Goal: Task Accomplishment & Management: Use online tool/utility

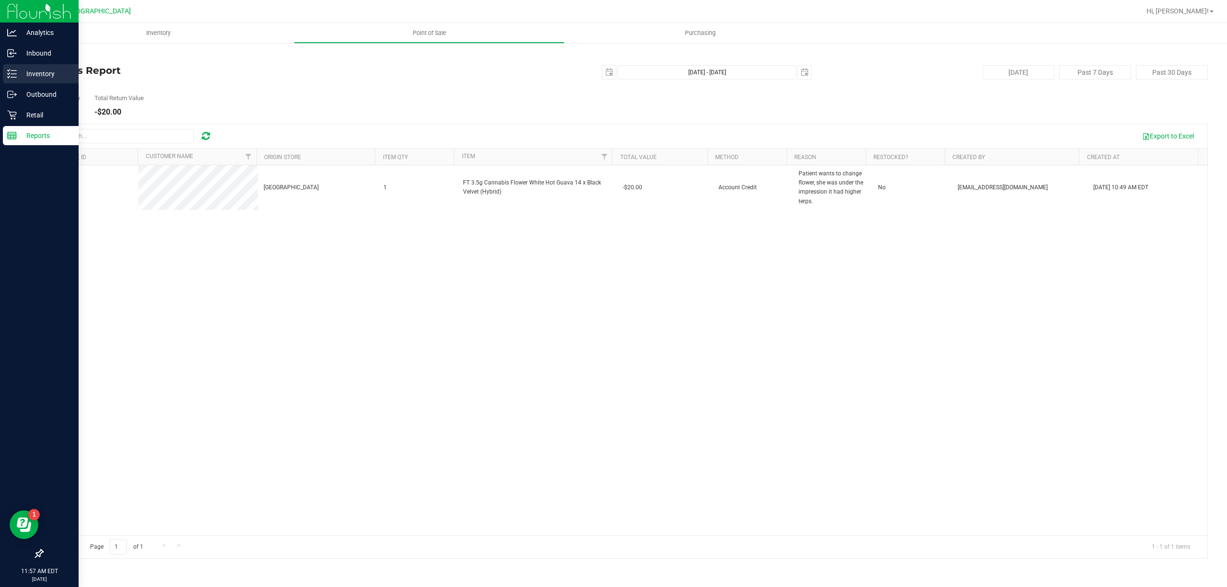
click at [41, 73] on p "Inventory" at bounding box center [46, 74] width 58 height 12
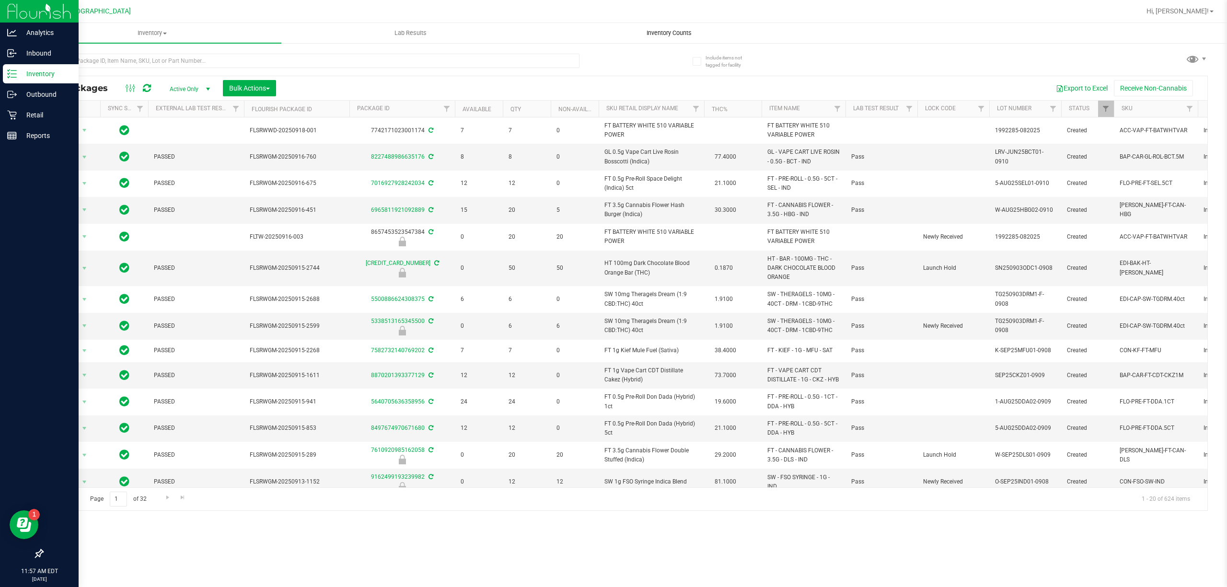
click at [654, 35] on span "Inventory Counts" at bounding box center [669, 33] width 71 height 9
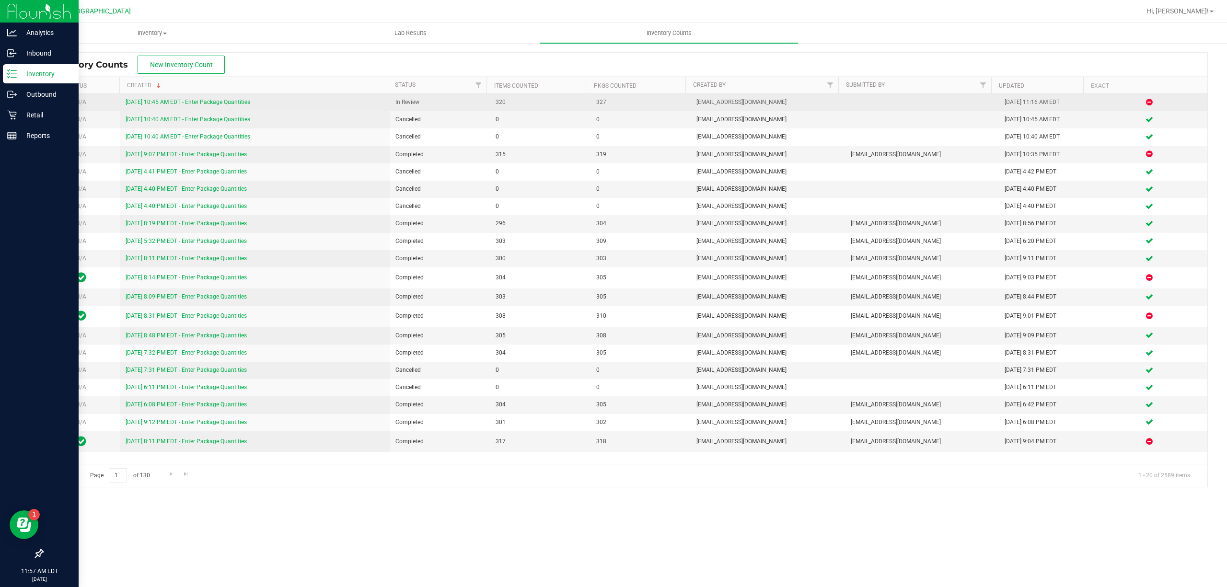
click at [210, 102] on link "9/24/25 10:45 AM EDT - Enter Package Quantities" at bounding box center [188, 102] width 125 height 7
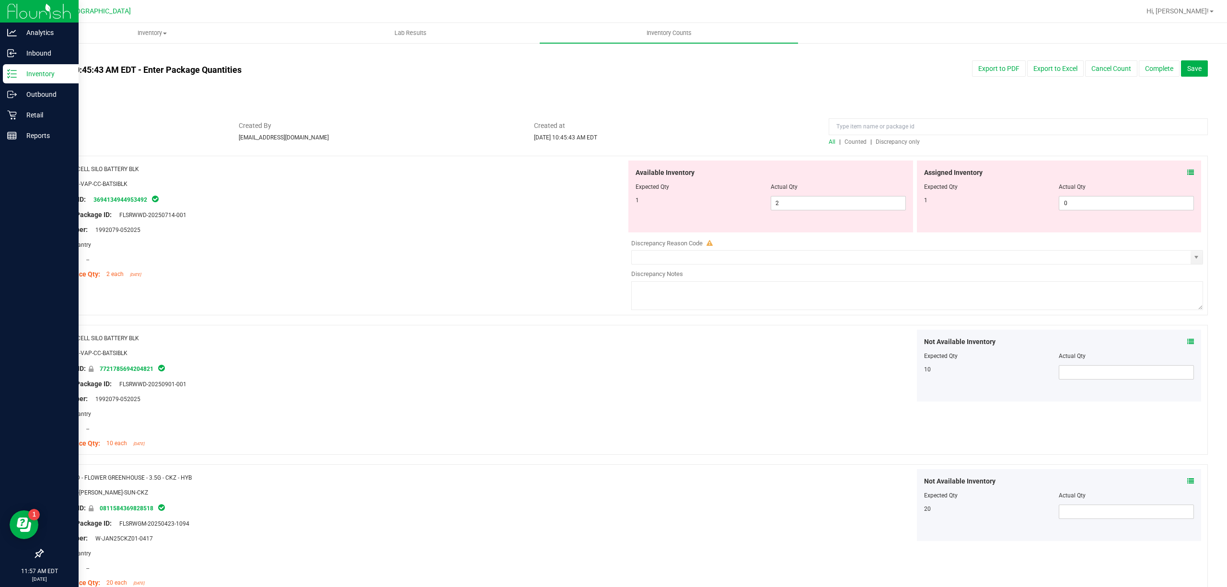
click at [877, 144] on span "Discrepancy only" at bounding box center [898, 141] width 44 height 7
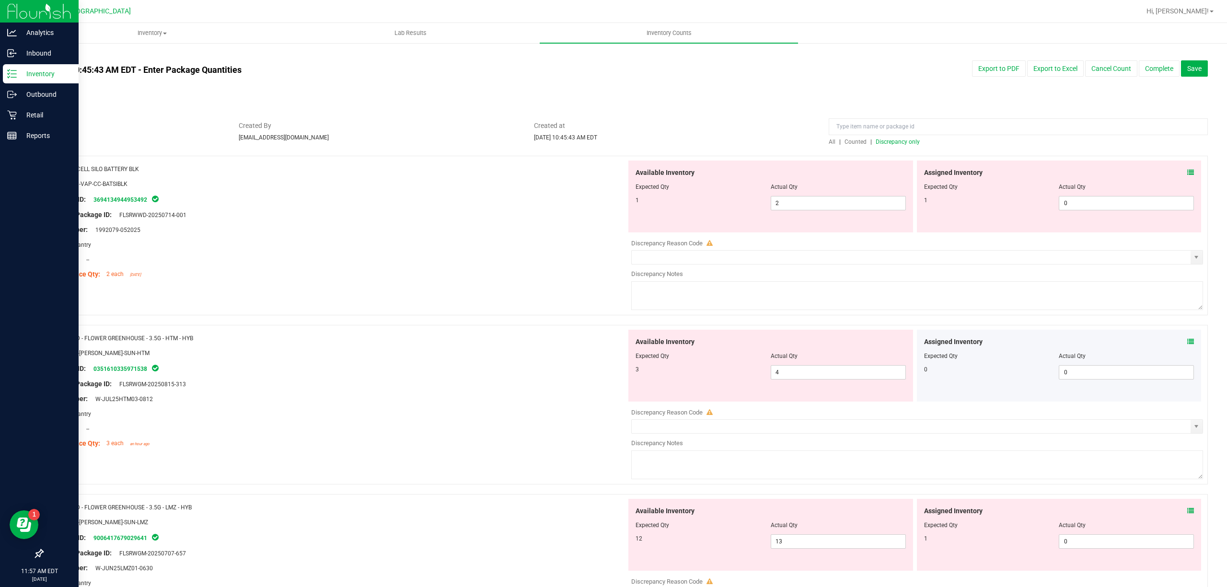
click at [876, 143] on span "Discrepancy only" at bounding box center [898, 141] width 44 height 7
click at [822, 202] on span "2 2" at bounding box center [838, 203] width 135 height 14
click at [822, 202] on input "2" at bounding box center [838, 202] width 134 height 13
type input "1"
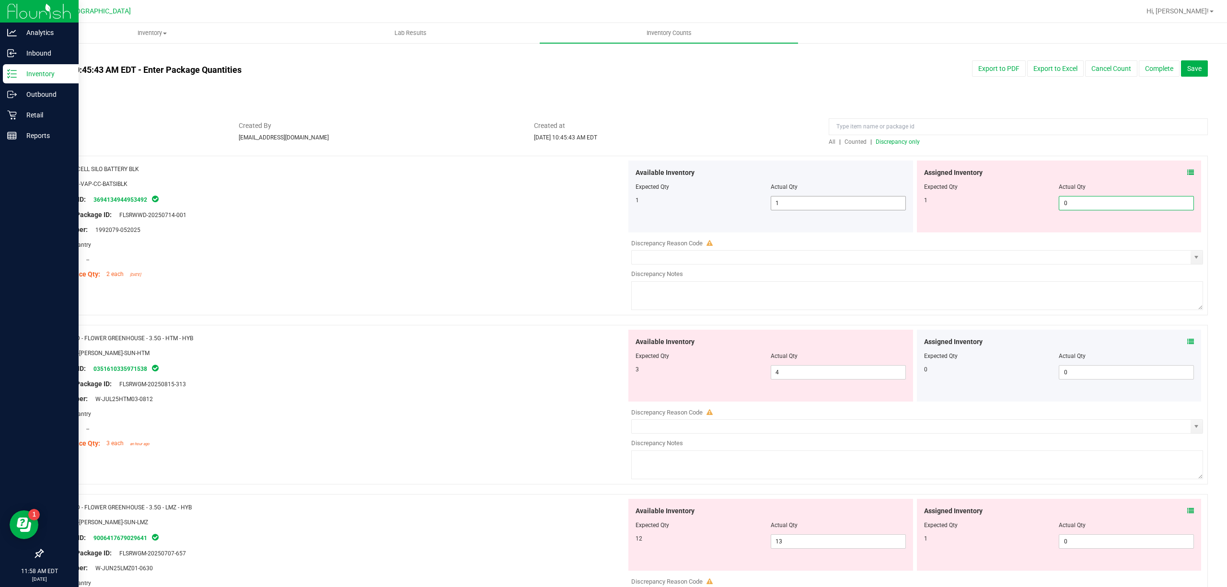
type input "10"
click at [1082, 209] on span "10 10" at bounding box center [1126, 203] width 135 height 14
click at [1082, 208] on span "10 10" at bounding box center [1126, 203] width 135 height 14
click at [1082, 208] on input "10" at bounding box center [1126, 202] width 134 height 13
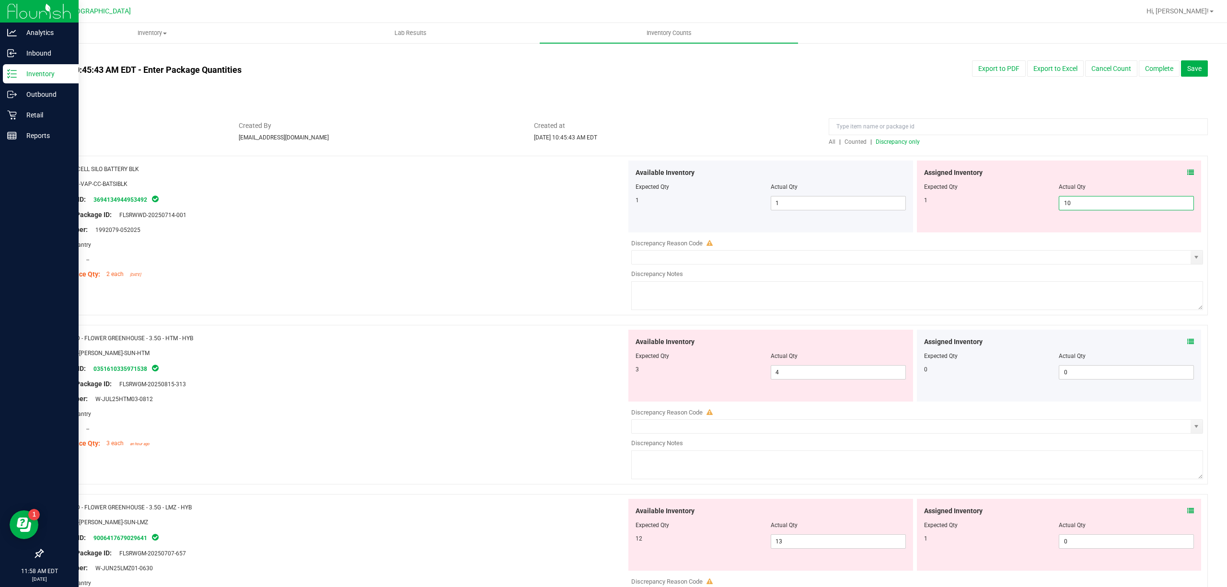
click at [1082, 208] on input "10" at bounding box center [1126, 202] width 134 height 13
type input "1"
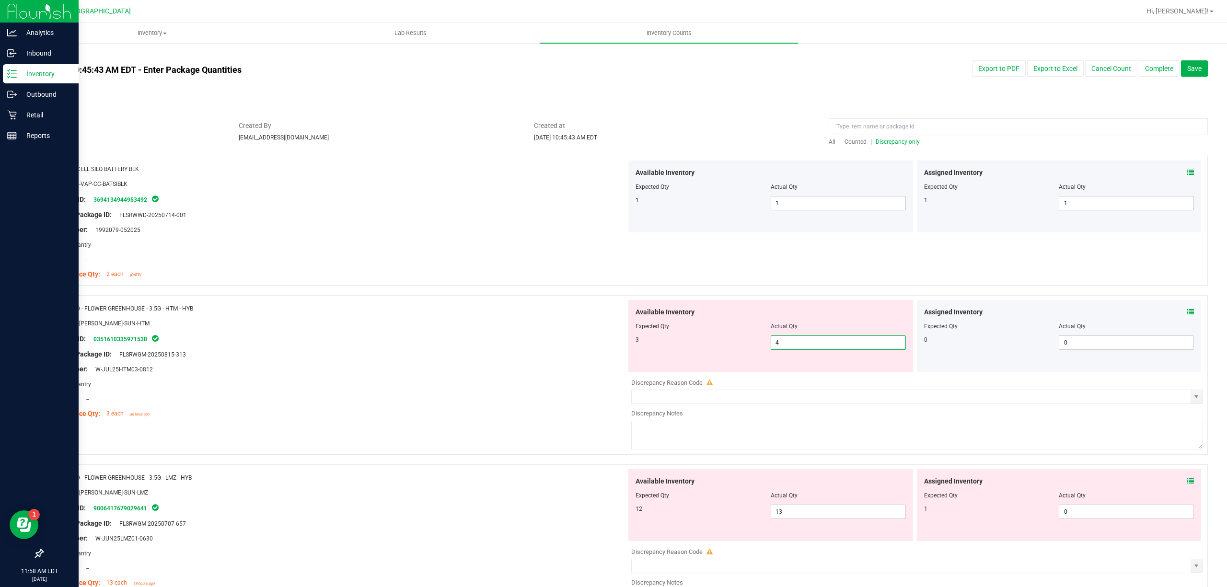
click at [842, 342] on span "4 4" at bounding box center [838, 342] width 135 height 14
click at [842, 342] on input "4" at bounding box center [838, 342] width 134 height 13
type input "3"
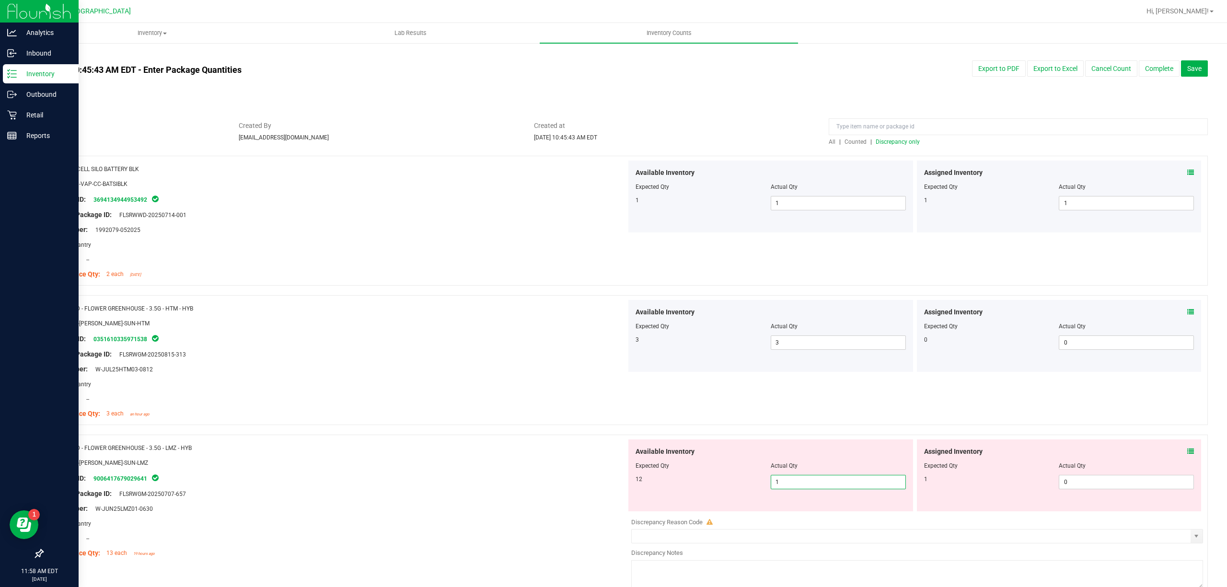
type input "12"
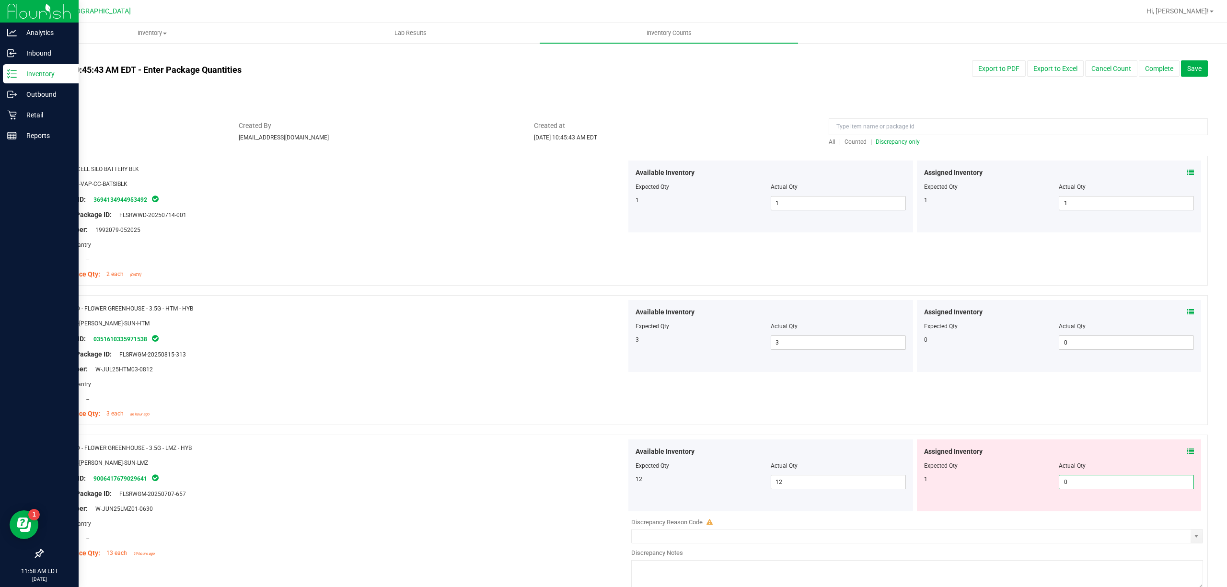
click at [1184, 455] on div "Assigned Inventory Expected Qty Actual Qty 1 0 0" at bounding box center [1059, 475] width 285 height 72
click at [1187, 452] on icon at bounding box center [1190, 451] width 7 height 7
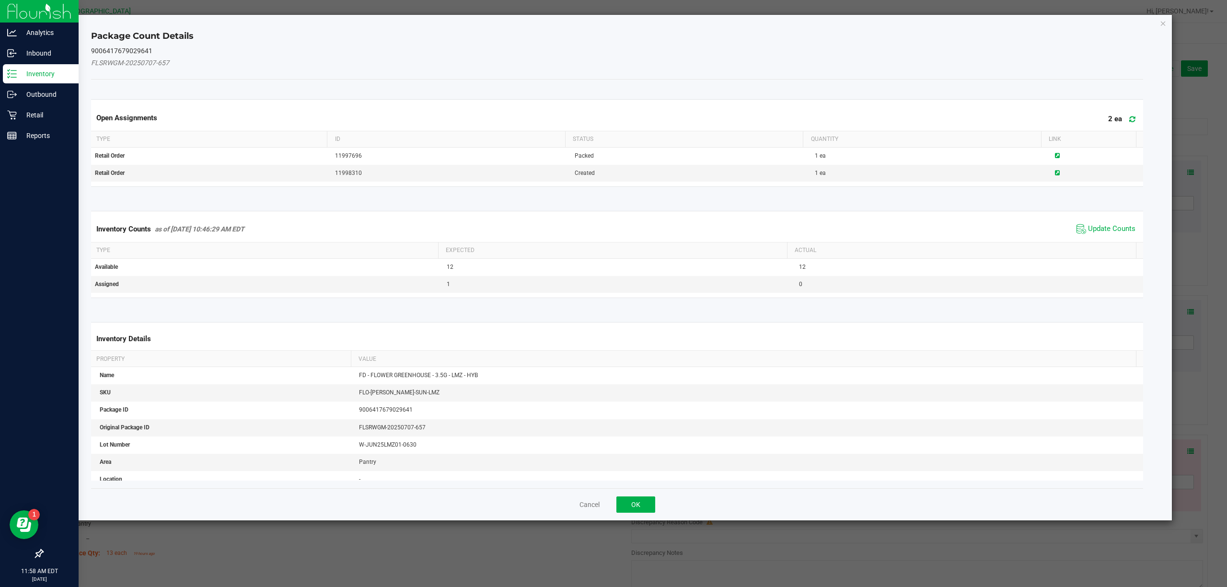
click at [1095, 223] on span "Update Counts" at bounding box center [1106, 229] width 64 height 14
click at [1095, 227] on div "Inventory Counts as of Sep 24, 2025 10:46:29 AM EDT Update Counts" at bounding box center [617, 228] width 1056 height 25
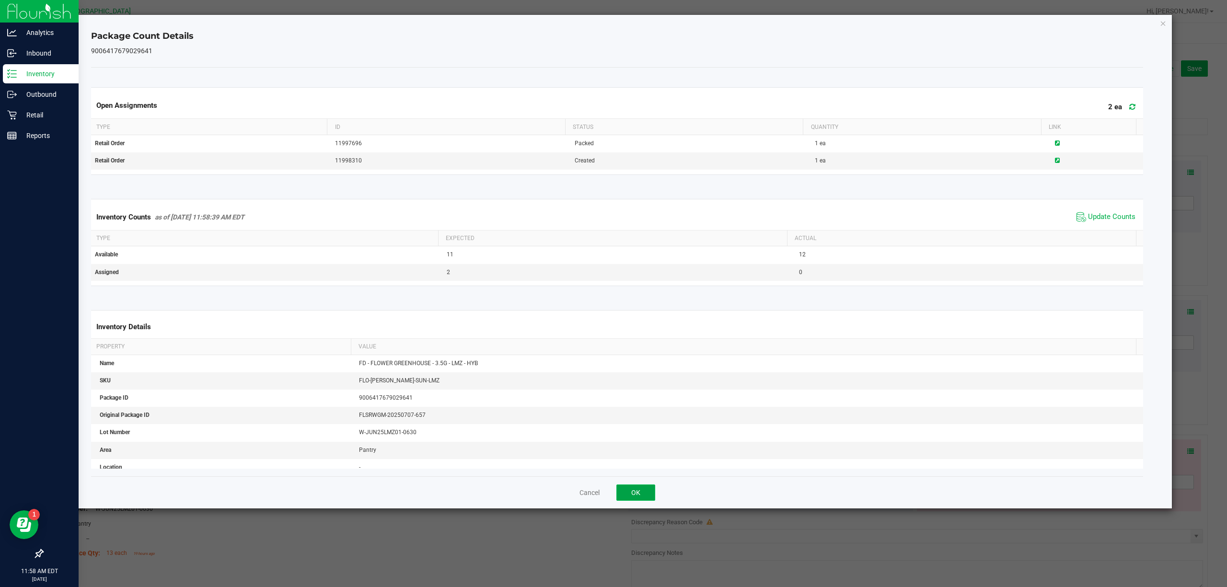
click at [647, 491] on button "OK" at bounding box center [635, 492] width 39 height 16
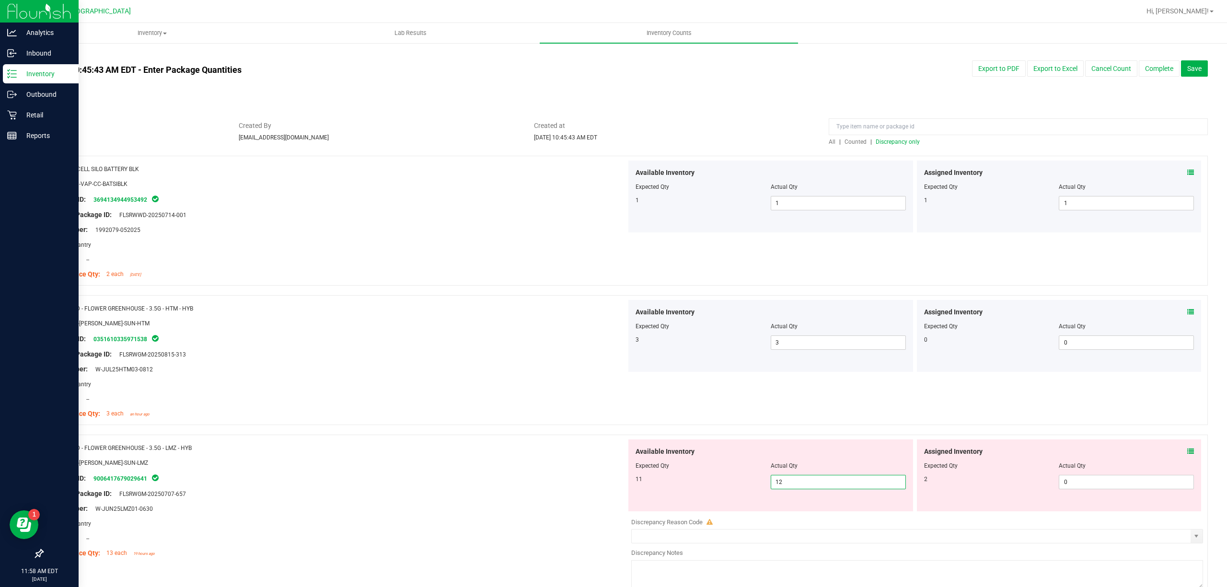
click at [851, 482] on span "12 12" at bounding box center [838, 482] width 135 height 14
click at [851, 482] on input "12" at bounding box center [838, 481] width 134 height 13
type input "11"
click at [1070, 480] on span "0 0" at bounding box center [1126, 482] width 135 height 14
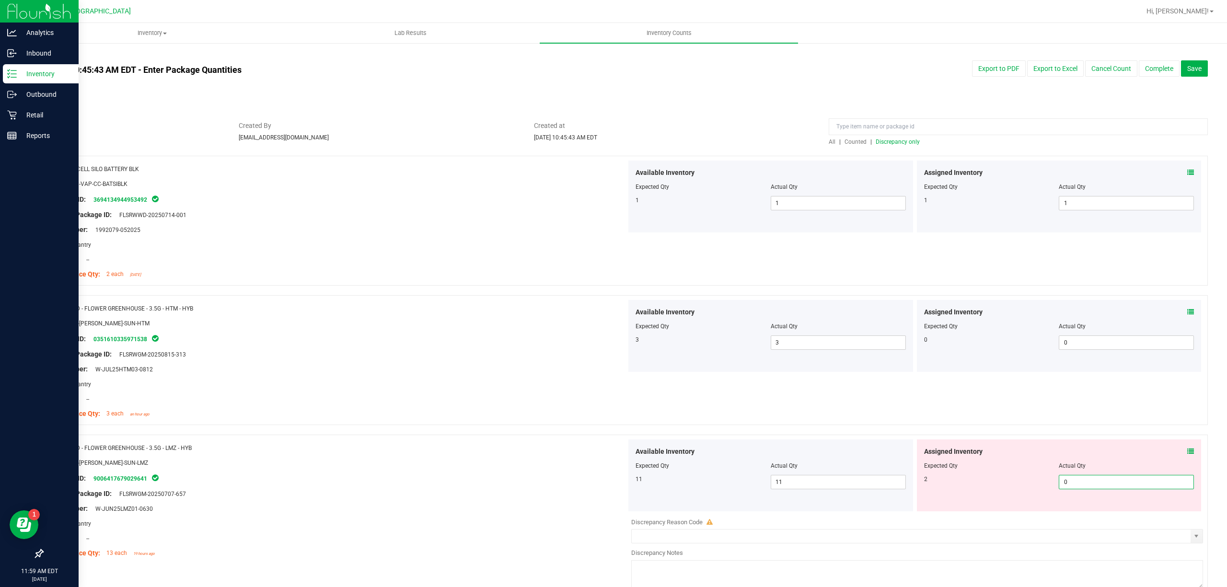
click at [1070, 480] on input "0" at bounding box center [1126, 481] width 134 height 13
type input "2"
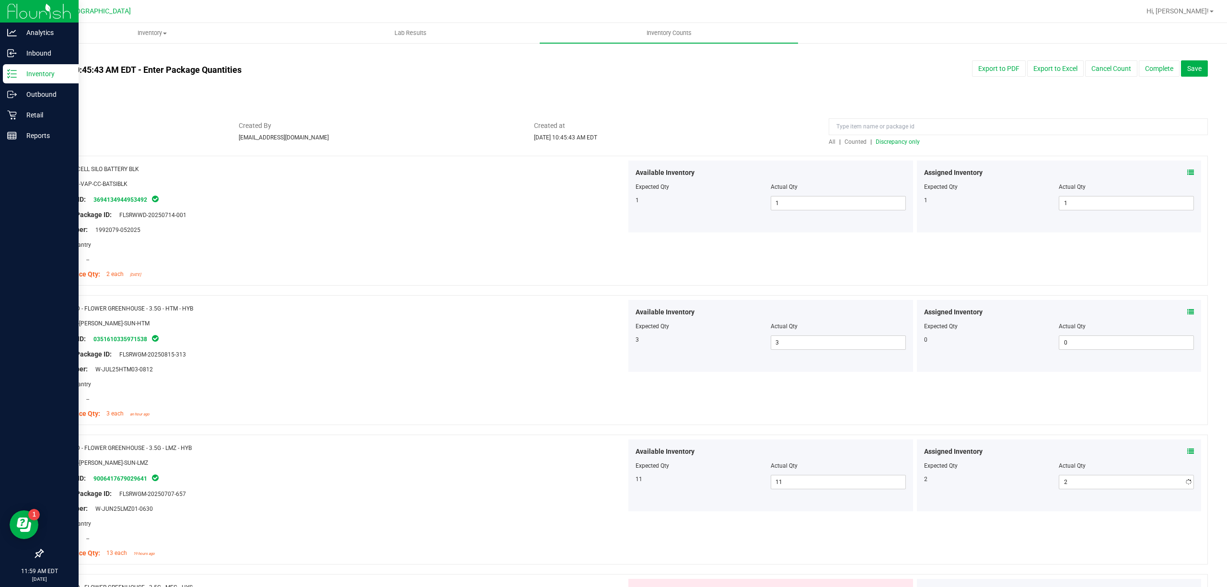
click at [582, 392] on div at bounding box center [338, 391] width 576 height 5
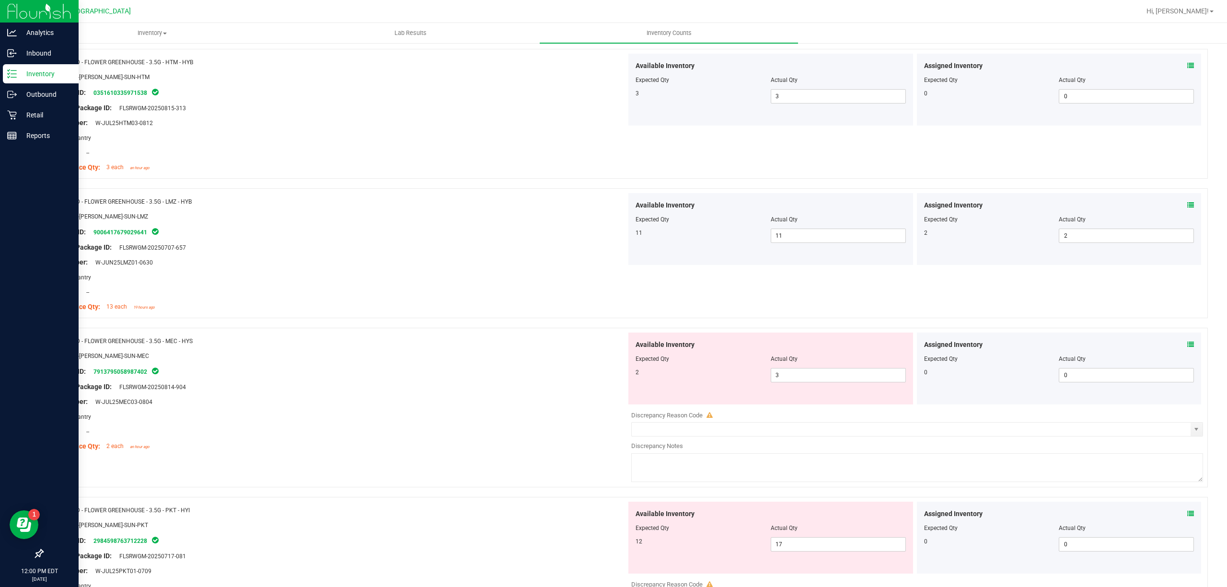
scroll to position [255, 0]
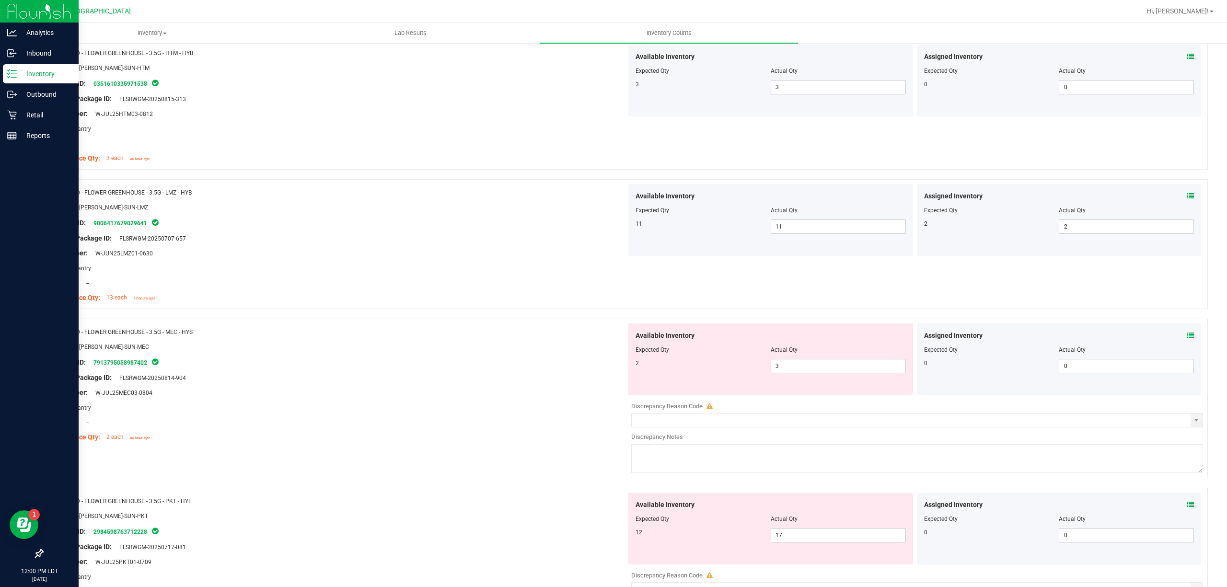
click at [1187, 197] on icon at bounding box center [1190, 196] width 7 height 7
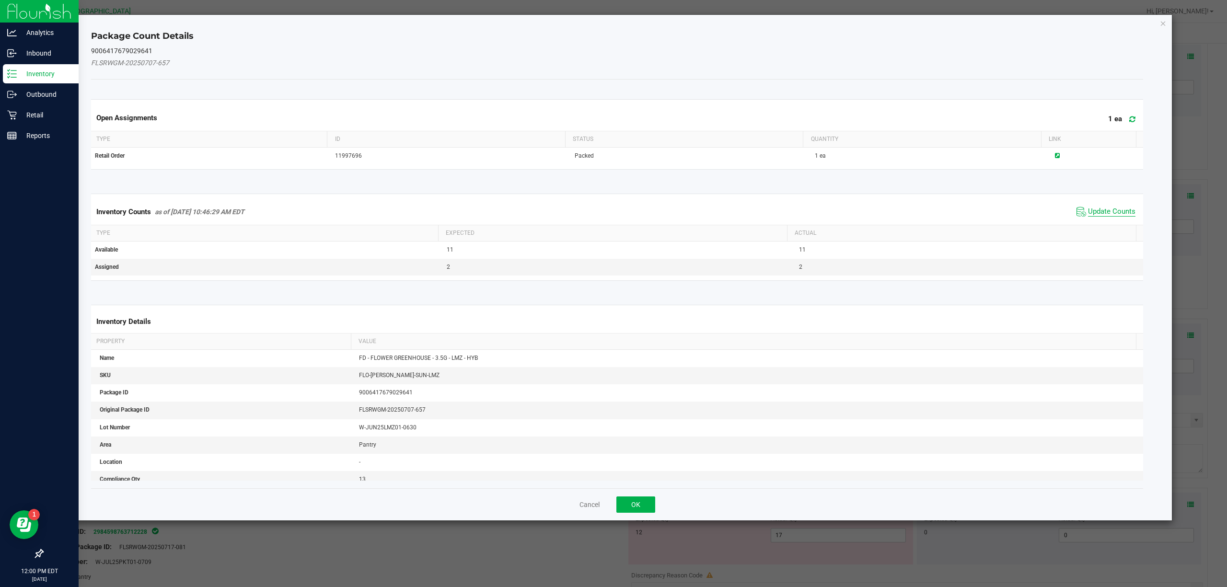
click at [1088, 208] on span "Update Counts" at bounding box center [1111, 212] width 47 height 10
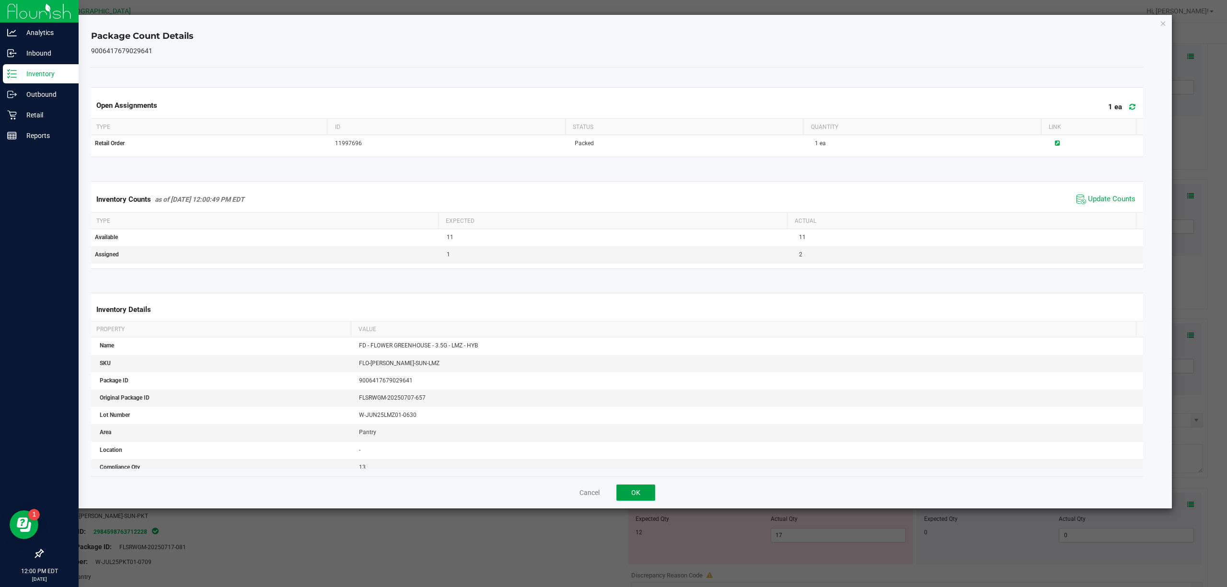
click at [643, 489] on button "OK" at bounding box center [635, 492] width 39 height 16
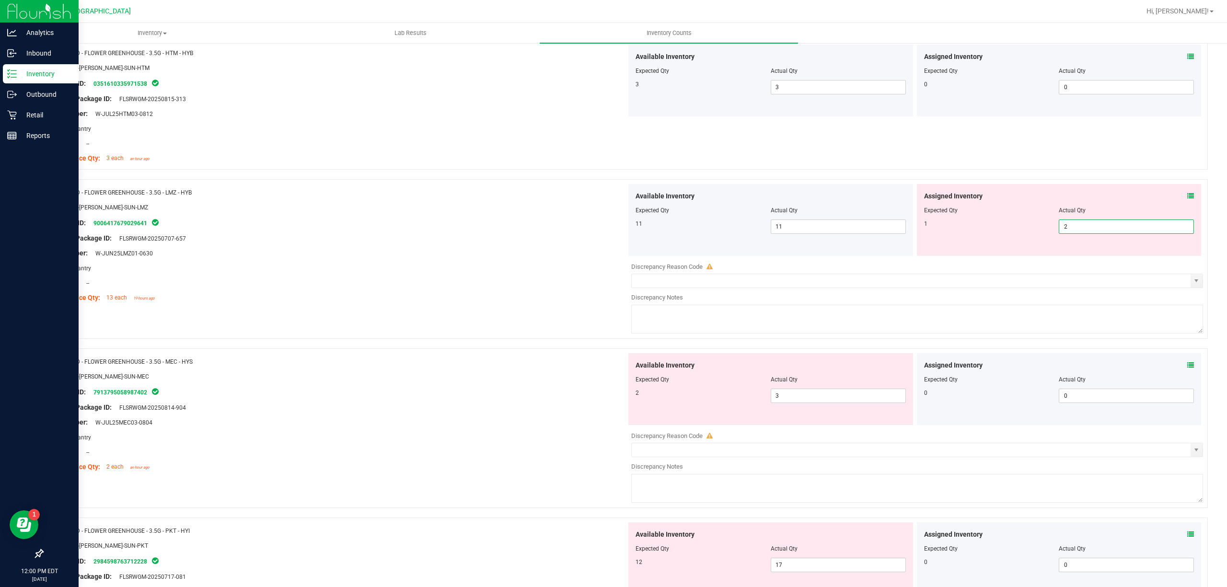
click at [1076, 232] on span "2 2" at bounding box center [1126, 226] width 135 height 14
click at [1076, 232] on input "2" at bounding box center [1126, 226] width 134 height 13
type input "1"
click at [1049, 175] on div at bounding box center [624, 175] width 1165 height 10
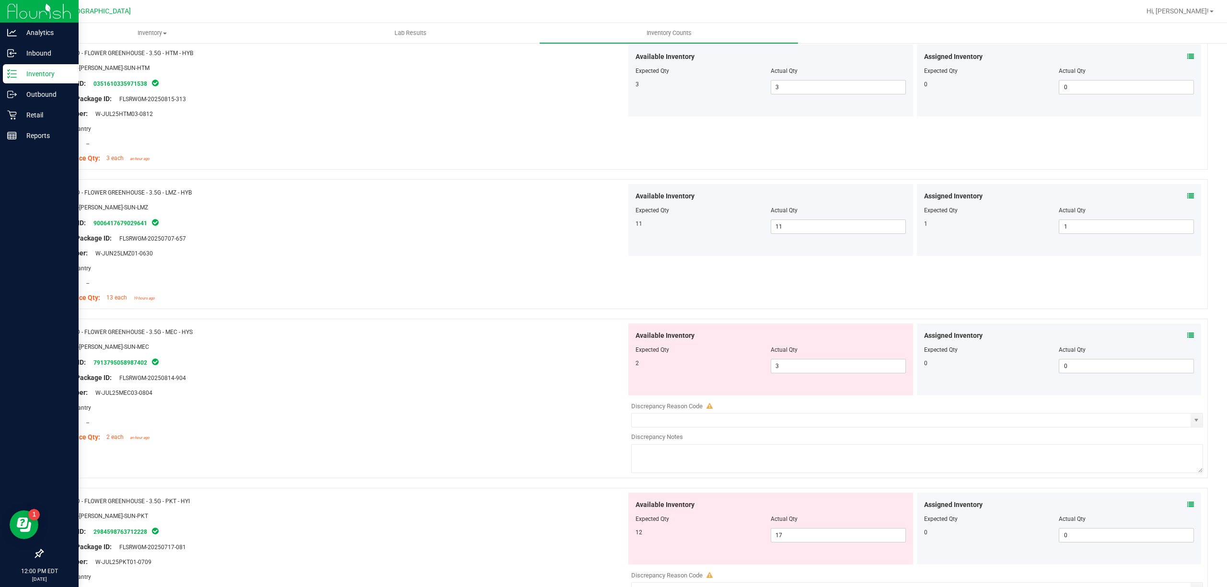
click at [982, 142] on div "Name: FD - FLOWER GREENHOUSE - 3.5G - HTM - HYB SKU: FLO-BUD-FD-SUN-HTM Package…" at bounding box center [624, 105] width 1165 height 130
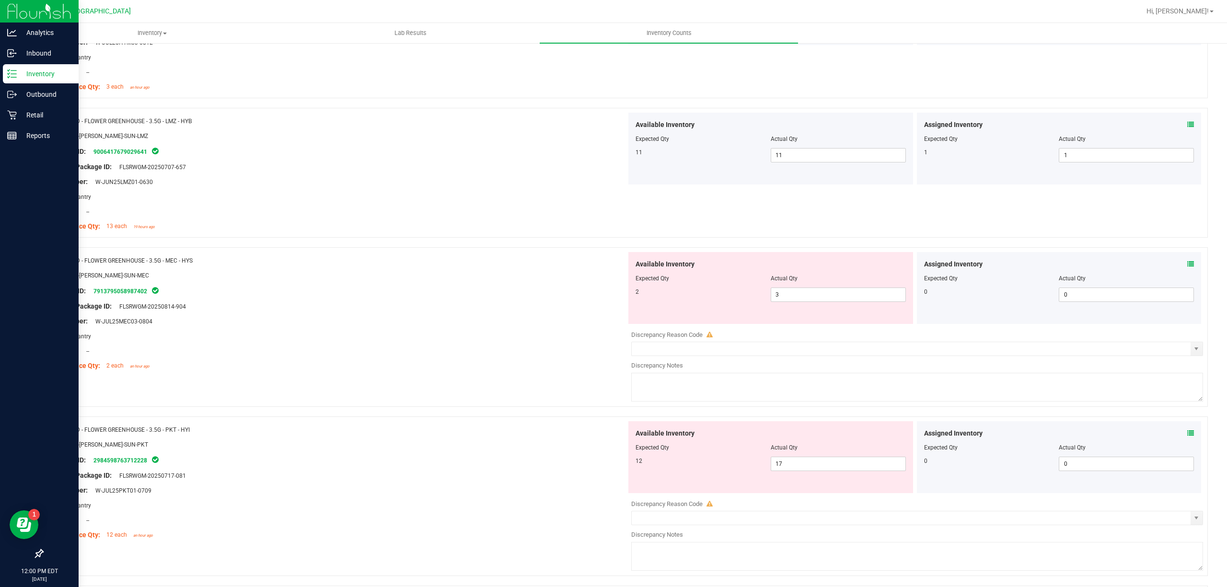
scroll to position [383, 0]
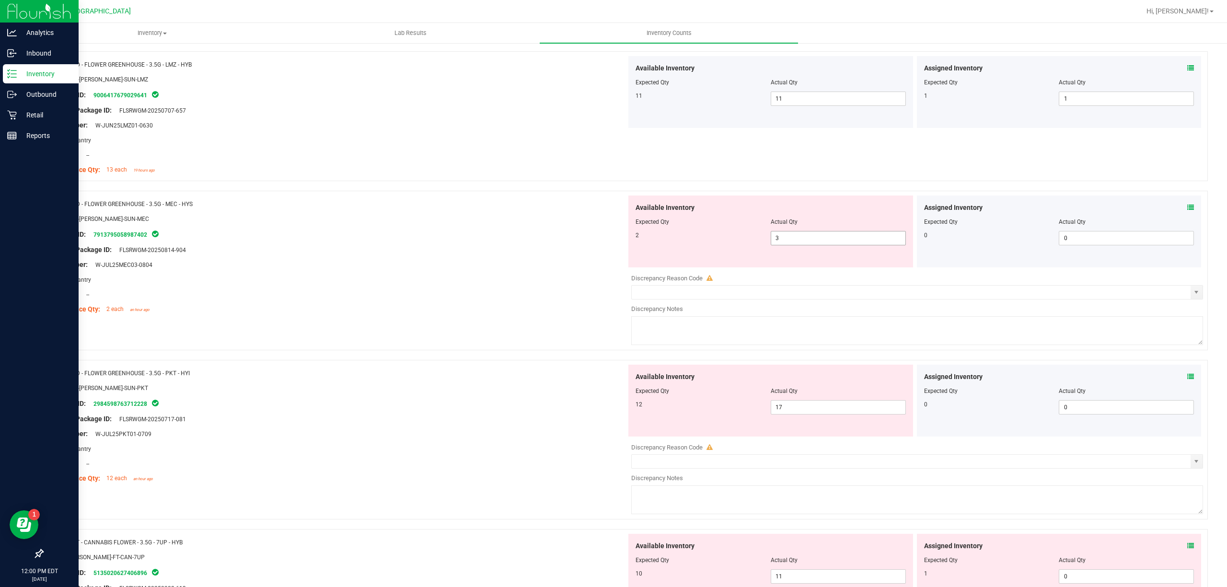
click at [819, 238] on span "3 3" at bounding box center [838, 238] width 135 height 14
click at [819, 238] on input "3" at bounding box center [838, 237] width 134 height 13
type input "2"
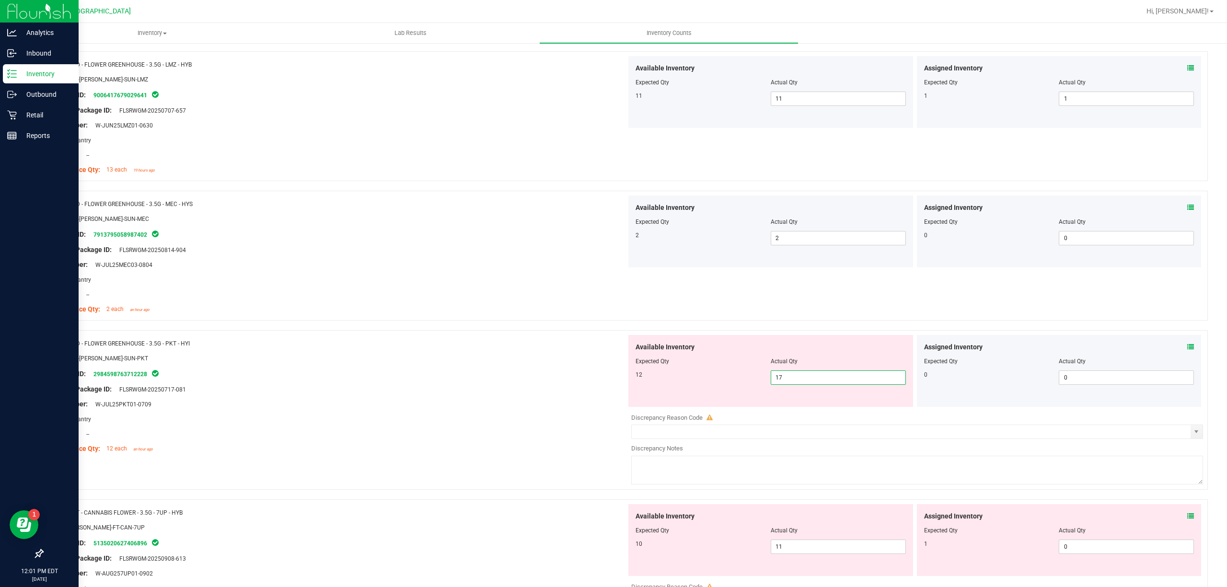
click at [804, 382] on span "17 17" at bounding box center [838, 377] width 135 height 14
click at [804, 382] on input "17" at bounding box center [838, 377] width 134 height 13
type input "12"
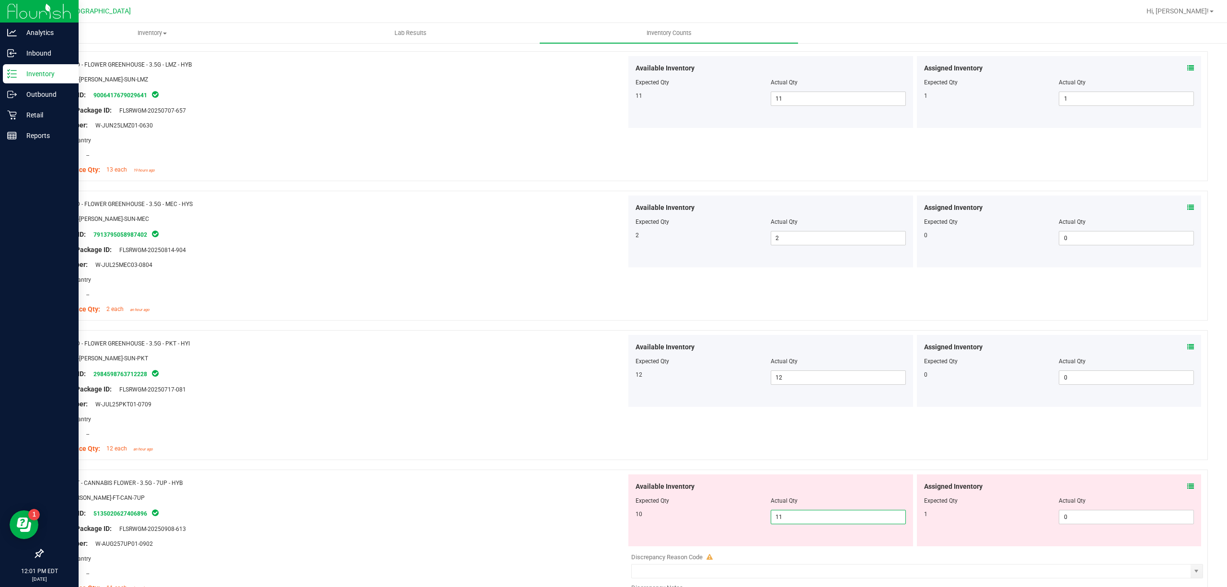
click at [816, 512] on span "11 11" at bounding box center [838, 517] width 135 height 14
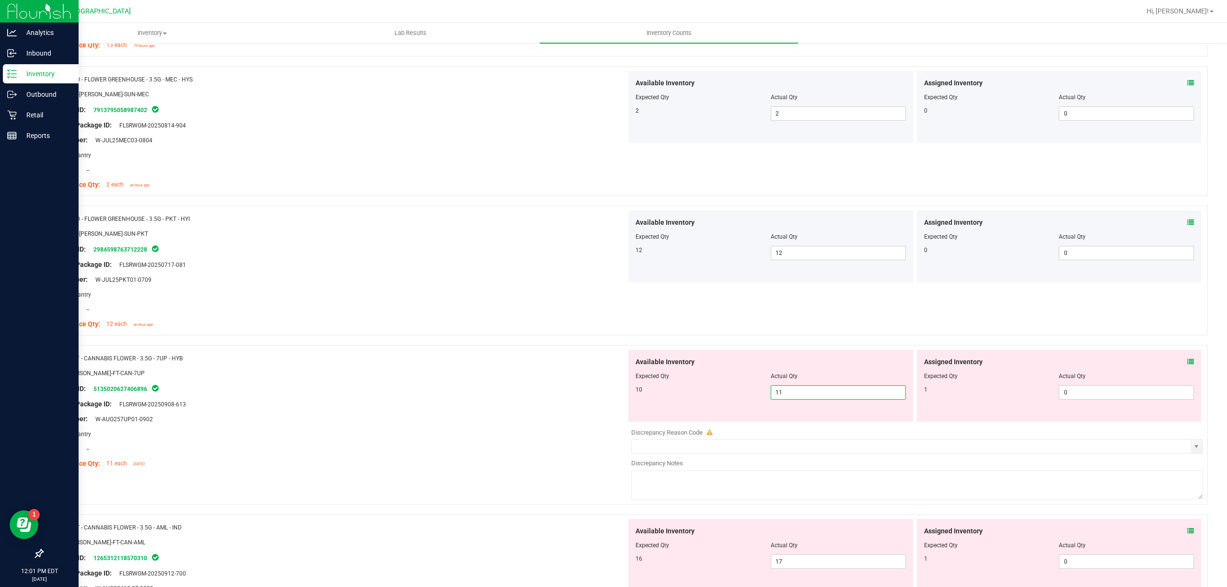
scroll to position [511, 0]
type input "10"
click at [1082, 394] on span "0 0" at bounding box center [1126, 389] width 135 height 14
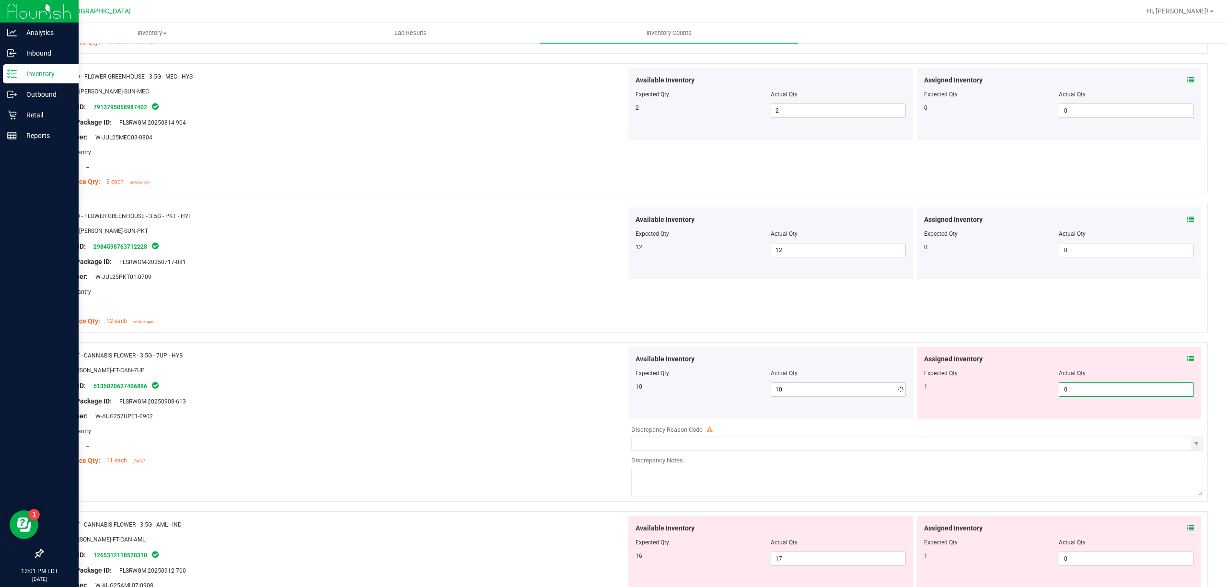
click at [1082, 393] on input "0" at bounding box center [1126, 389] width 134 height 13
type input "1"
click at [1095, 328] on div "Name: FD - FLOWER GREENHOUSE - 3.5G - PKT - HYI SKU: FLO-BUD-FD-SUN-PKT Package…" at bounding box center [624, 268] width 1165 height 130
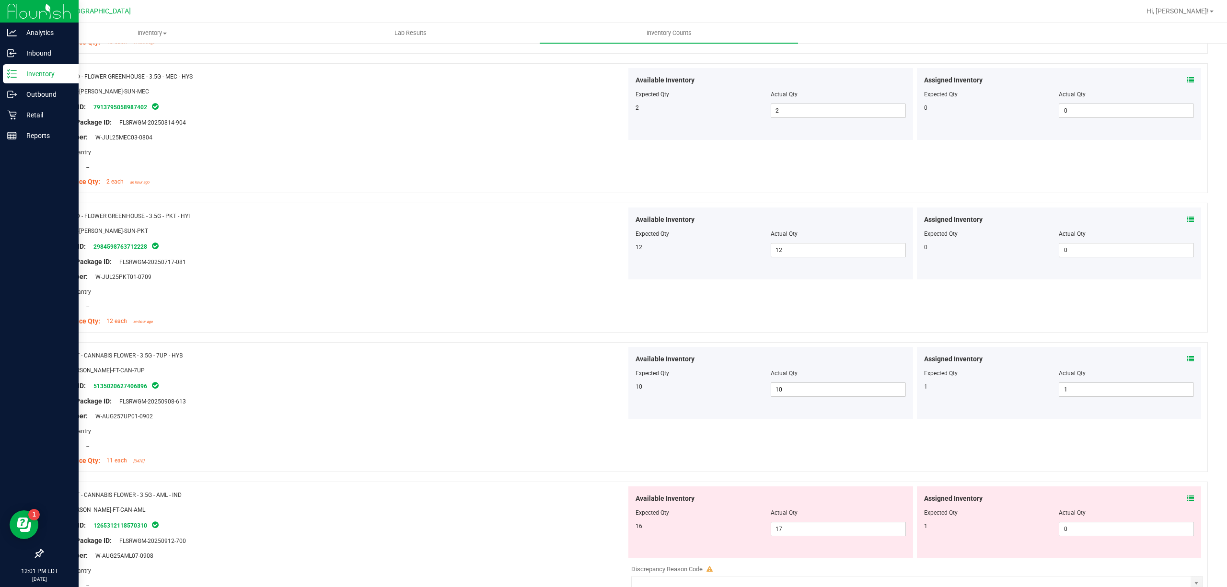
click at [1187, 361] on icon at bounding box center [1190, 359] width 7 height 7
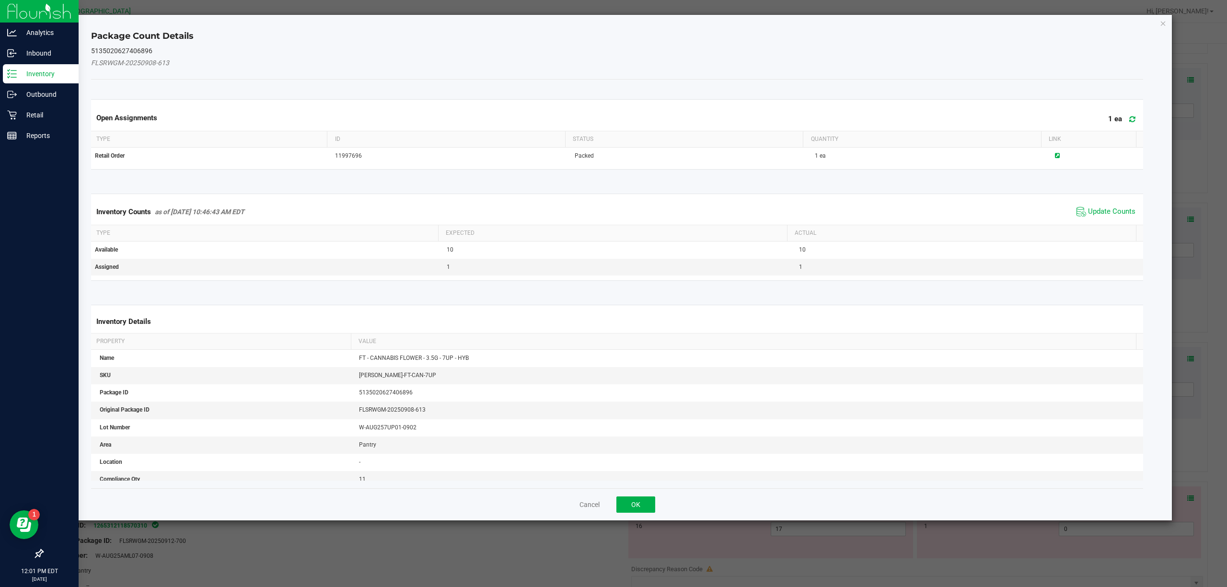
drag, startPoint x: 1107, startPoint y: 213, endPoint x: 1089, endPoint y: 218, distance: 18.2
click at [1107, 213] on span "Update Counts" at bounding box center [1111, 212] width 47 height 10
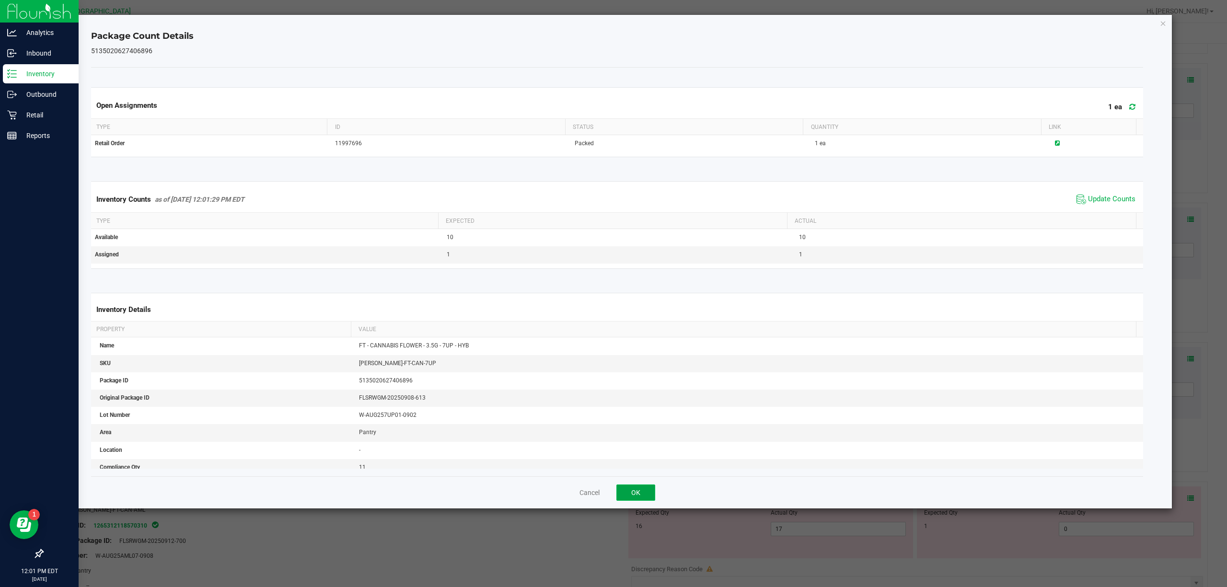
click at [645, 491] on button "OK" at bounding box center [635, 492] width 39 height 16
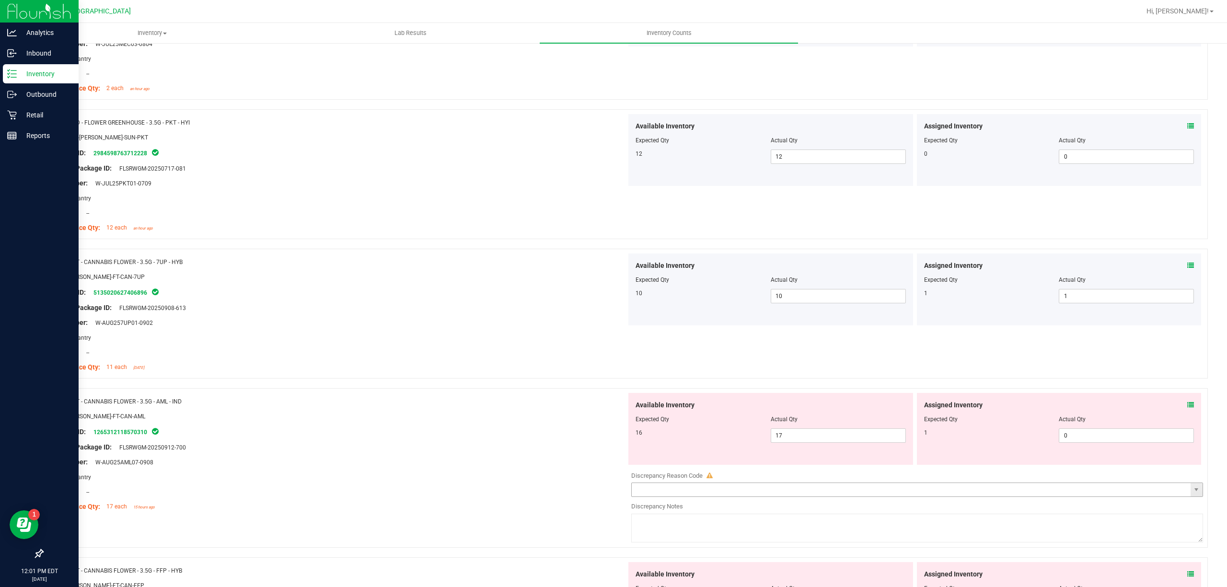
scroll to position [703, 0]
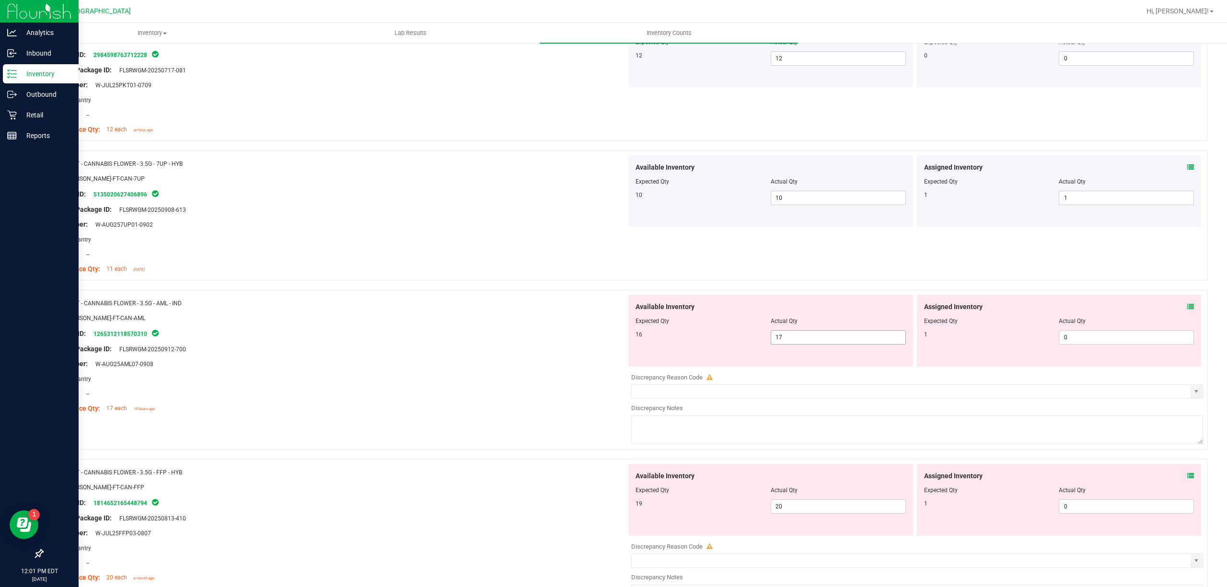
click at [827, 346] on div "Available Inventory Expected Qty Actual Qty 16 17 17" at bounding box center [770, 331] width 285 height 72
click at [827, 345] on span "17 17" at bounding box center [838, 337] width 135 height 14
click at [827, 344] on input "17" at bounding box center [838, 337] width 134 height 13
type input "16"
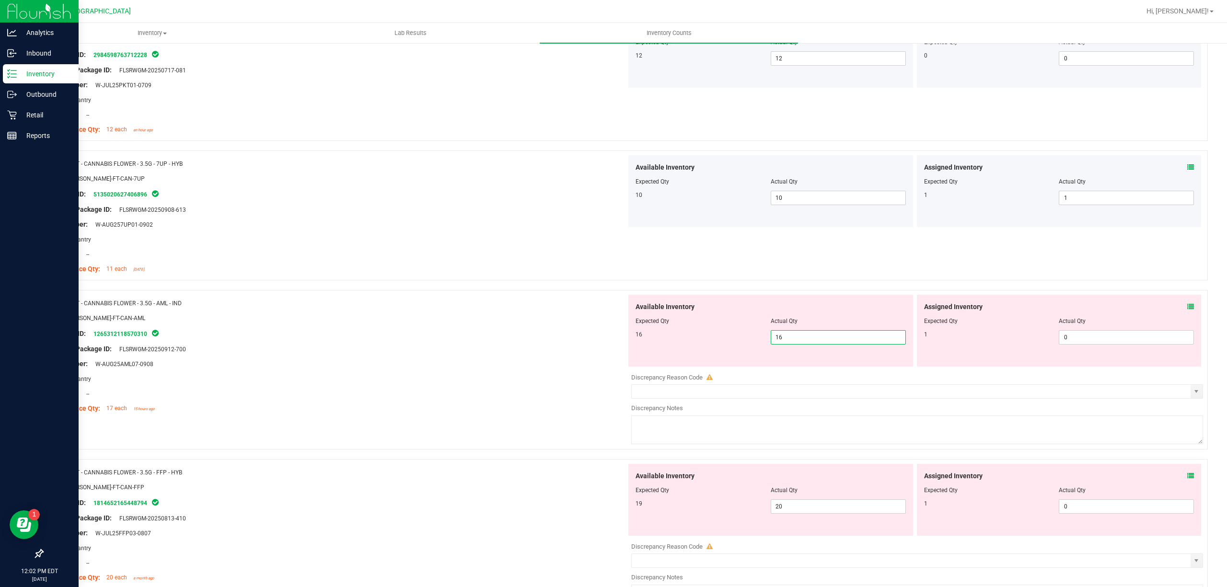
type input "16"
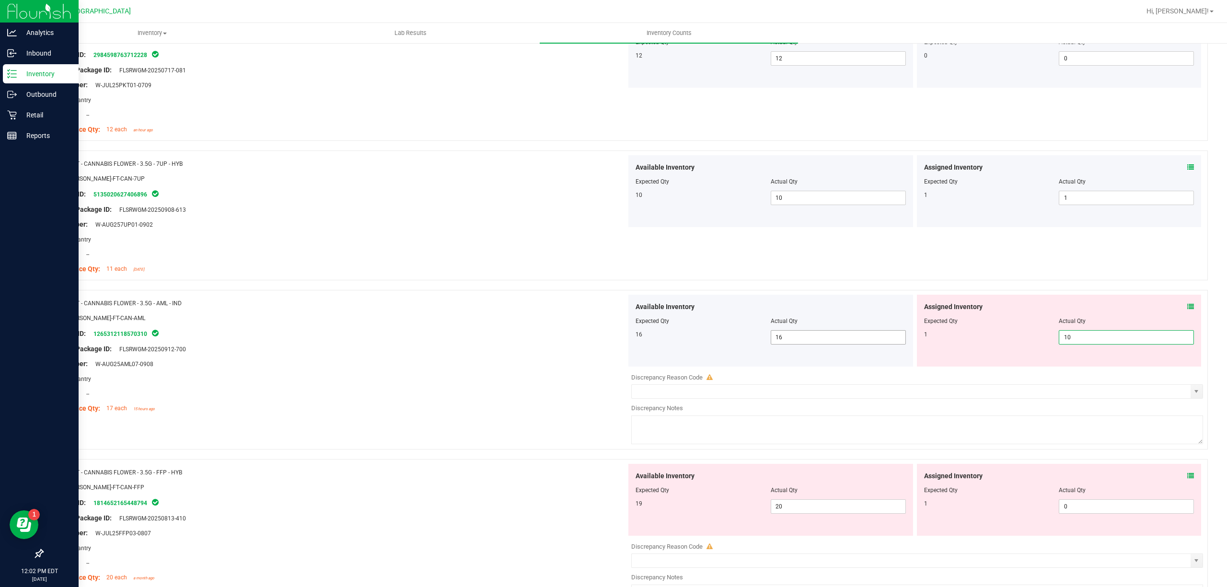
type input "1"
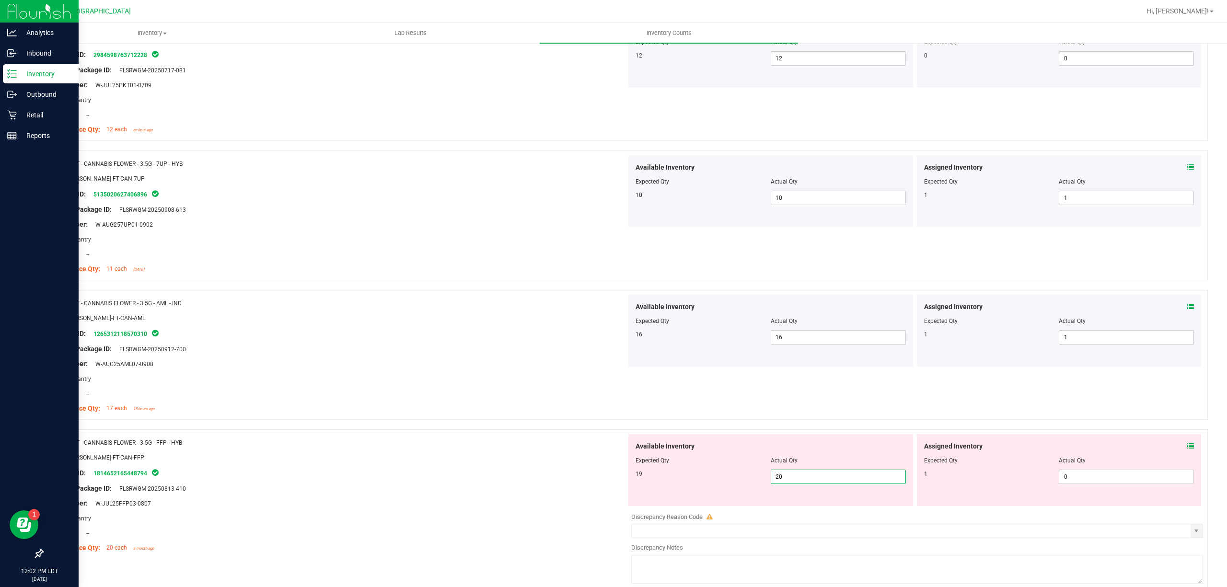
click at [836, 484] on span "20 20" at bounding box center [838, 477] width 135 height 14
click at [836, 484] on input "20" at bounding box center [838, 476] width 134 height 13
type input "19"
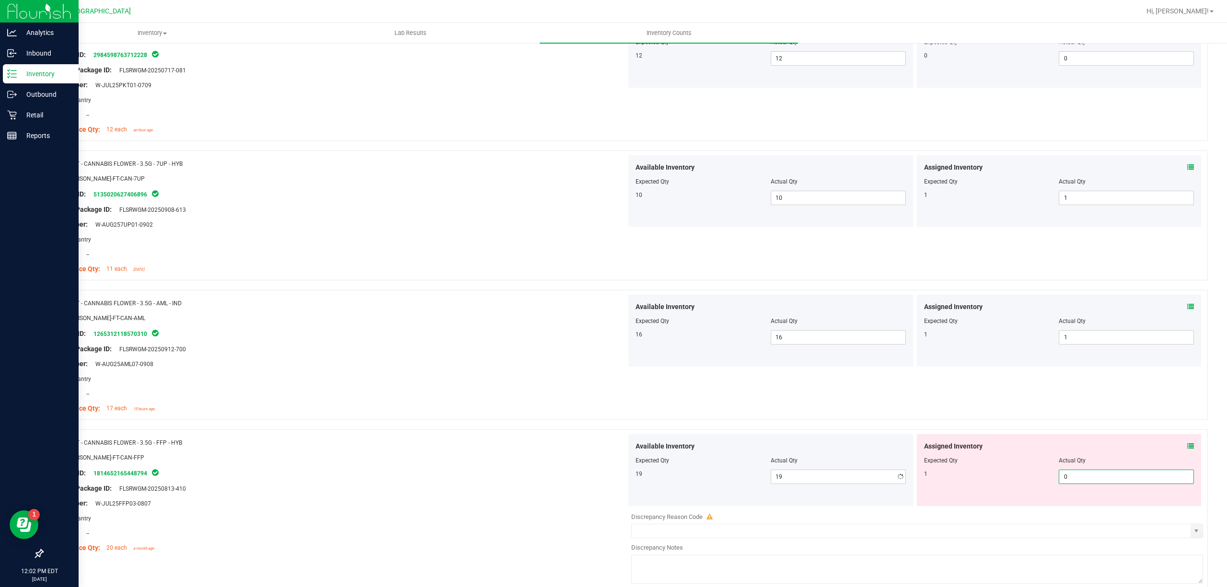
click at [1113, 474] on span "0 0" at bounding box center [1126, 477] width 135 height 14
click at [1112, 477] on input "0" at bounding box center [1126, 476] width 134 height 13
type input "1"
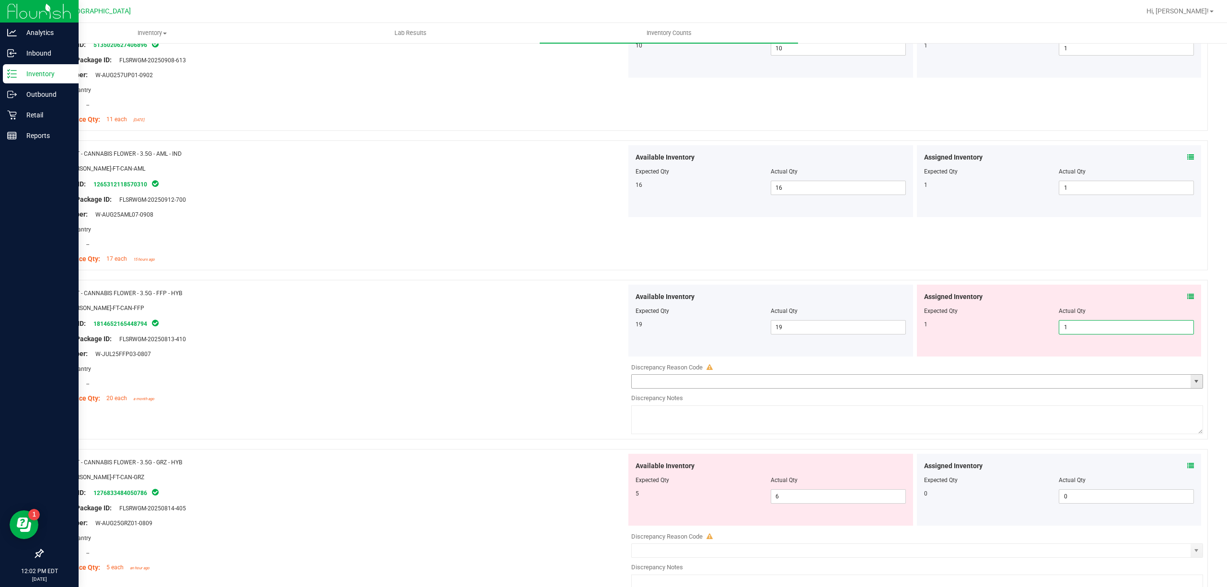
scroll to position [958, 0]
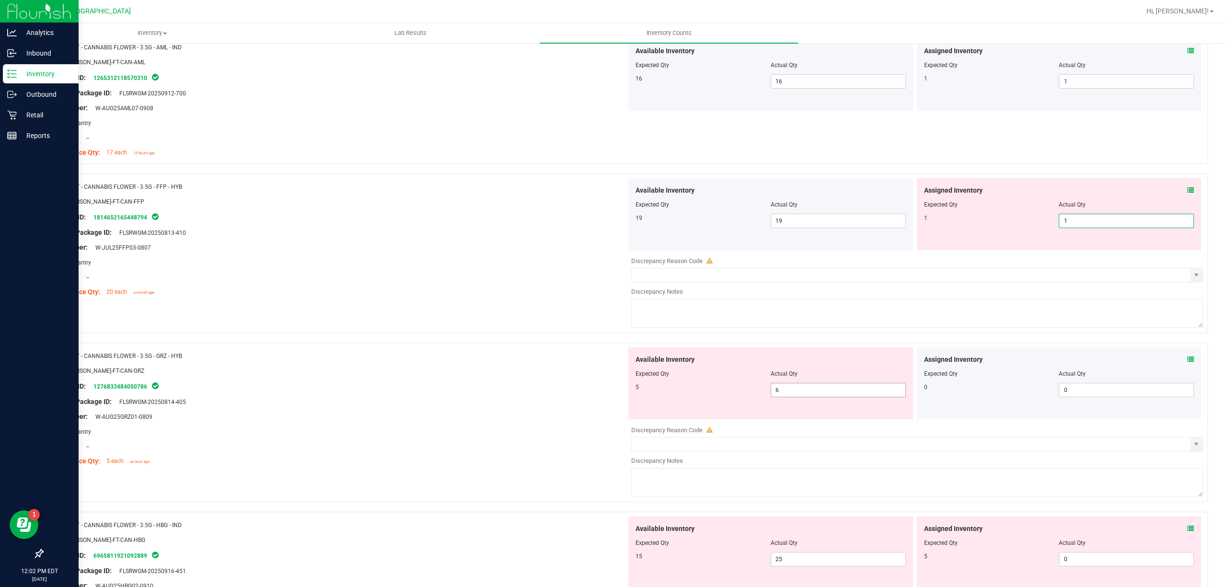
type input "1"
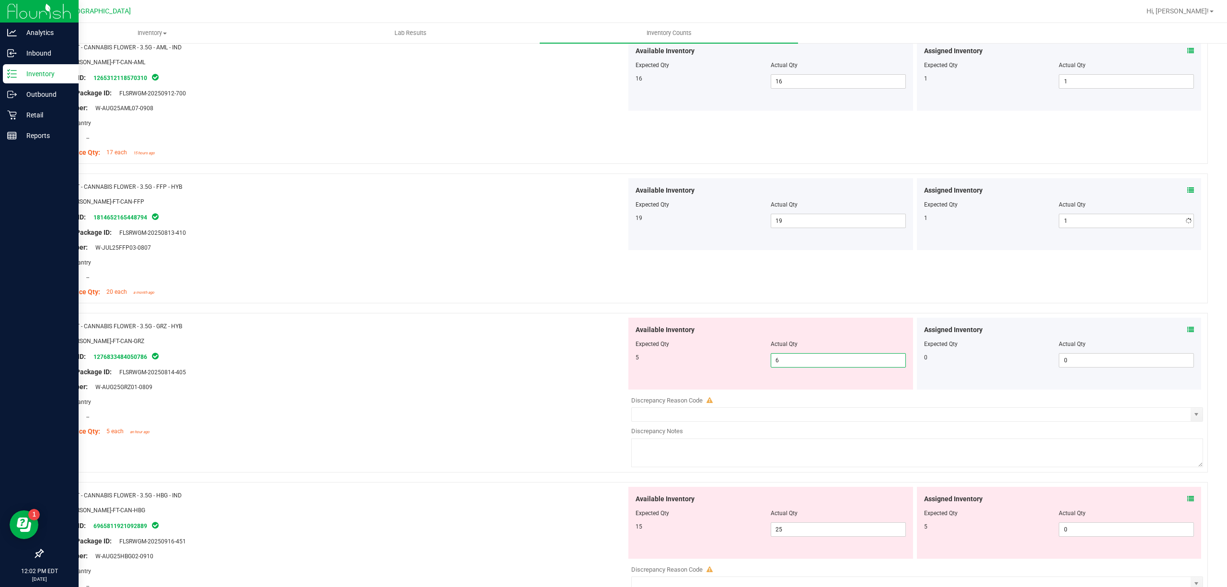
click at [800, 398] on div "Available Inventory Expected Qty Actual Qty 5 6 6" at bounding box center [914, 394] width 576 height 152
click at [800, 397] on div "Discrepancy Reason Code Discrepancy Notes" at bounding box center [917, 430] width 572 height 79
click at [801, 367] on span "6 6" at bounding box center [838, 360] width 135 height 14
click at [801, 367] on input "6" at bounding box center [838, 360] width 134 height 13
type input "5"
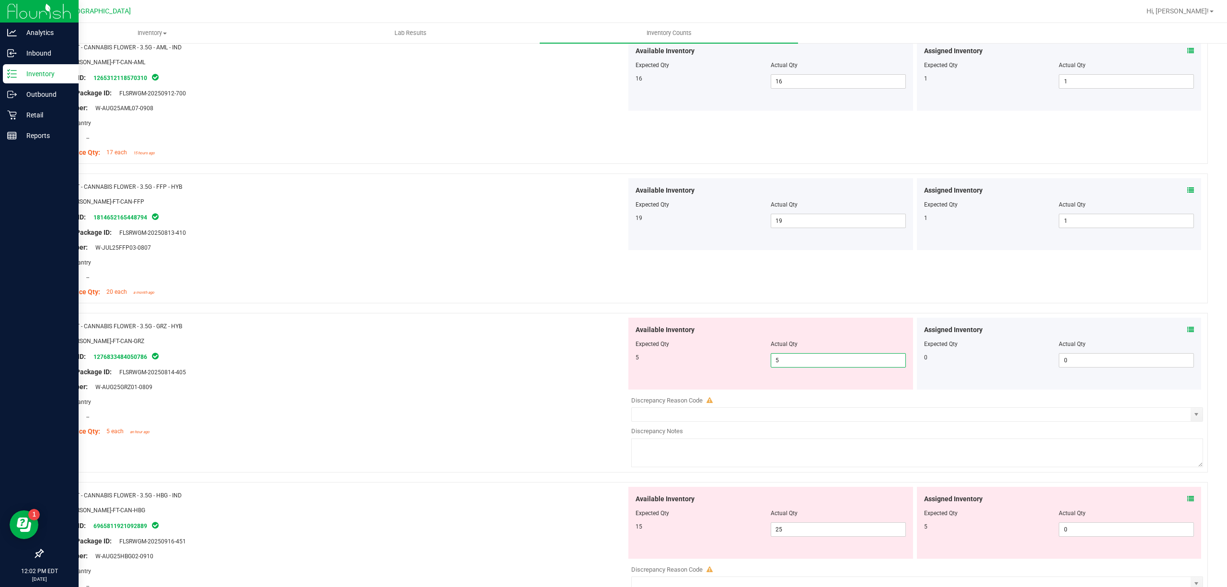
type input "5"
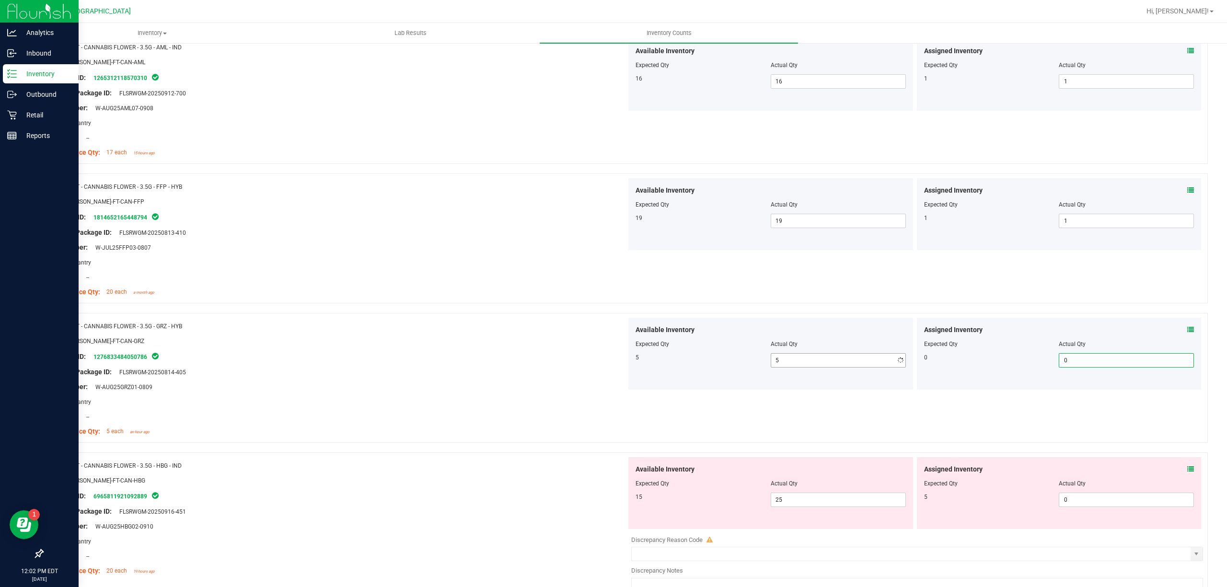
type input "00"
click at [862, 507] on span "25 25" at bounding box center [838, 500] width 135 height 14
click at [862, 507] on input "25" at bounding box center [838, 499] width 134 height 13
type input "15"
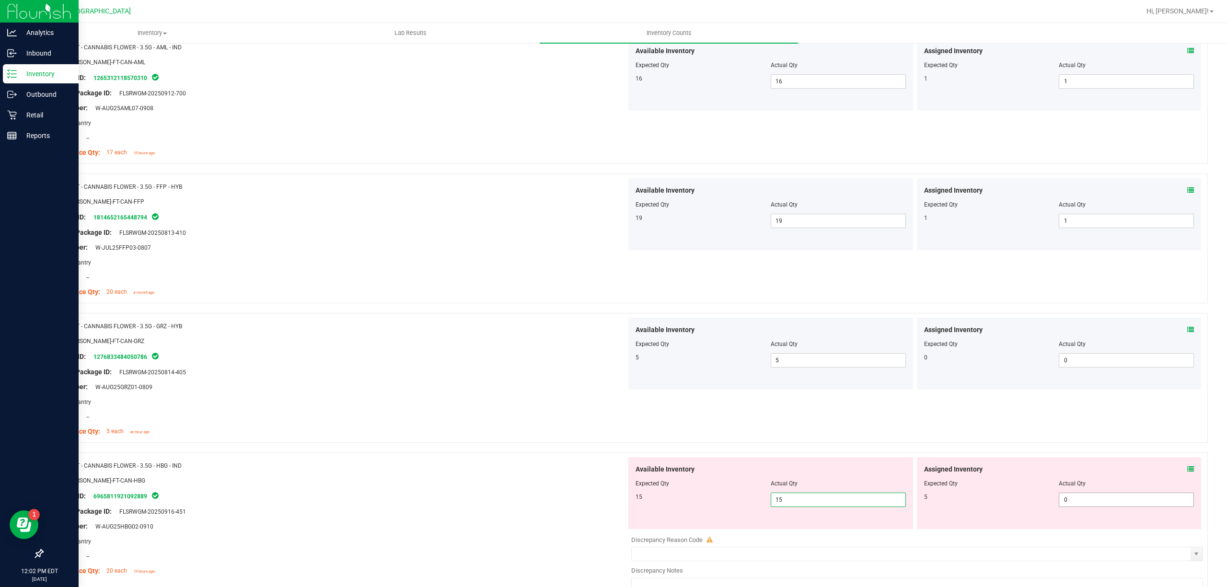
type input "15"
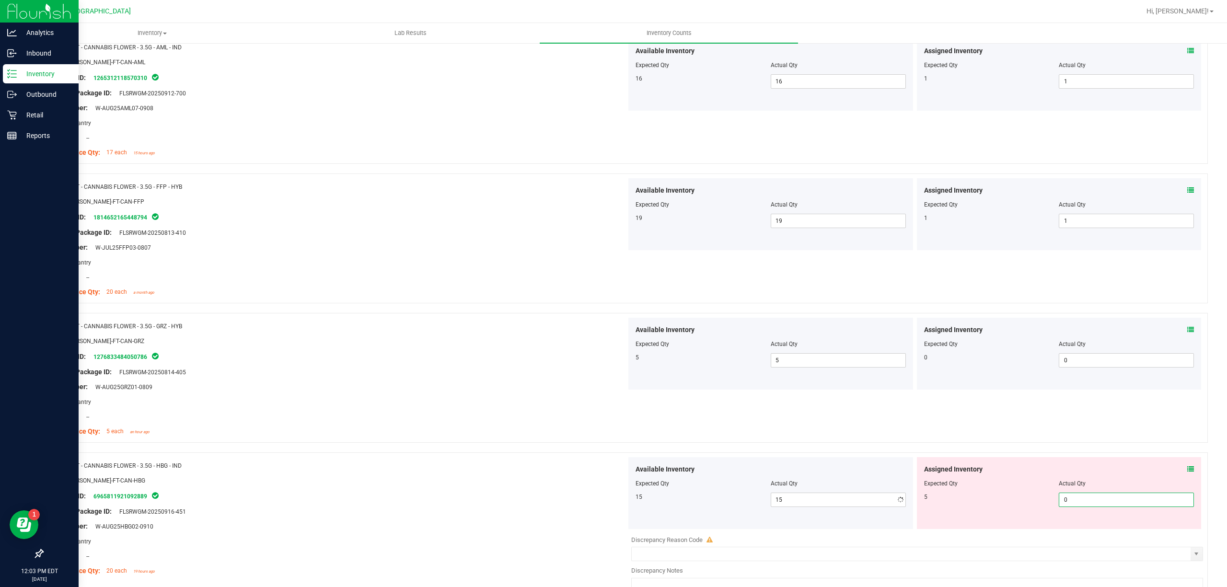
click at [1064, 506] on span "0 0" at bounding box center [1126, 500] width 135 height 14
click at [1065, 501] on input "0" at bounding box center [1126, 499] width 134 height 13
type input "5"
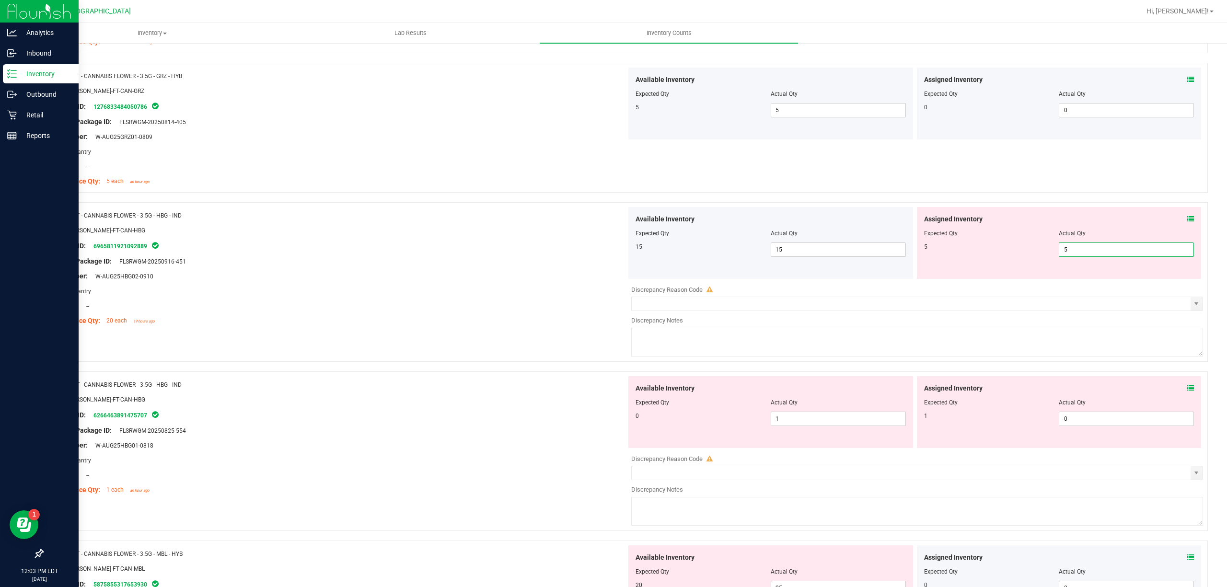
scroll to position [1214, 0]
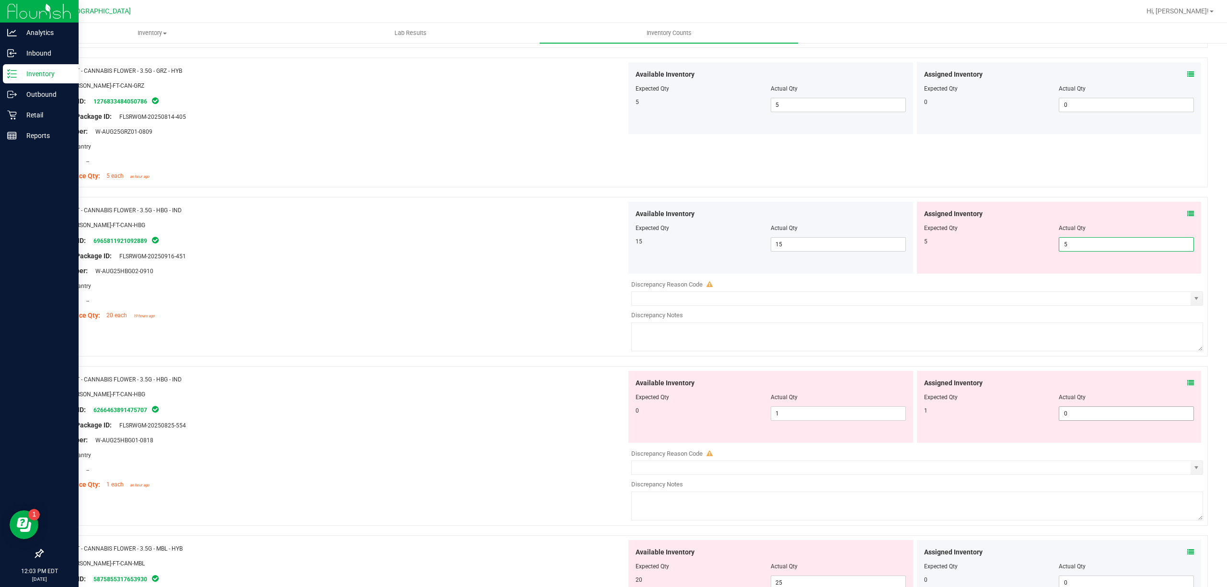
type input "5"
click at [1093, 418] on div "Available Inventory Expected Qty Actual Qty 0 1 1" at bounding box center [914, 447] width 576 height 152
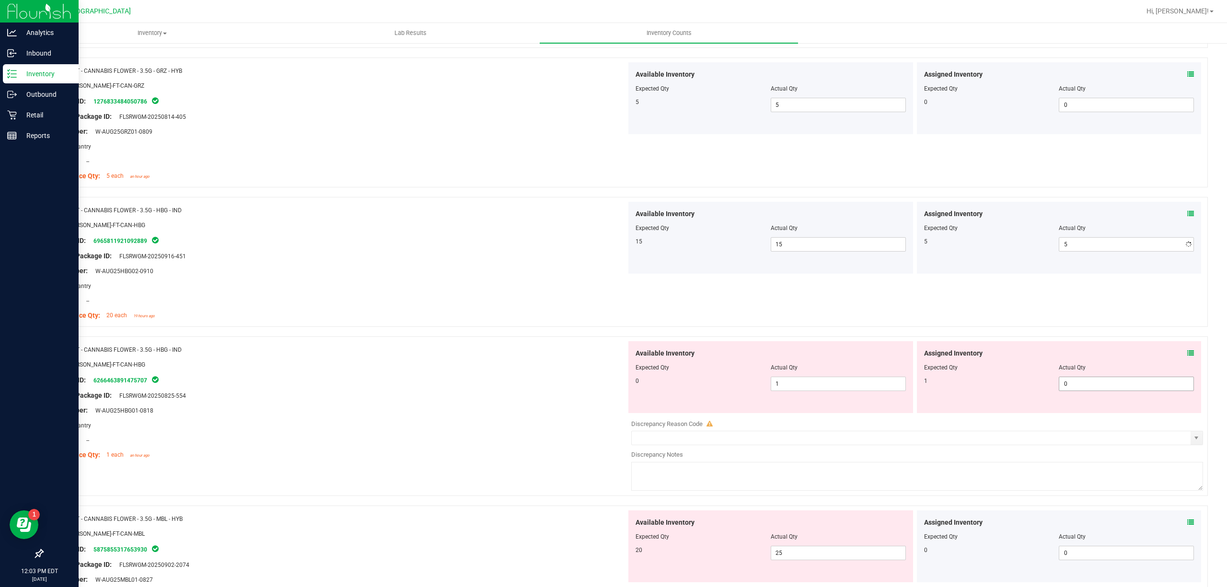
click at [1093, 418] on div at bounding box center [917, 417] width 572 height 5
click at [1098, 390] on span "0 0" at bounding box center [1126, 384] width 135 height 14
click at [1098, 389] on input "0" at bounding box center [1126, 383] width 134 height 13
type input "1"
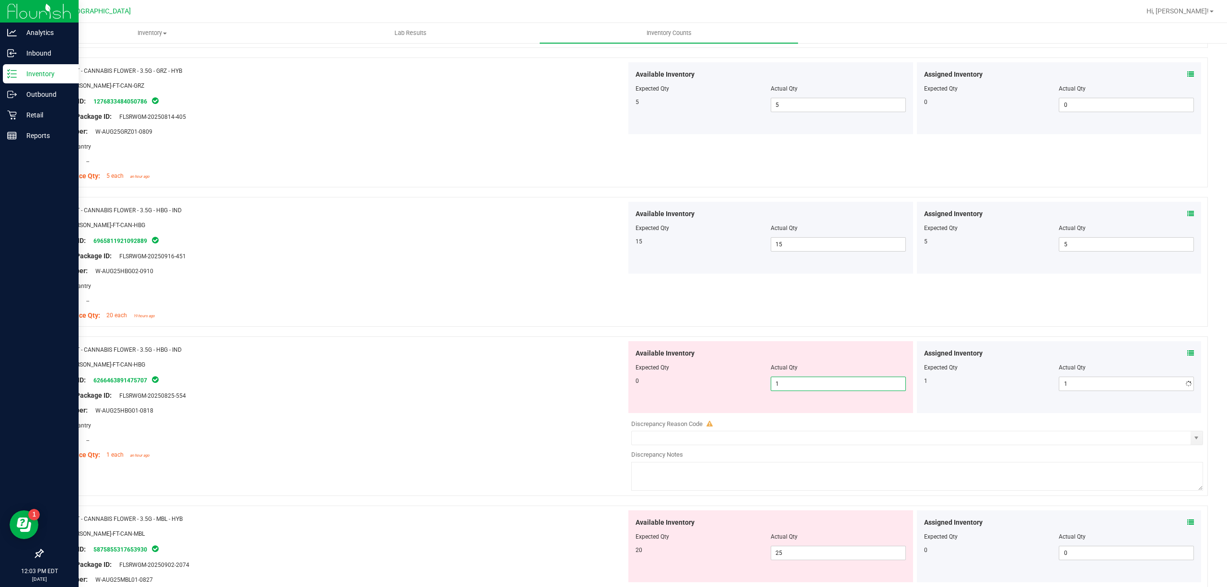
click at [815, 383] on span "1 1" at bounding box center [838, 384] width 135 height 14
click at [815, 383] on input "1" at bounding box center [838, 383] width 134 height 13
type input "0"
drag, startPoint x: 856, startPoint y: 286, endPoint x: 865, endPoint y: 323, distance: 37.9
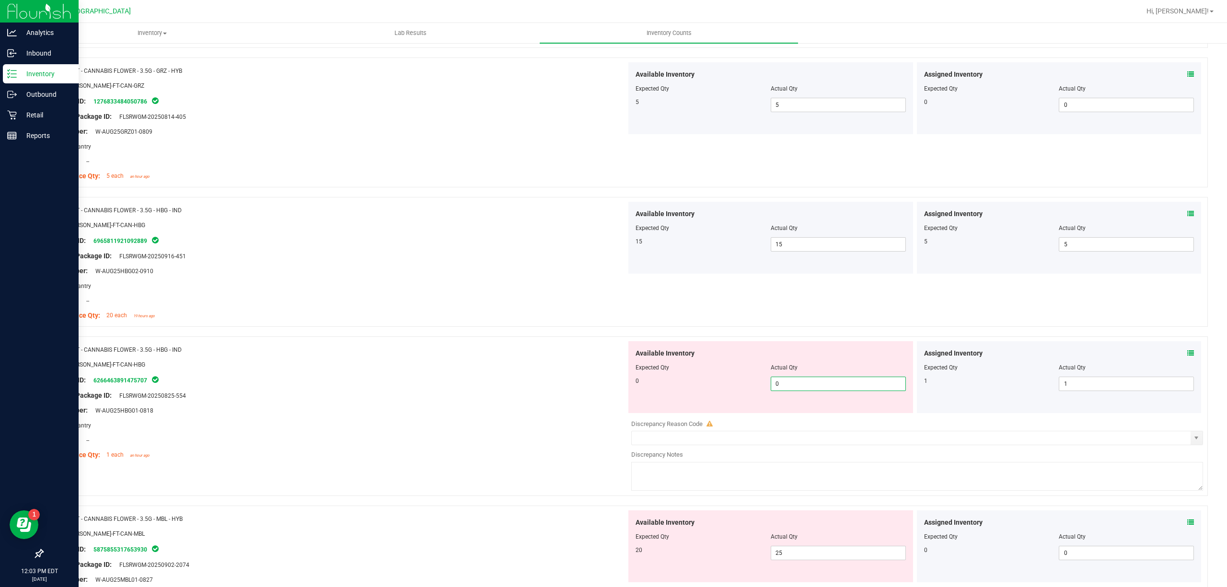
click at [856, 286] on div "Name: FT - CANNABIS FLOWER - 3.5G - HBG - IND SKU: FLO-BUD-FT-CAN-HBG Package I…" at bounding box center [624, 262] width 1165 height 130
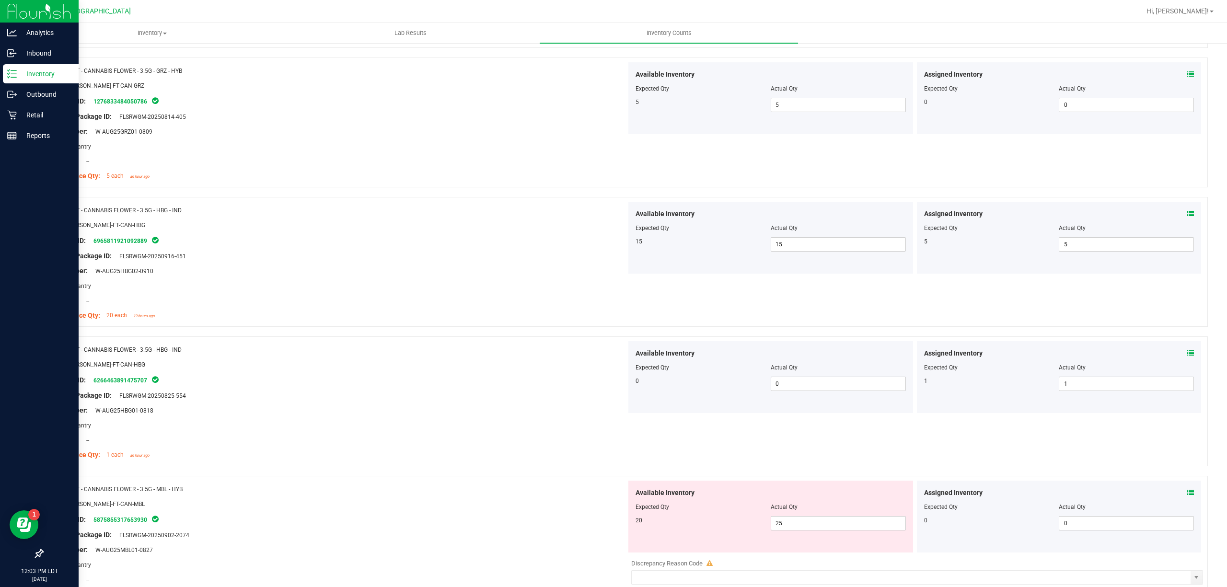
scroll to position [1406, 0]
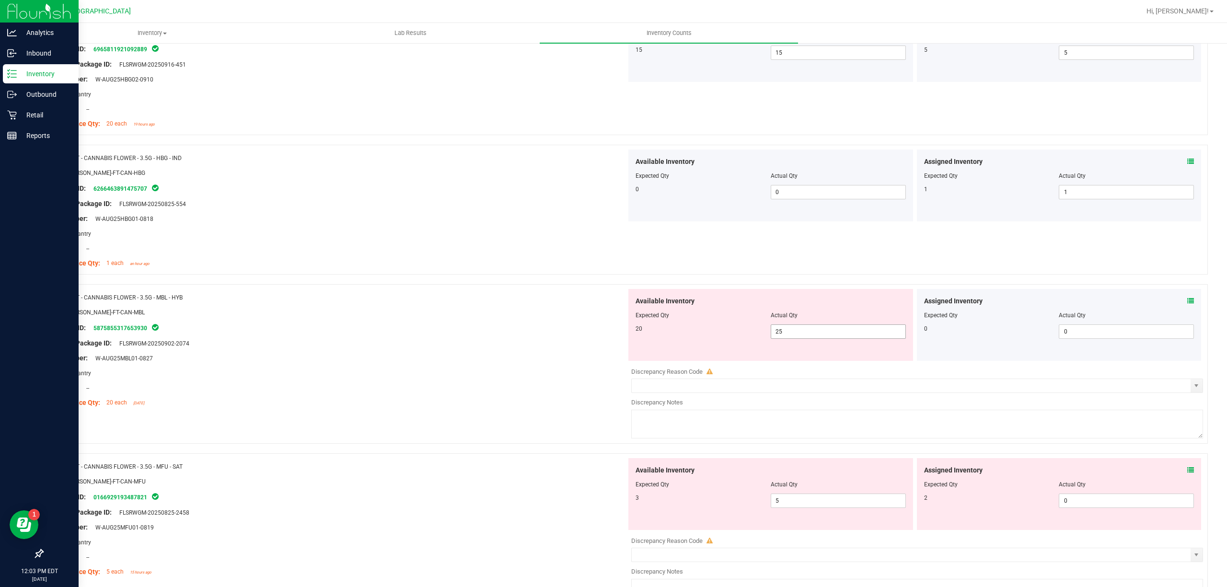
click at [844, 334] on span "25 25" at bounding box center [838, 331] width 135 height 14
click at [844, 334] on input "25" at bounding box center [838, 331] width 134 height 13
click at [844, 333] on input "25" at bounding box center [838, 331] width 134 height 13
type input "20"
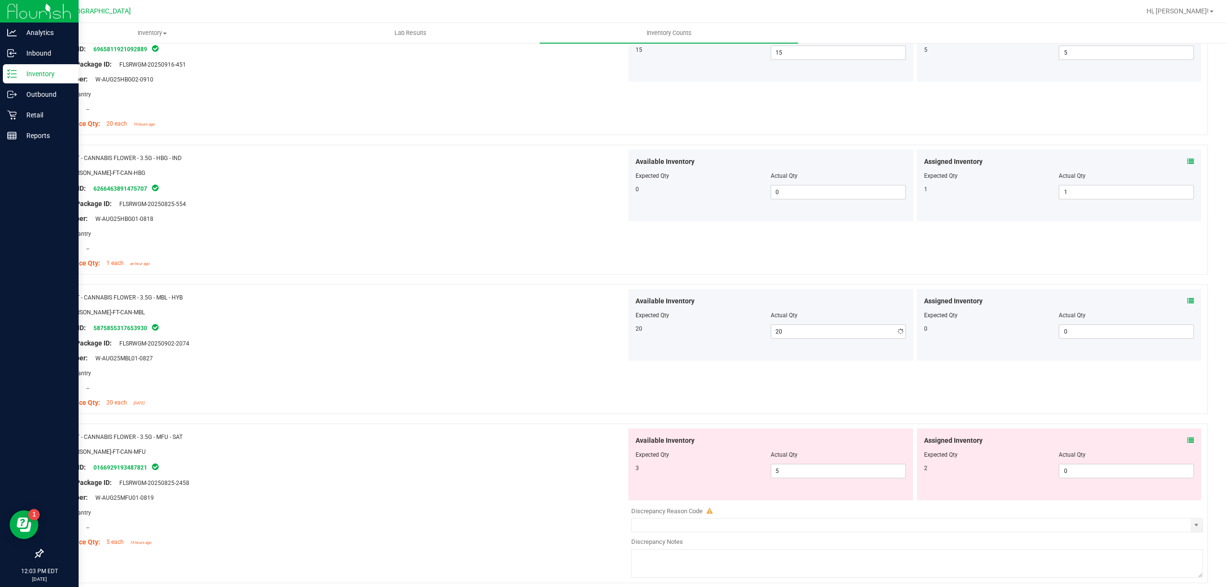
click at [790, 265] on div "Name: FT - CANNABIS FLOWER - 3.5G - HBG - IND SKU: FLO-BUD-FT-CAN-HBG Package I…" at bounding box center [624, 210] width 1165 height 130
click at [816, 474] on span "5 5" at bounding box center [838, 471] width 135 height 14
click at [816, 474] on input "5" at bounding box center [838, 470] width 134 height 13
type input "3"
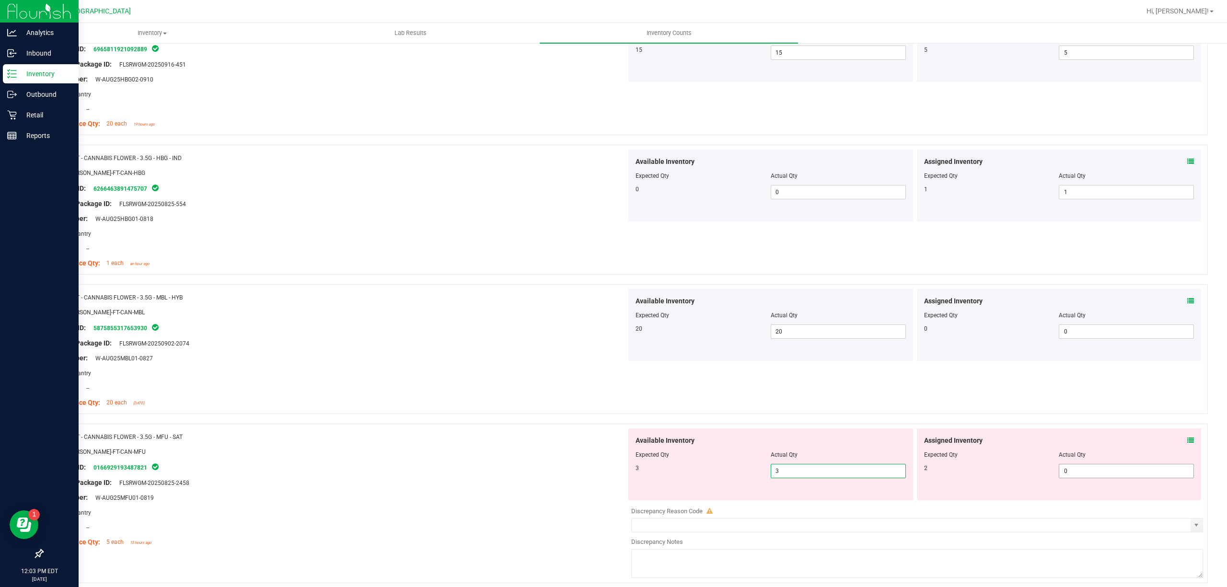
click at [1156, 476] on span "0 0" at bounding box center [1126, 471] width 135 height 14
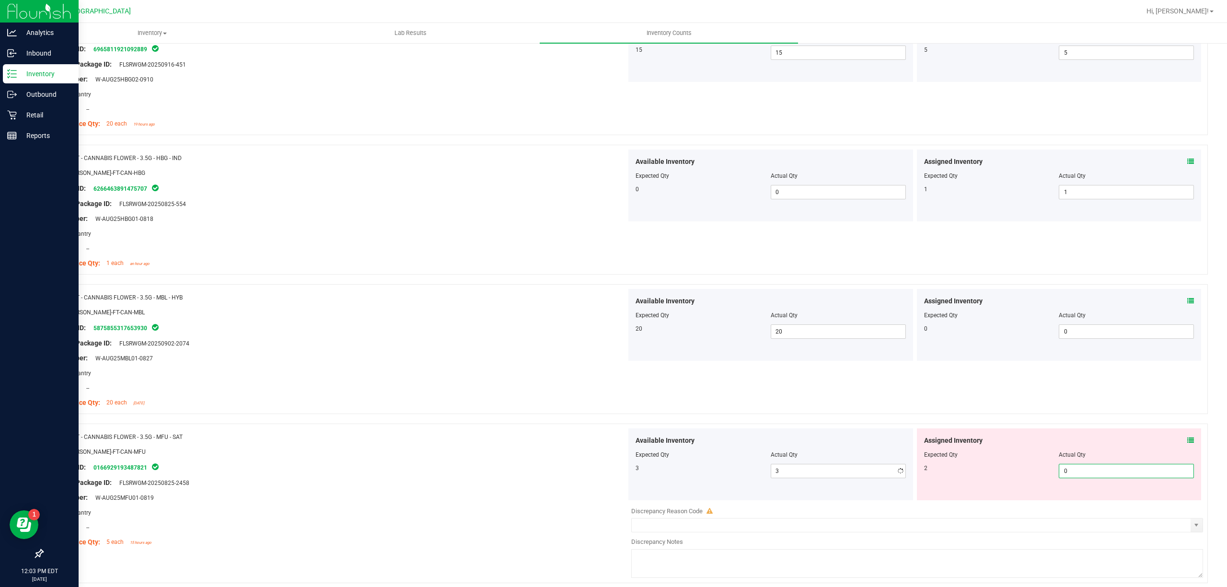
click at [1156, 476] on input "0" at bounding box center [1126, 470] width 134 height 13
type input "2"
click at [1104, 407] on div "Name: FT - CANNABIS FLOWER - 3.5G - MBL - HYB SKU: FLO-BUD-FT-CAN-MBL Package I…" at bounding box center [624, 349] width 1165 height 130
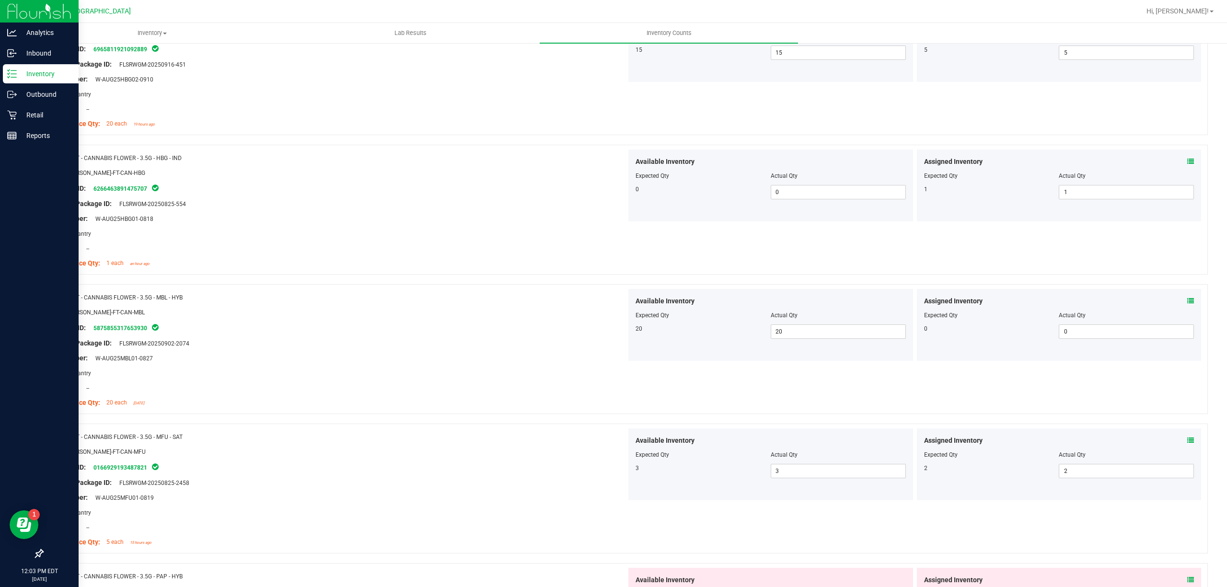
click at [1187, 443] on icon at bounding box center [1190, 440] width 7 height 7
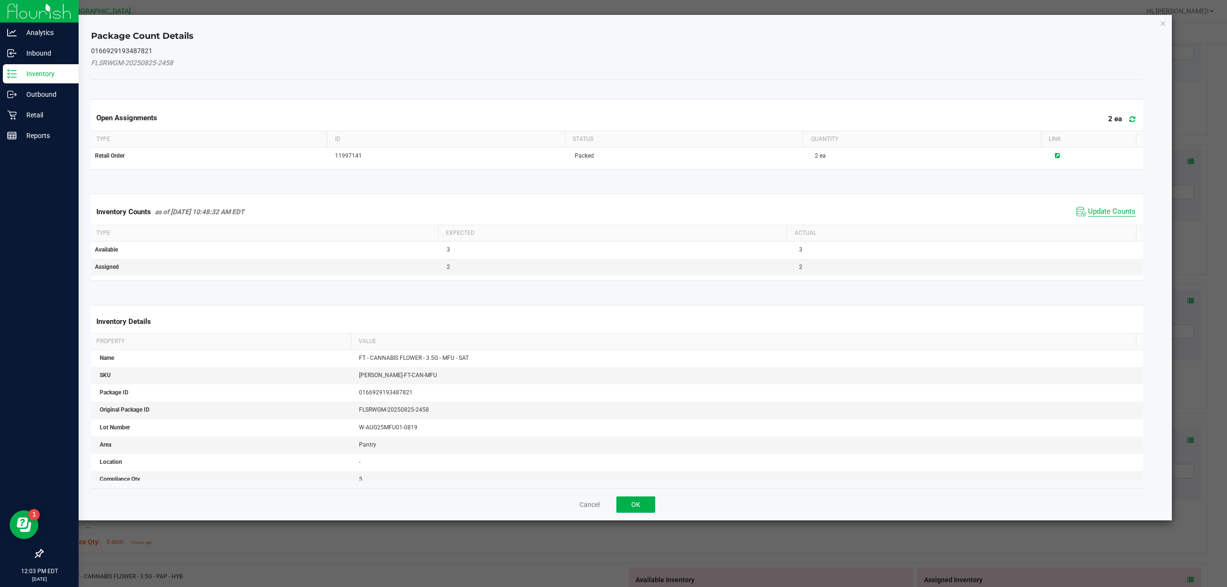
click at [1088, 208] on span "Update Counts" at bounding box center [1111, 212] width 47 height 10
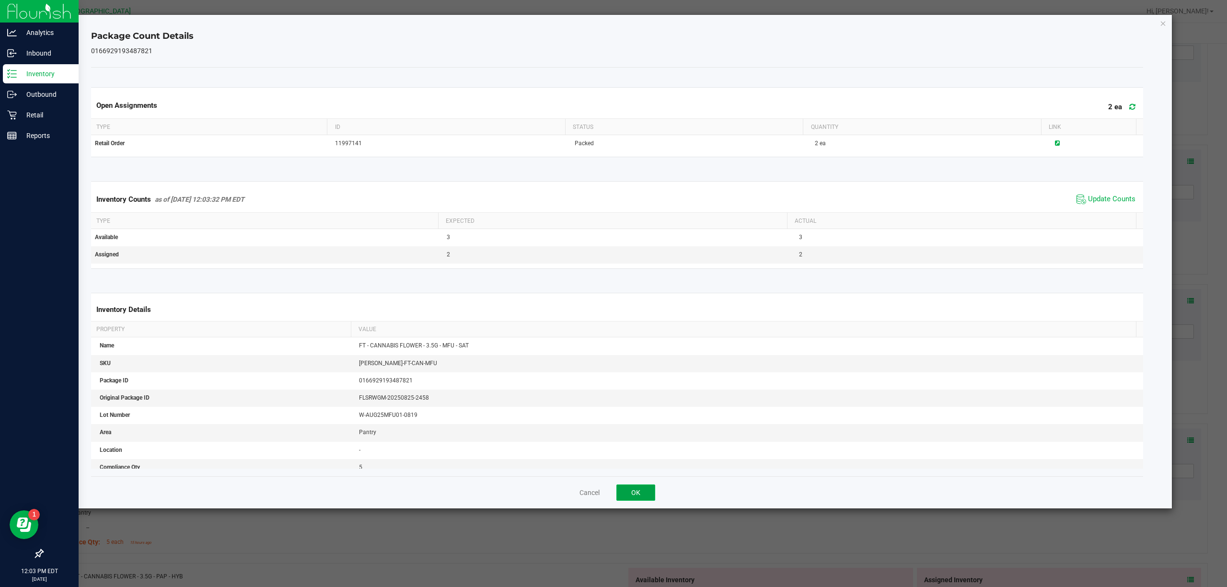
click at [649, 496] on button "OK" at bounding box center [635, 492] width 39 height 16
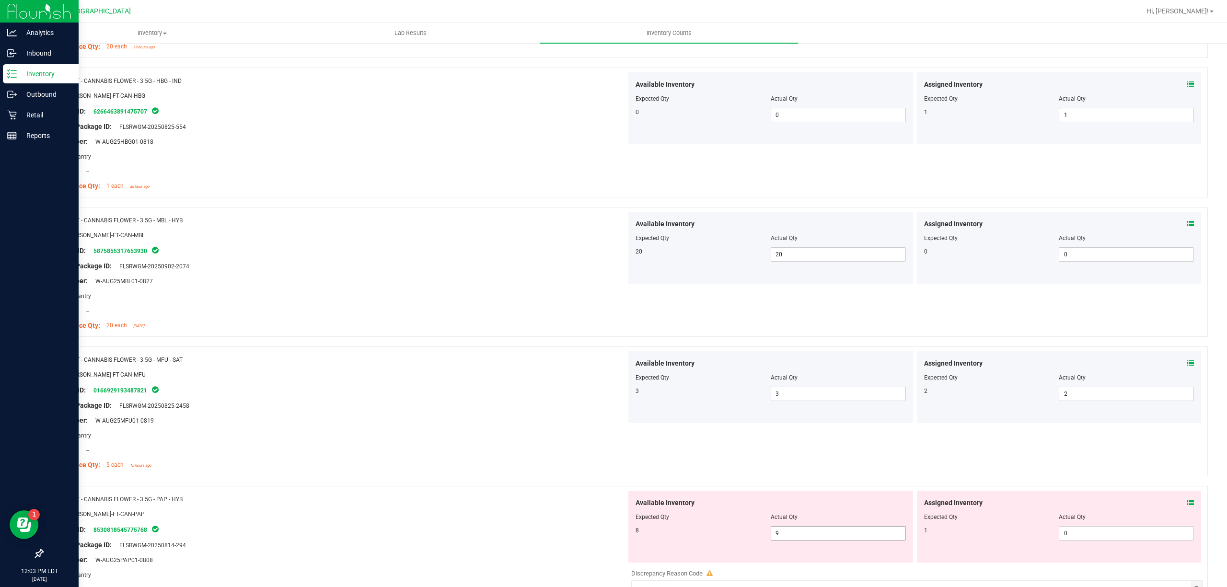
scroll to position [1597, 0]
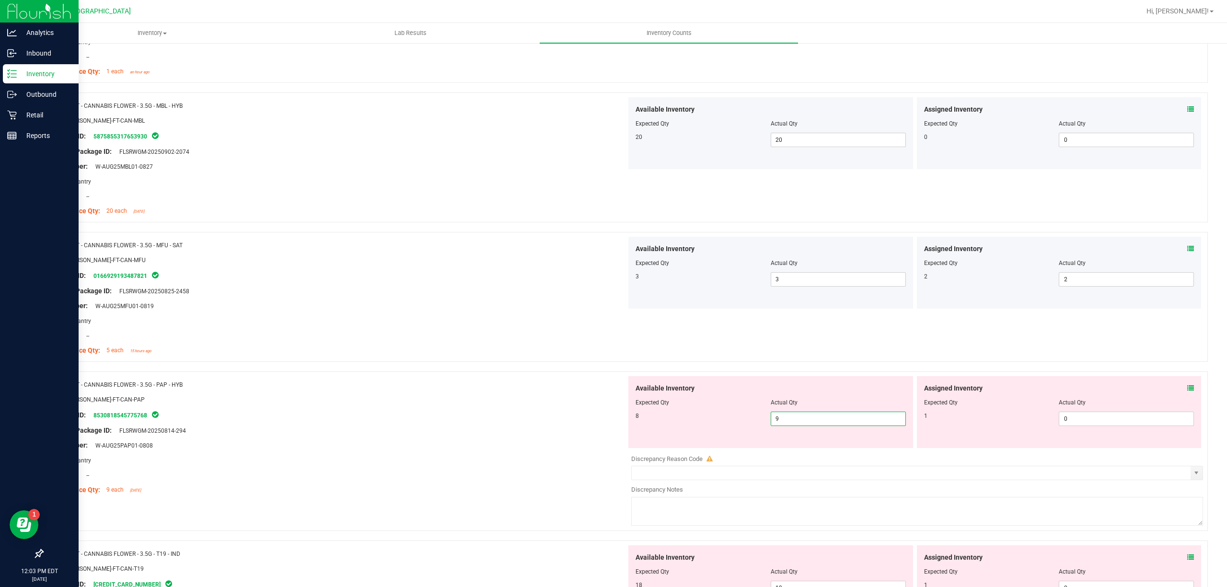
click at [848, 424] on span "9 9" at bounding box center [838, 419] width 135 height 14
click at [848, 423] on input "9" at bounding box center [838, 418] width 134 height 13
type input "8"
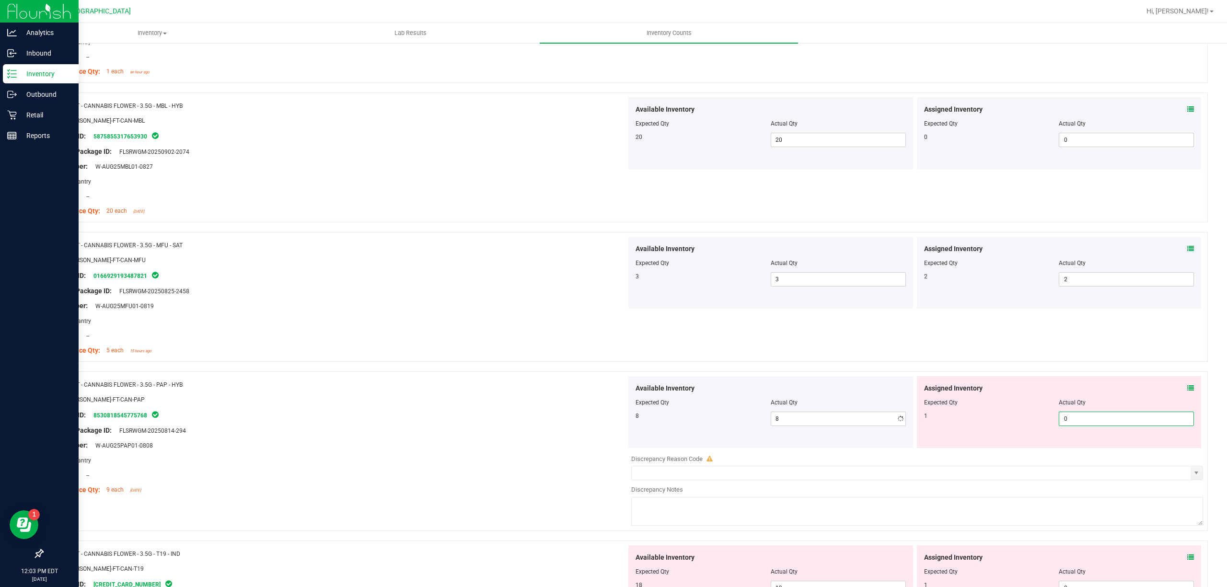
click at [1059, 423] on span "0 0" at bounding box center [1126, 419] width 135 height 14
click at [1059, 422] on input "0" at bounding box center [1126, 418] width 134 height 13
type input "1"
click at [1060, 349] on div "Name: FT - CANNABIS FLOWER - 3.5G - MFU - SAT SKU: FLO-BUD-FT-CAN-MFU Package I…" at bounding box center [624, 297] width 1165 height 130
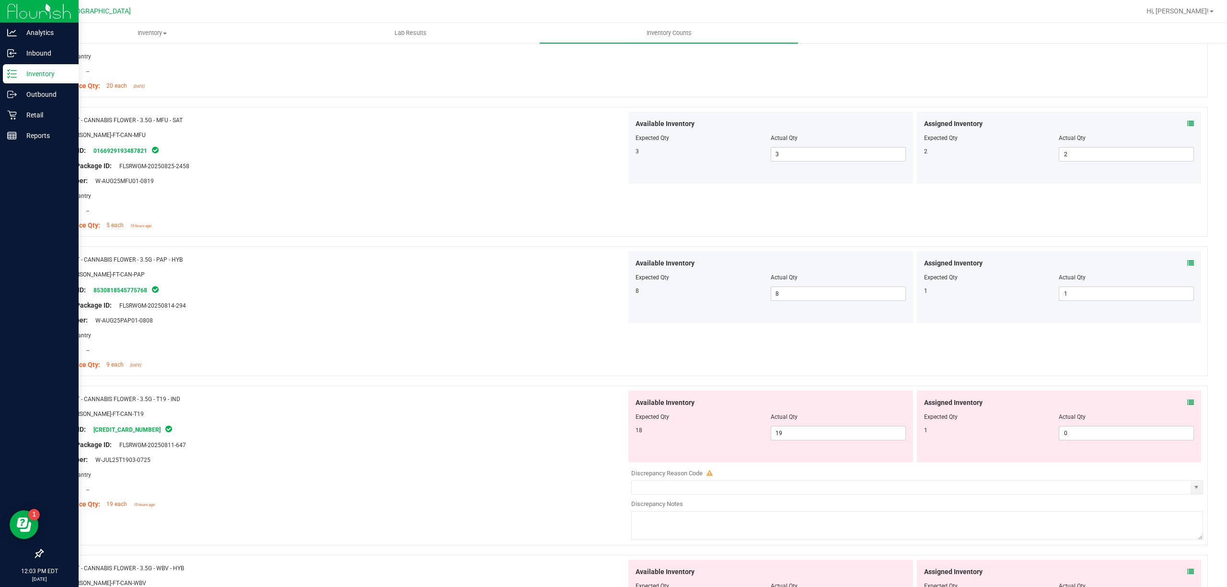
scroll to position [1725, 0]
click at [852, 432] on span "19 19" at bounding box center [838, 430] width 135 height 14
click at [852, 432] on input "19" at bounding box center [838, 430] width 134 height 13
type input "18"
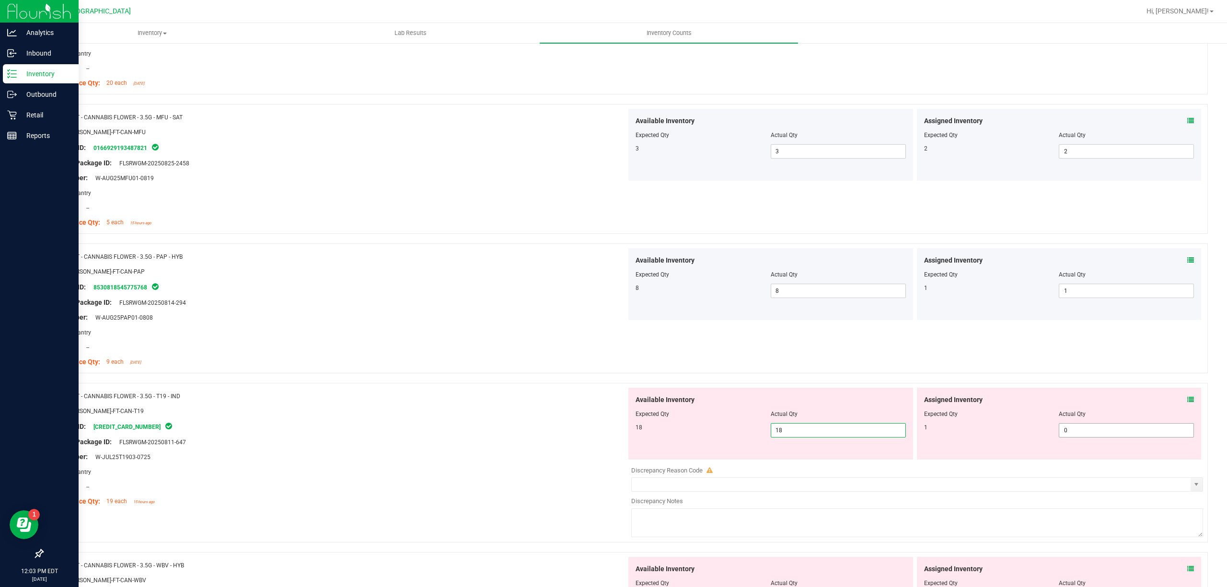
click at [1061, 432] on span "0 0" at bounding box center [1126, 430] width 135 height 14
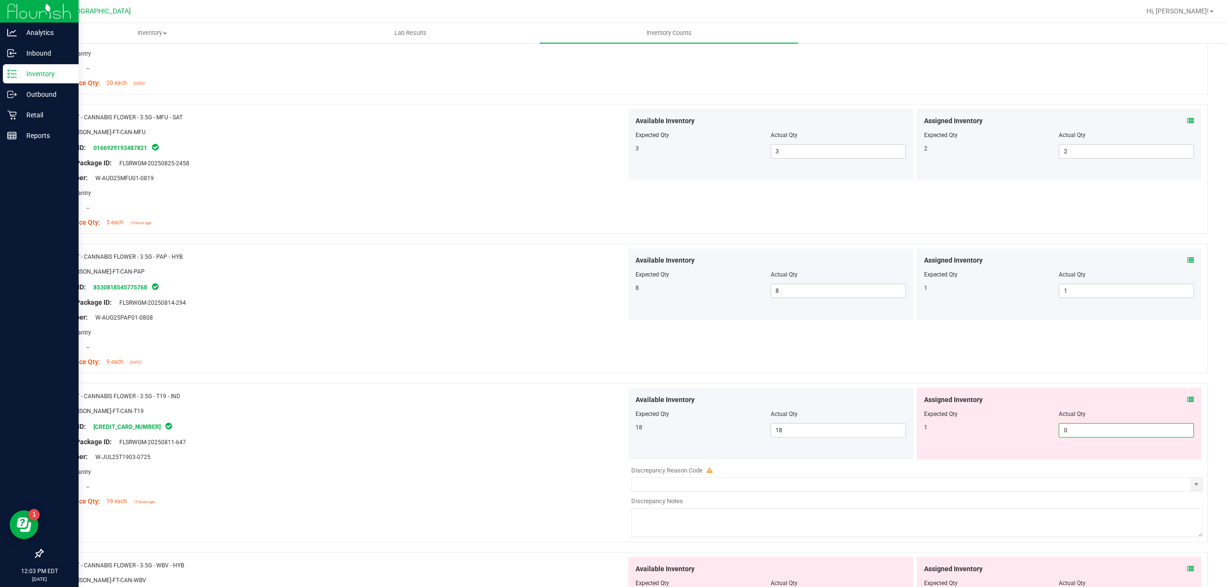
click at [1061, 432] on input "0" at bounding box center [1126, 430] width 134 height 13
type input "1"
click at [528, 335] on div "Area: Pantry" at bounding box center [338, 332] width 576 height 10
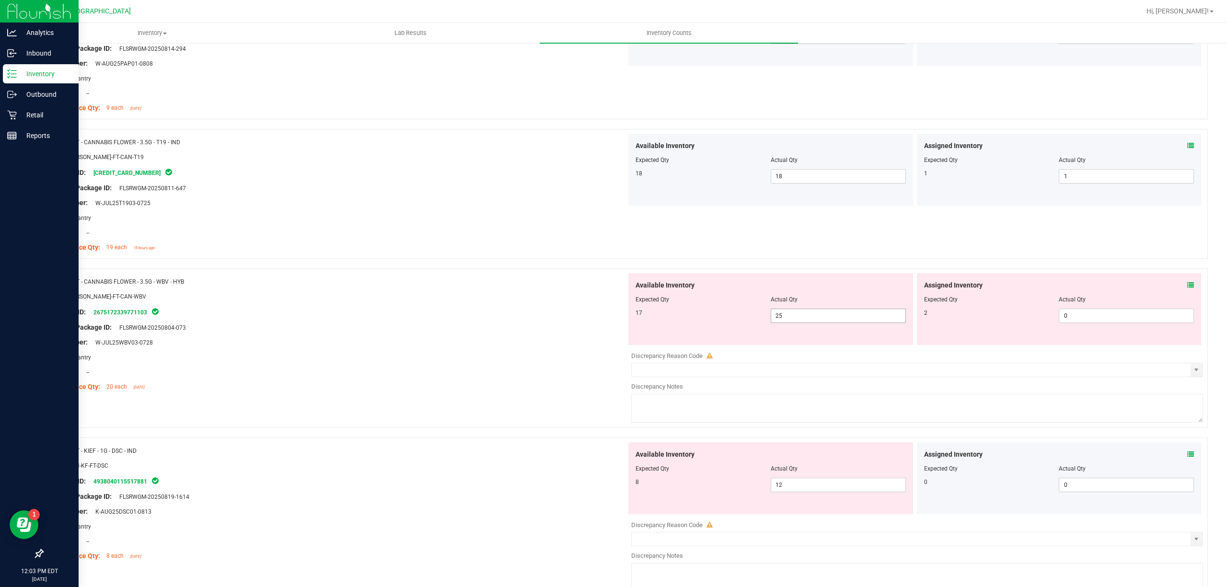
scroll to position [1981, 0]
click at [804, 317] on span "25 25" at bounding box center [838, 314] width 135 height 14
click at [804, 317] on input "25" at bounding box center [838, 314] width 134 height 13
type input "17"
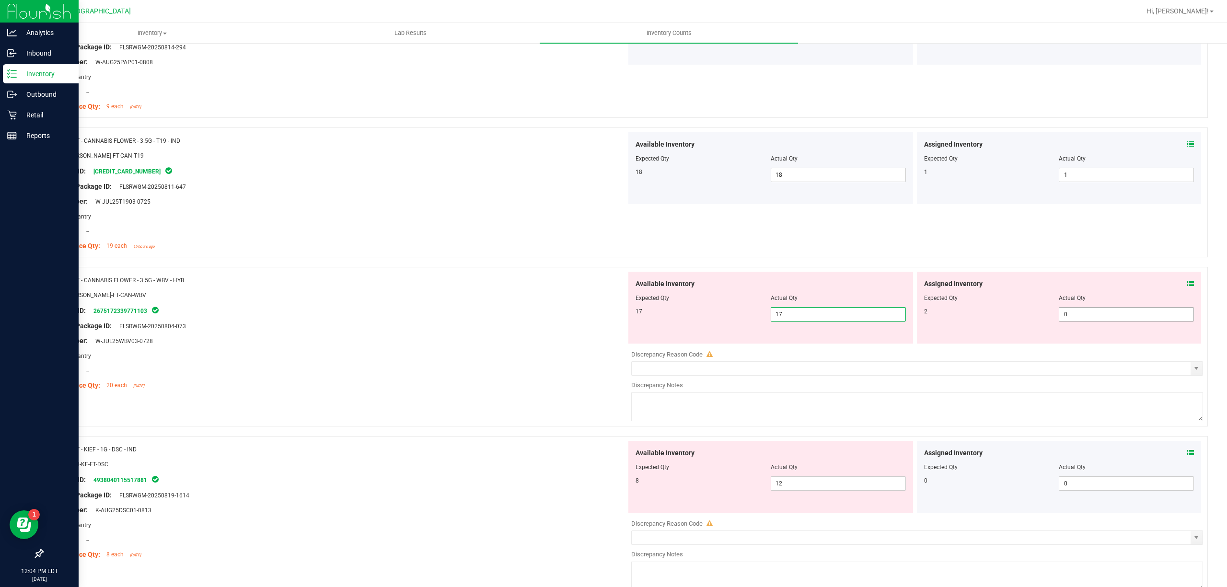
type input "17"
click at [1147, 322] on span "0 0" at bounding box center [1126, 314] width 135 height 14
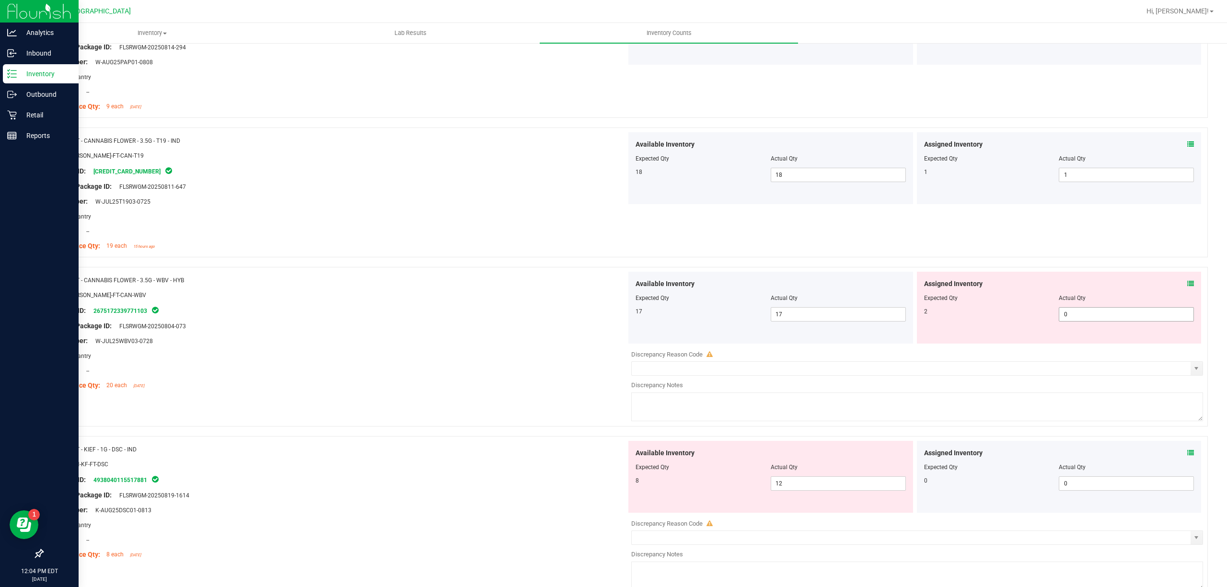
click at [1145, 318] on span "0 0" at bounding box center [1126, 314] width 135 height 14
click at [1145, 318] on input "0" at bounding box center [1126, 314] width 134 height 13
type input "2"
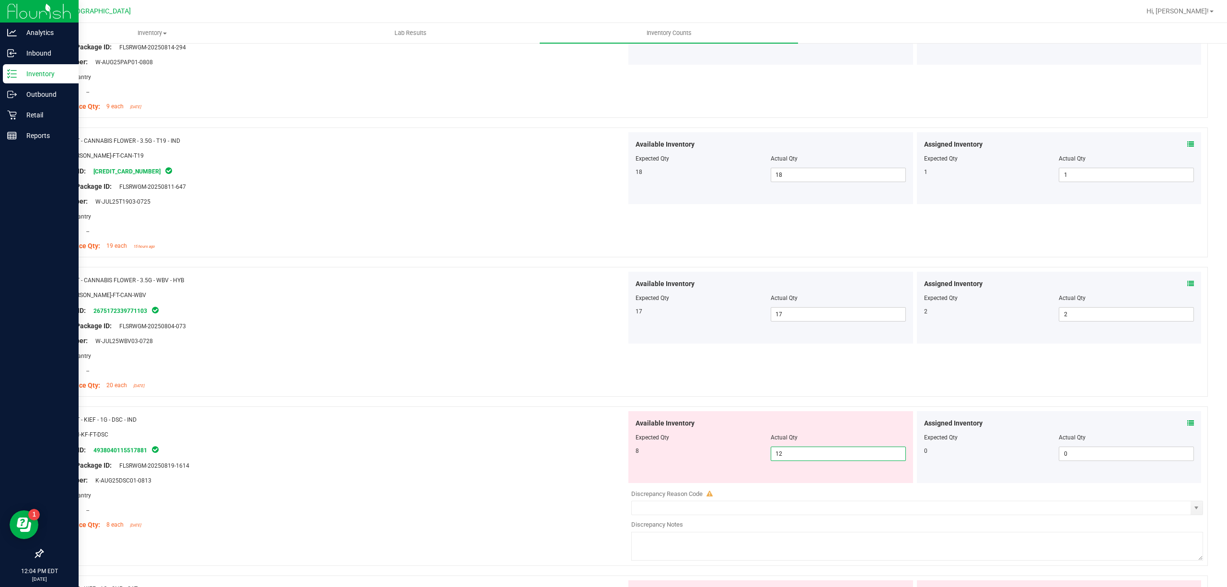
click at [819, 461] on span "12 12" at bounding box center [838, 454] width 135 height 14
click at [819, 461] on input "12" at bounding box center [838, 453] width 134 height 13
type input "8"
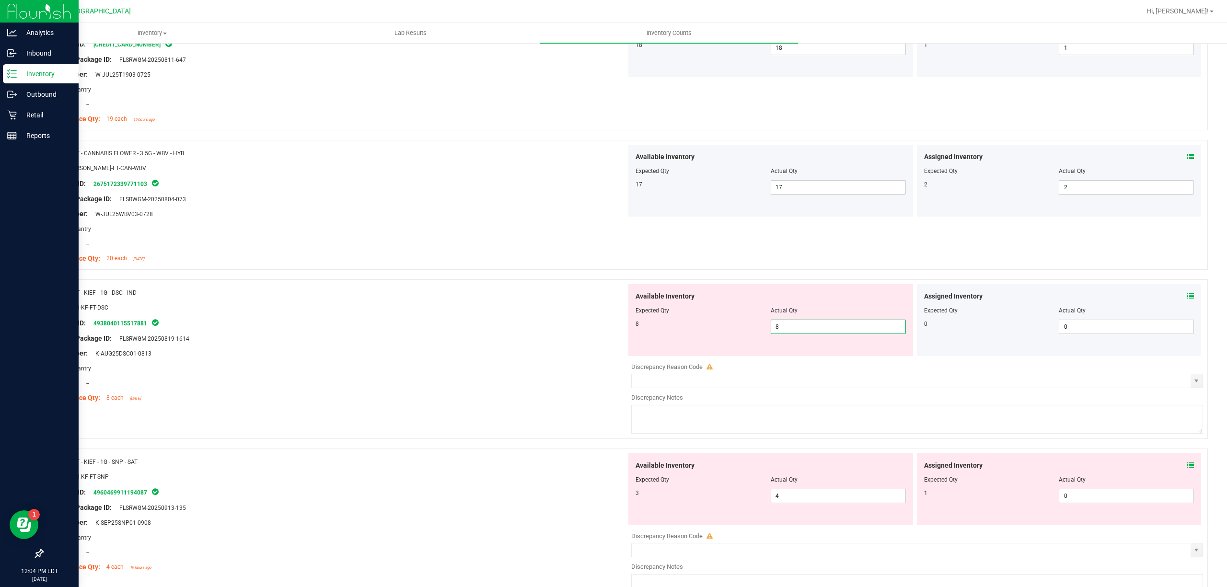
scroll to position [2109, 0]
type input "8"
click at [836, 488] on div "Available Inventory Expected Qty Actual Qty 3 4 4" at bounding box center [770, 488] width 285 height 72
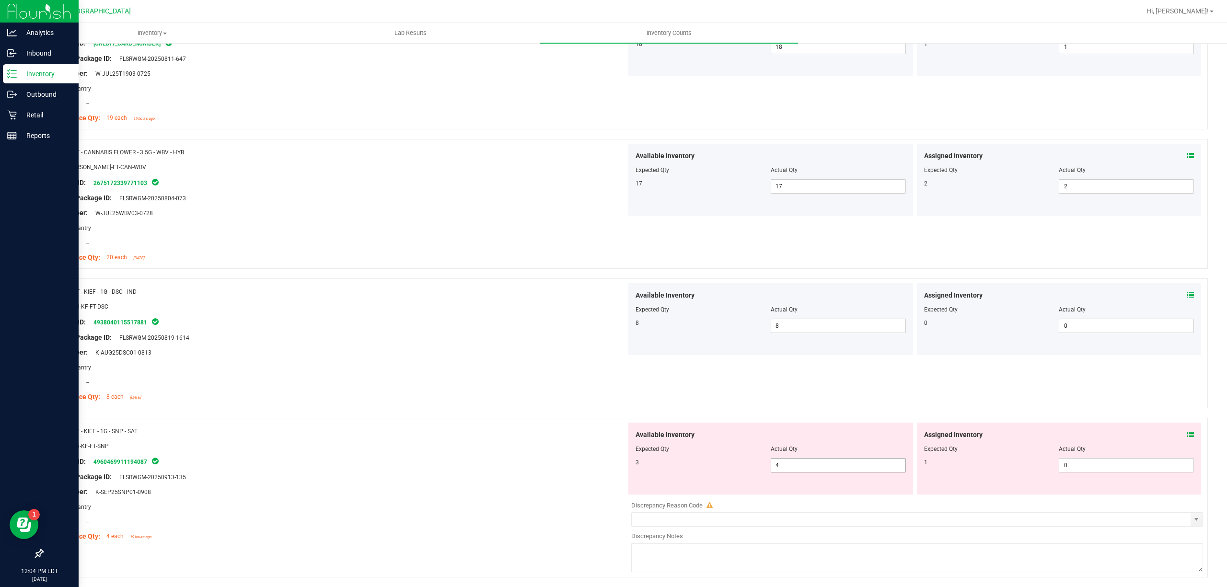
click at [833, 473] on span "4 4" at bounding box center [838, 465] width 135 height 14
click at [833, 472] on input "4" at bounding box center [838, 465] width 134 height 13
type input "3"
click at [1043, 440] on div "Assigned Inventory" at bounding box center [1059, 435] width 270 height 10
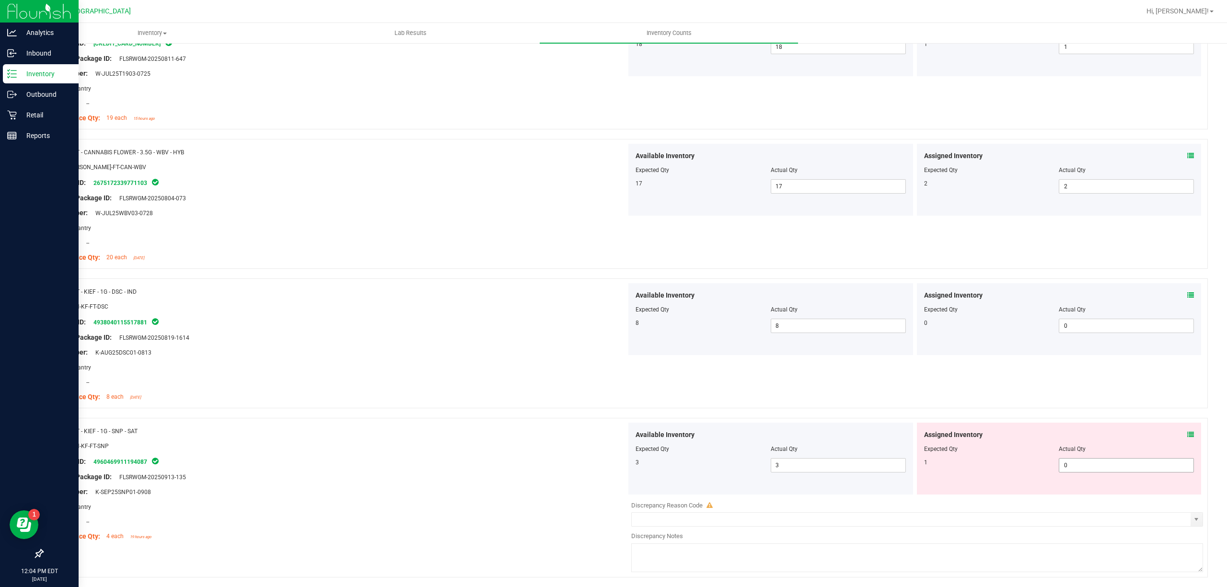
click at [1074, 468] on span "0 0" at bounding box center [1126, 465] width 135 height 14
click at [1074, 468] on input "0" at bounding box center [1126, 465] width 134 height 13
type input "1"
click at [816, 407] on div "Name: FT - KIEF - 1G - DSC - IND SKU: CON-KF-FT-DSC Package ID: 493804011551788…" at bounding box center [624, 343] width 1165 height 130
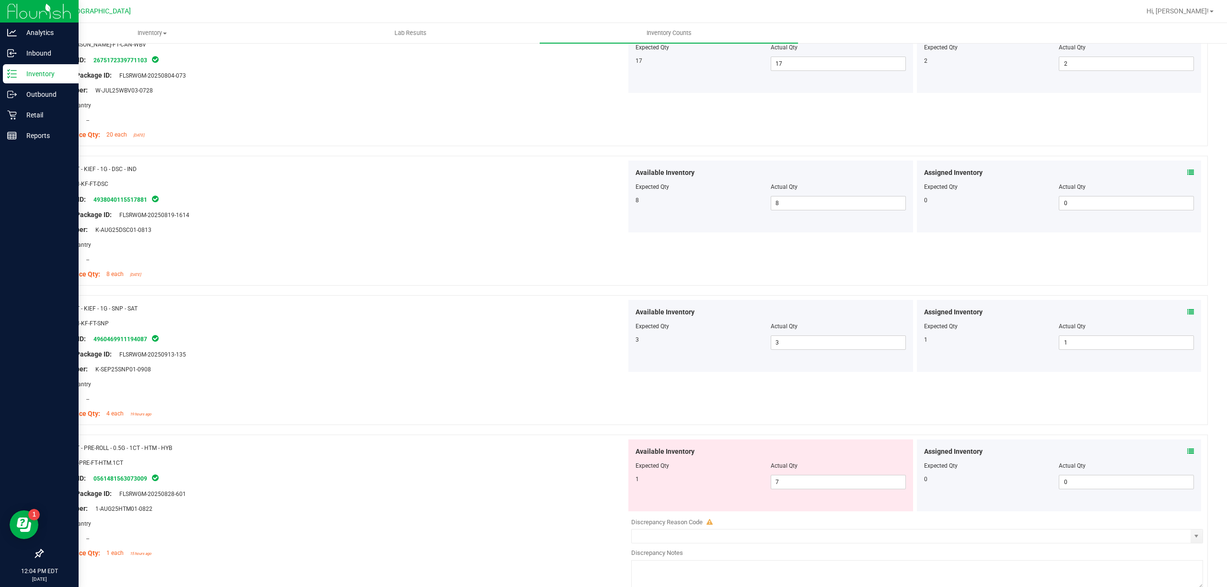
scroll to position [2236, 0]
click at [834, 492] on div "Available Inventory Expected Qty Actual Qty 1 7 7" at bounding box center [770, 471] width 285 height 72
click at [834, 483] on span "7 7" at bounding box center [838, 477] width 135 height 14
click at [834, 483] on input "7" at bounding box center [838, 477] width 134 height 13
type input "1"
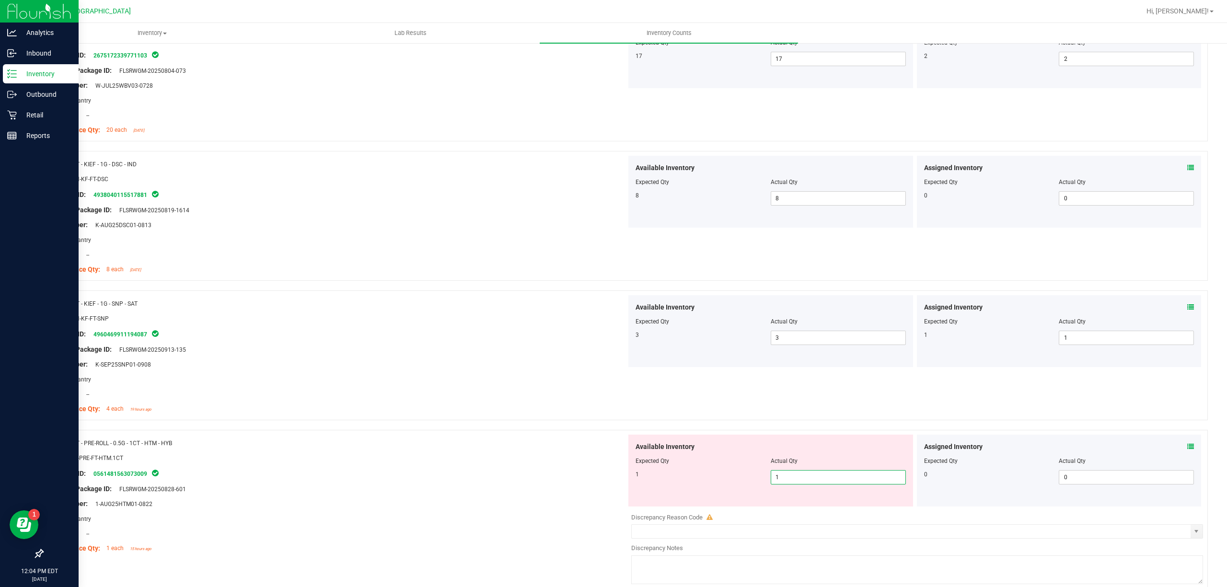
type input "1"
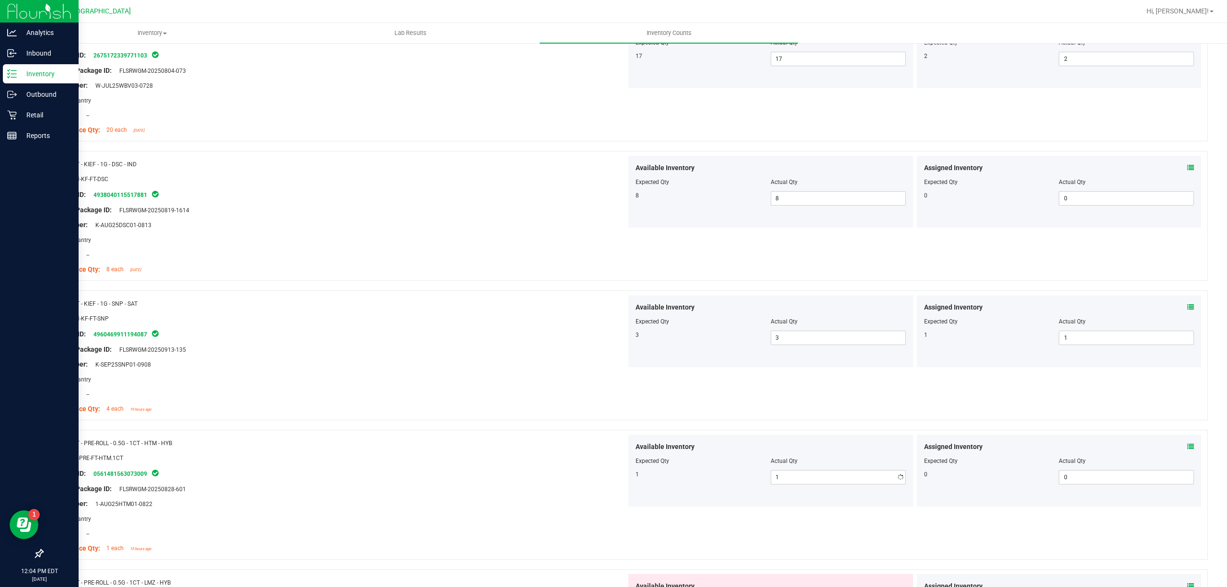
click at [658, 367] on div "Available Inventory Expected Qty Actual Qty 3 3 3" at bounding box center [770, 331] width 285 height 72
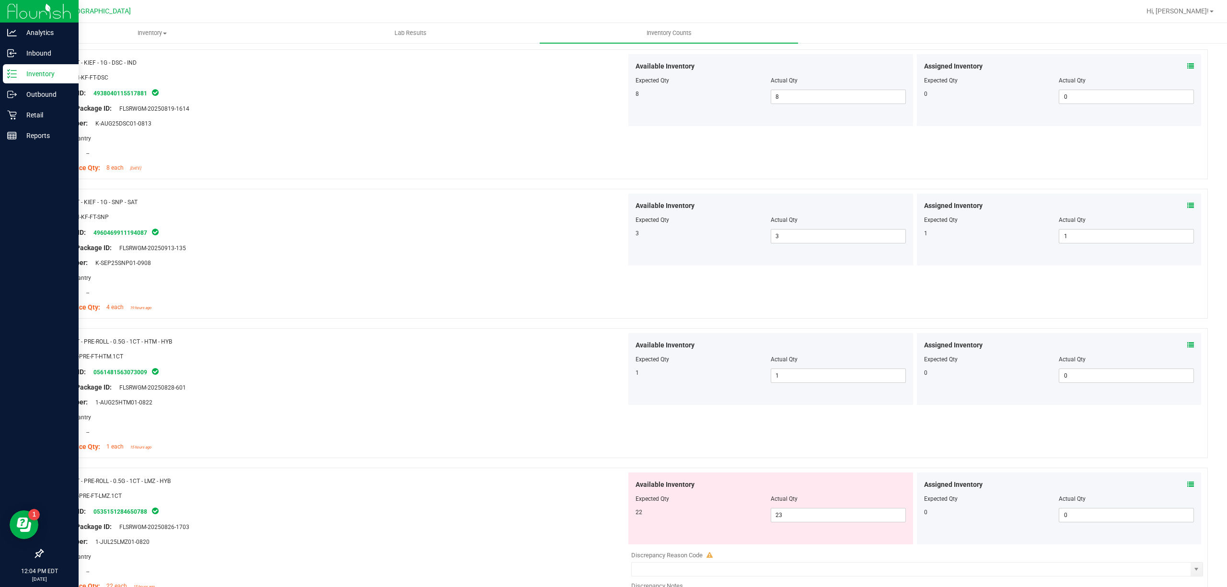
scroll to position [2426, 0]
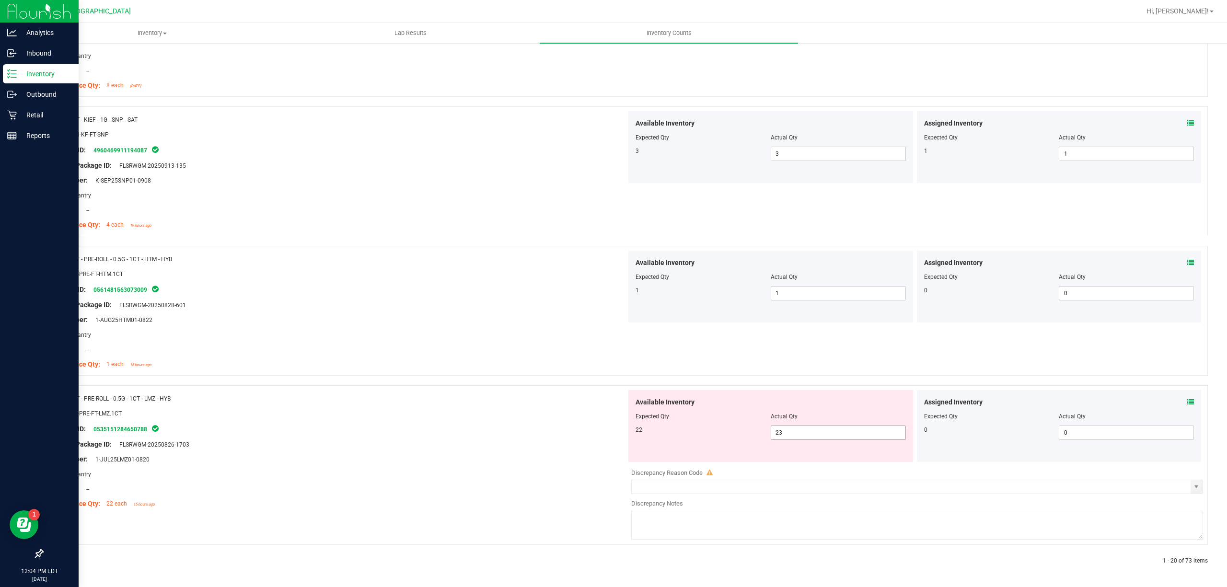
click at [808, 437] on span "23 23" at bounding box center [838, 433] width 135 height 14
click at [808, 437] on input "23" at bounding box center [838, 432] width 134 height 13
type input "22"
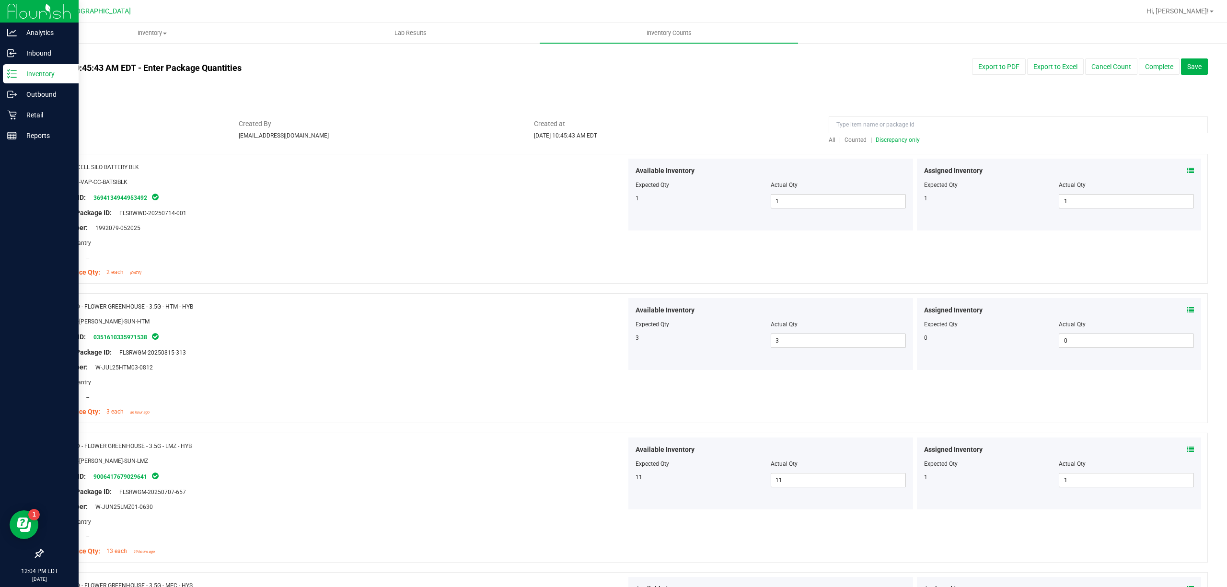
scroll to position [0, 0]
click at [894, 144] on span "Discrepancy only" at bounding box center [898, 141] width 44 height 7
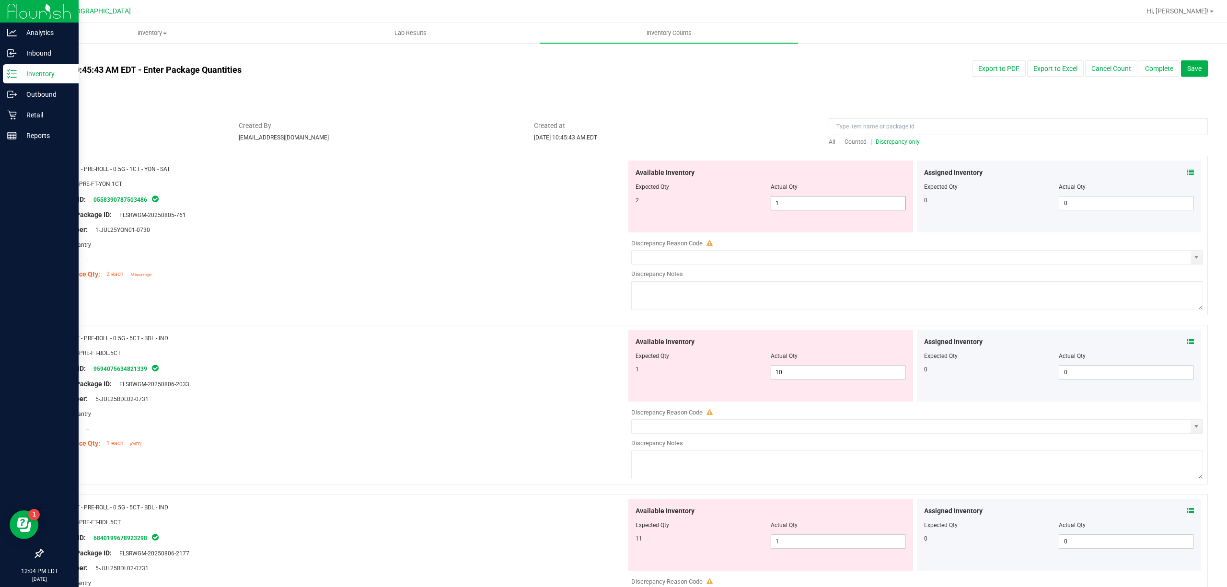
click at [802, 208] on span "1 1" at bounding box center [838, 203] width 135 height 14
click at [802, 208] on input "1" at bounding box center [838, 202] width 134 height 13
click at [1187, 169] on icon at bounding box center [1190, 172] width 7 height 7
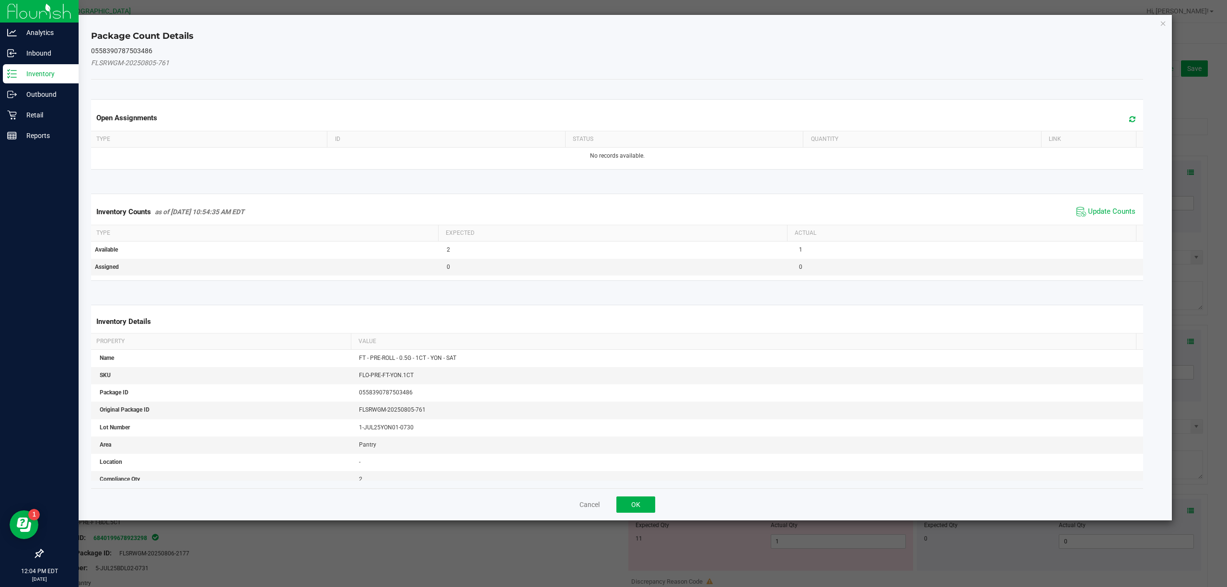
click at [1097, 221] on div "Inventory Counts as of Sep 24, 2025 10:54:35 AM EDT Update Counts" at bounding box center [617, 212] width 1056 height 26
click at [1096, 213] on span "Update Counts" at bounding box center [1111, 212] width 47 height 10
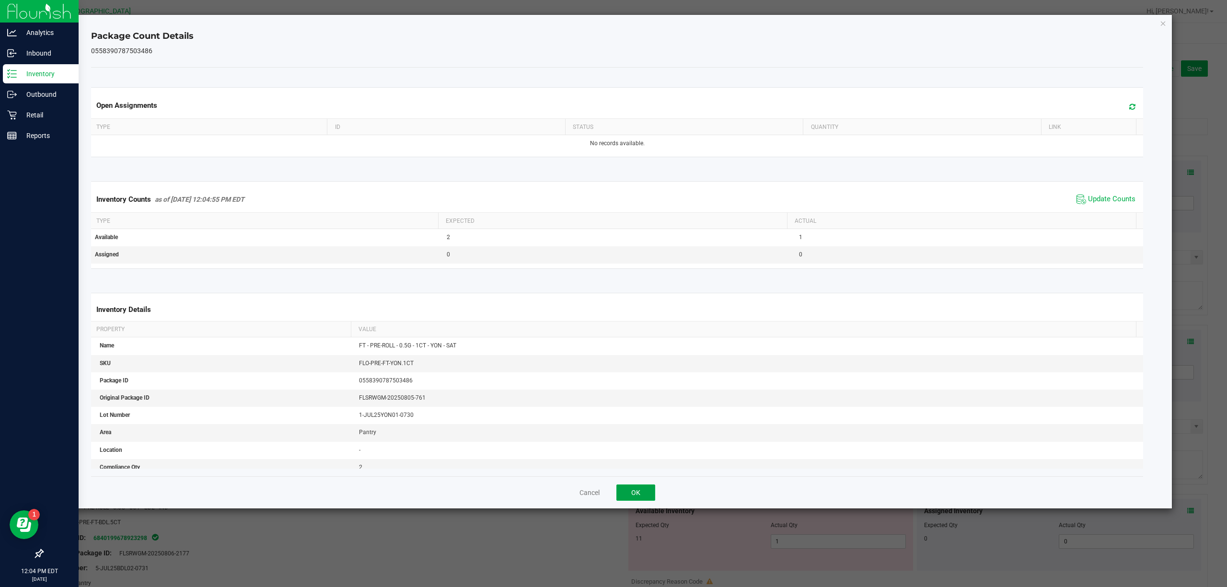
click at [646, 488] on button "OK" at bounding box center [635, 492] width 39 height 16
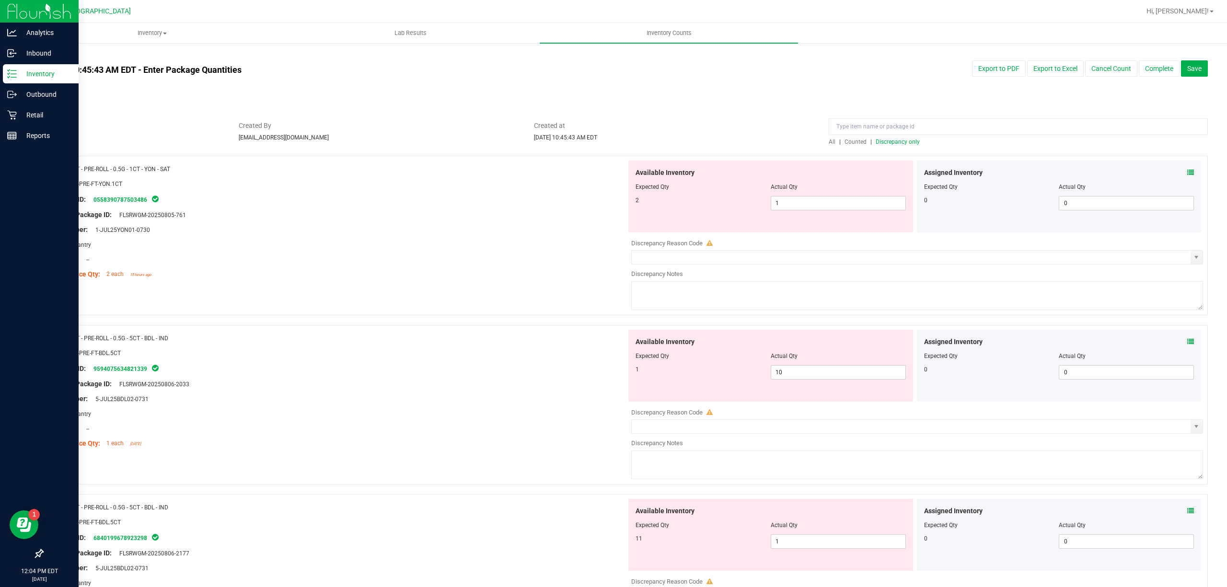
click at [543, 313] on div "Name: FT - PRE-ROLL - 0.5G - 1CT - YON - SAT SKU: FLO-PRE-FT-YON.1CT Package ID…" at bounding box center [624, 236] width 1165 height 160
click at [787, 373] on span "10 10" at bounding box center [838, 372] width 135 height 14
click at [787, 373] on input "10" at bounding box center [838, 372] width 134 height 13
click at [810, 204] on span "1 1" at bounding box center [838, 203] width 135 height 14
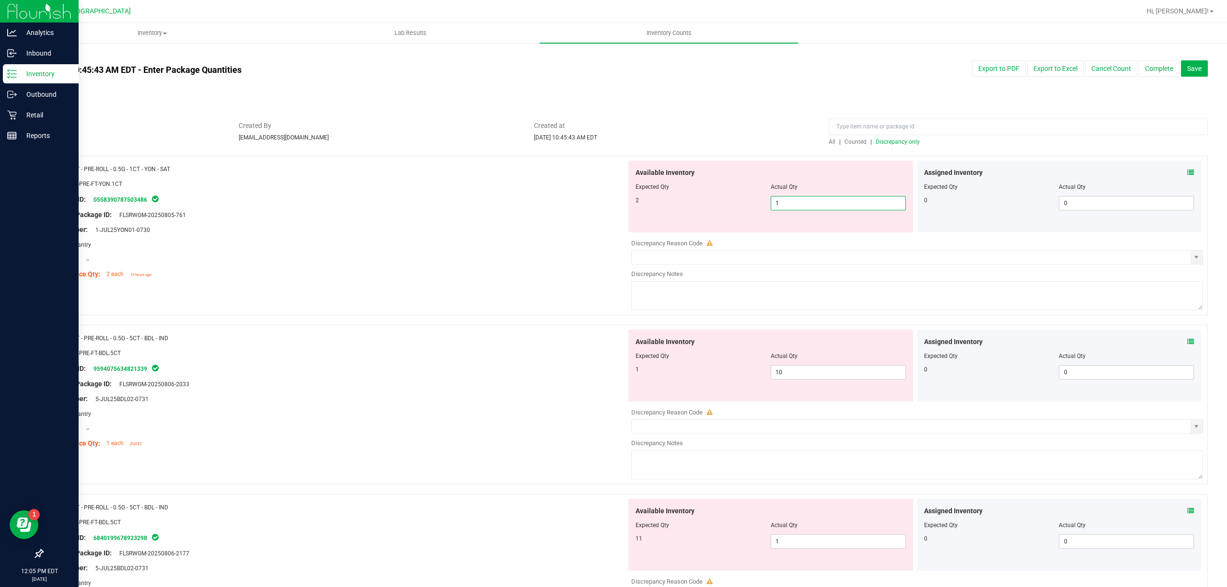
click at [810, 204] on input "1" at bounding box center [838, 202] width 134 height 13
type input "2"
click at [804, 370] on div "Available Inventory Expected Qty Actual Qty 1 10 10" at bounding box center [770, 366] width 285 height 72
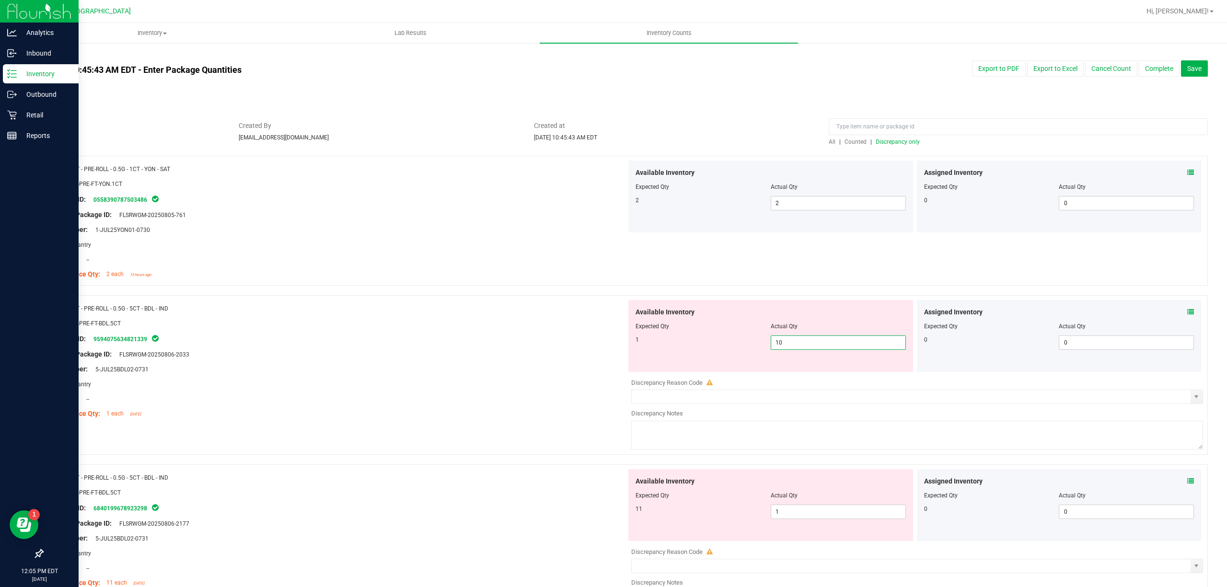
click at [805, 346] on input "10" at bounding box center [838, 342] width 134 height 13
type input "1"
click at [820, 506] on div "Available Inventory Expected Qty Actual Qty 11 1 1" at bounding box center [770, 505] width 285 height 72
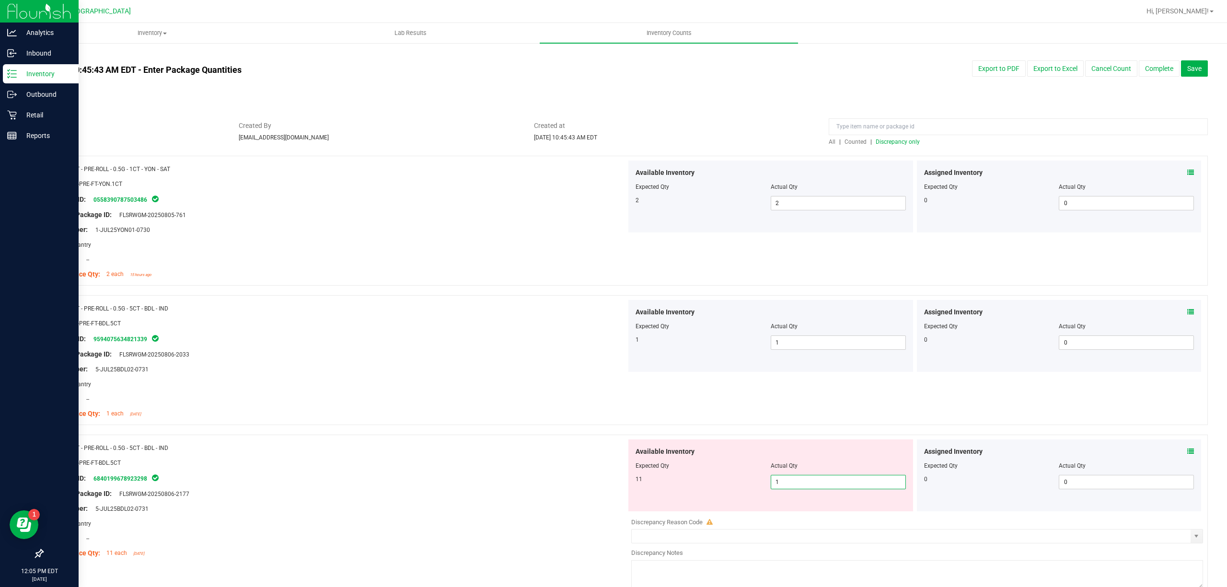
click at [819, 493] on div "Available Inventory Expected Qty Actual Qty 11 1 1" at bounding box center [770, 475] width 285 height 72
click at [819, 482] on span "1 1" at bounding box center [838, 482] width 135 height 14
type input "11"
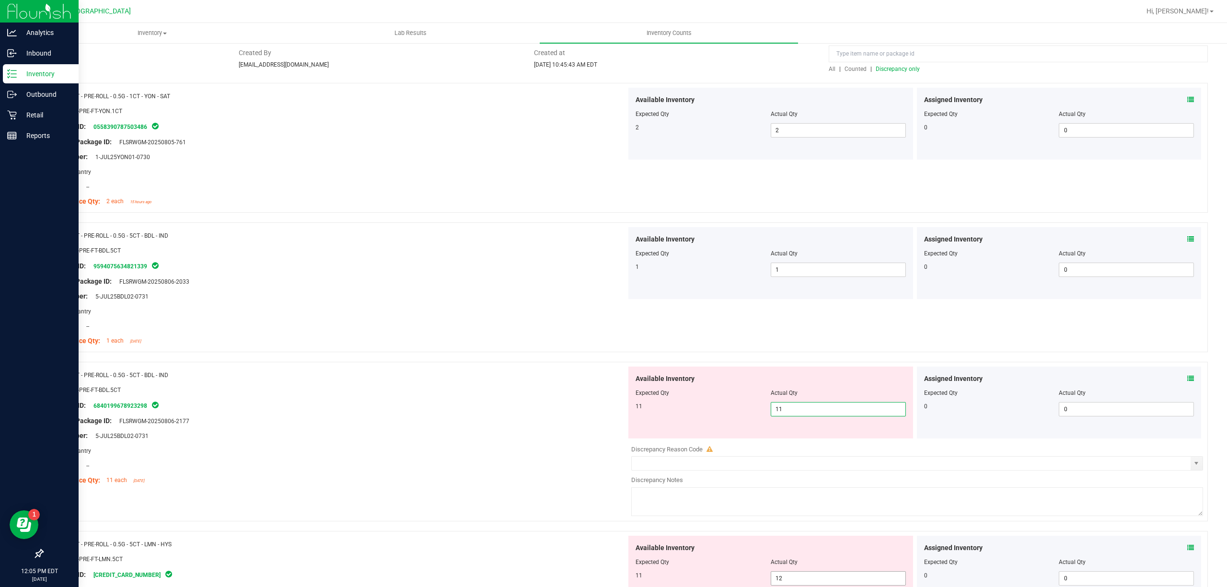
scroll to position [192, 0]
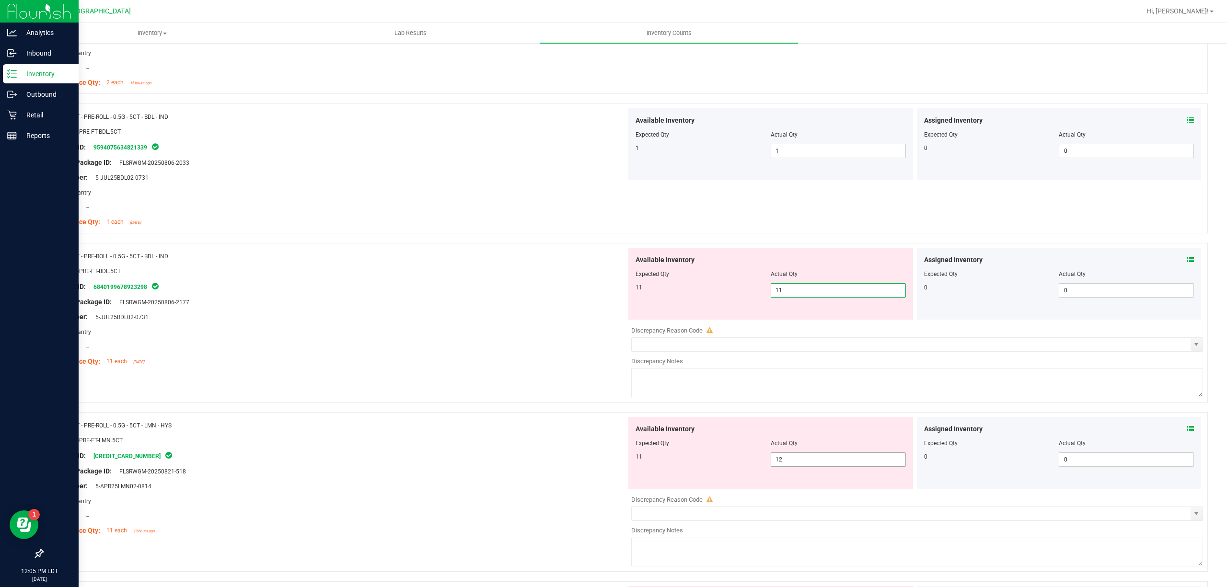
type input "11"
click at [819, 457] on div "Available Inventory Expected Qty Actual Qty 11 12 12" at bounding box center [770, 453] width 285 height 72
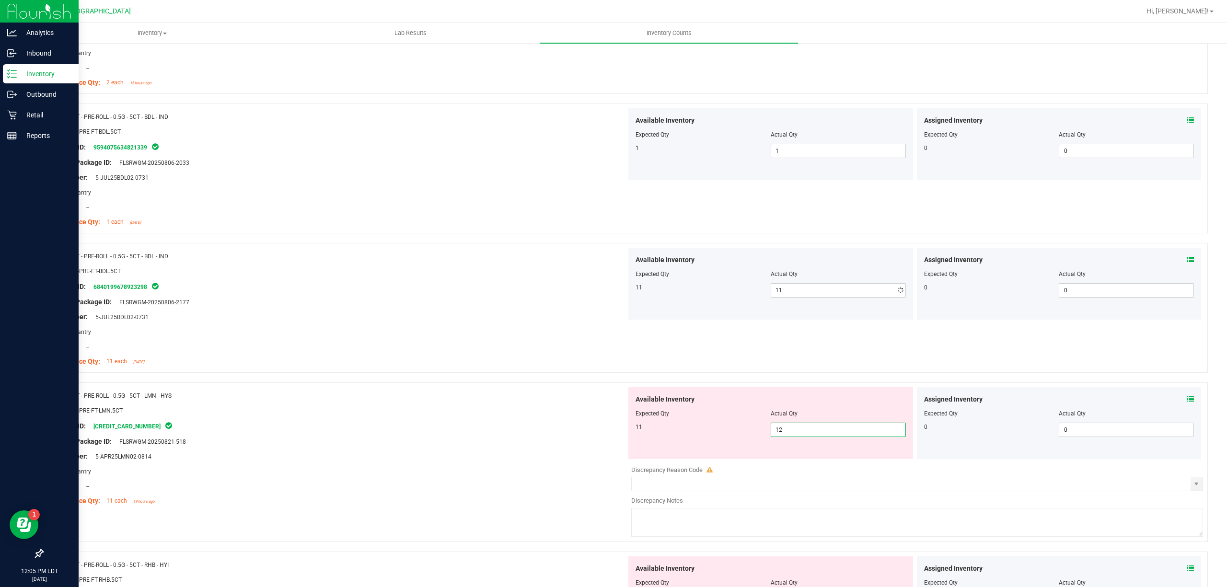
click at [819, 457] on div "Available Inventory Expected Qty Actual Qty 11 12 12" at bounding box center [770, 423] width 285 height 72
click at [817, 434] on span "12 12" at bounding box center [838, 430] width 135 height 14
type input "11"
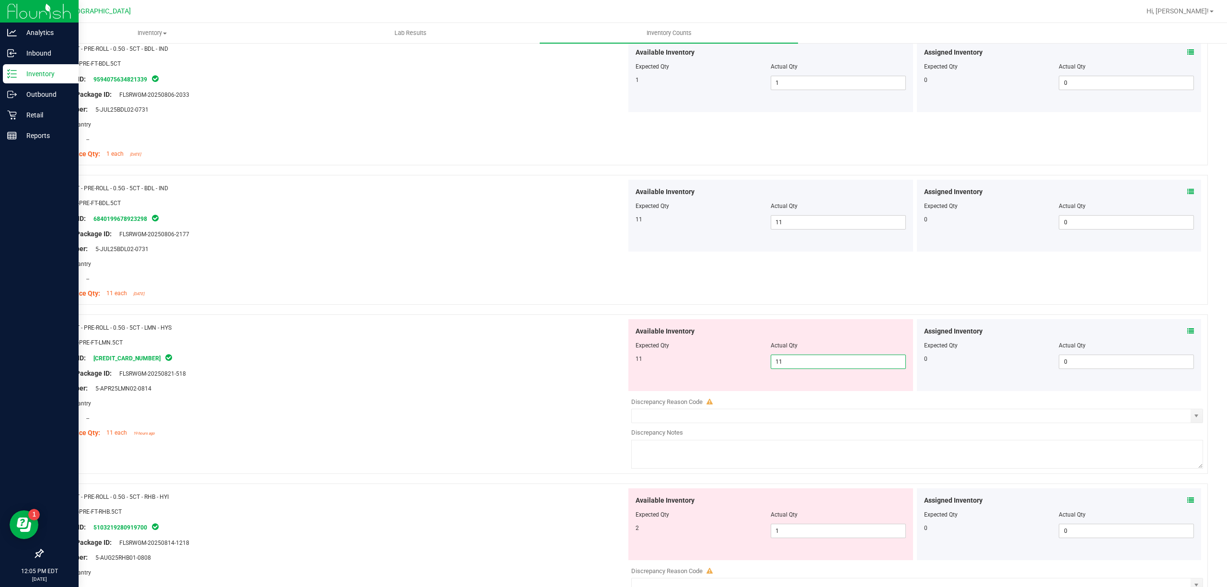
scroll to position [319, 0]
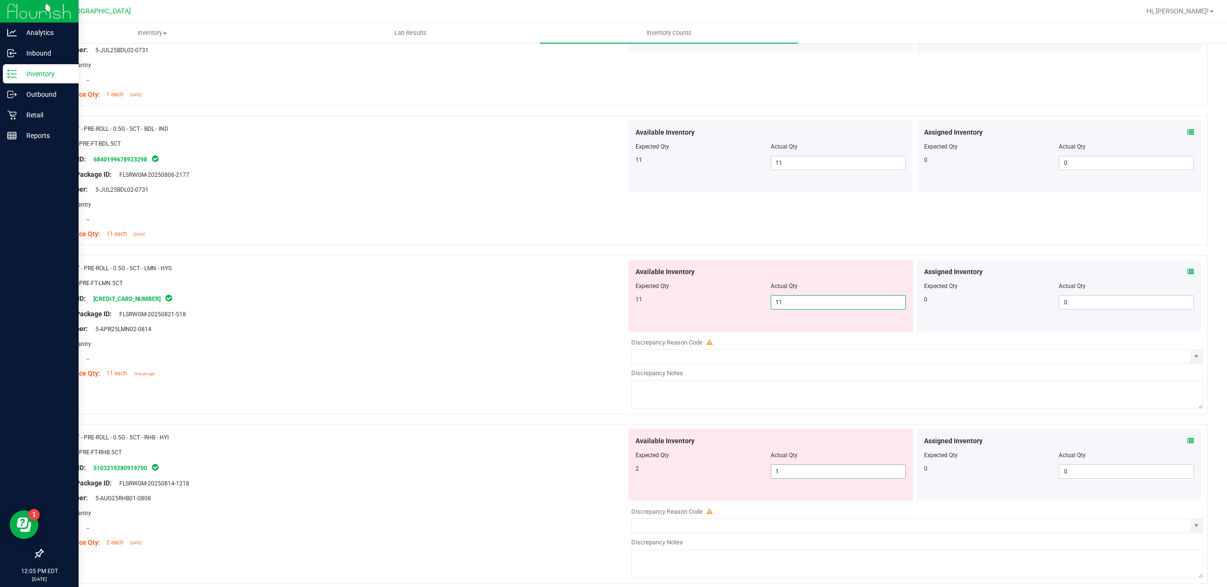
type input "11"
click at [838, 474] on div "Available Inventory Expected Qty Actual Qty 2 1 1" at bounding box center [914, 505] width 576 height 152
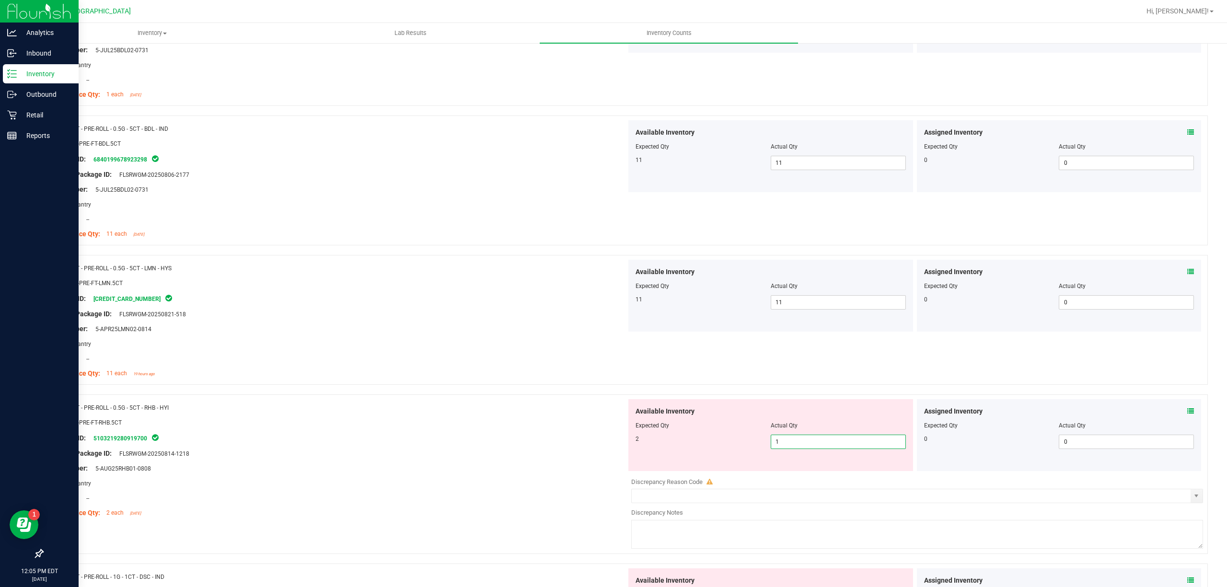
click at [836, 449] on input "1" at bounding box center [838, 441] width 134 height 13
type input "2"
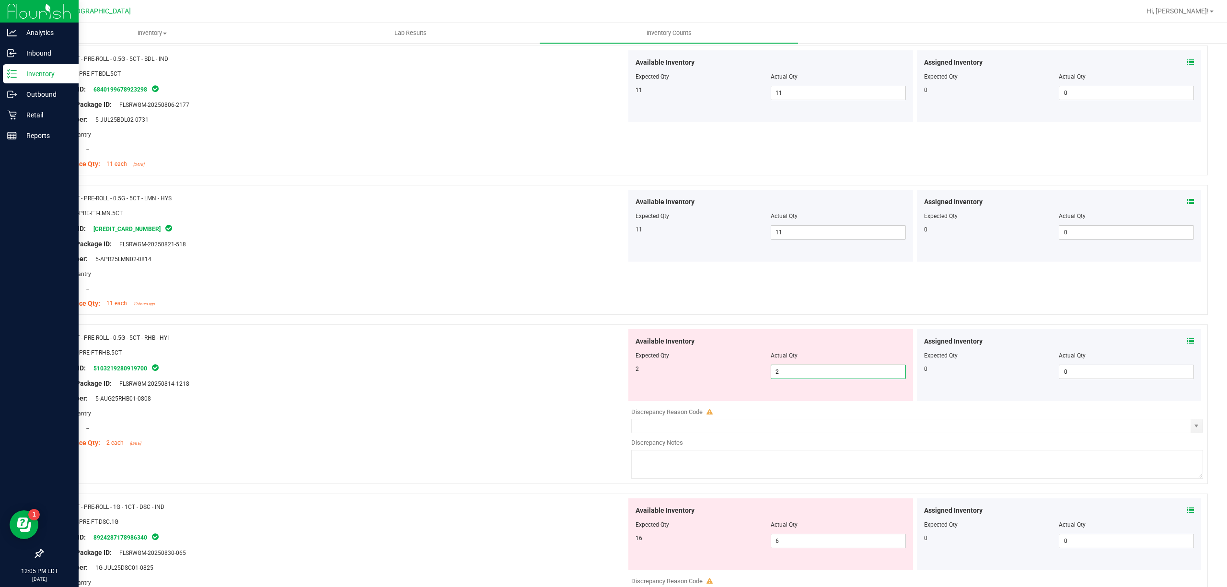
scroll to position [447, 0]
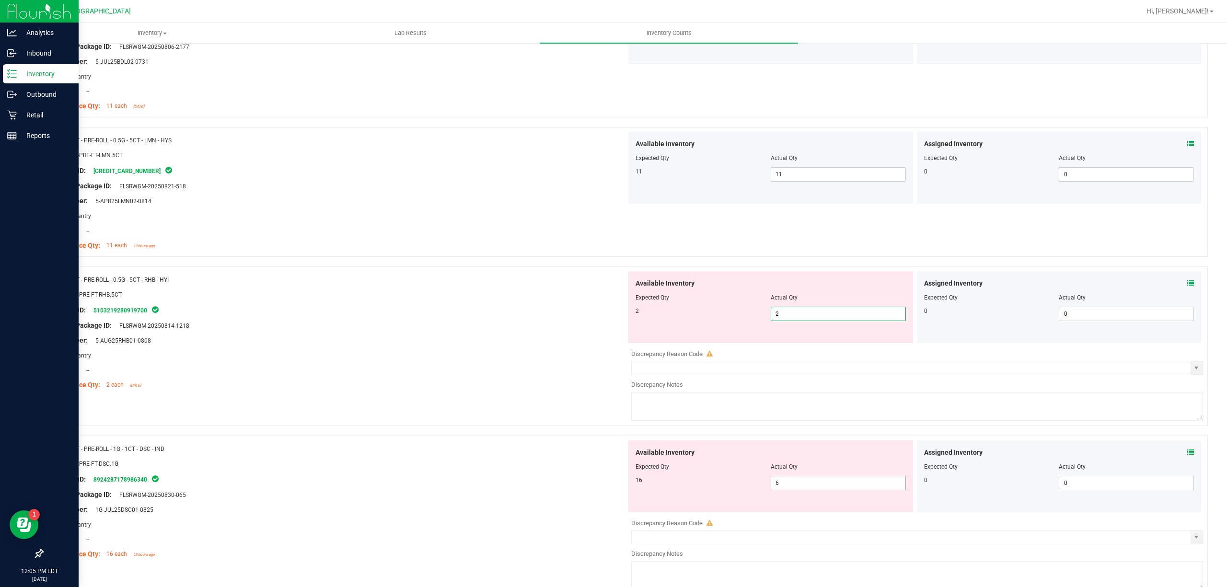
type input "2"
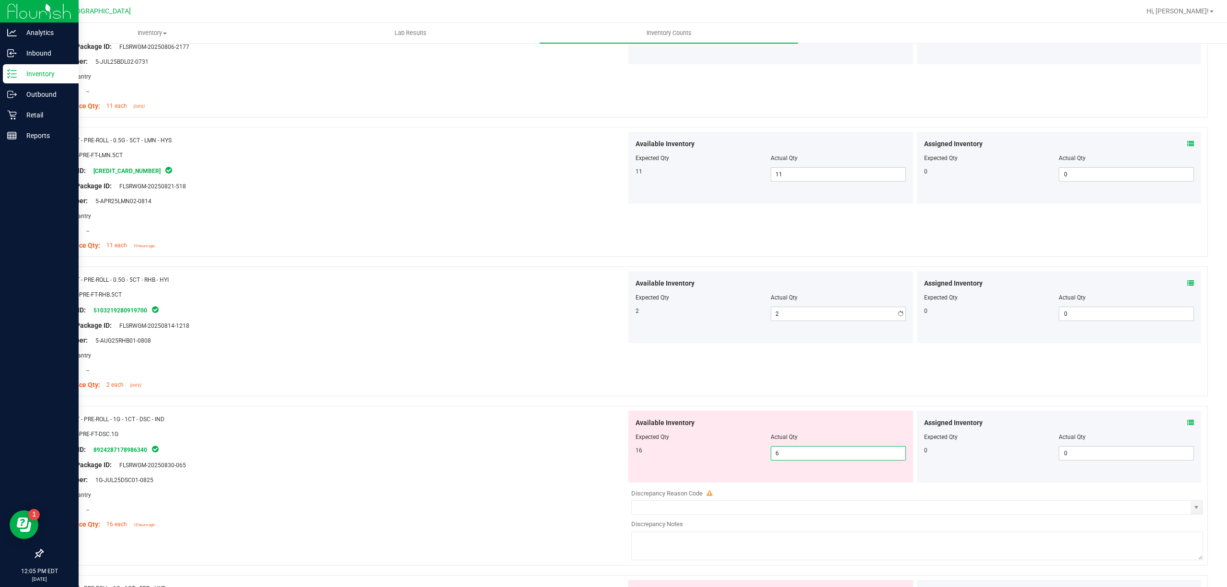
click at [852, 482] on div "Available Inventory Expected Qty Actual Qty 16 6 6" at bounding box center [770, 447] width 285 height 72
click at [855, 463] on div "Available Inventory Expected Qty Actual Qty 16 6 6" at bounding box center [770, 447] width 285 height 72
click at [855, 462] on div "Available Inventory Expected Qty Actual Qty 16 6 6" at bounding box center [770, 447] width 285 height 72
click at [855, 455] on span "6 6" at bounding box center [838, 453] width 135 height 14
click at [855, 455] on input "6" at bounding box center [838, 453] width 134 height 13
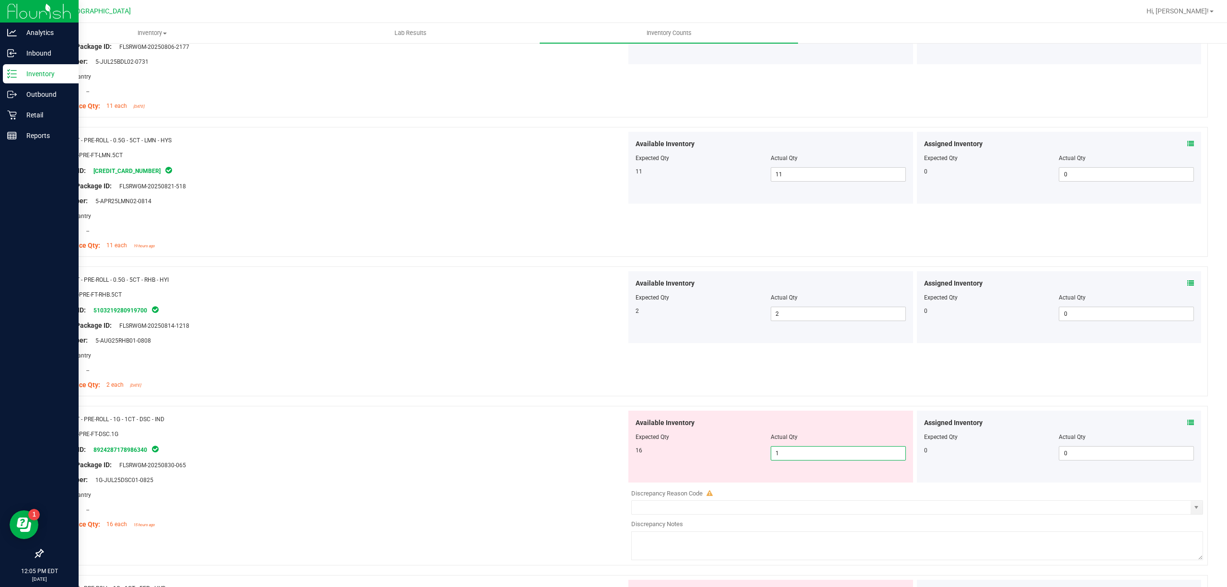
type input "16"
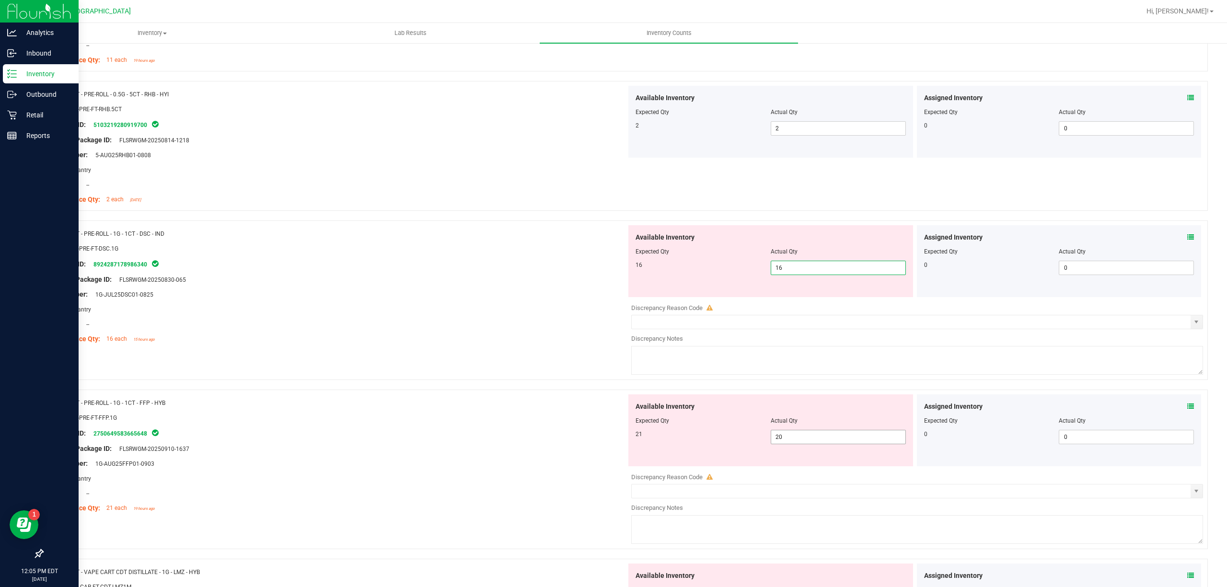
scroll to position [639, 0]
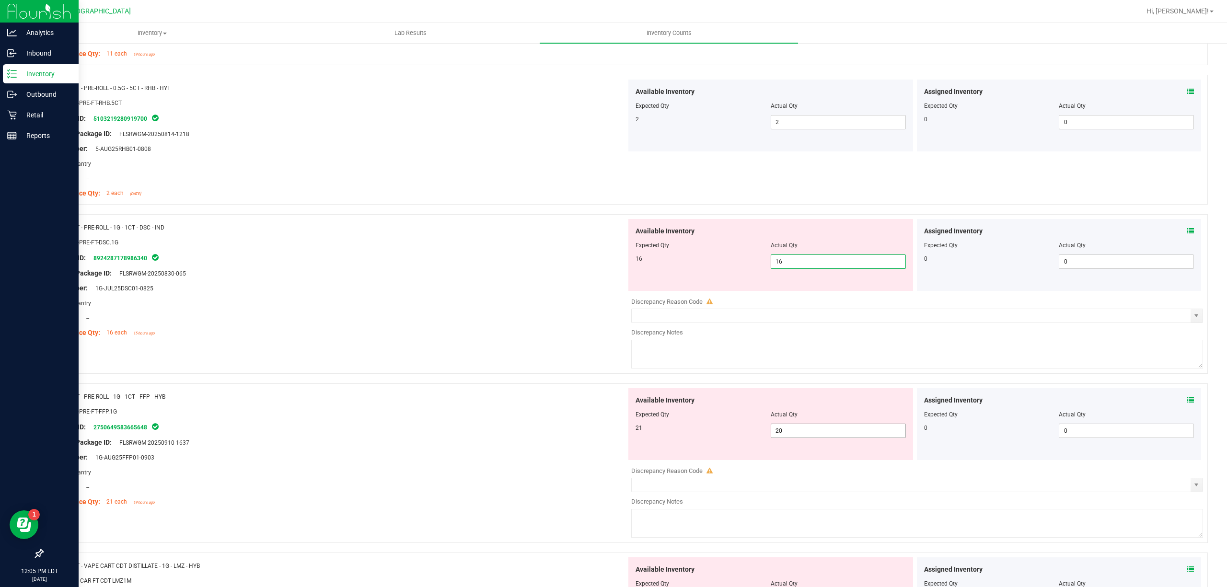
type input "16"
click at [859, 426] on div "Available Inventory Expected Qty Actual Qty 21 20 20" at bounding box center [770, 424] width 285 height 72
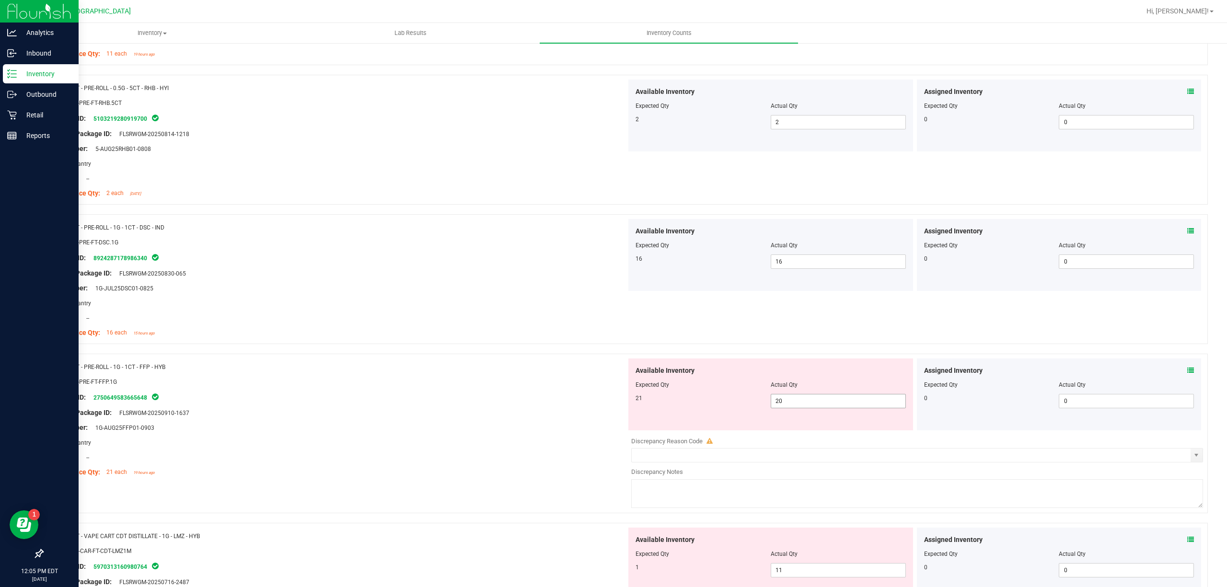
click at [857, 407] on span "20 20" at bounding box center [838, 401] width 135 height 14
click at [857, 407] on input "20" at bounding box center [838, 400] width 134 height 13
type input "21"
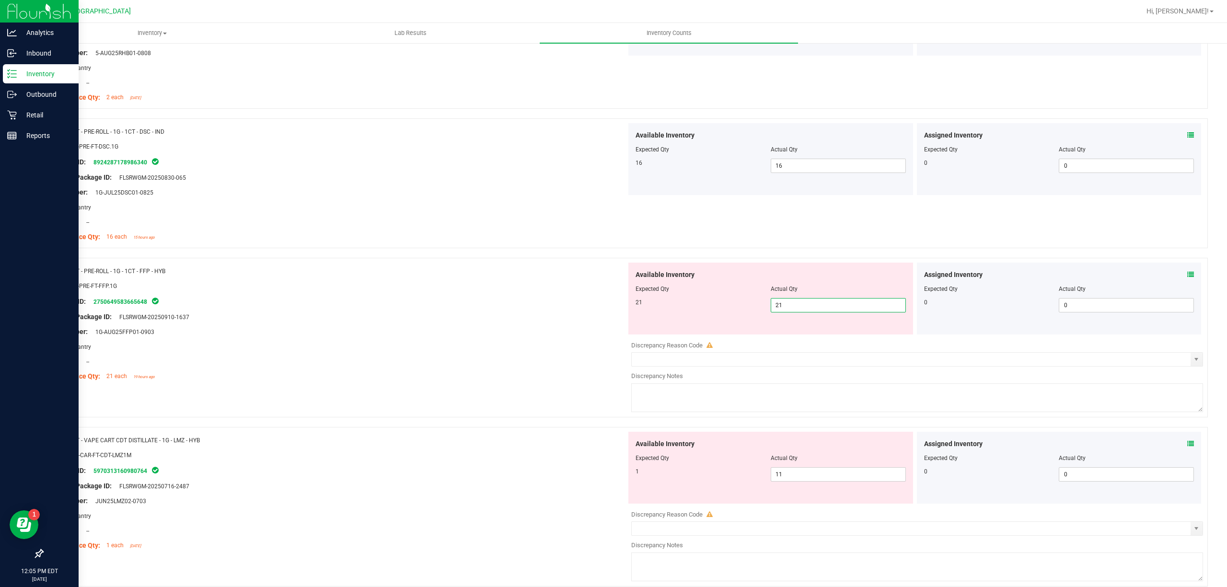
scroll to position [830, 0]
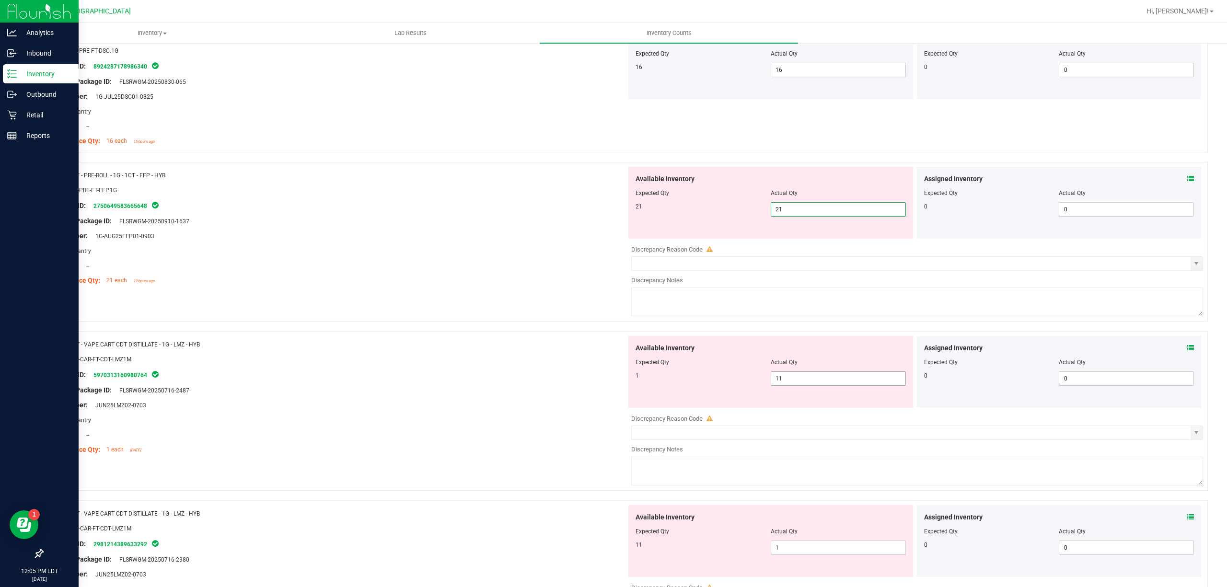
type input "21"
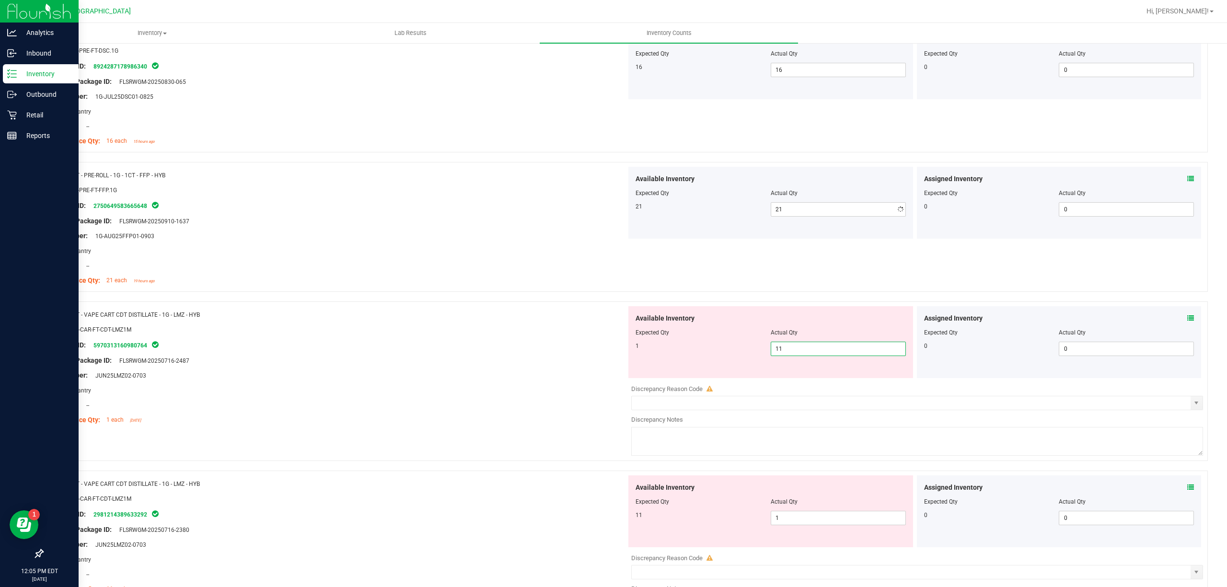
click at [829, 383] on div "Available Inventory Expected Qty Actual Qty 1 11 11" at bounding box center [914, 382] width 576 height 152
click at [829, 383] on div at bounding box center [917, 382] width 572 height 5
click at [829, 356] on span "11 11" at bounding box center [838, 349] width 135 height 14
click at [829, 356] on input "11" at bounding box center [838, 348] width 134 height 13
type input "1"
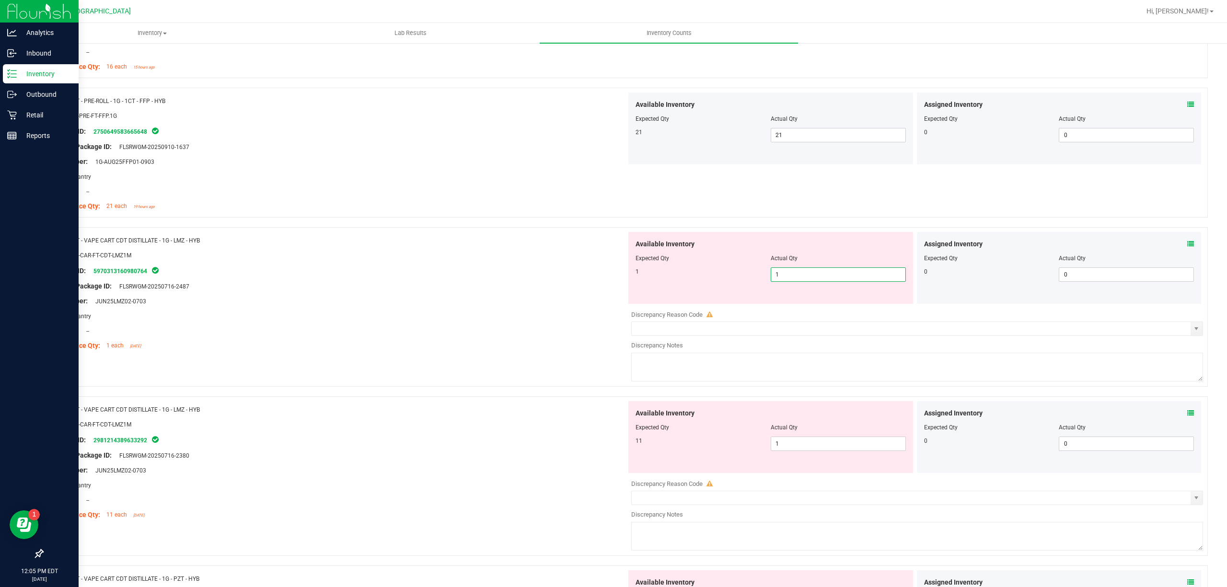
scroll to position [1022, 0]
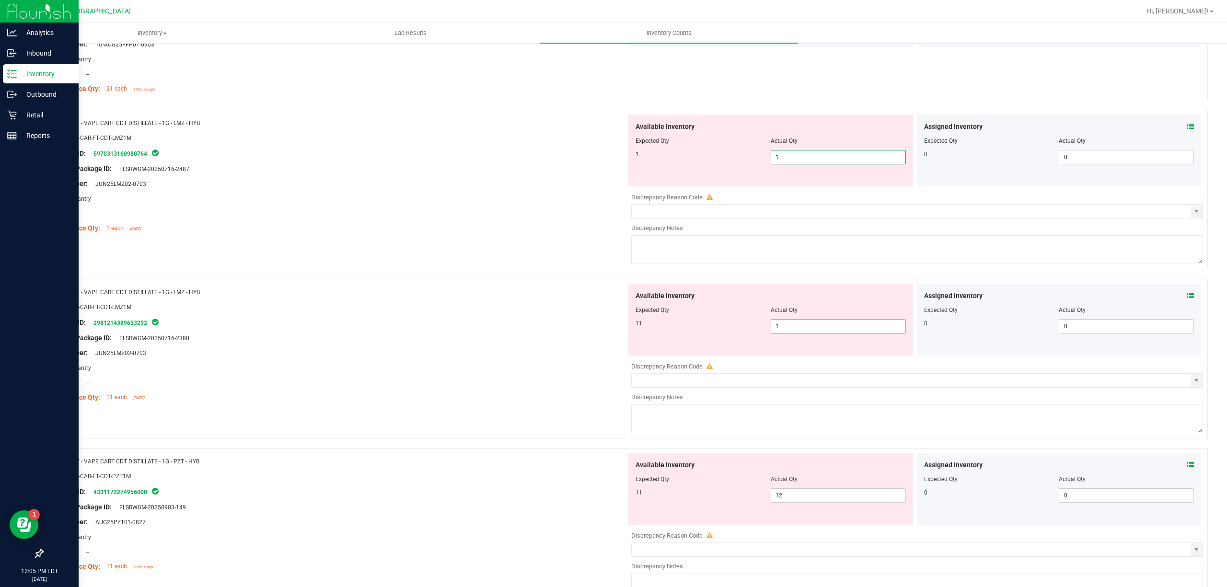
type input "1"
click at [826, 320] on div "Available Inventory Expected Qty Actual Qty 11 1 1" at bounding box center [770, 320] width 285 height 72
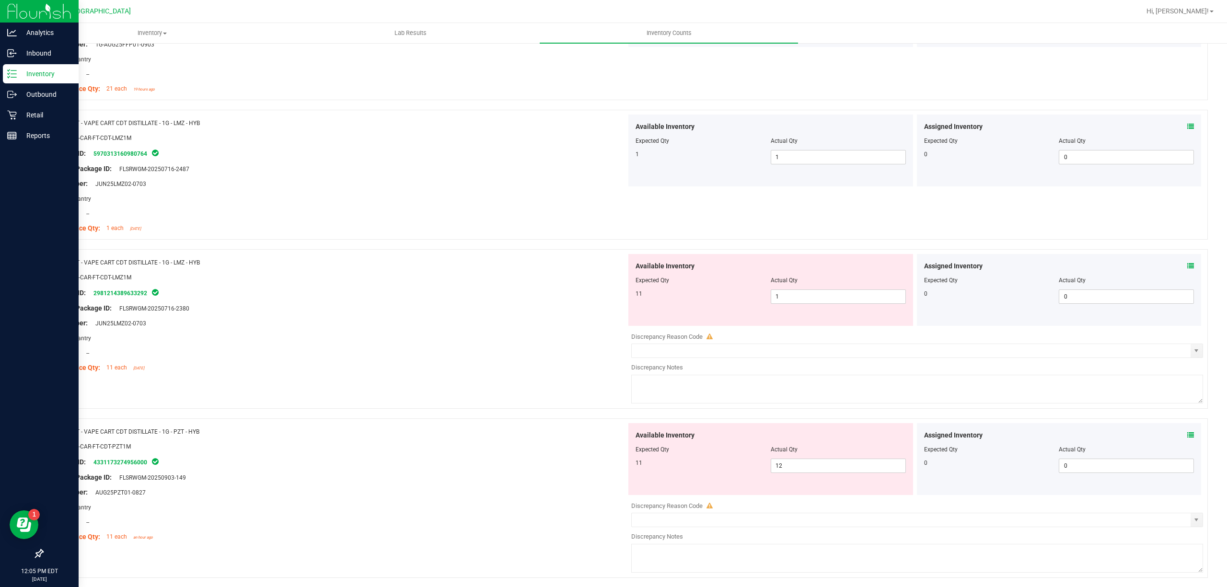
click at [830, 307] on div "Available Inventory Expected Qty Actual Qty 11 1 1" at bounding box center [770, 290] width 285 height 72
click at [833, 300] on span "1 1" at bounding box center [838, 296] width 135 height 14
click at [0, 0] on input "1" at bounding box center [0, 0] width 0 height 0
type input "11"
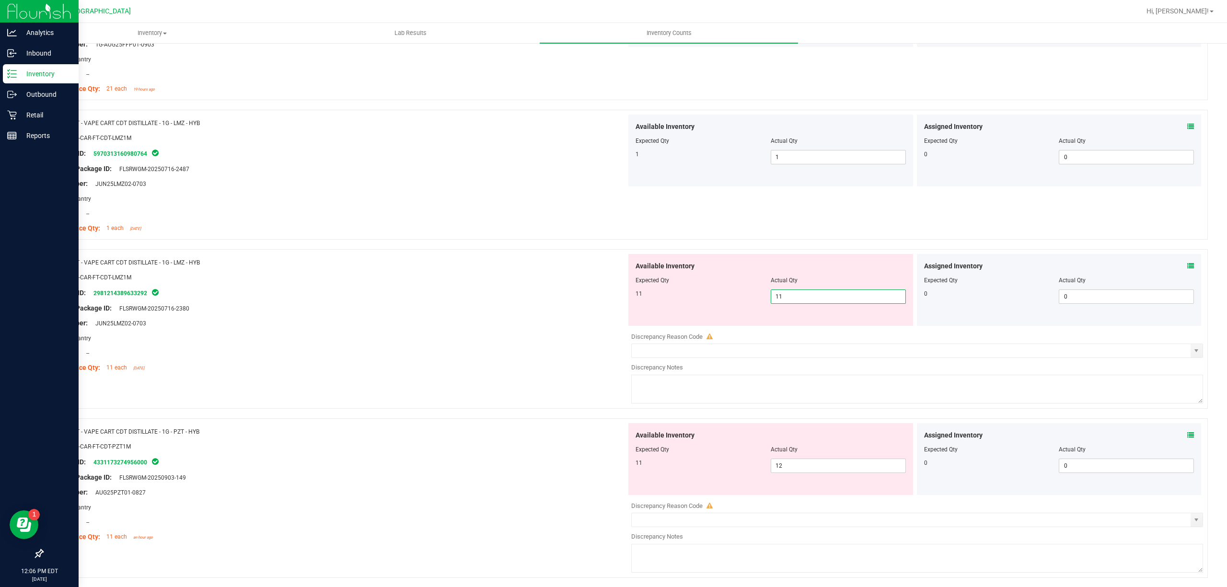
click at [906, 464] on div "Available Inventory Expected Qty Actual Qty 11 12 12" at bounding box center [770, 459] width 288 height 72
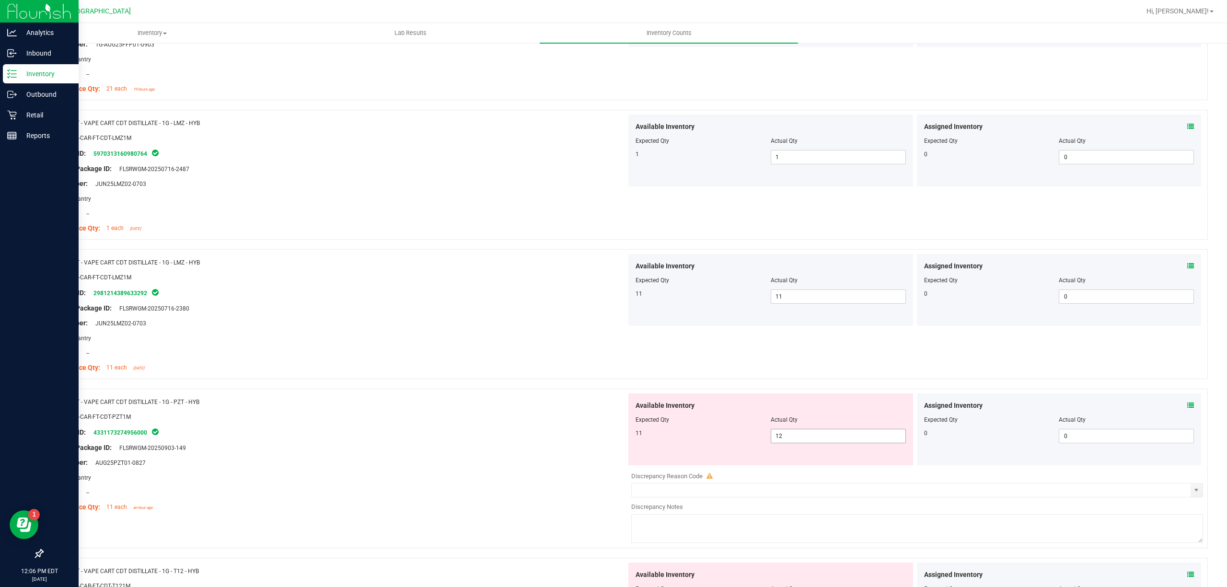
click at [867, 443] on span "12 12" at bounding box center [838, 436] width 135 height 14
click at [867, 443] on input "12" at bounding box center [838, 435] width 134 height 13
type input "11"
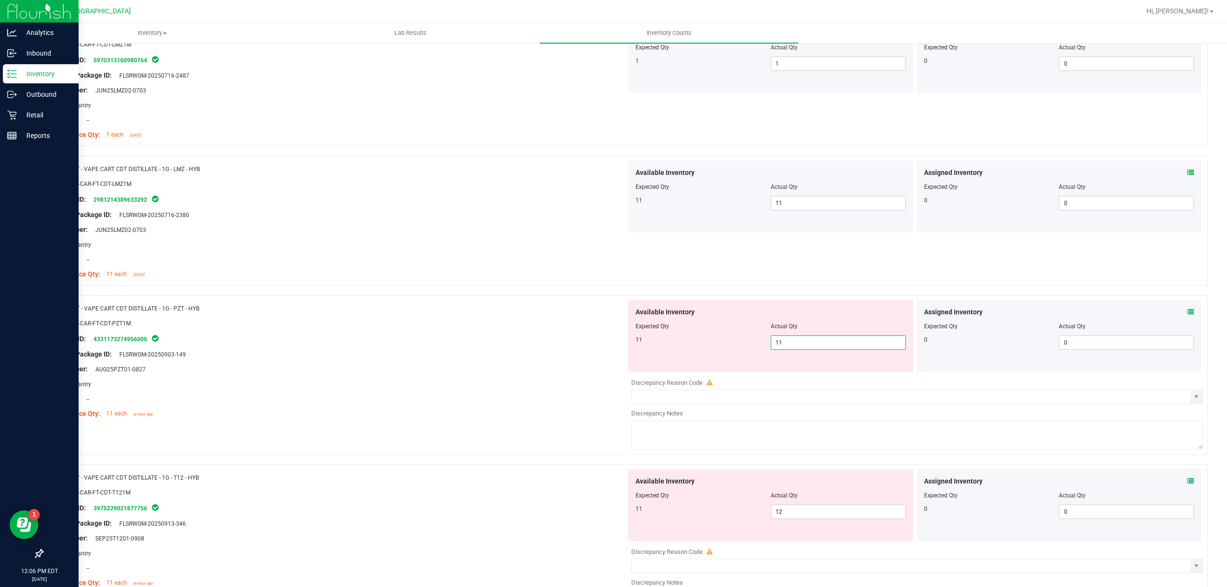
scroll to position [1214, 0]
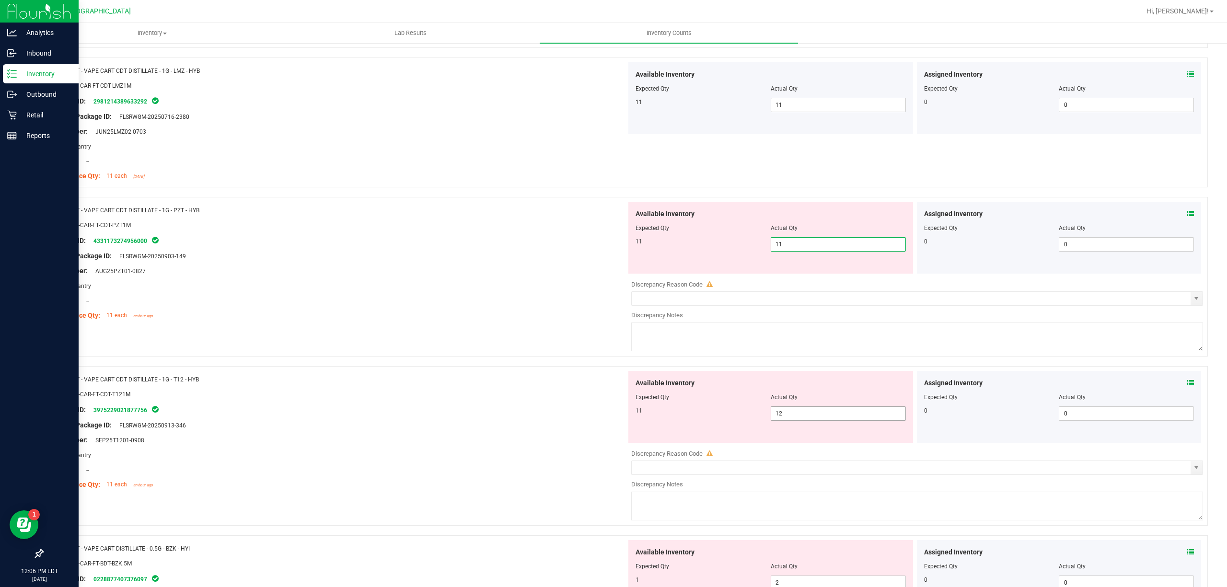
type input "11"
click at [857, 409] on div "Available Inventory Expected Qty Actual Qty 11 12 12" at bounding box center [770, 407] width 285 height 72
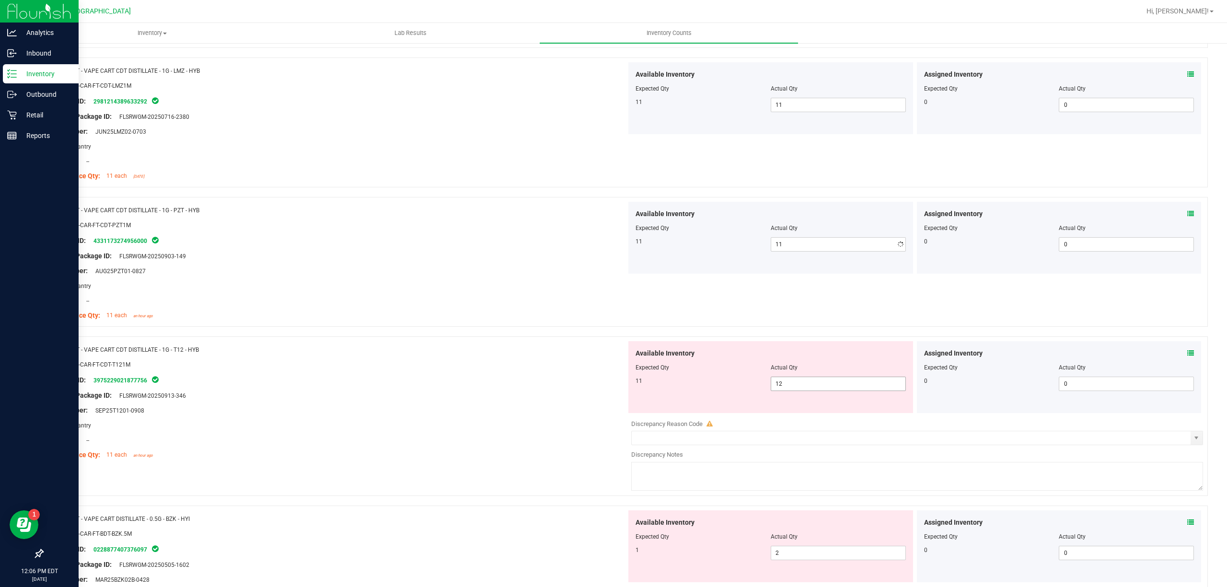
click at [860, 394] on div "Available Inventory Expected Qty Actual Qty 11 12 12" at bounding box center [770, 377] width 285 height 72
click at [862, 386] on span "12 12" at bounding box center [838, 384] width 135 height 14
click at [862, 386] on input "12" at bounding box center [838, 383] width 134 height 13
type input "11"
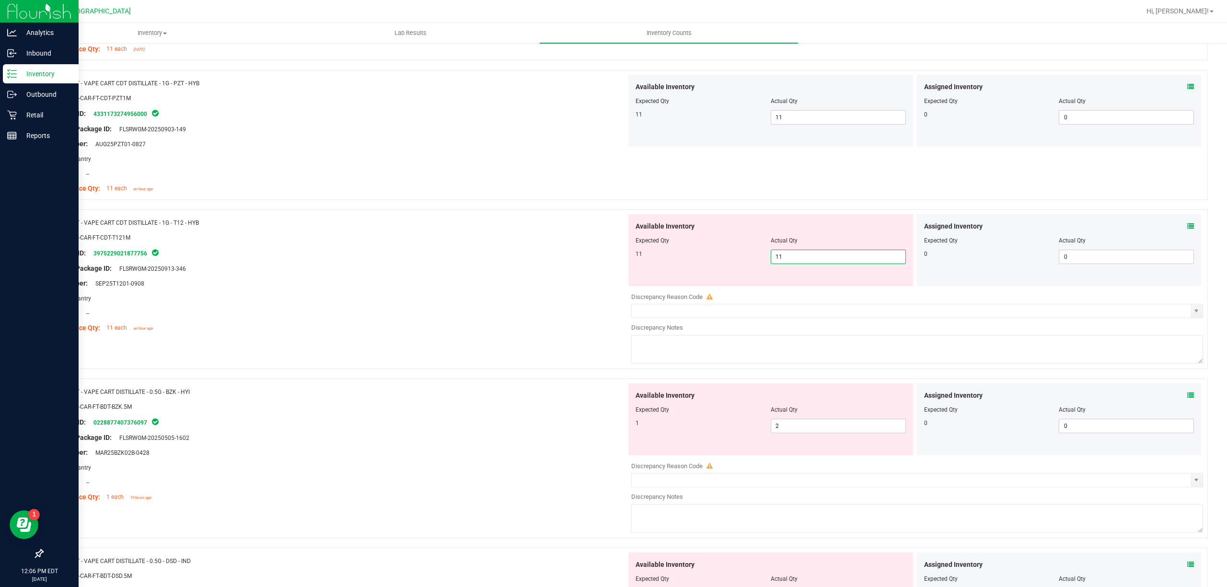
scroll to position [1342, 0]
type input "11"
click at [842, 420] on div "Available Inventory Expected Qty Actual Qty 1 2 2" at bounding box center [770, 418] width 285 height 72
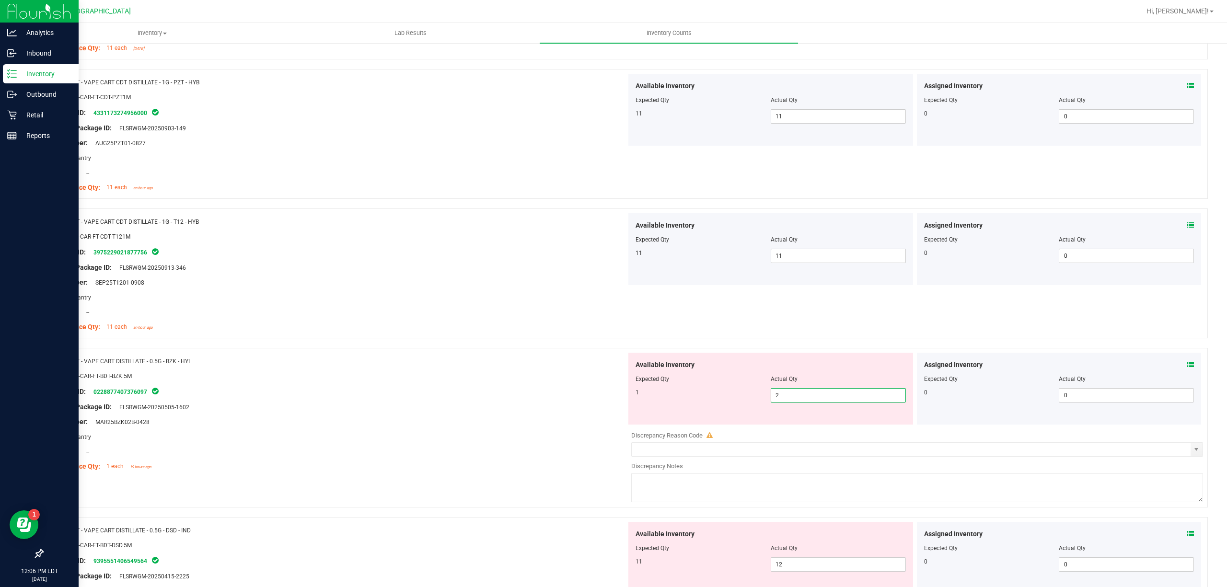
click at [842, 403] on span "2 2" at bounding box center [838, 395] width 135 height 14
click at [842, 402] on input "2" at bounding box center [838, 395] width 134 height 13
type input "1"
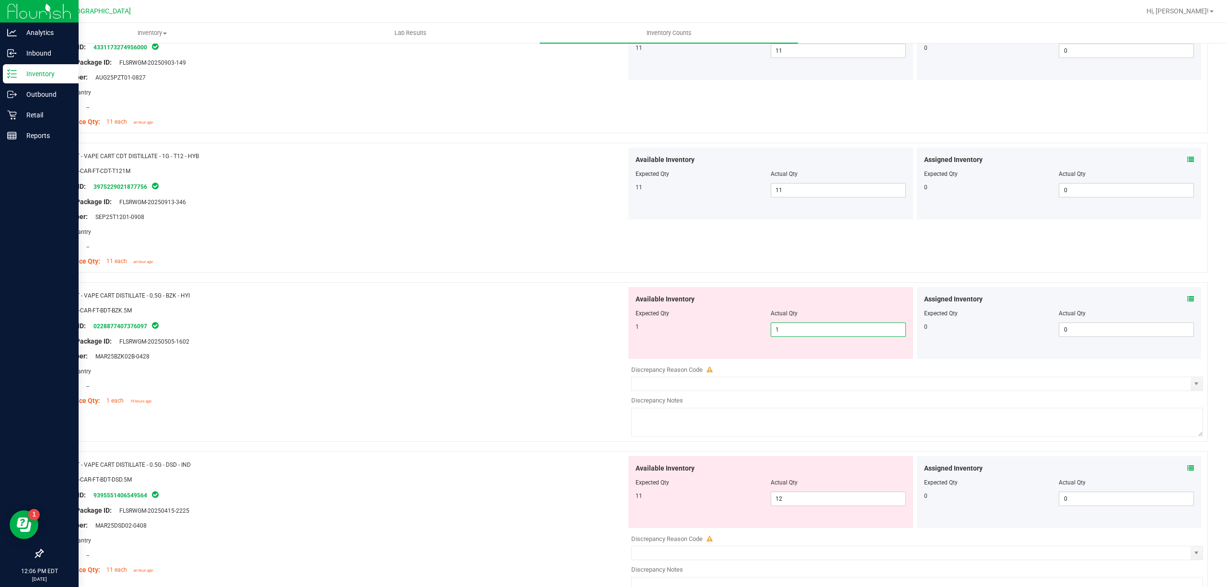
scroll to position [1469, 0]
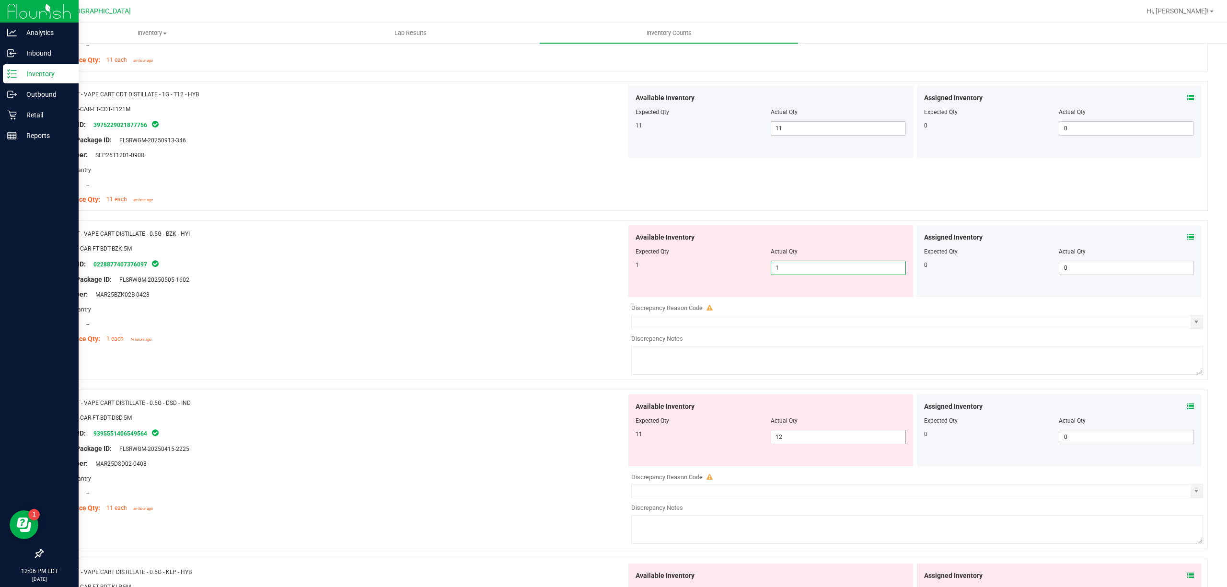
type input "1"
click at [819, 436] on div "Available Inventory Expected Qty Actual Qty 11 12 12" at bounding box center [770, 430] width 285 height 72
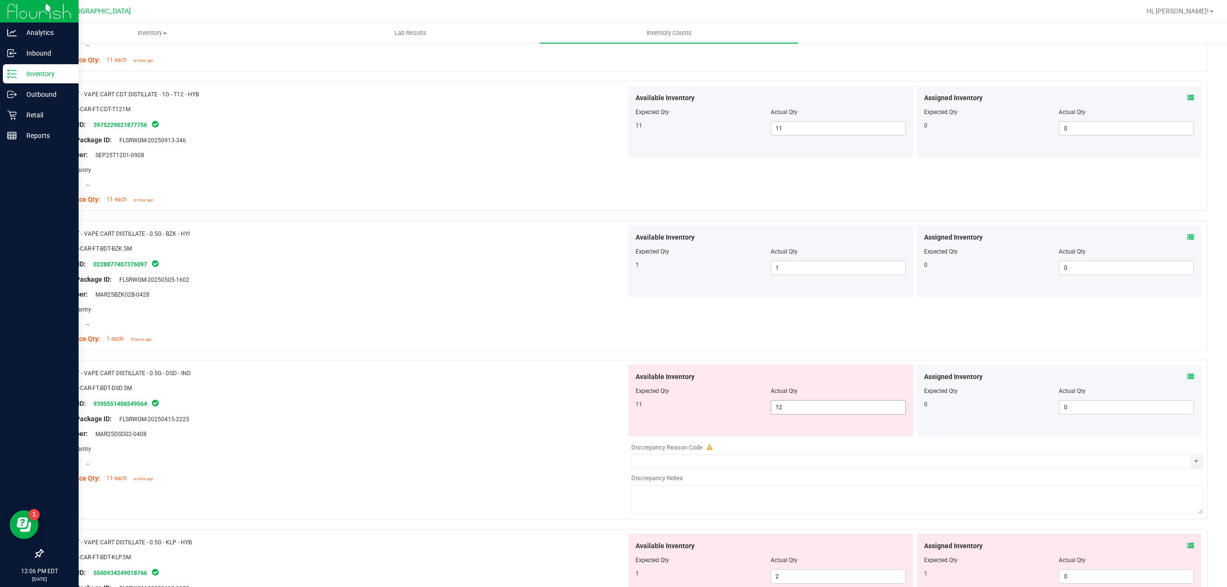
click at [819, 436] on div "Available Inventory Expected Qty Actual Qty 11 12 12" at bounding box center [770, 401] width 285 height 72
click at [819, 415] on span "12 12" at bounding box center [838, 407] width 135 height 14
click at [819, 414] on input "12" at bounding box center [838, 407] width 134 height 13
type input "11"
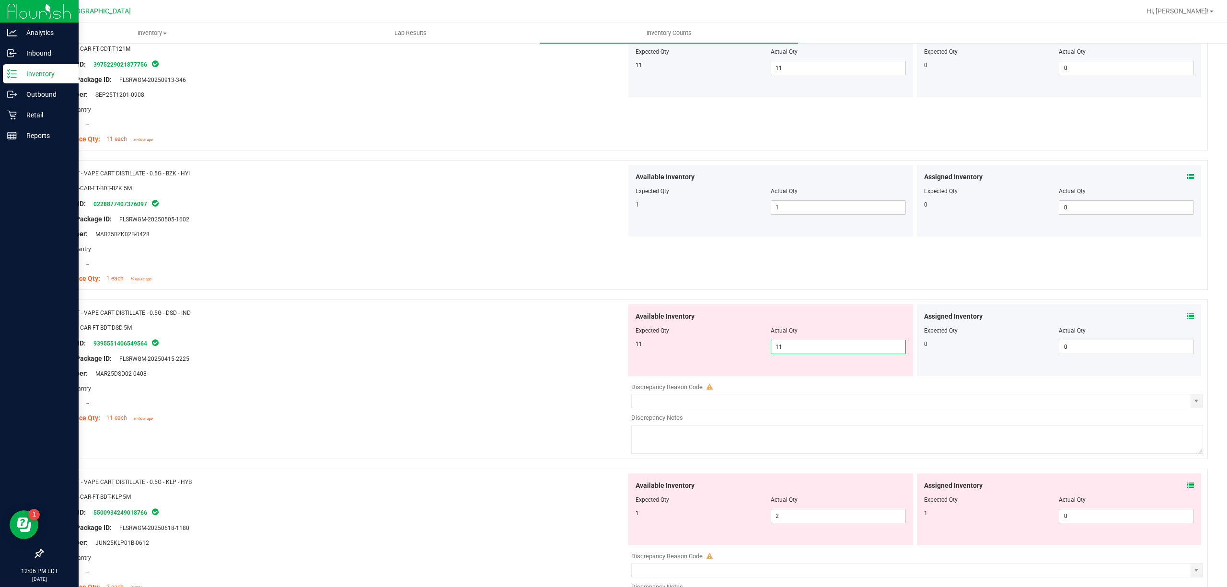
scroll to position [1661, 0]
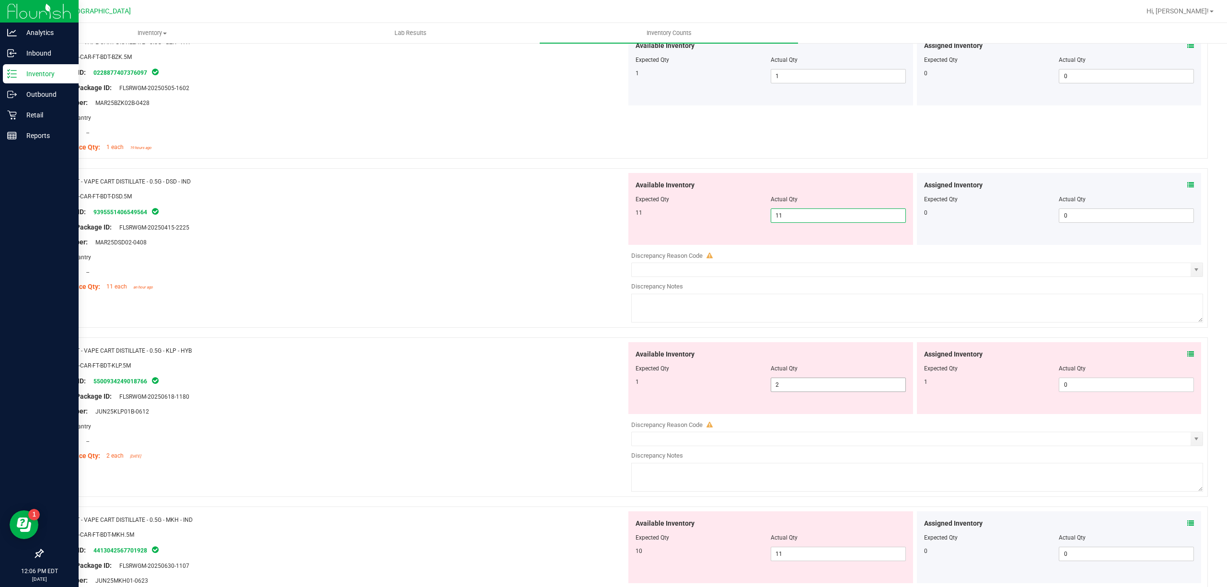
type input "11"
click at [827, 390] on div "Available Inventory Expected Qty Actual Qty 1 2 2" at bounding box center [914, 418] width 576 height 152
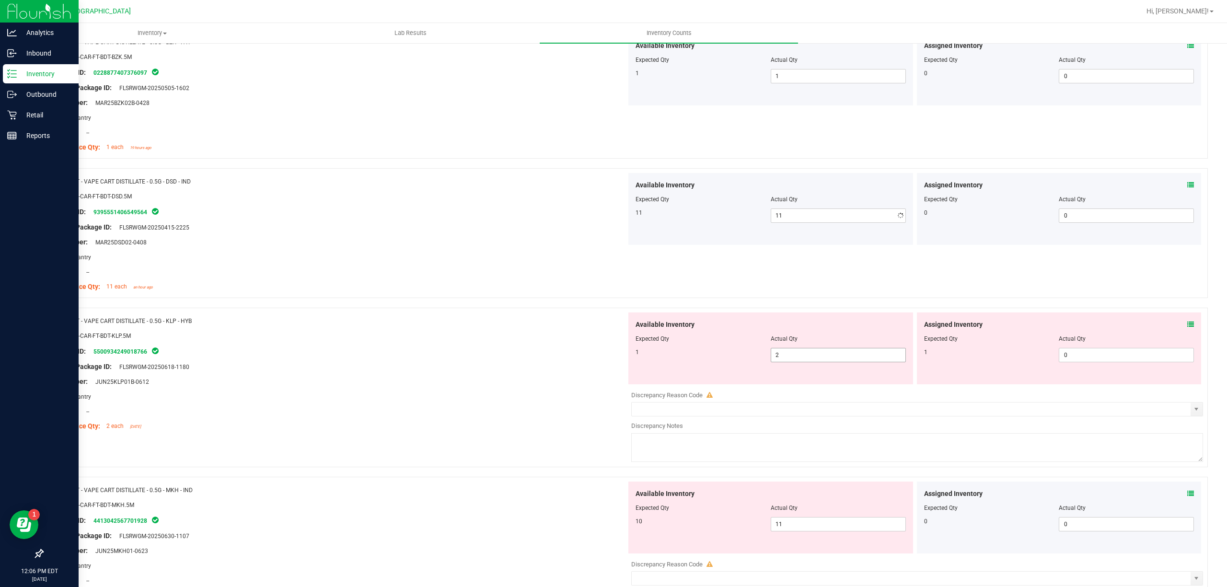
click at [827, 390] on div at bounding box center [917, 388] width 572 height 5
click at [830, 359] on span "2 2" at bounding box center [838, 355] width 135 height 14
click at [830, 359] on input "2" at bounding box center [838, 354] width 134 height 13
type input "1"
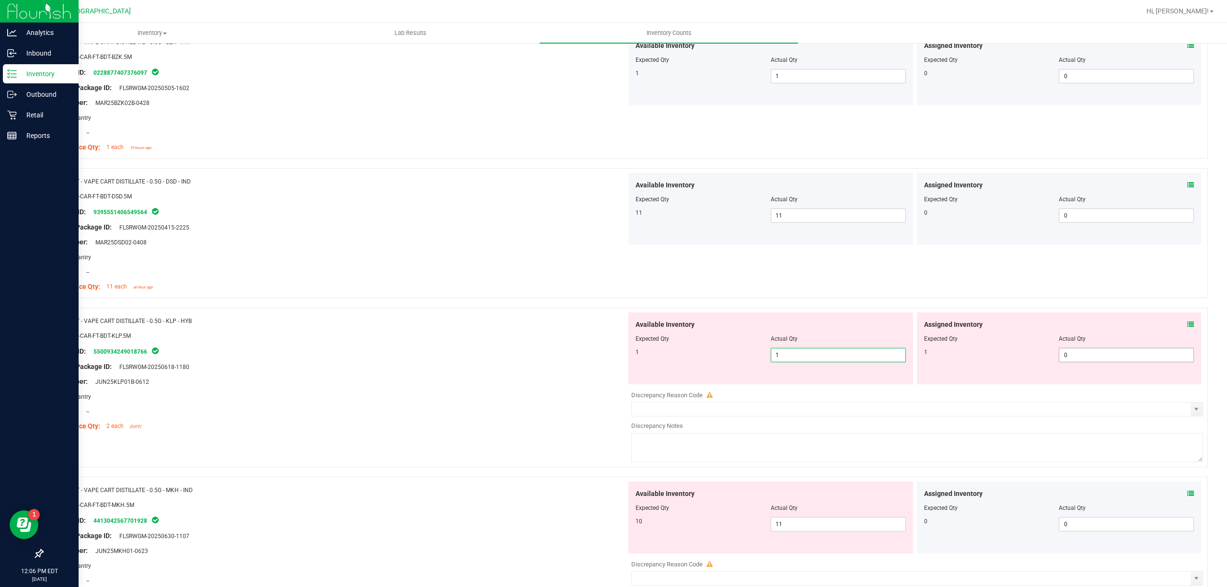
click at [1066, 362] on span "0 0" at bounding box center [1126, 355] width 135 height 14
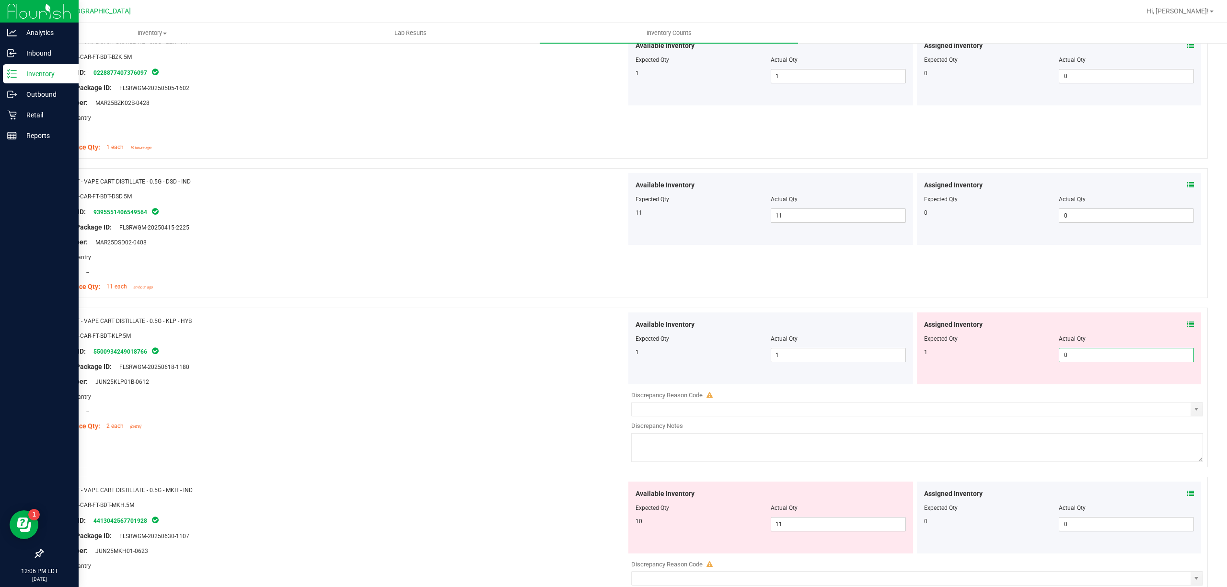
click at [1066, 357] on input "0" at bounding box center [1126, 354] width 134 height 13
type input "1"
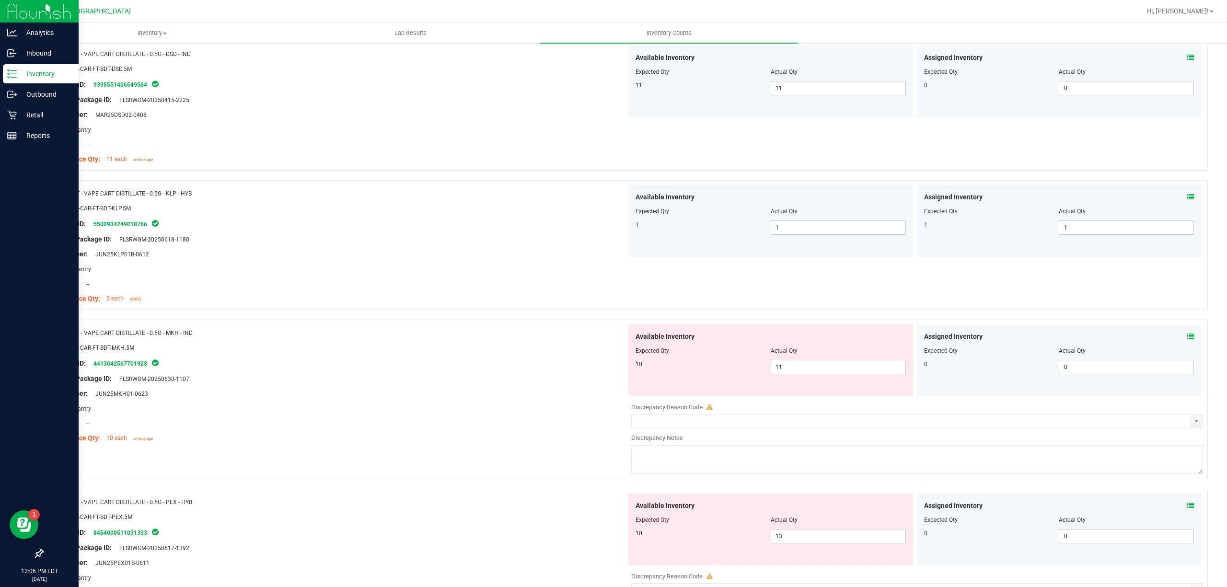
scroll to position [1789, 0]
click at [787, 374] on span "11 11" at bounding box center [838, 366] width 135 height 14
click at [787, 373] on input "11" at bounding box center [838, 366] width 134 height 13
type input "10"
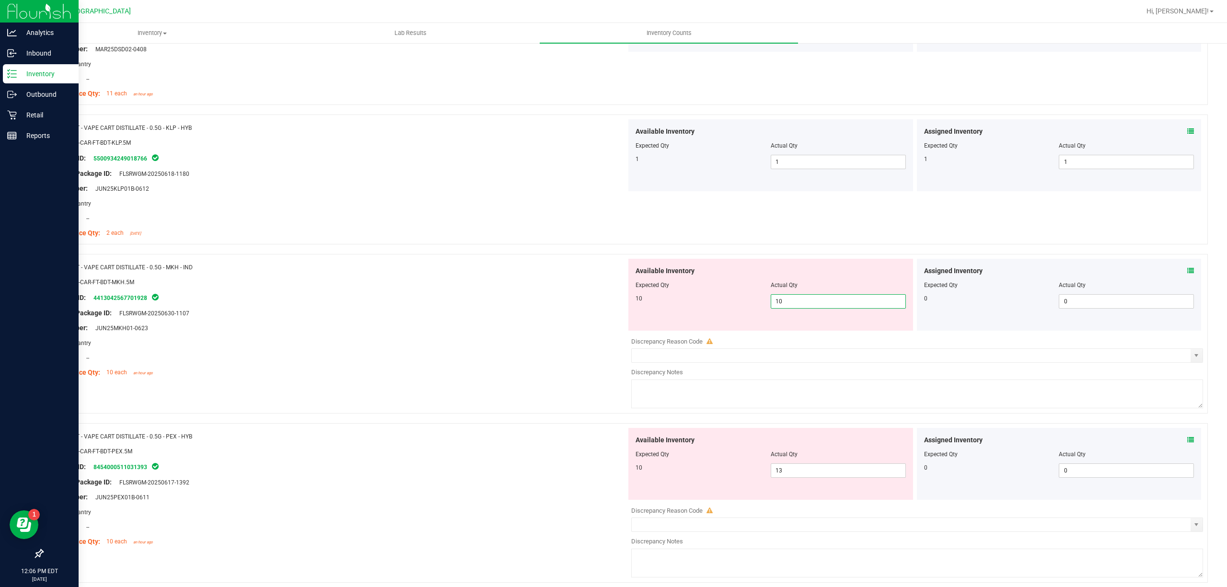
scroll to position [1917, 0]
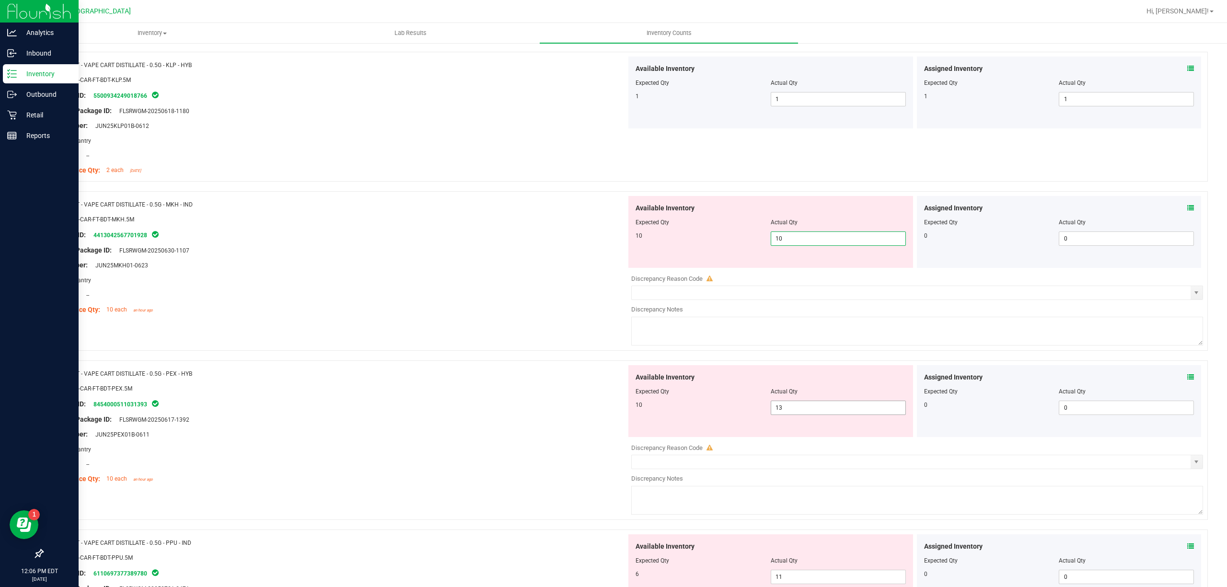
type input "10"
click at [790, 408] on div "Available Inventory Expected Qty Actual Qty 10 13 13" at bounding box center [770, 401] width 285 height 72
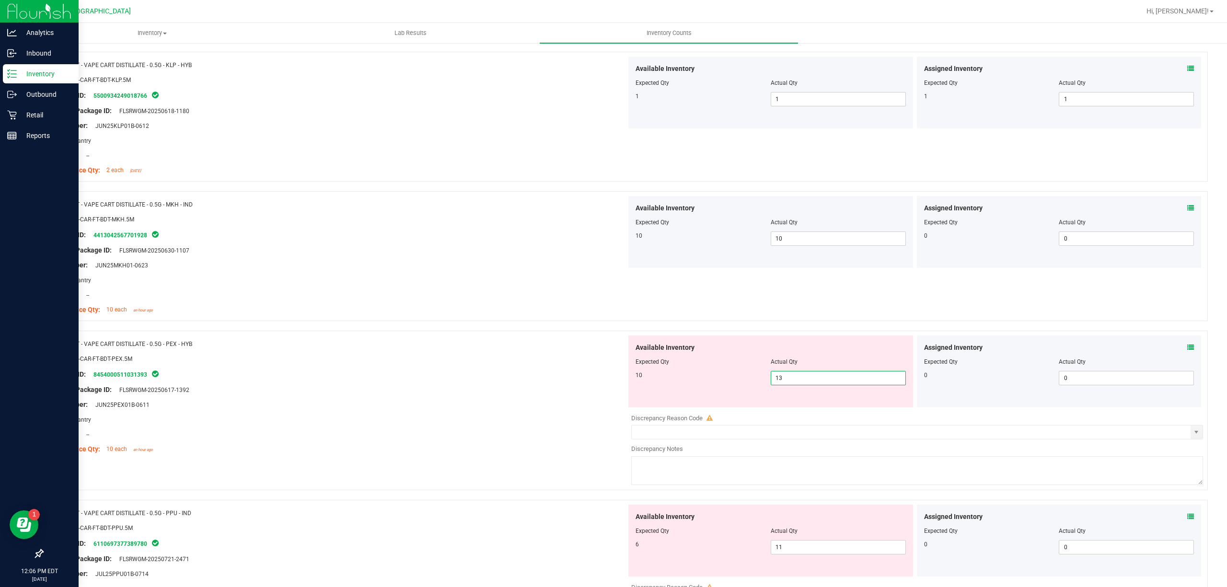
click at [792, 391] on div "Available Inventory Expected Qty Actual Qty 10 13 13" at bounding box center [770, 371] width 285 height 72
click at [793, 385] on span "13 13" at bounding box center [838, 378] width 135 height 14
click at [793, 385] on input "13" at bounding box center [838, 377] width 134 height 13
type input "10"
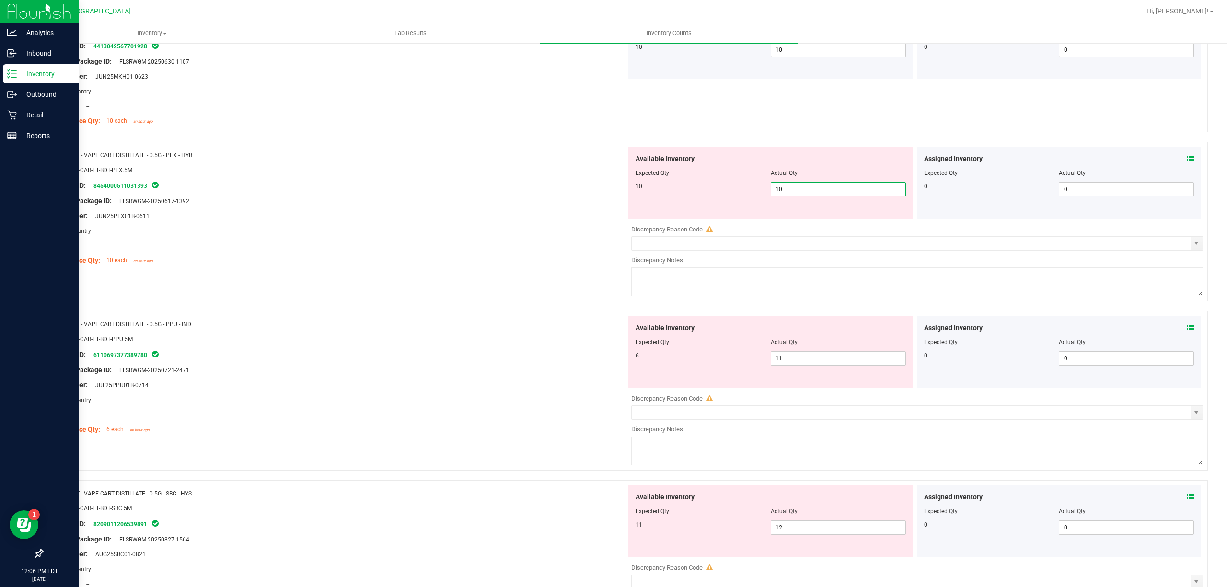
scroll to position [2109, 0]
type input "10"
click at [804, 365] on div "Available Inventory Expected Qty Actual Qty 6 11 11" at bounding box center [914, 389] width 576 height 152
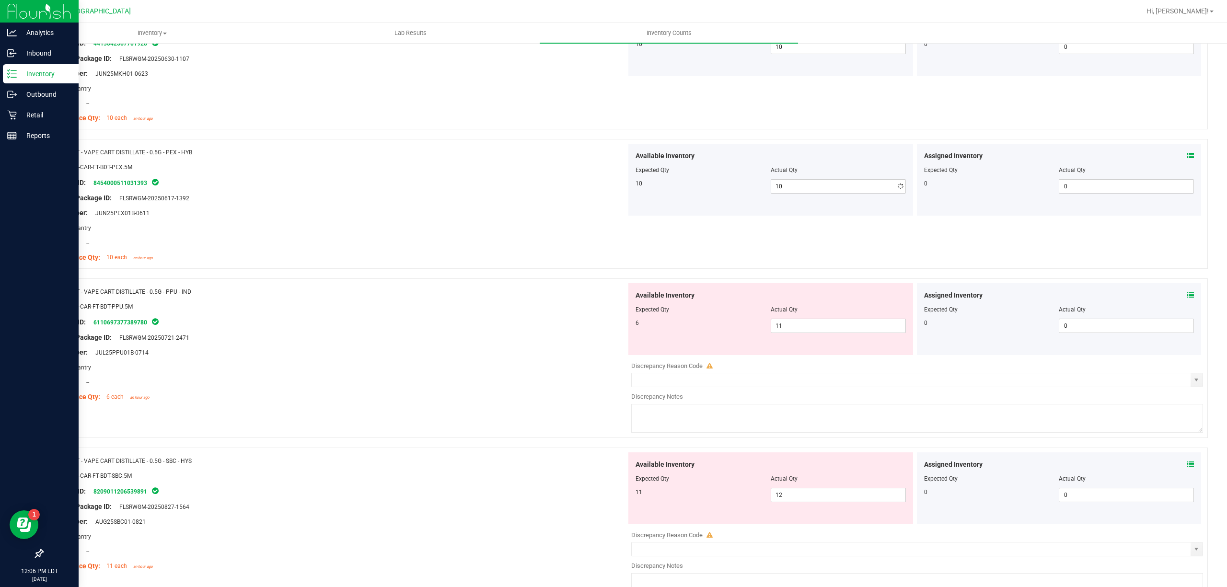
click at [804, 361] on div at bounding box center [917, 359] width 572 height 5
click at [813, 331] on span "11 11" at bounding box center [838, 326] width 135 height 14
click at [813, 331] on input "11" at bounding box center [838, 325] width 134 height 13
type input "6"
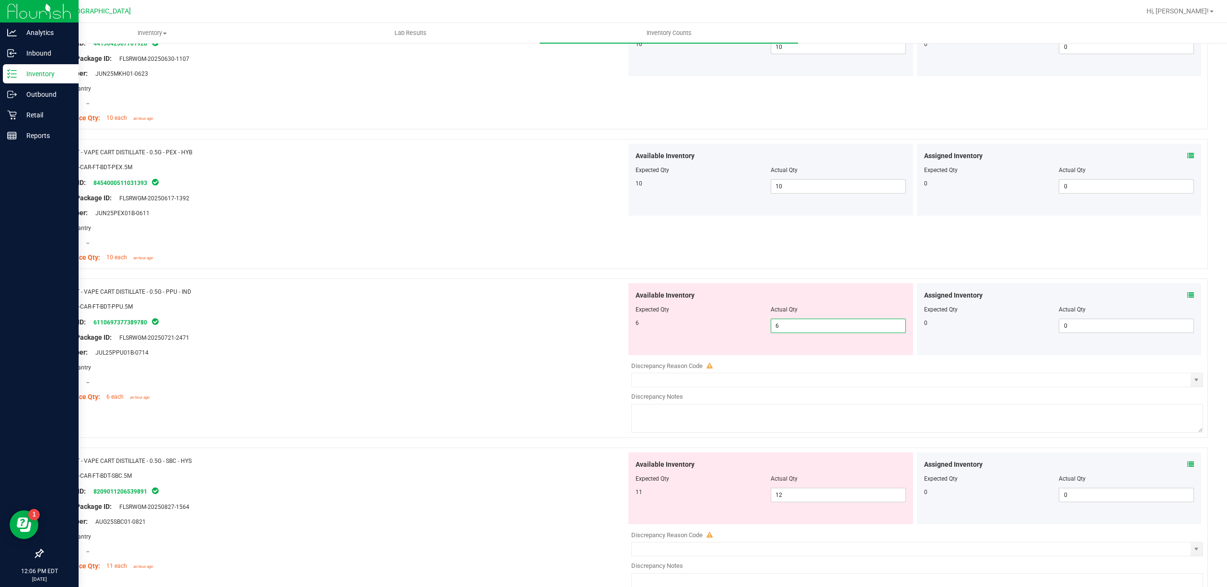
click at [822, 485] on div "Available Inventory Expected Qty Actual Qty 11 12 12" at bounding box center [770, 488] width 285 height 72
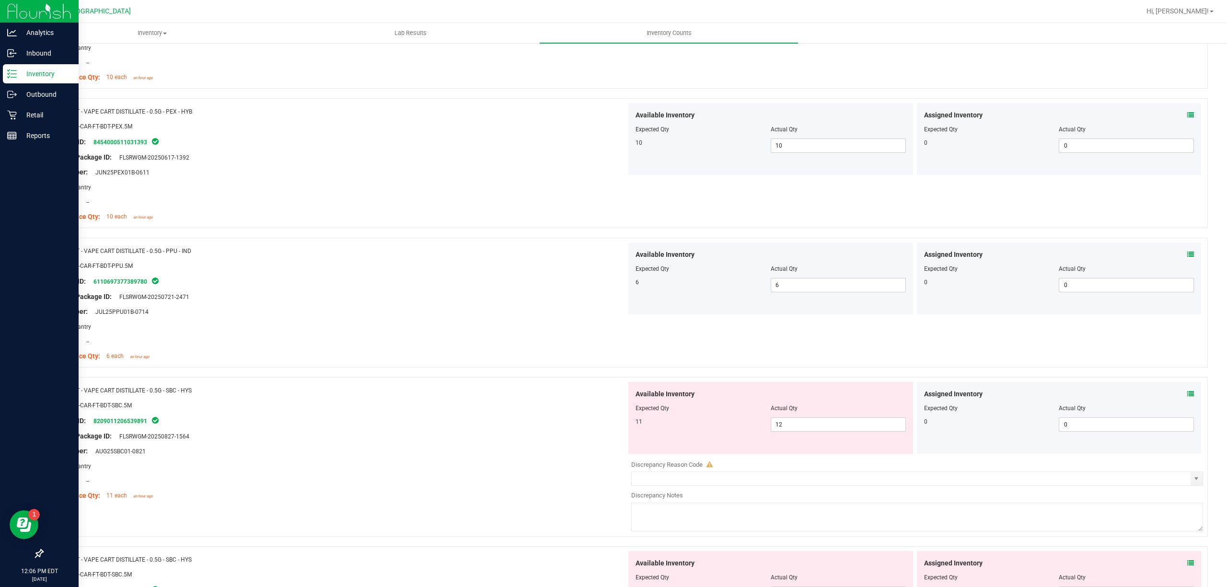
scroll to position [2172, 0]
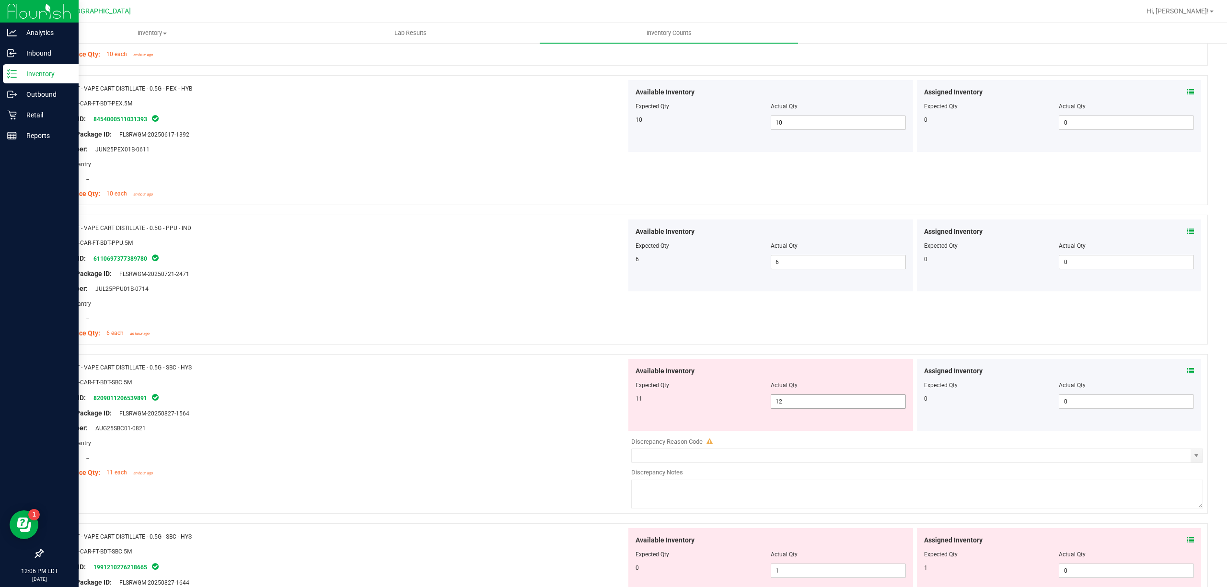
click at [823, 409] on span "12 12" at bounding box center [838, 401] width 135 height 14
click at [823, 408] on input "12" at bounding box center [838, 401] width 134 height 13
type input "11"
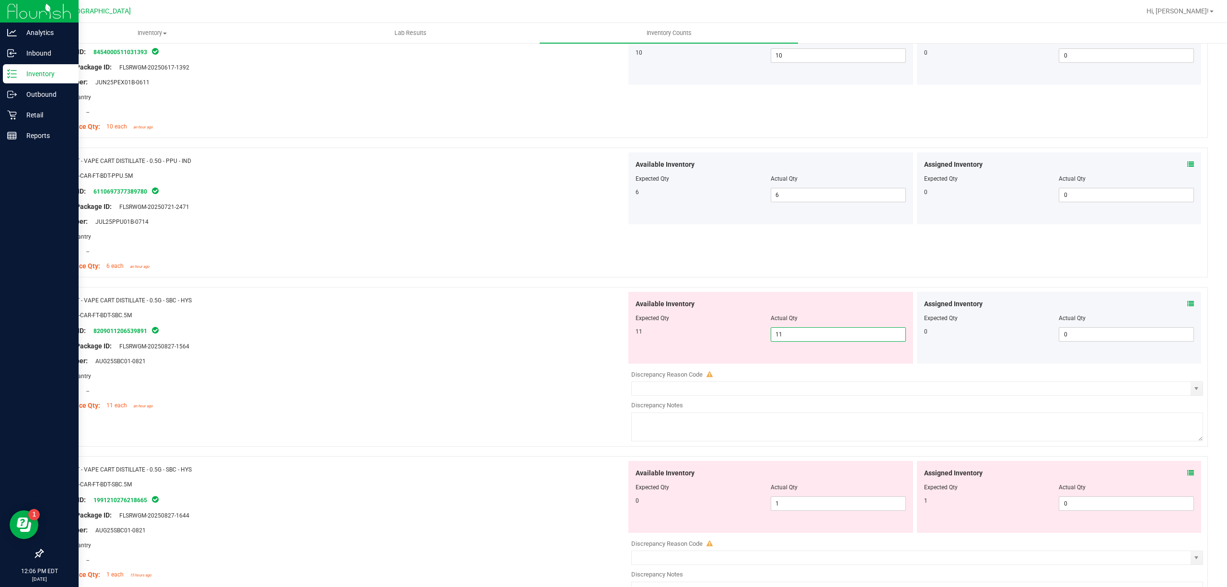
scroll to position [2300, 0]
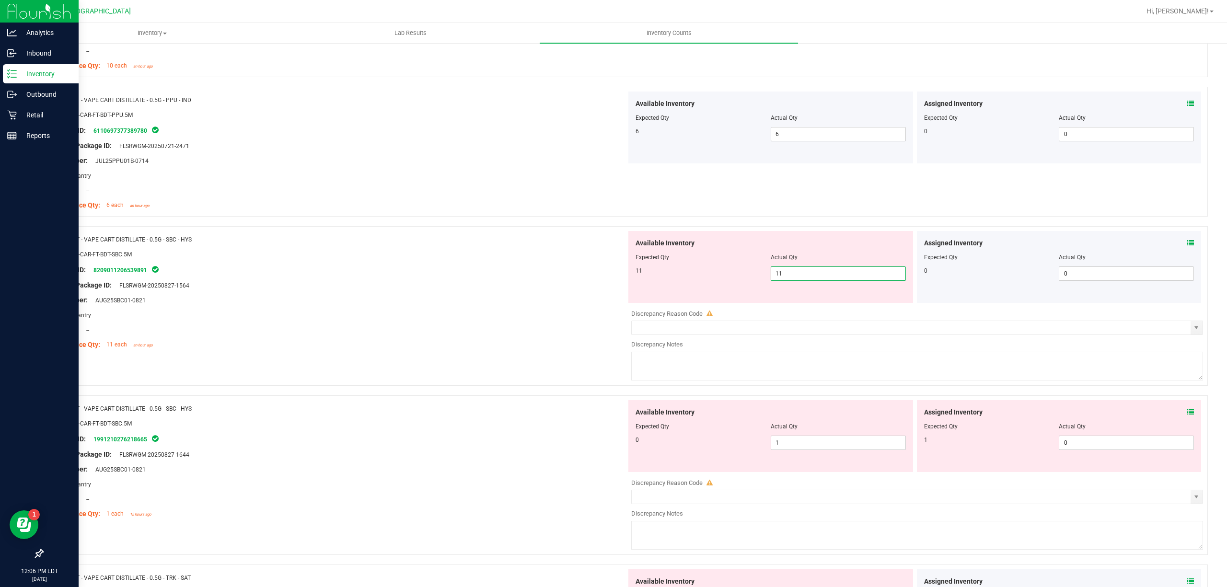
type input "11"
click at [871, 441] on div "Available Inventory Expected Qty Actual Qty 0 1 1" at bounding box center [770, 436] width 285 height 72
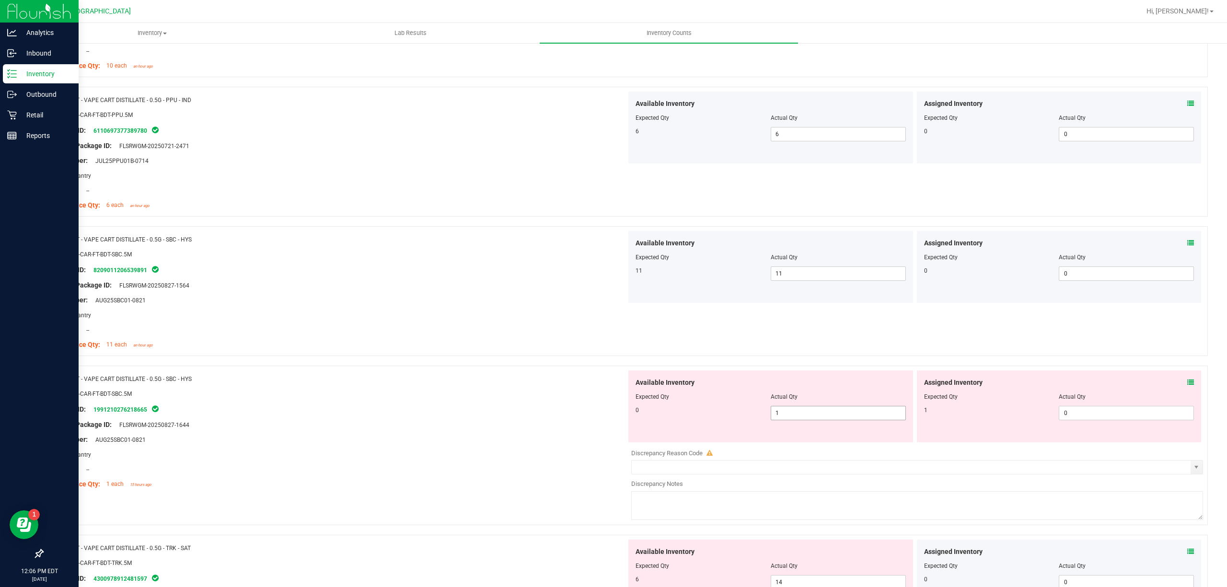
click at [865, 416] on span "1 1" at bounding box center [838, 413] width 135 height 14
click at [0, 0] on input "1" at bounding box center [0, 0] width 0 height 0
type input "0"
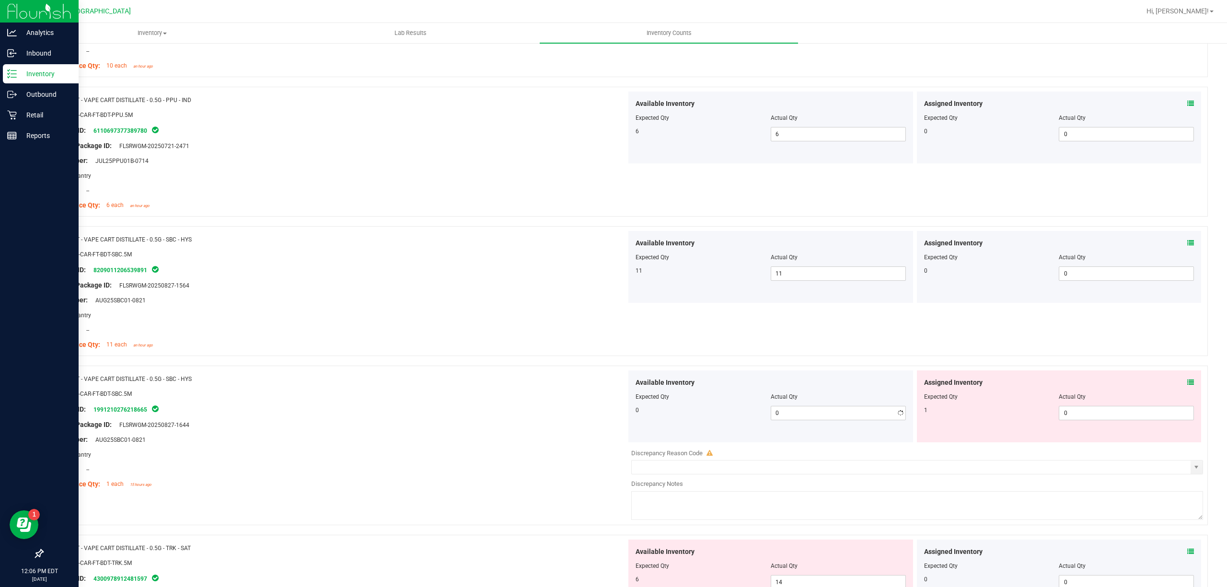
click at [1143, 427] on div "Assigned Inventory Expected Qty Actual Qty 1 0 0" at bounding box center [1059, 406] width 285 height 72
click at [1136, 416] on span "0 0" at bounding box center [1126, 413] width 135 height 14
click at [1136, 416] on input "0" at bounding box center [1126, 412] width 134 height 13
type input "1"
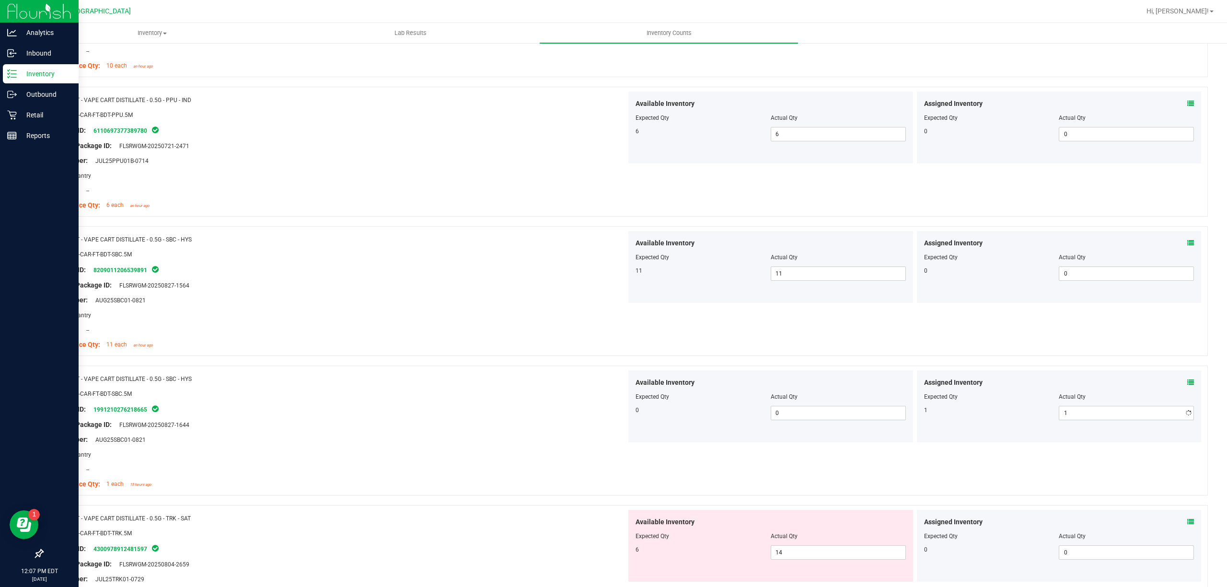
click at [459, 445] on div "Lot Number: AUG25SBC01-0821" at bounding box center [338, 440] width 576 height 10
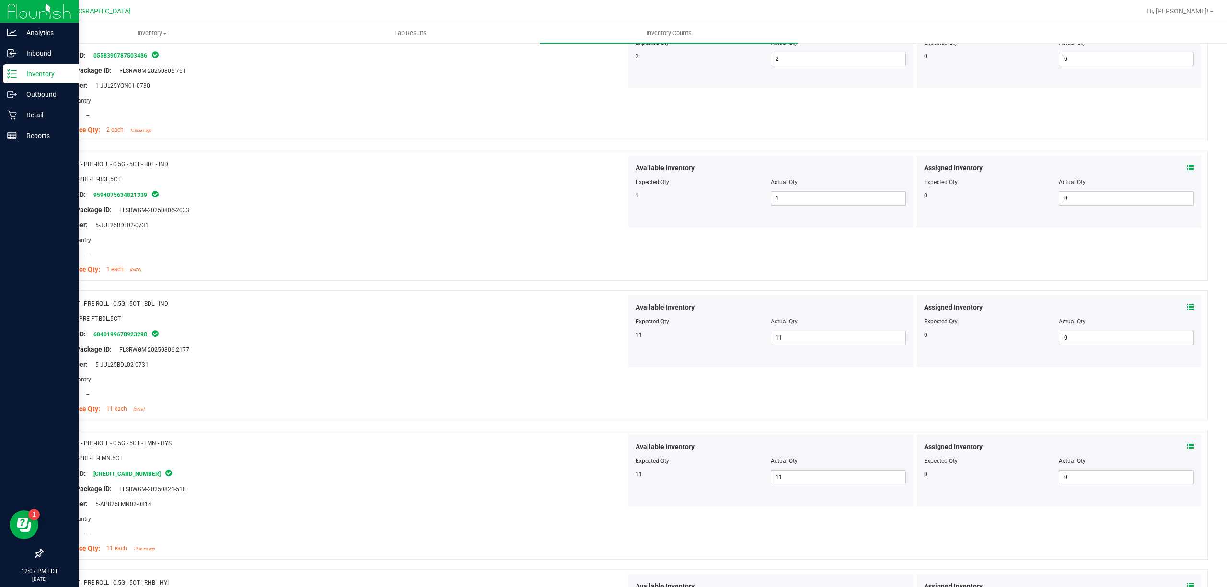
scroll to position [0, 0]
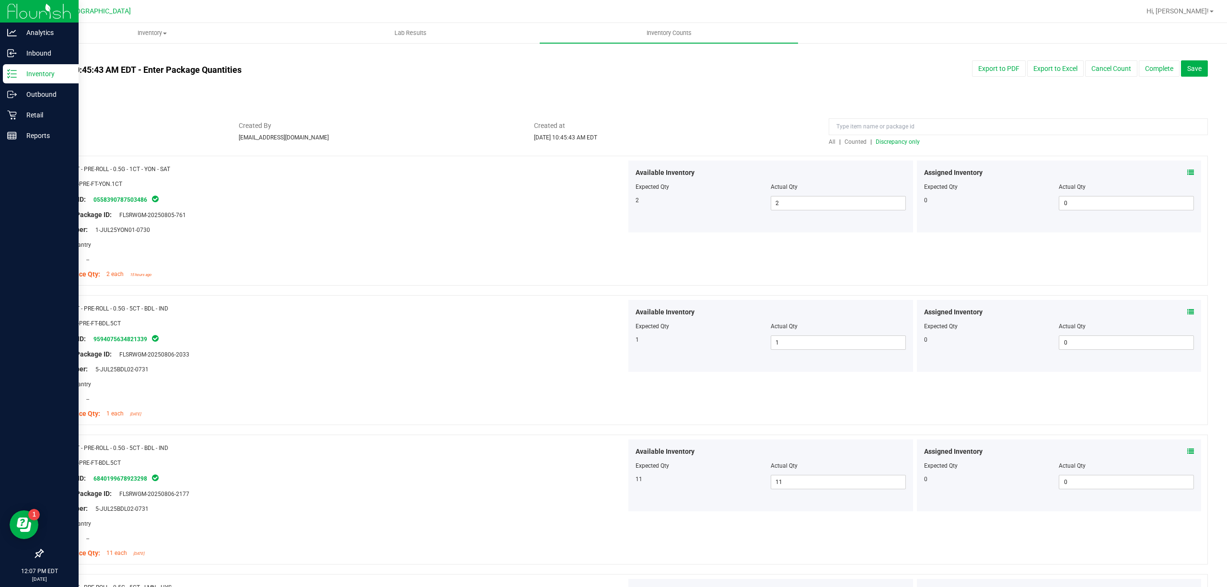
click at [900, 142] on span "Discrepancy only" at bounding box center [898, 141] width 44 height 7
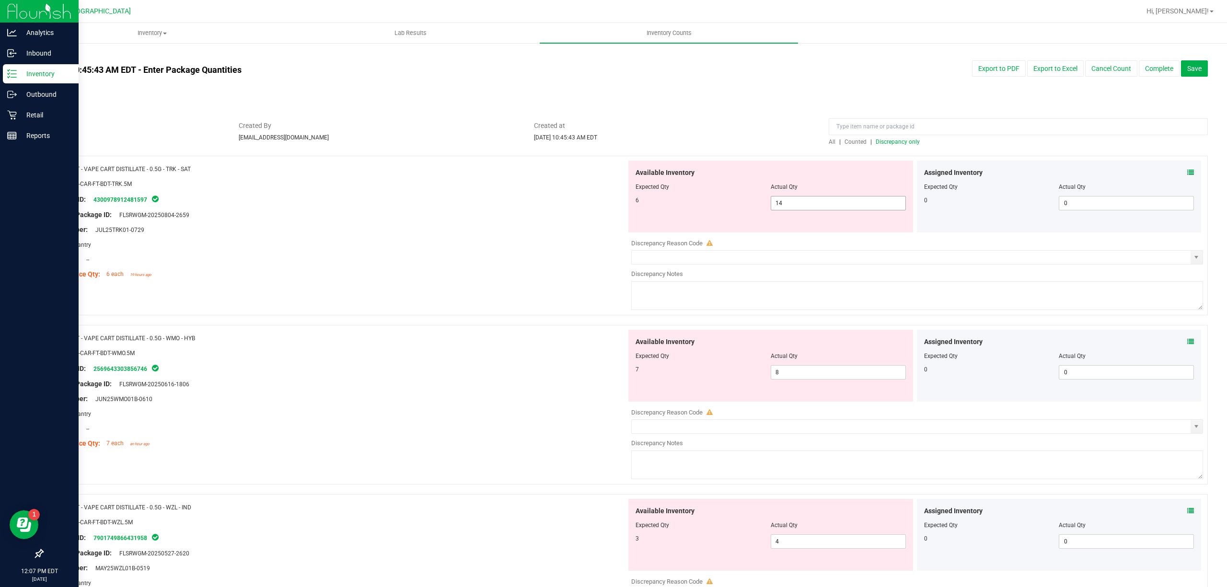
click at [800, 204] on span "14 14" at bounding box center [838, 203] width 135 height 14
click at [800, 203] on input "14" at bounding box center [838, 202] width 134 height 13
type input "6"
click at [840, 372] on div "Available Inventory Expected Qty Actual Qty 7 8 8" at bounding box center [914, 406] width 576 height 152
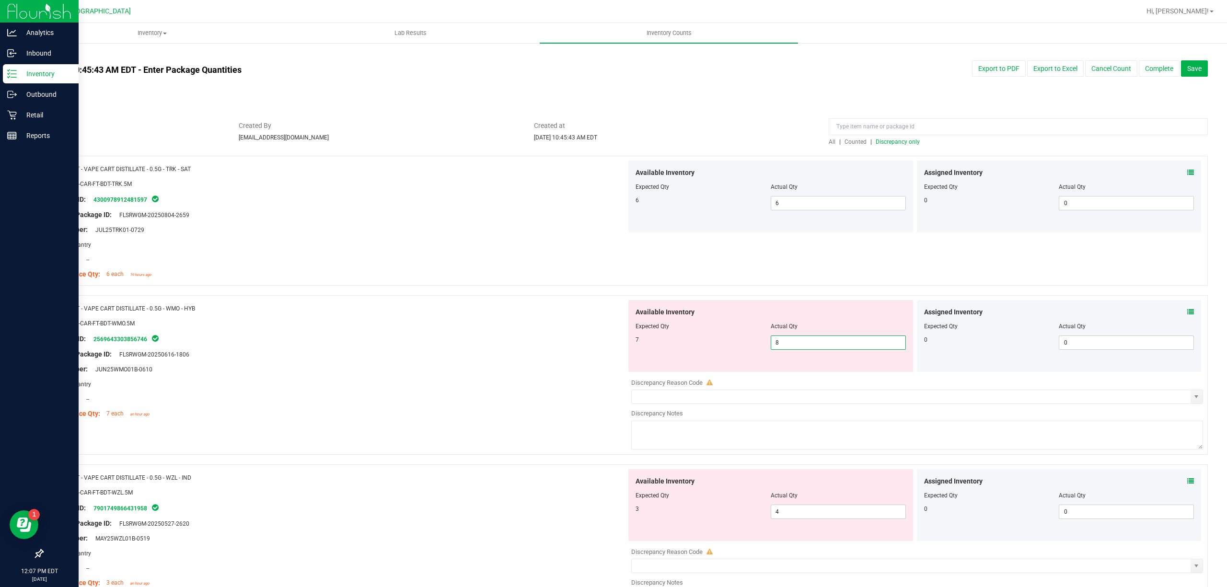
click at [841, 355] on div "Available Inventory Expected Qty Actual Qty 7 8 8" at bounding box center [770, 336] width 285 height 72
click at [841, 337] on span "8 8" at bounding box center [838, 342] width 135 height 14
click at [841, 339] on input "8" at bounding box center [838, 342] width 134 height 13
click at [840, 339] on input "8" at bounding box center [838, 342] width 134 height 13
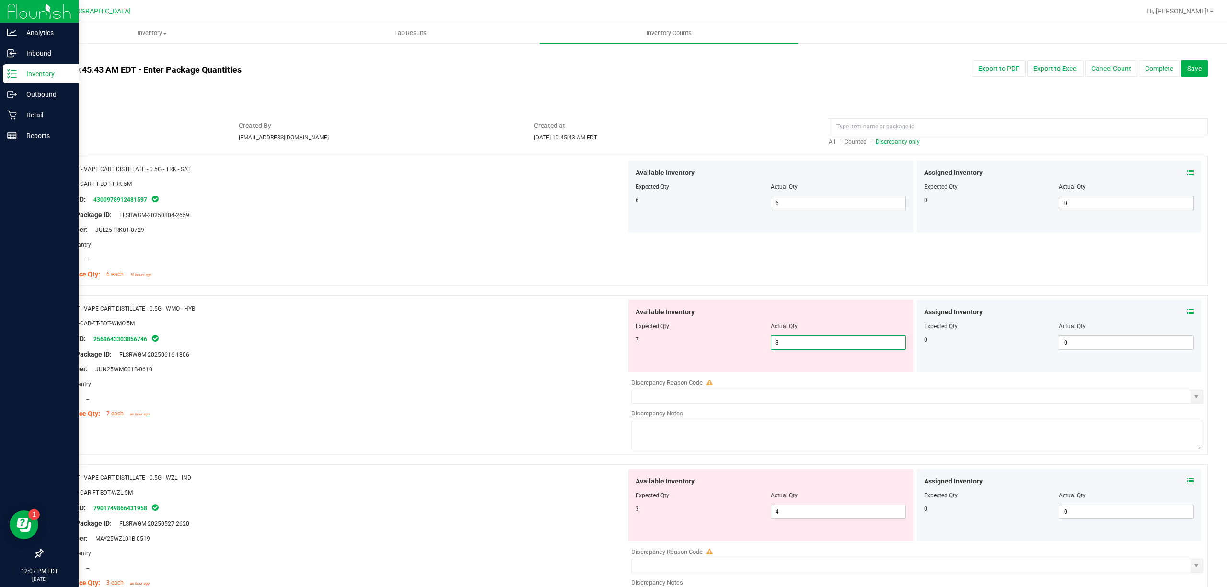
type input "7"
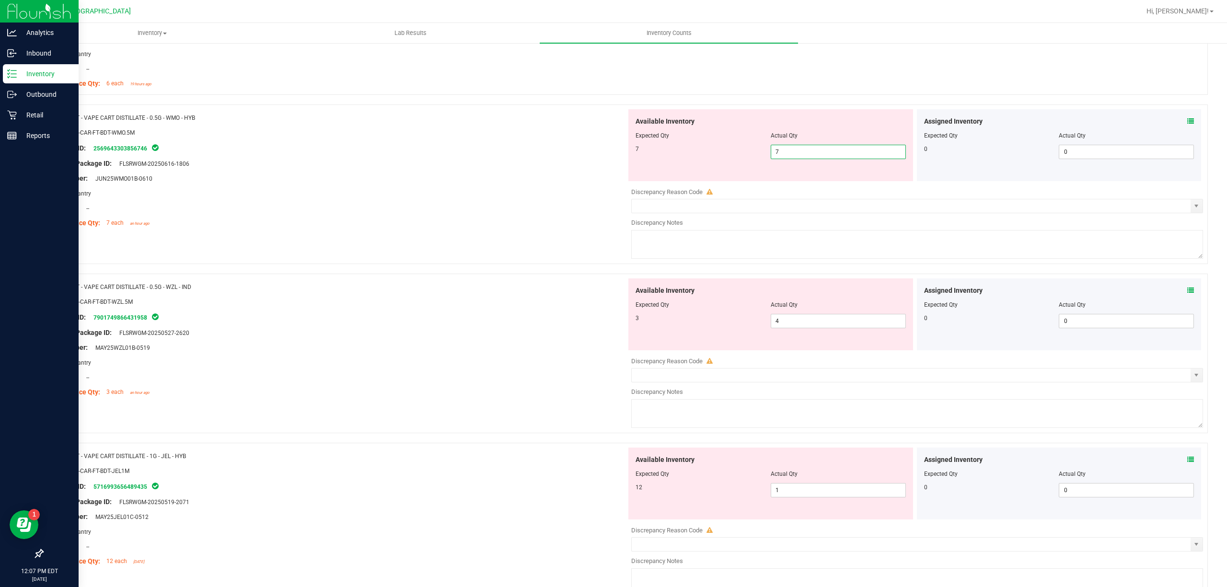
scroll to position [192, 0]
type input "7"
click at [846, 321] on div "Available Inventory Expected Qty Actual Qty 3 4 4" at bounding box center [914, 353] width 576 height 152
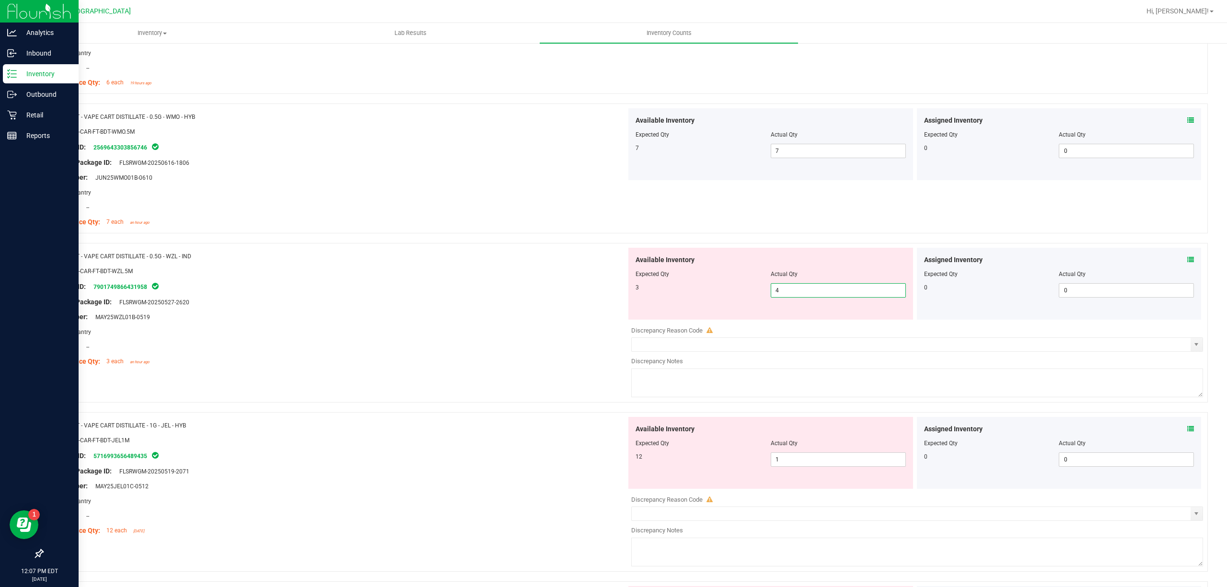
click at [845, 296] on input "4" at bounding box center [838, 290] width 134 height 13
type input "3"
click at [818, 455] on div "Available Inventory Expected Qty Actual Qty 12 1 1" at bounding box center [770, 453] width 285 height 72
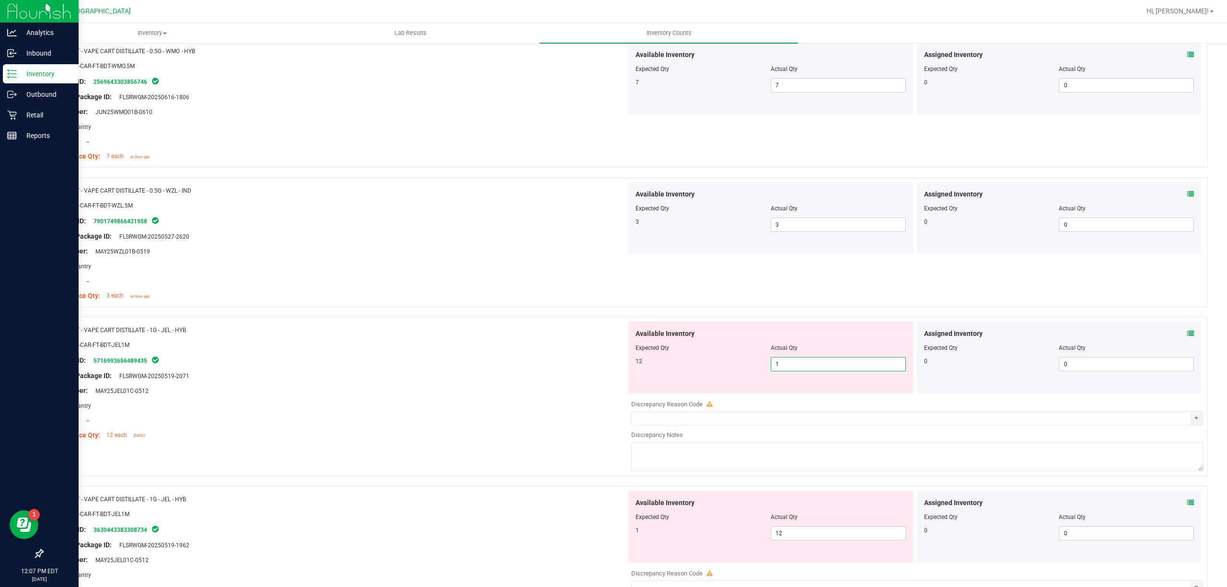
scroll to position [319, 0]
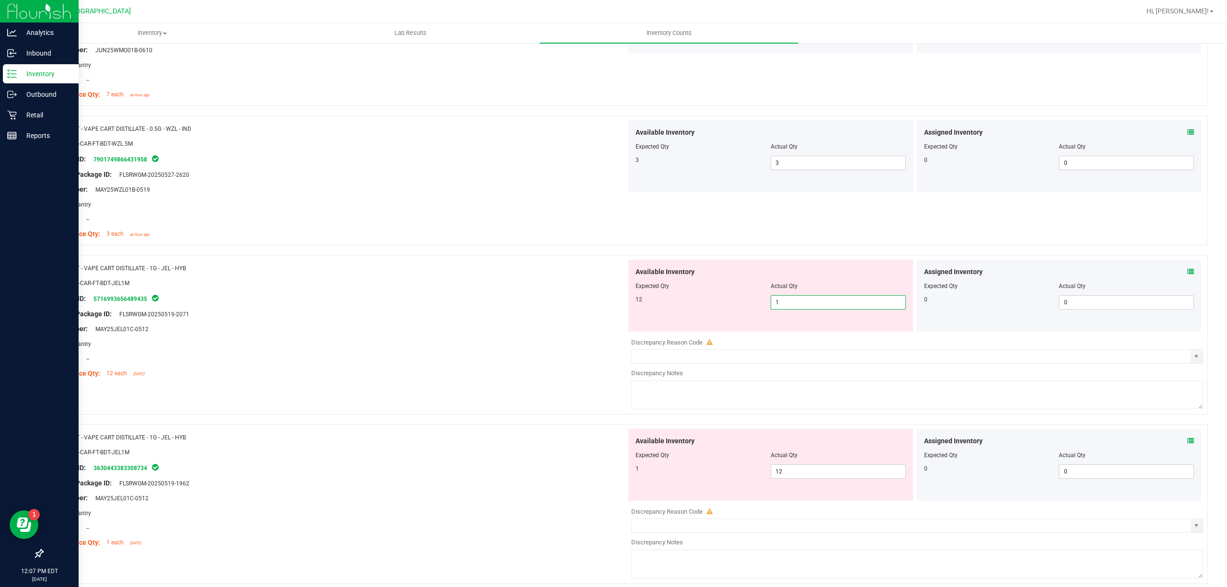
type input "12"
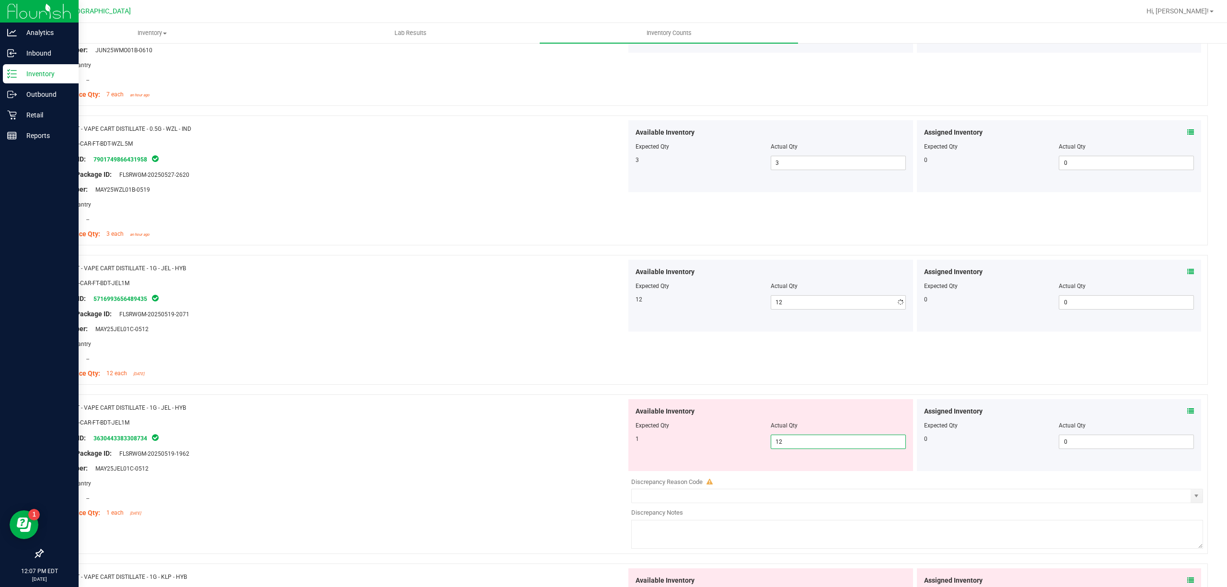
click at [815, 468] on div "Available Inventory Expected Qty Actual Qty 1 12 12" at bounding box center [770, 435] width 285 height 72
type input "1"
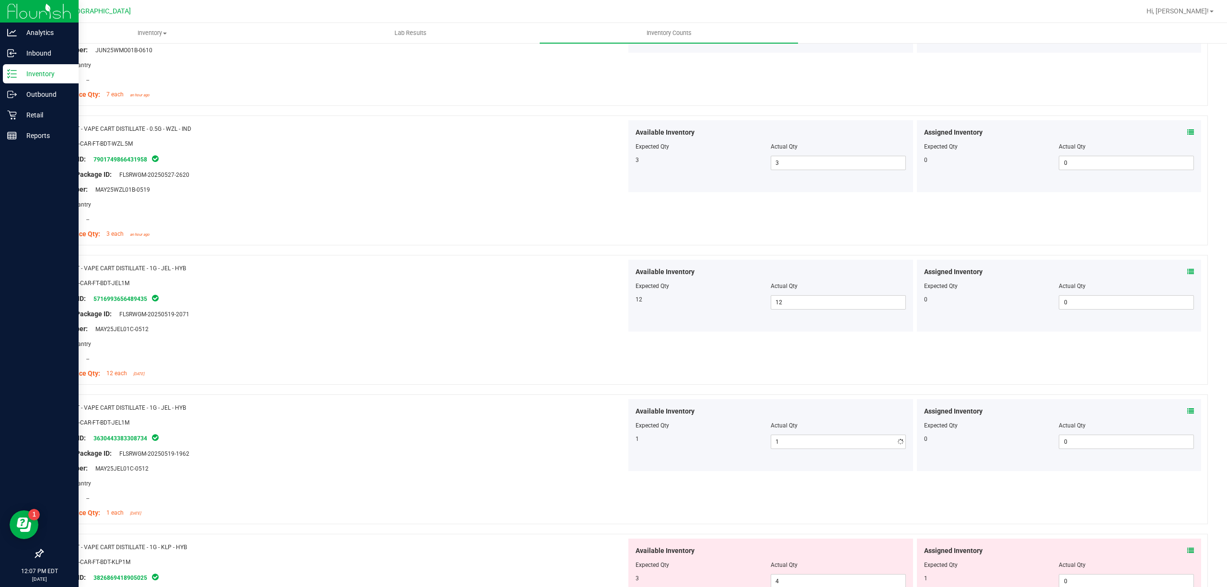
click at [559, 436] on div "Package ID: 3630443383308734" at bounding box center [338, 438] width 576 height 12
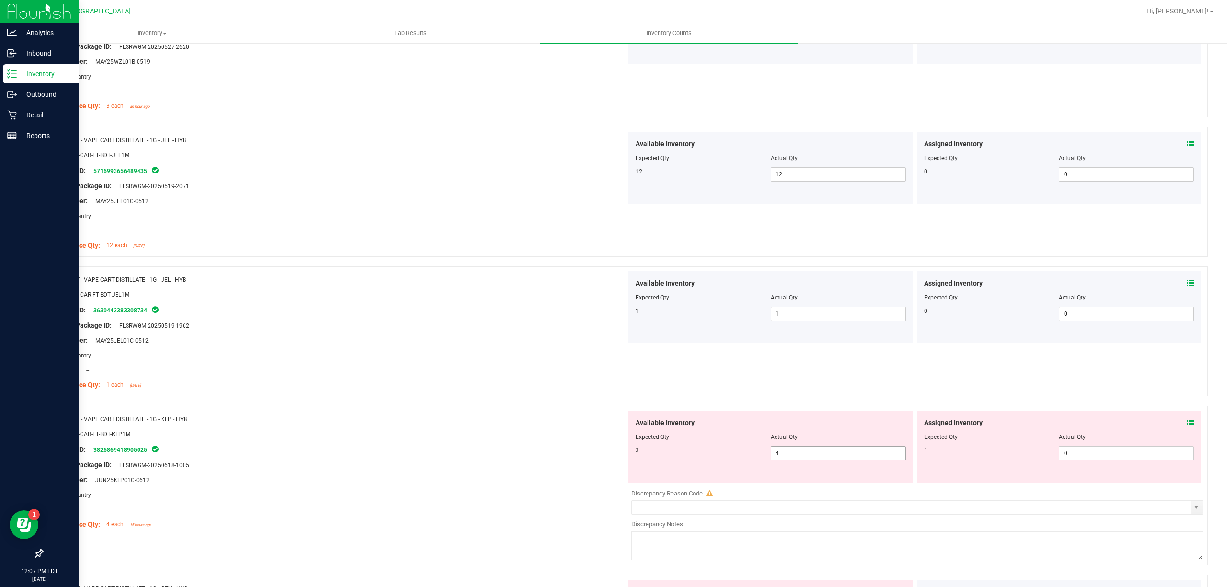
click at [789, 451] on span "4 4" at bounding box center [838, 453] width 135 height 14
click at [788, 451] on input "4" at bounding box center [838, 453] width 134 height 13
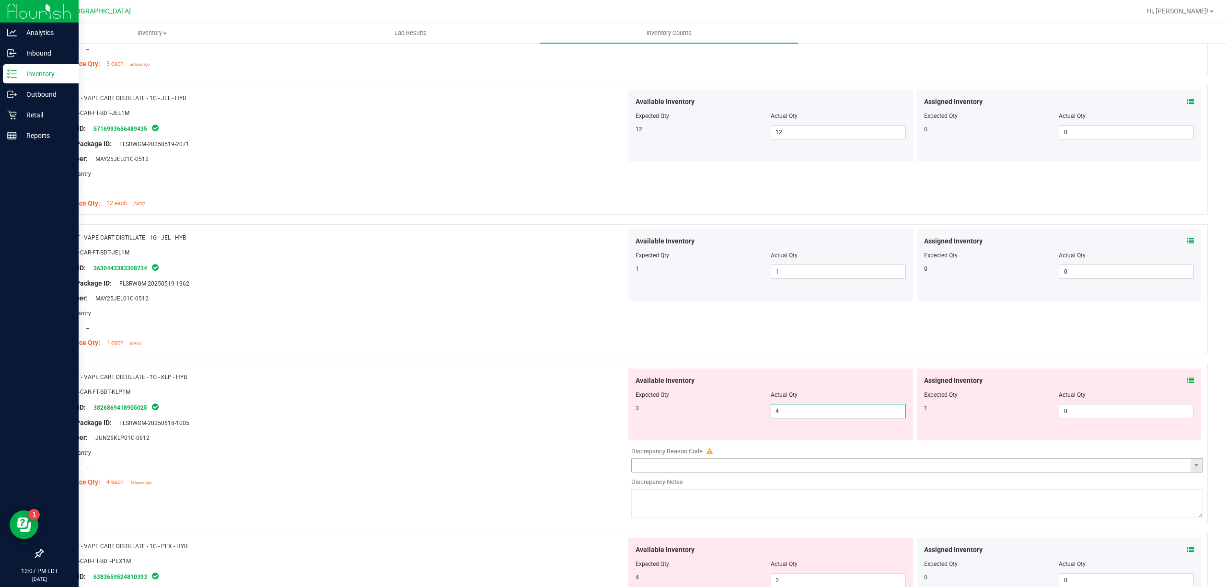
scroll to position [511, 0]
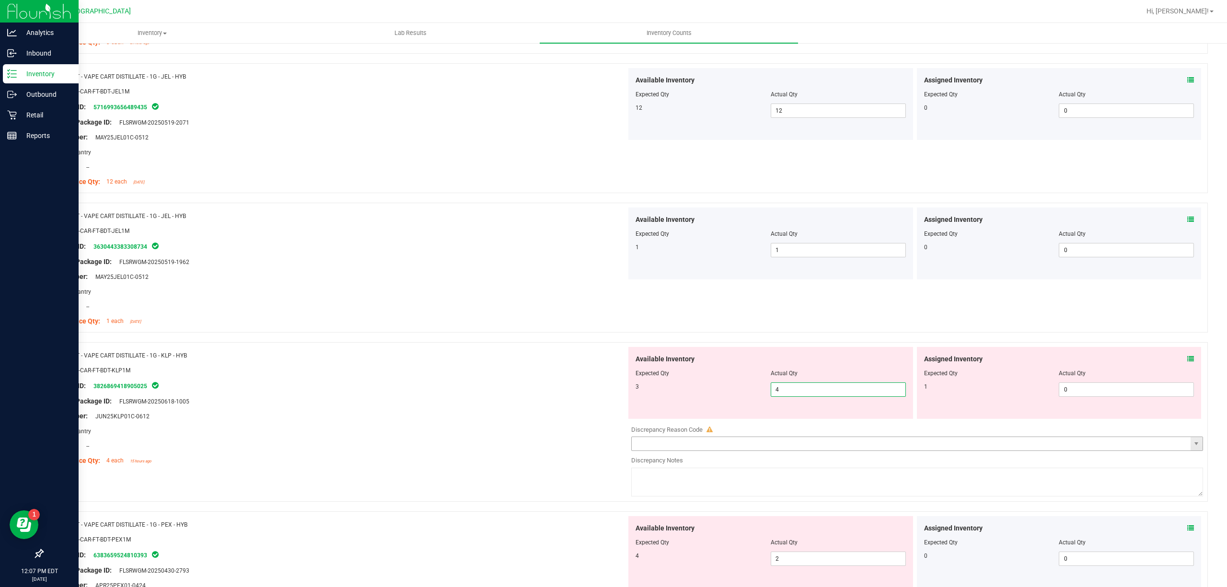
type input "3"
click at [1072, 395] on span "0 0" at bounding box center [1126, 389] width 135 height 14
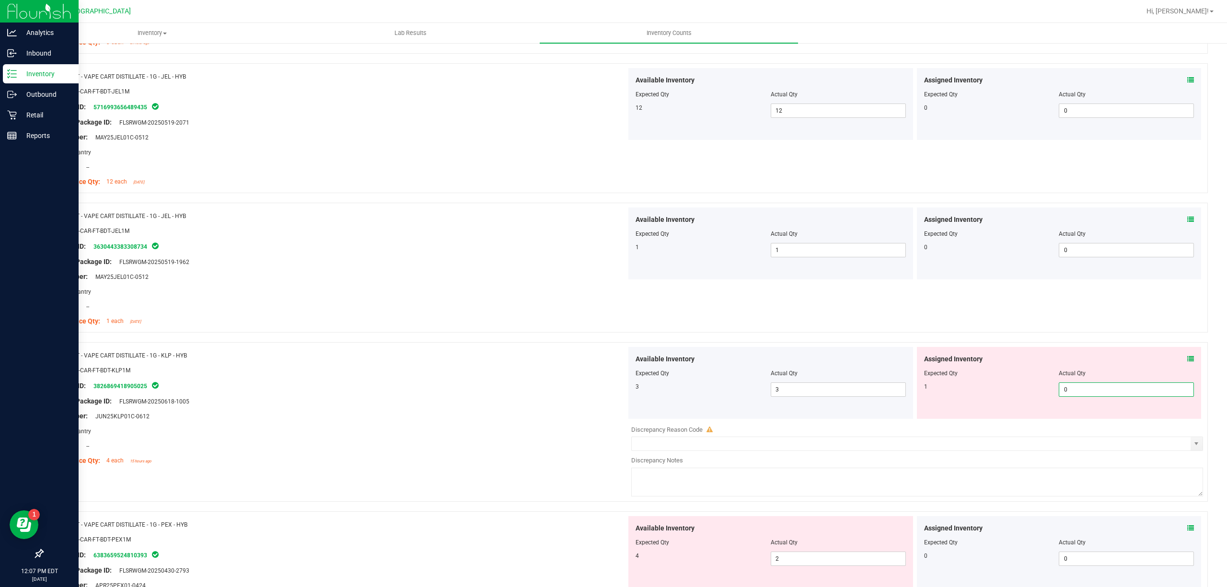
click at [1072, 395] on input "0" at bounding box center [1126, 389] width 134 height 13
type input "1"
click at [501, 463] on div "Compliance Qty: 4 each 15 hours ago" at bounding box center [338, 461] width 576 height 10
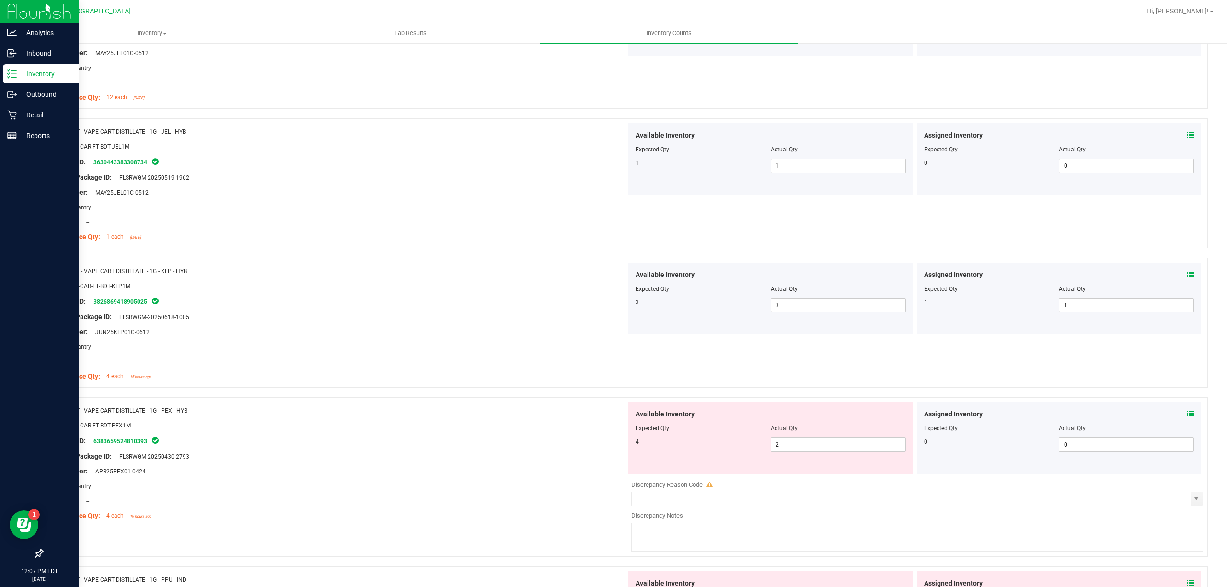
scroll to position [767, 0]
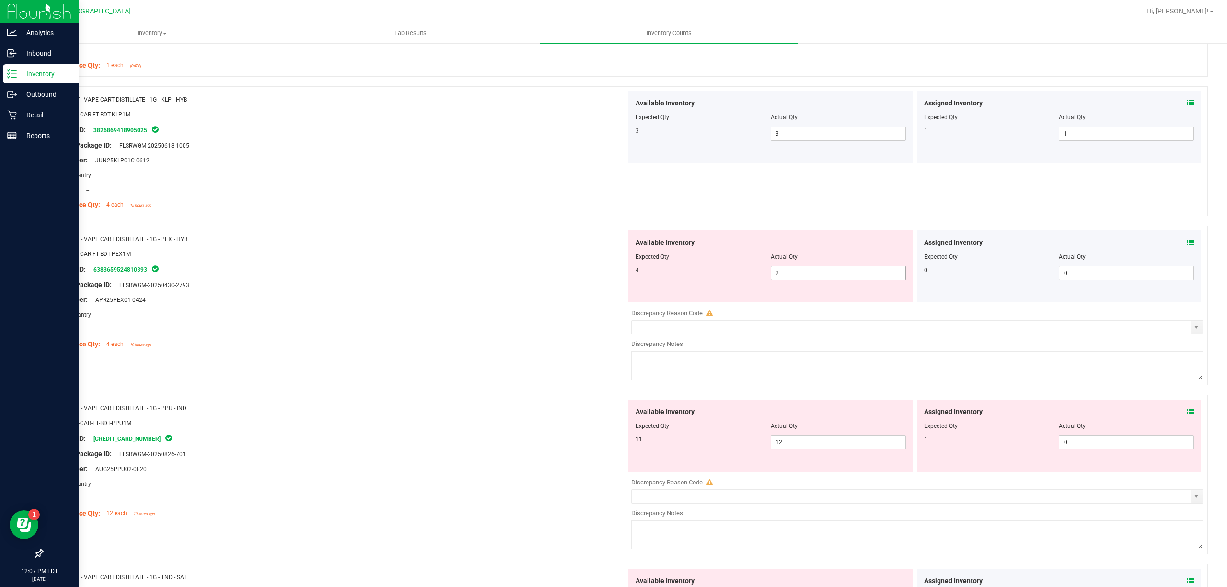
click at [790, 272] on span "2 2" at bounding box center [838, 273] width 135 height 14
click at [790, 272] on input "2" at bounding box center [838, 272] width 134 height 13
type input "4"
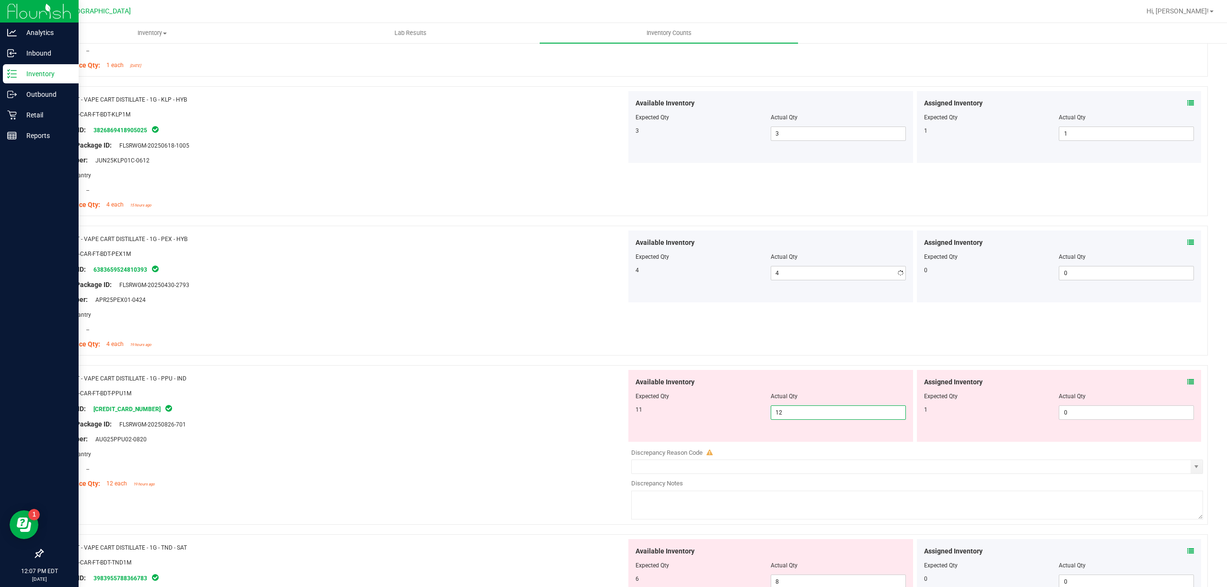
click at [791, 439] on div "Available Inventory Expected Qty Actual Qty 11 12 12" at bounding box center [770, 406] width 285 height 72
type input "11"
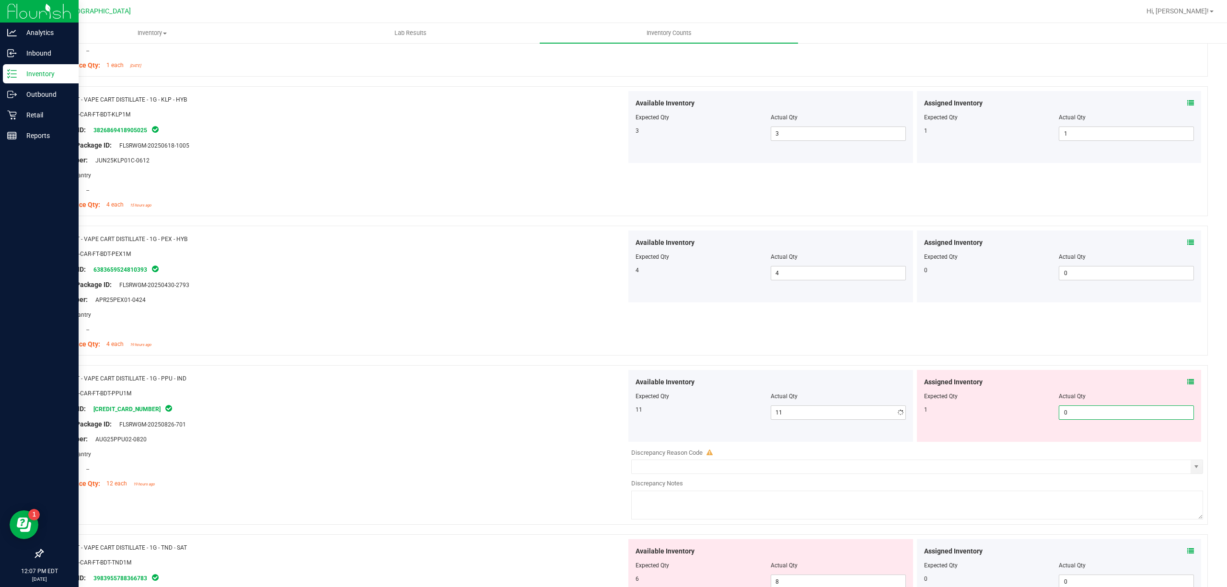
click at [1059, 415] on span "0 0" at bounding box center [1126, 412] width 135 height 14
click at [1059, 415] on input "0" at bounding box center [1126, 412] width 134 height 13
type input "1"
click at [474, 391] on div "SKU: BAP-CAR-FT-BDT-PPU1M" at bounding box center [338, 393] width 576 height 10
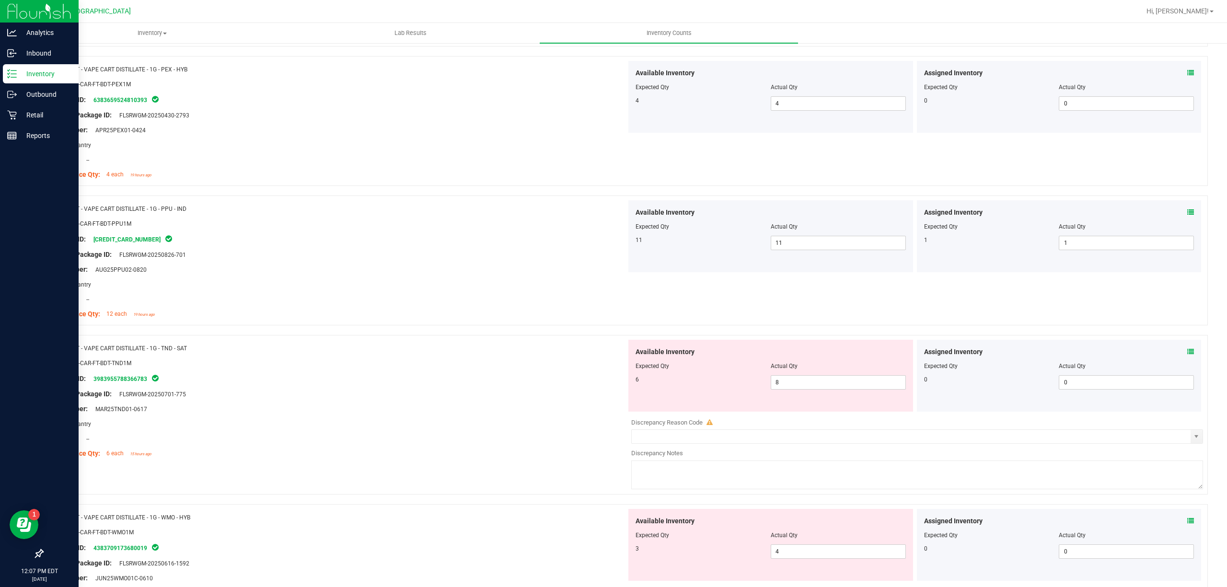
scroll to position [958, 0]
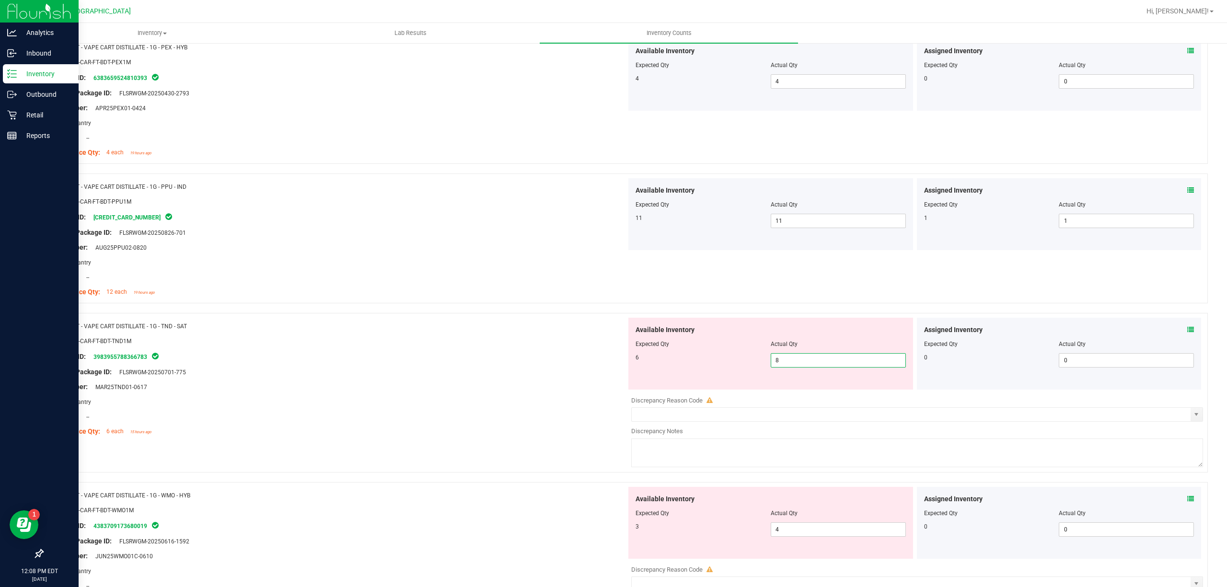
click at [776, 361] on span "8 8" at bounding box center [838, 360] width 135 height 14
click at [777, 361] on input "8" at bounding box center [838, 360] width 134 height 13
type input "6"
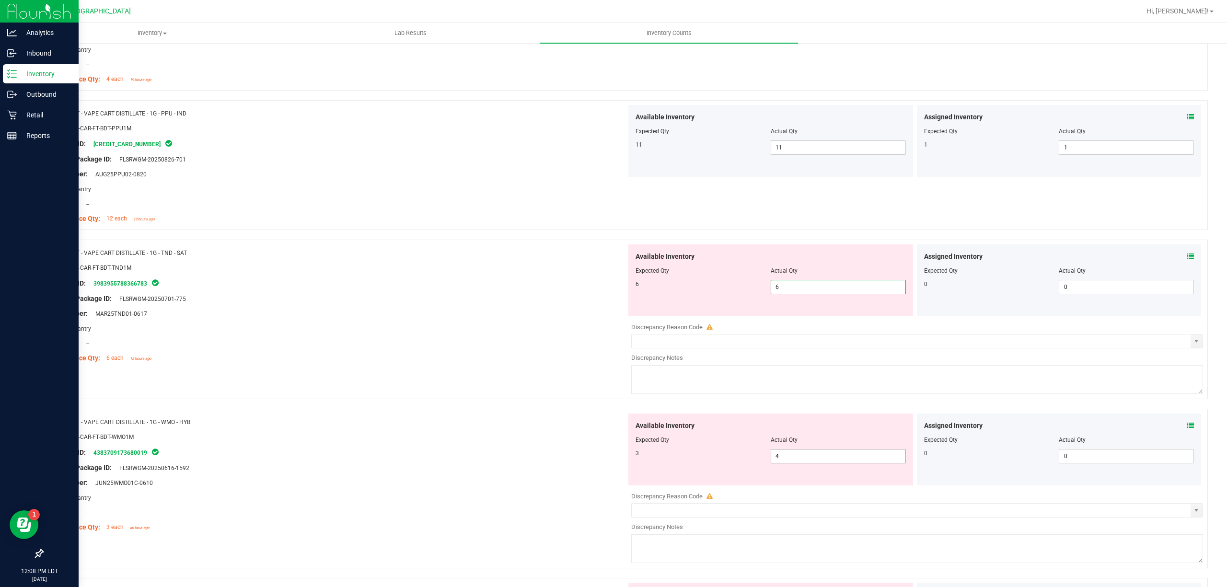
scroll to position [1150, 0]
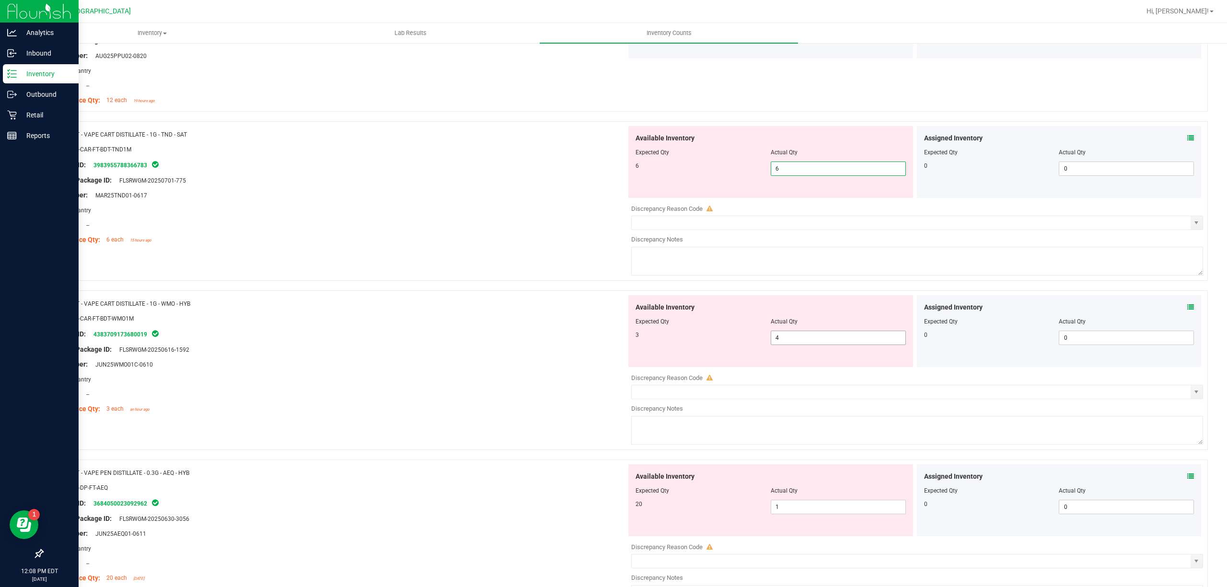
type input "6"
click at [792, 339] on div "Available Inventory Expected Qty Actual Qty 3 4 4" at bounding box center [770, 331] width 285 height 72
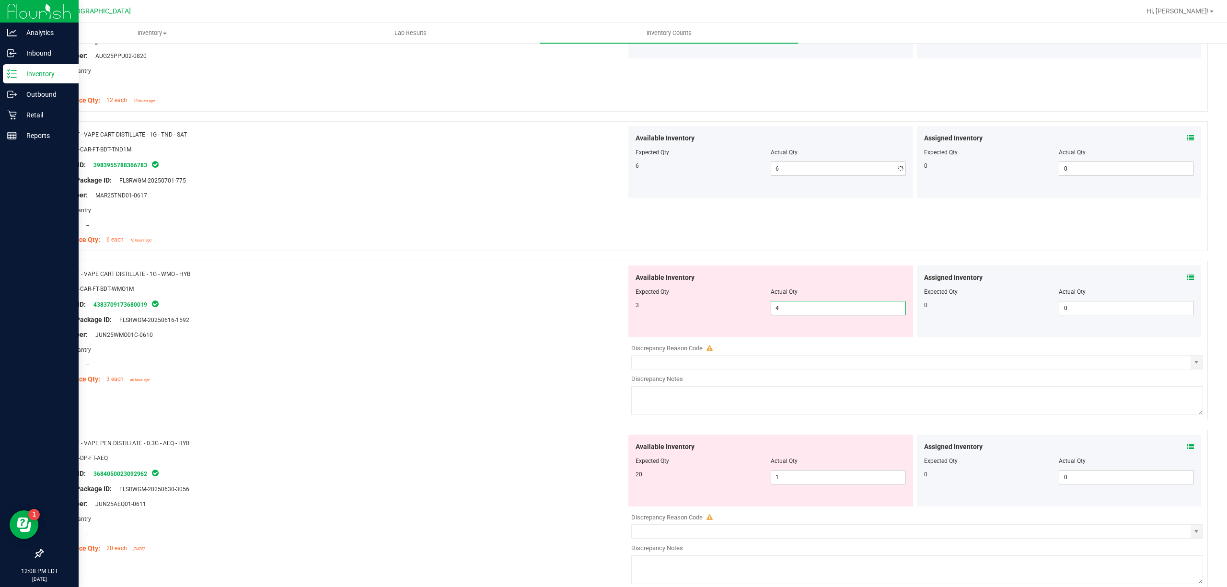
click at [792, 337] on div "Available Inventory Expected Qty Actual Qty 3 4 4" at bounding box center [770, 301] width 285 height 72
click at [798, 315] on span "4 4" at bounding box center [838, 308] width 135 height 14
click at [798, 315] on input "4" at bounding box center [838, 307] width 134 height 13
type input "3"
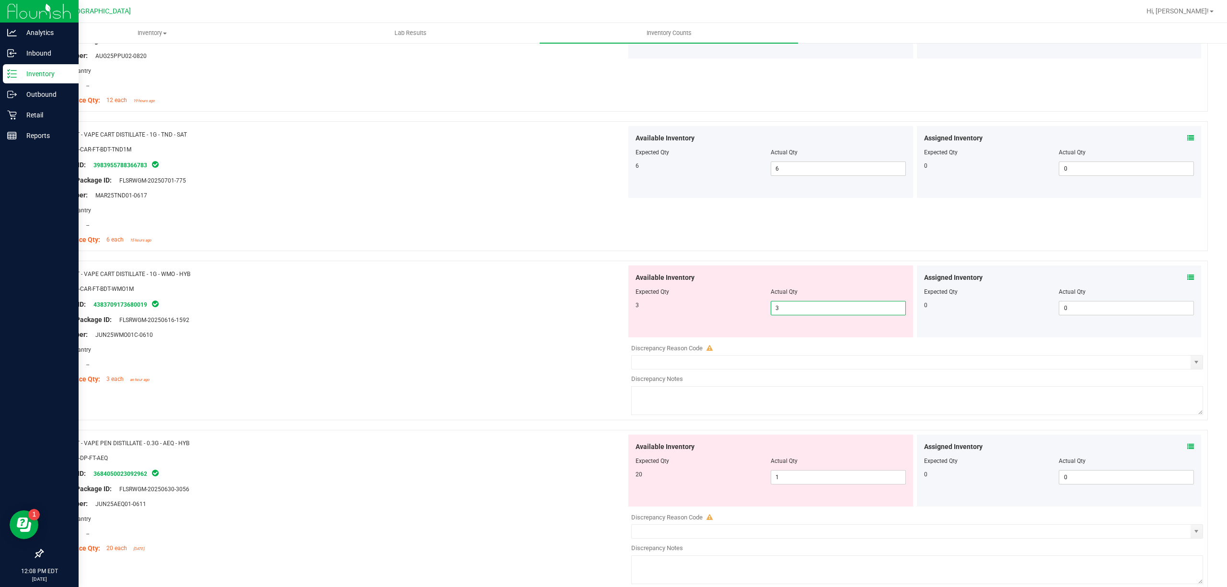
click at [821, 472] on div "Available Inventory Expected Qty Actual Qty 20 1 1" at bounding box center [770, 471] width 285 height 72
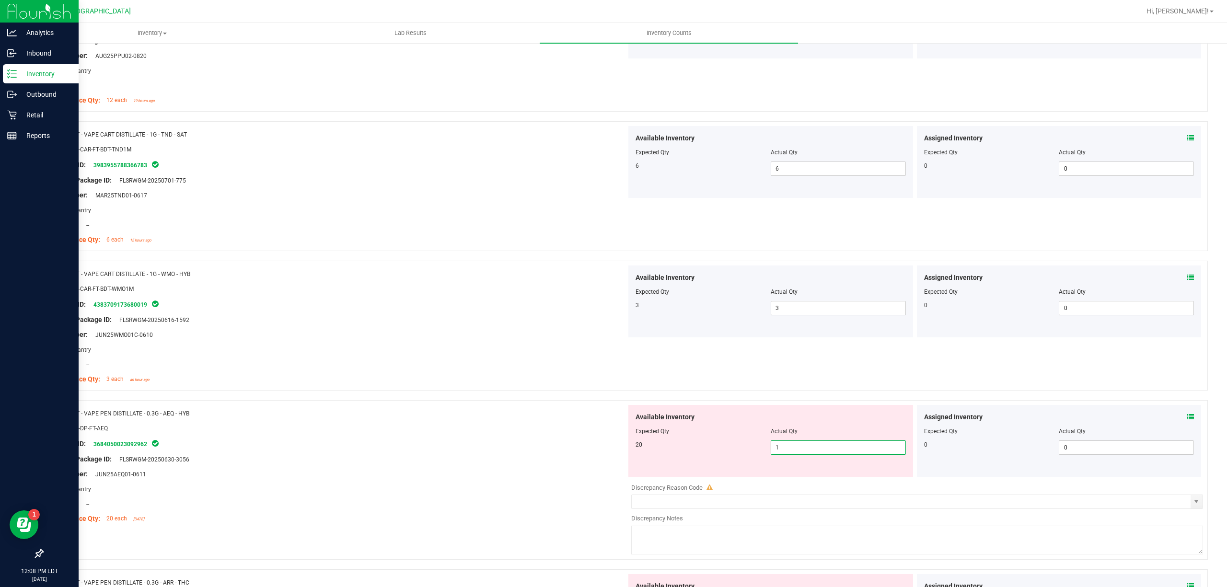
click at [816, 455] on span "1 1" at bounding box center [838, 447] width 135 height 14
click at [816, 454] on input "1" at bounding box center [838, 447] width 134 height 13
type input "20"
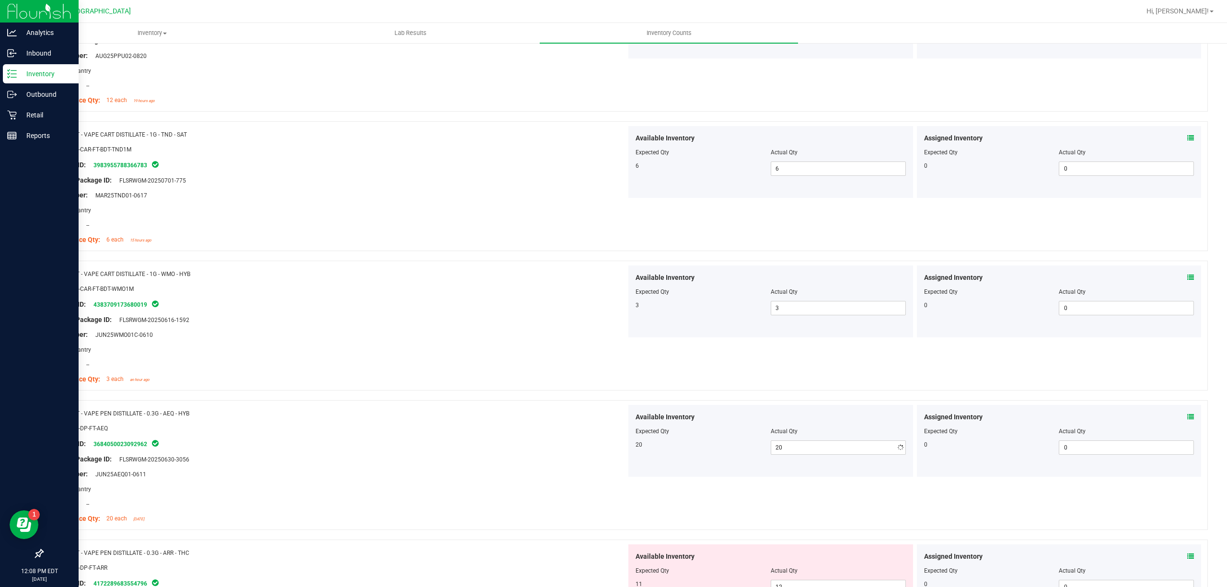
click at [563, 464] on div "Original Package ID: FLSRWGM-20250630-3056" at bounding box center [338, 459] width 576 height 10
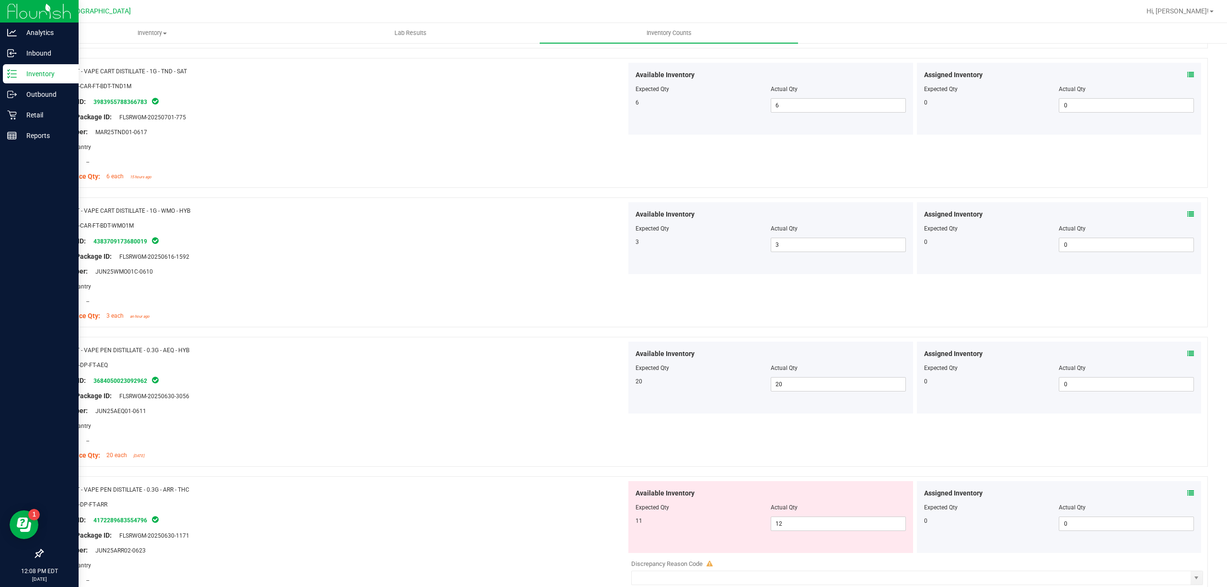
scroll to position [1342, 0]
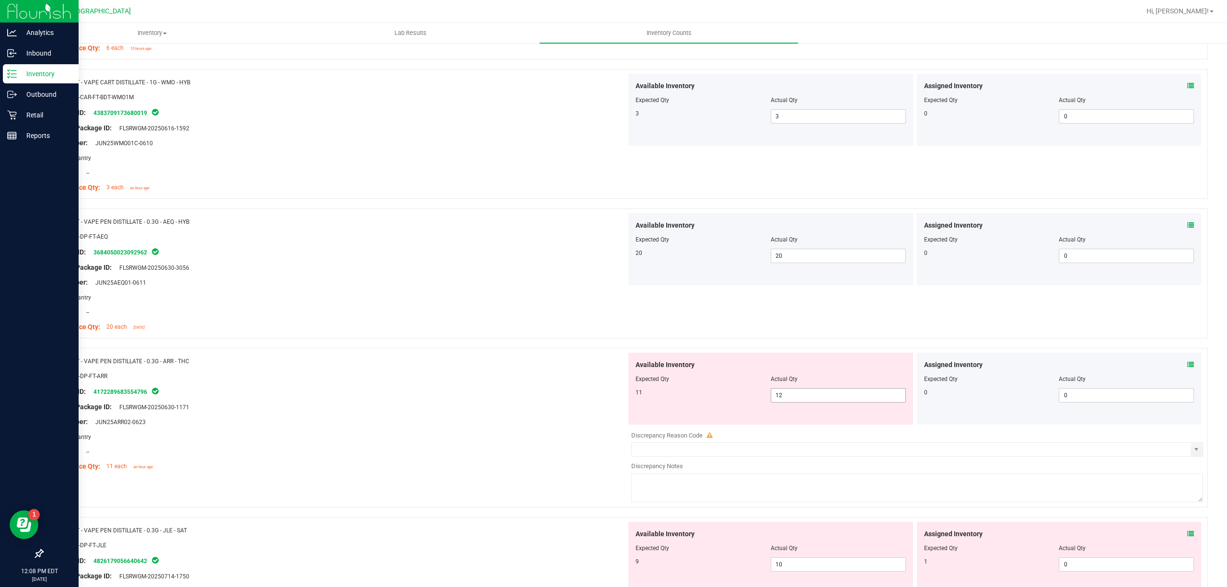
click at [837, 401] on span "12 12" at bounding box center [838, 395] width 135 height 14
click at [0, 0] on input "12" at bounding box center [0, 0] width 0 height 0
type input "11"
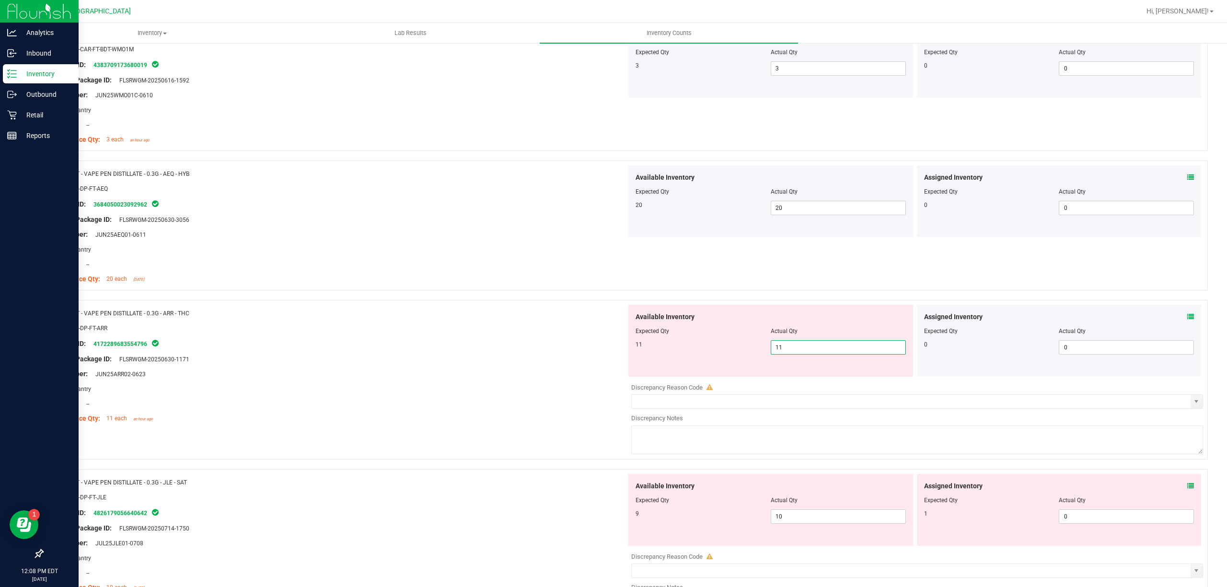
scroll to position [1469, 0]
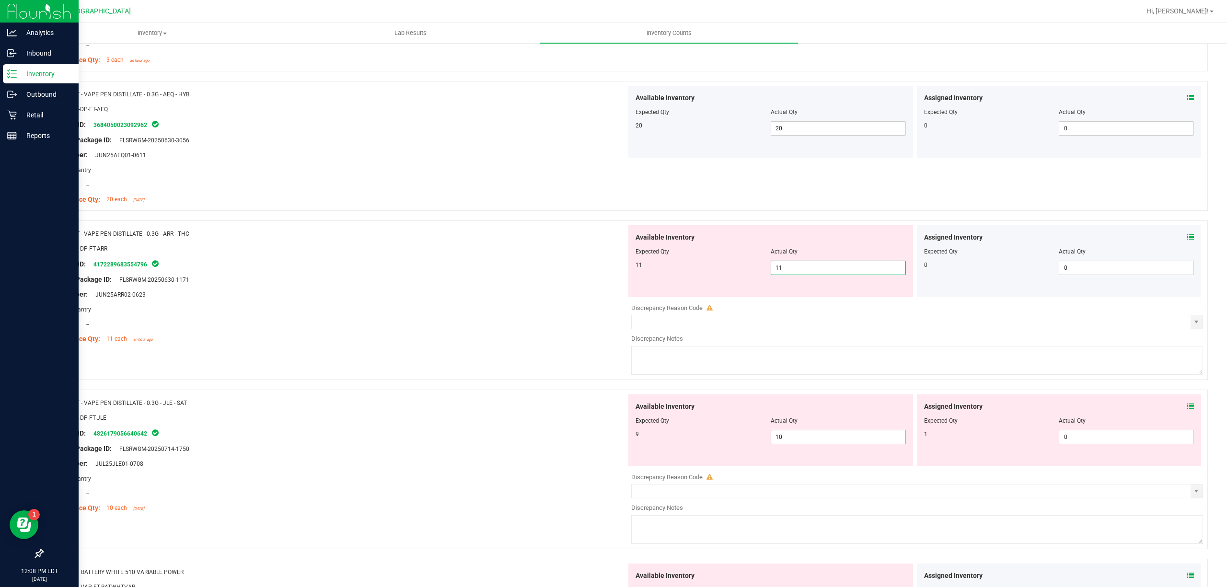
type input "11"
click at [805, 446] on div "Available Inventory Expected Qty Actual Qty 9 10 10" at bounding box center [914, 470] width 576 height 152
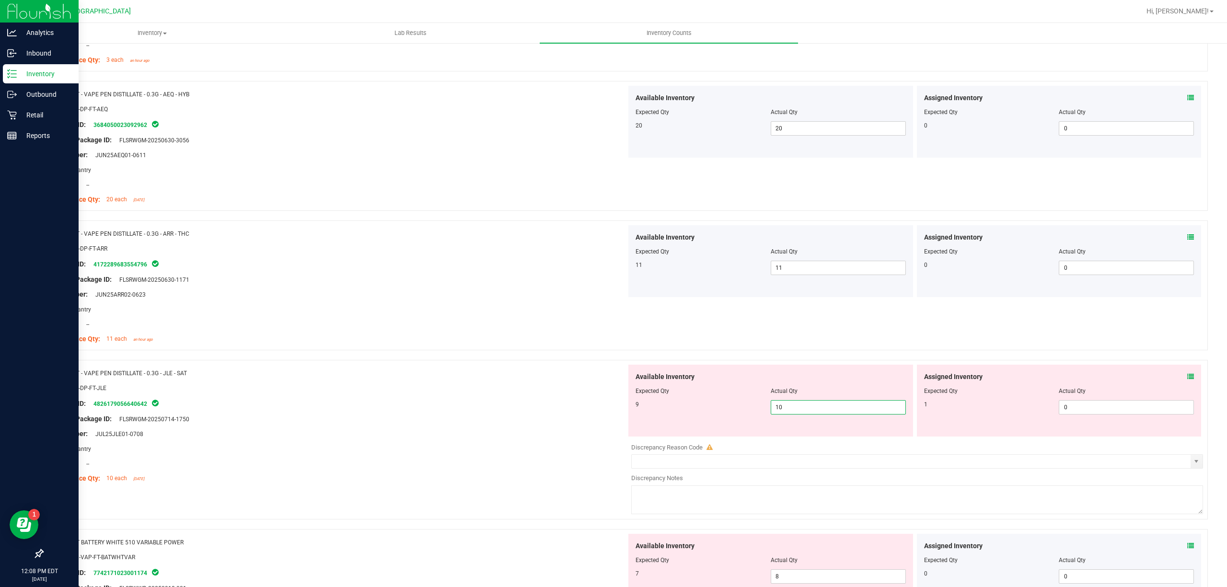
click at [811, 414] on input "10" at bounding box center [838, 407] width 134 height 13
type input "9"
click at [1091, 409] on span "0 0" at bounding box center [1126, 407] width 135 height 14
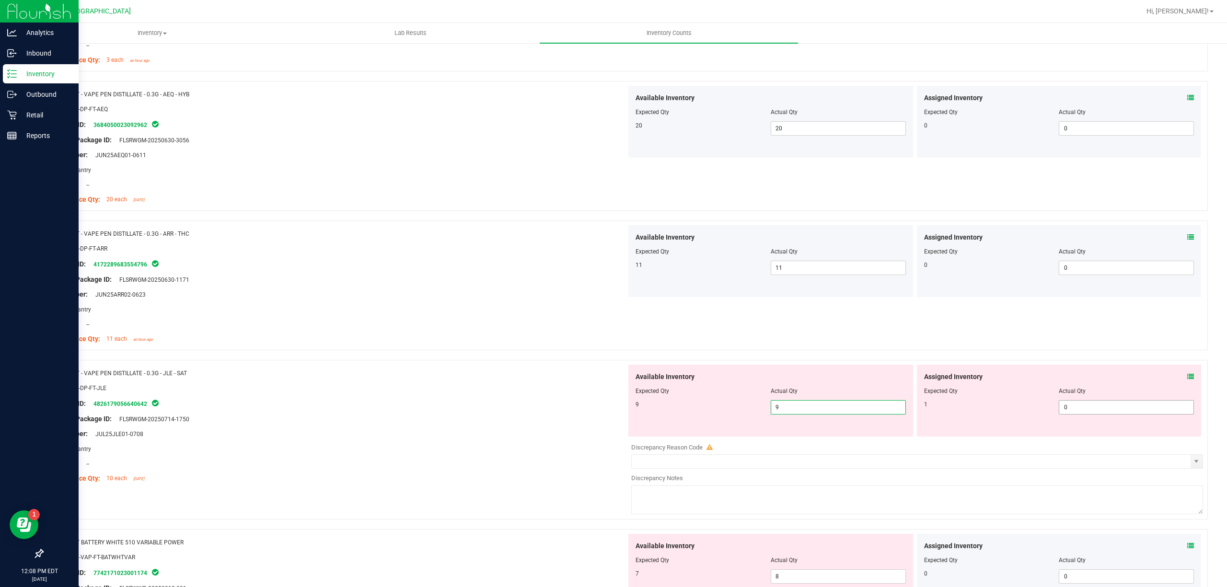
click at [0, 0] on input "0" at bounding box center [0, 0] width 0 height 0
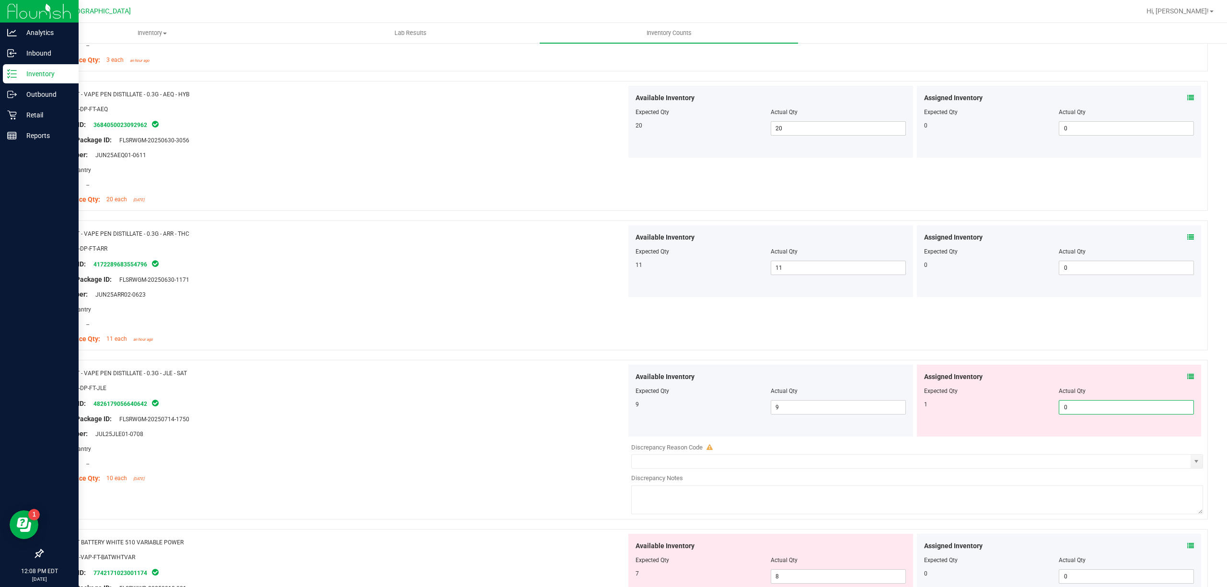
type input "1"
click at [405, 403] on div "Package ID: 4826179056640642" at bounding box center [338, 404] width 576 height 12
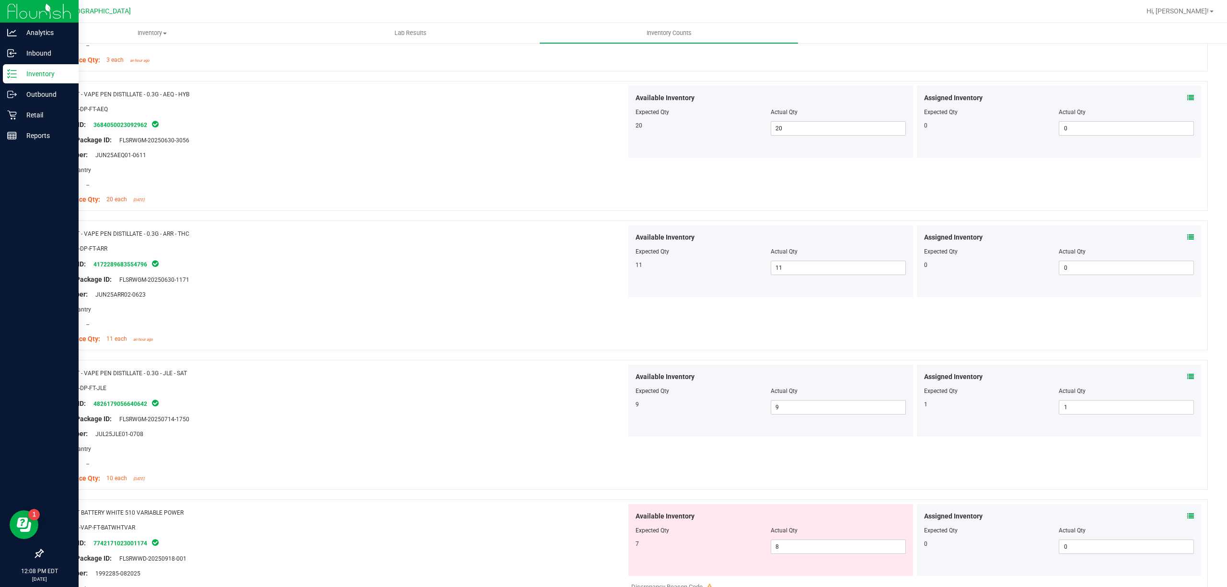
scroll to position [1597, 0]
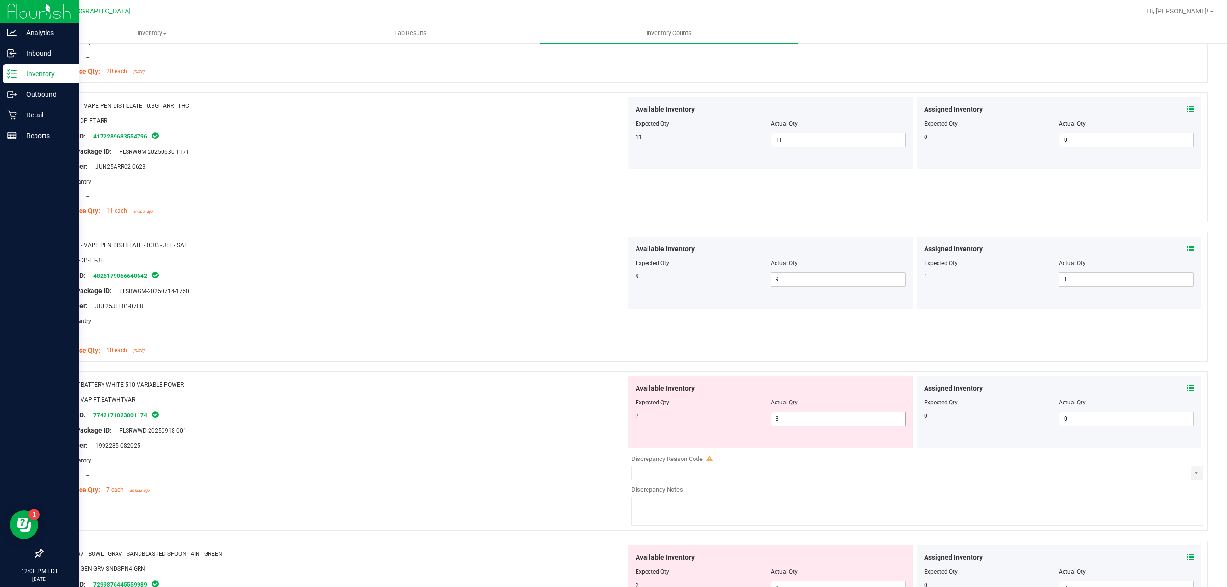
click at [771, 420] on span "8 8" at bounding box center [838, 419] width 135 height 14
click at [771, 420] on input "8" at bounding box center [838, 418] width 134 height 13
type input "7"
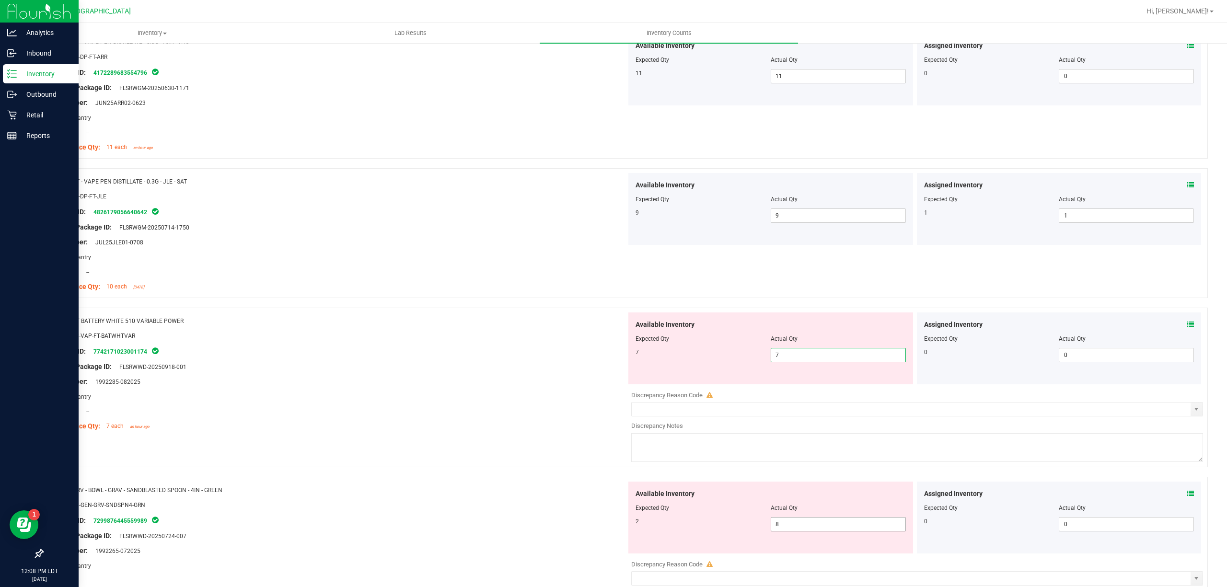
type input "7"
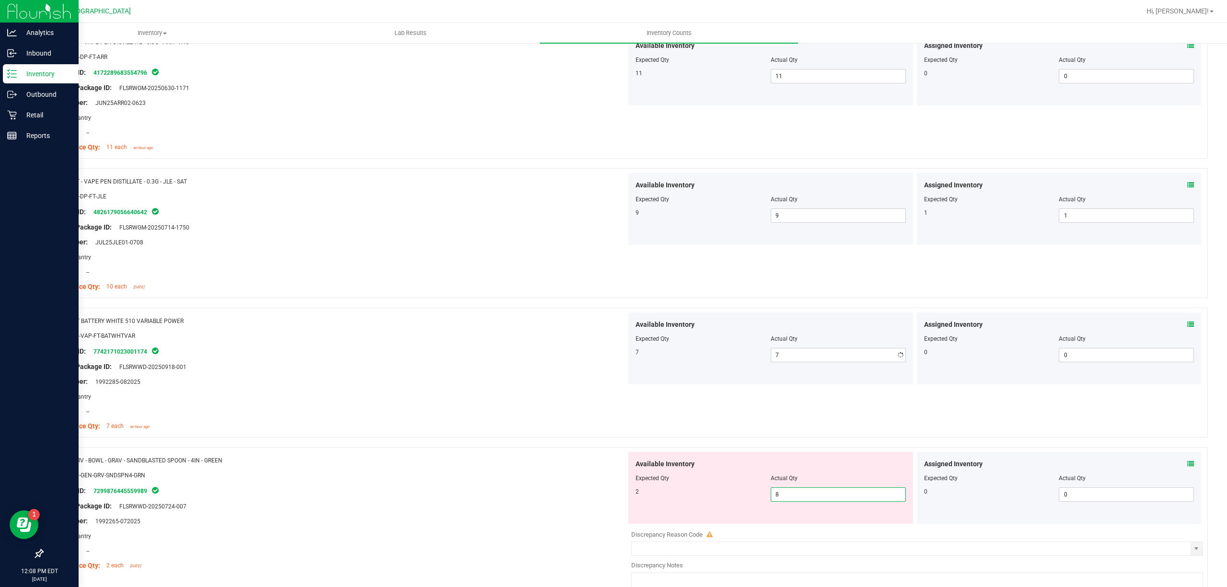
click at [817, 524] on div "Available Inventory Expected Qty Actual Qty 2 8 8" at bounding box center [770, 488] width 285 height 72
click at [815, 524] on div "Available Inventory Expected Qty Actual Qty 2 8 8" at bounding box center [770, 488] width 285 height 72
drag, startPoint x: 815, startPoint y: 508, endPoint x: 819, endPoint y: 502, distance: 7.3
click at [815, 508] on div "Available Inventory Expected Qty Actual Qty 2 8 8" at bounding box center [770, 488] width 285 height 72
click at [819, 501] on span "8 8" at bounding box center [838, 494] width 135 height 14
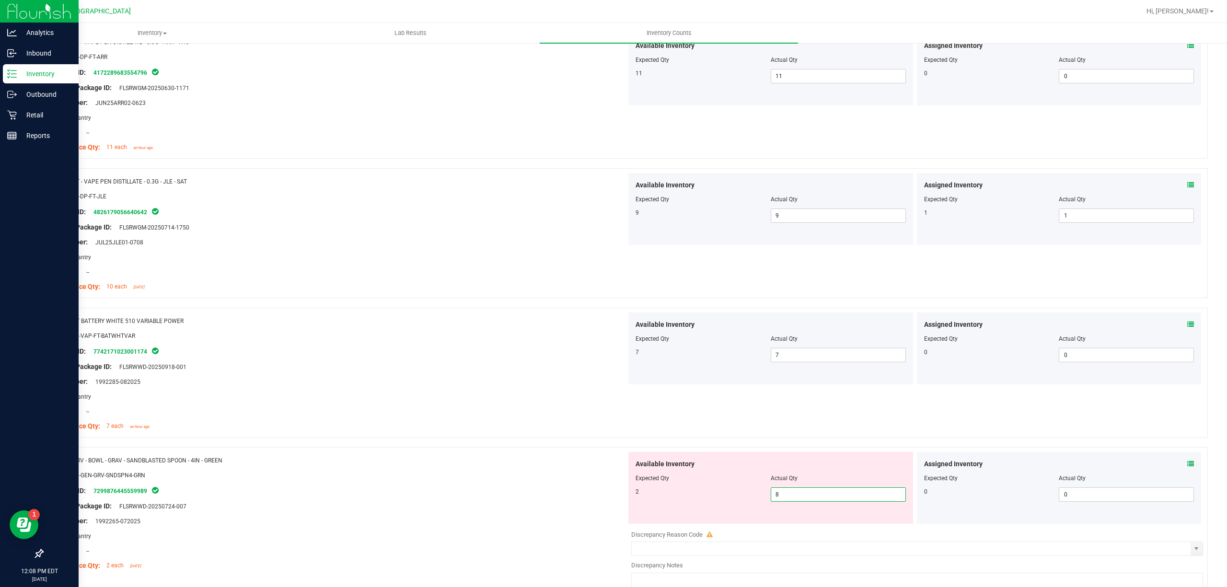
click at [818, 501] on input "8" at bounding box center [838, 494] width 134 height 13
type input "2"
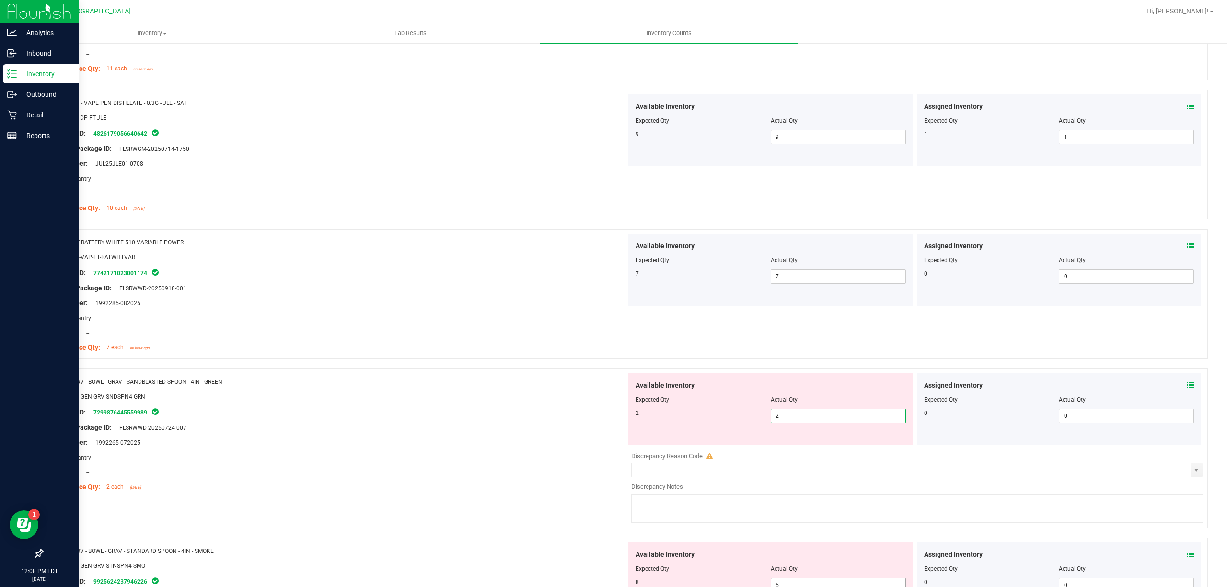
scroll to position [1853, 0]
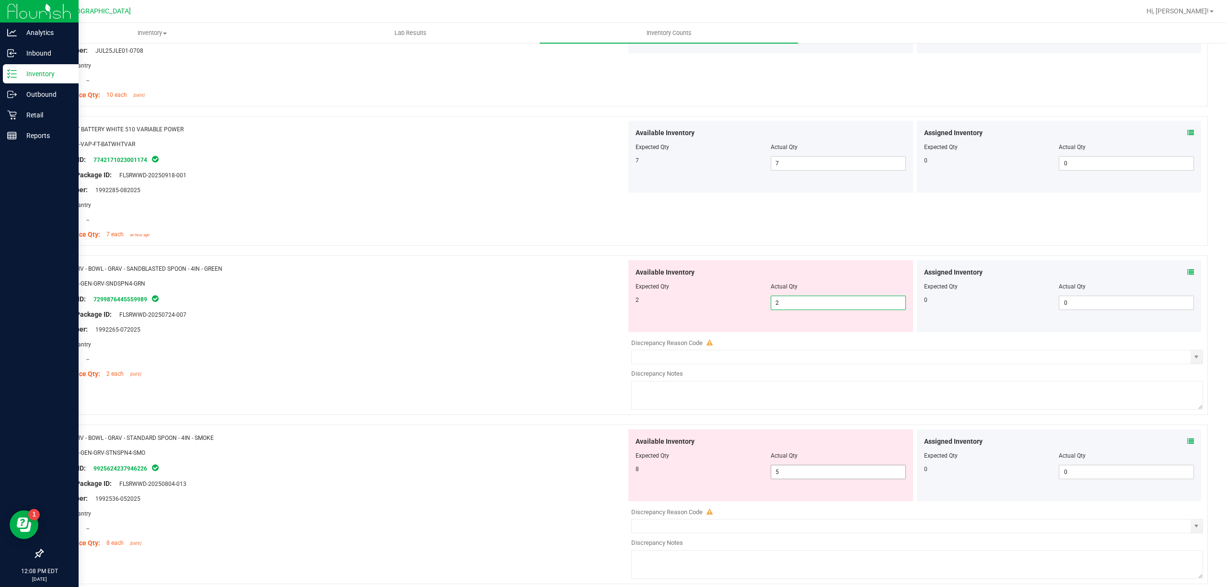
type input "2"
click at [801, 476] on div "Available Inventory Expected Qty Actual Qty 8 5 5" at bounding box center [770, 465] width 285 height 72
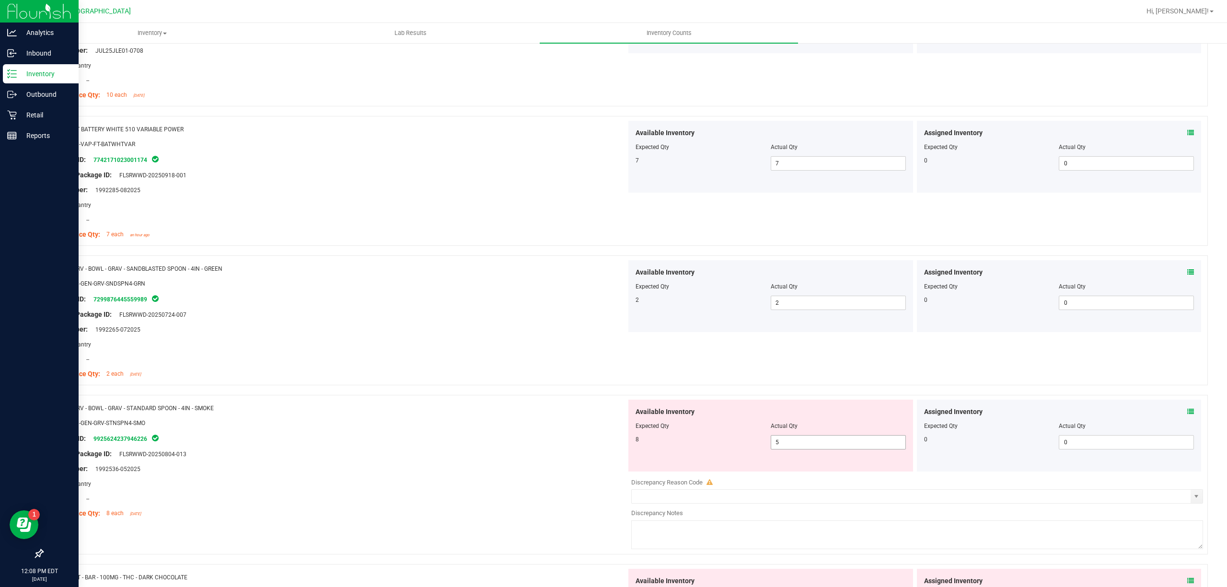
click at [801, 472] on div "Available Inventory Expected Qty Actual Qty 8 5 5" at bounding box center [770, 436] width 285 height 72
click at [798, 449] on span "5 5" at bounding box center [838, 442] width 135 height 14
click at [798, 449] on input "5" at bounding box center [838, 442] width 134 height 13
type input "8"
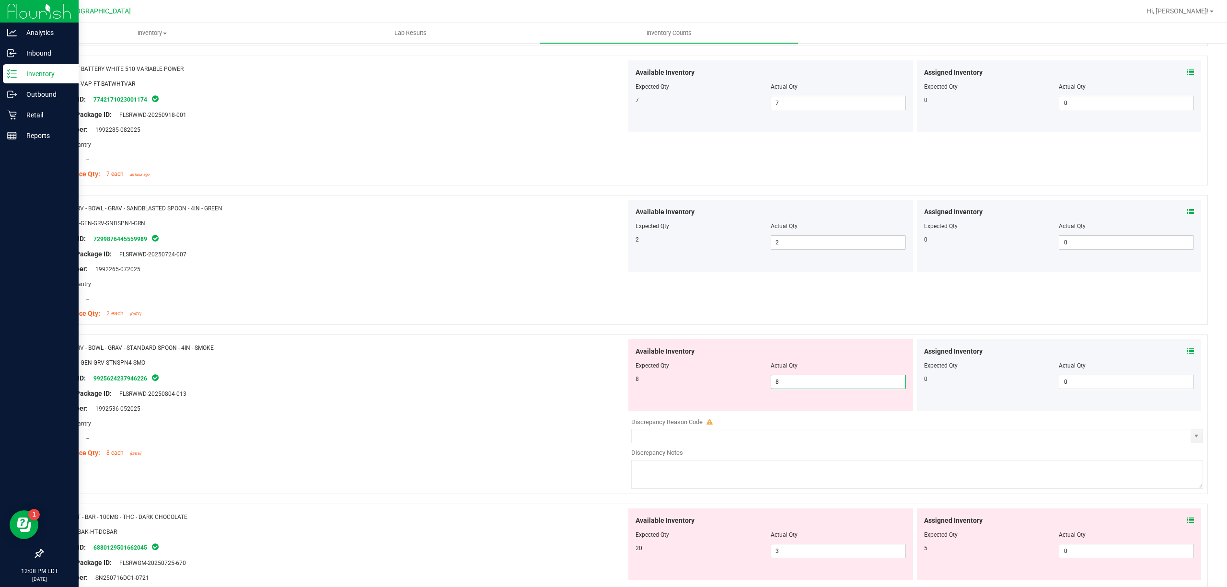
scroll to position [1981, 0]
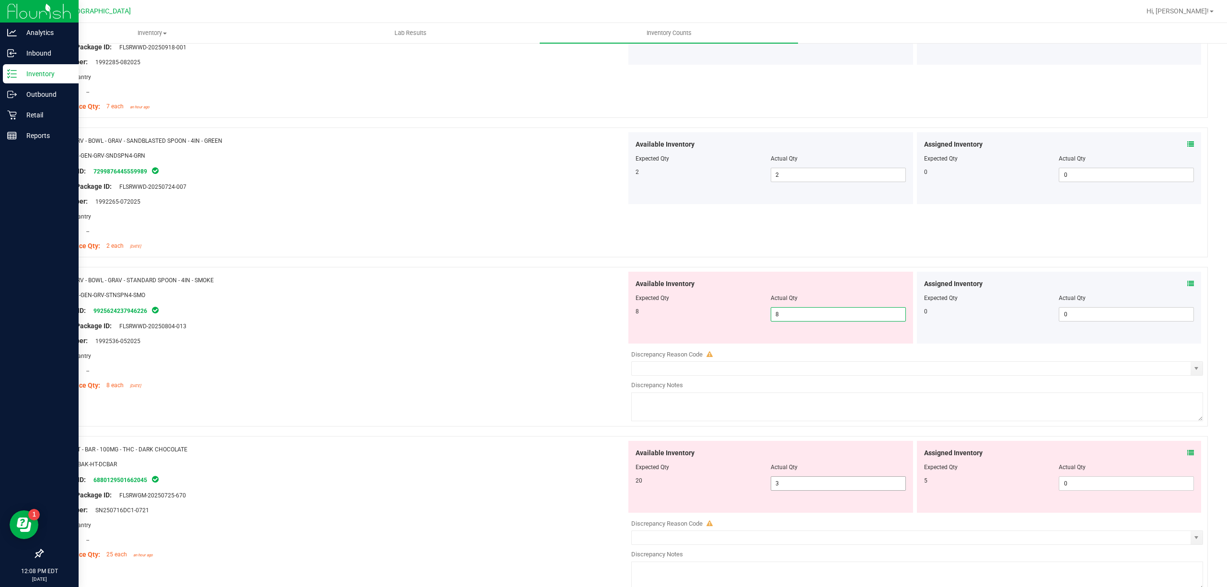
type input "8"
click at [821, 487] on div "Available Inventory Expected Qty Actual Qty 20 3 3" at bounding box center [770, 477] width 285 height 72
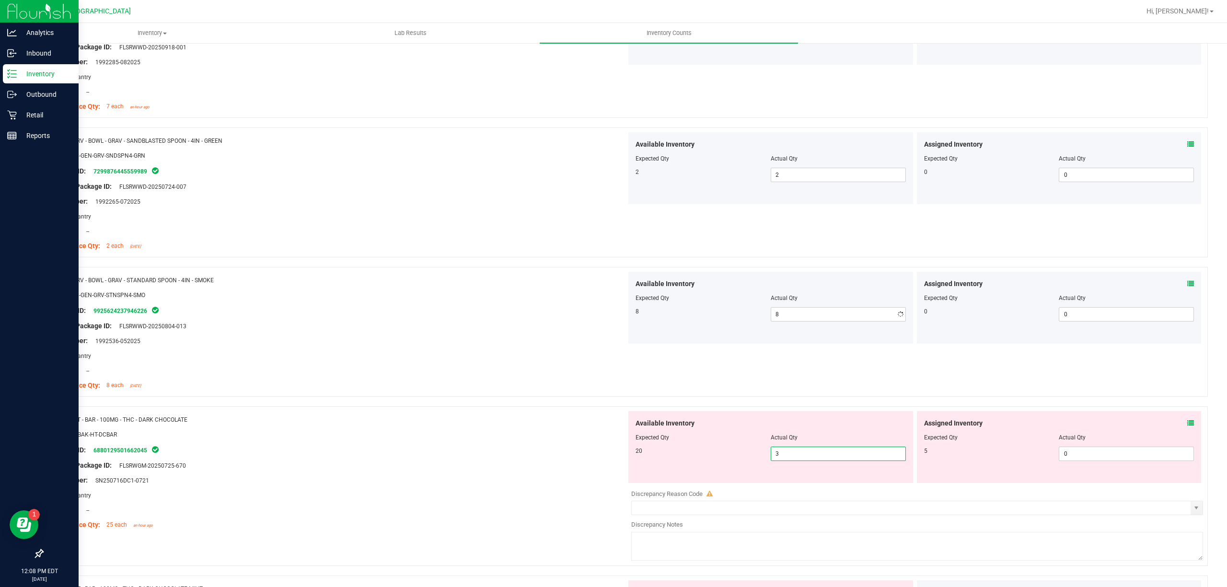
click at [821, 483] on div "Available Inventory Expected Qty Actual Qty 20 3 3" at bounding box center [770, 447] width 285 height 72
click at [823, 461] on span "3 3" at bounding box center [838, 454] width 135 height 14
click at [825, 461] on span "3 3" at bounding box center [838, 454] width 135 height 14
click at [825, 461] on input "3" at bounding box center [838, 453] width 134 height 13
type input "20"
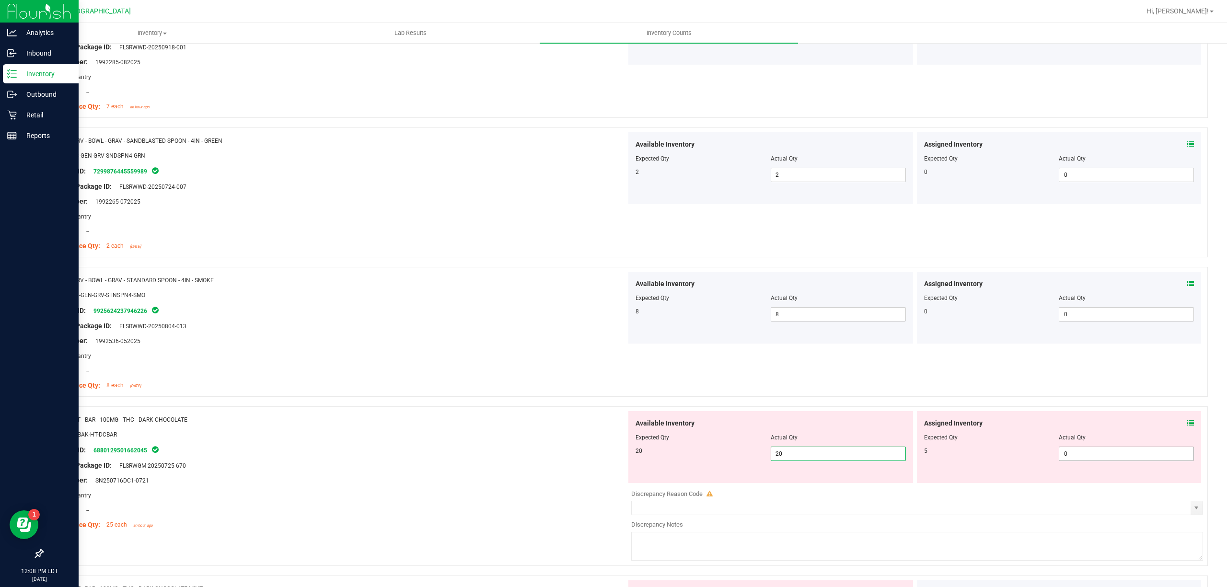
type input "20"
click at [1113, 461] on span "0 0" at bounding box center [1126, 454] width 135 height 14
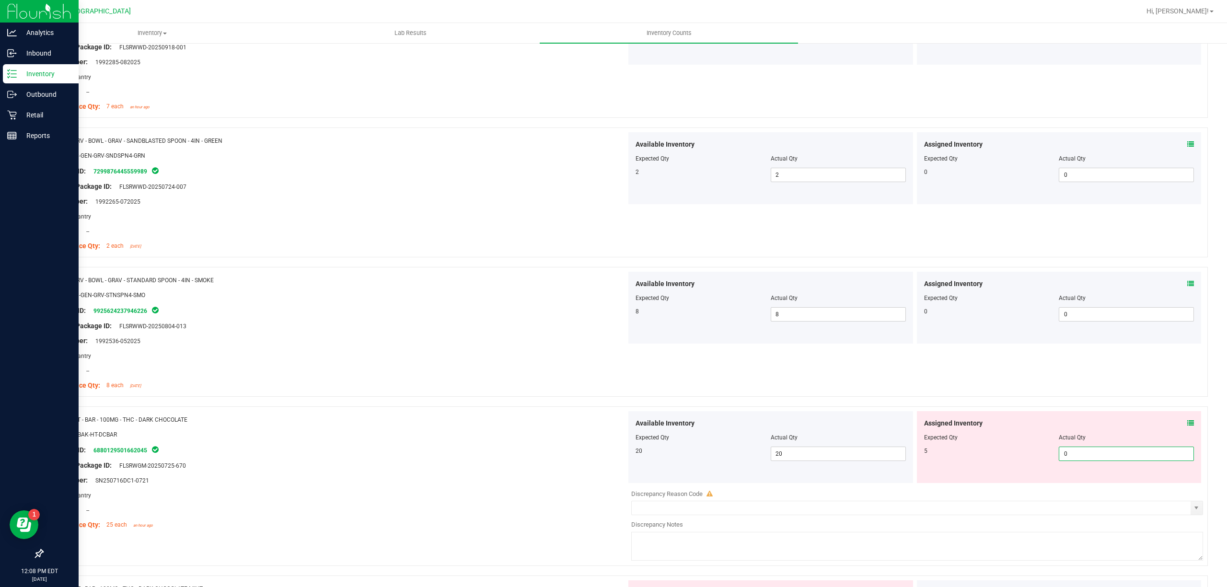
click at [1113, 461] on input "0" at bounding box center [1126, 453] width 134 height 13
type input "5"
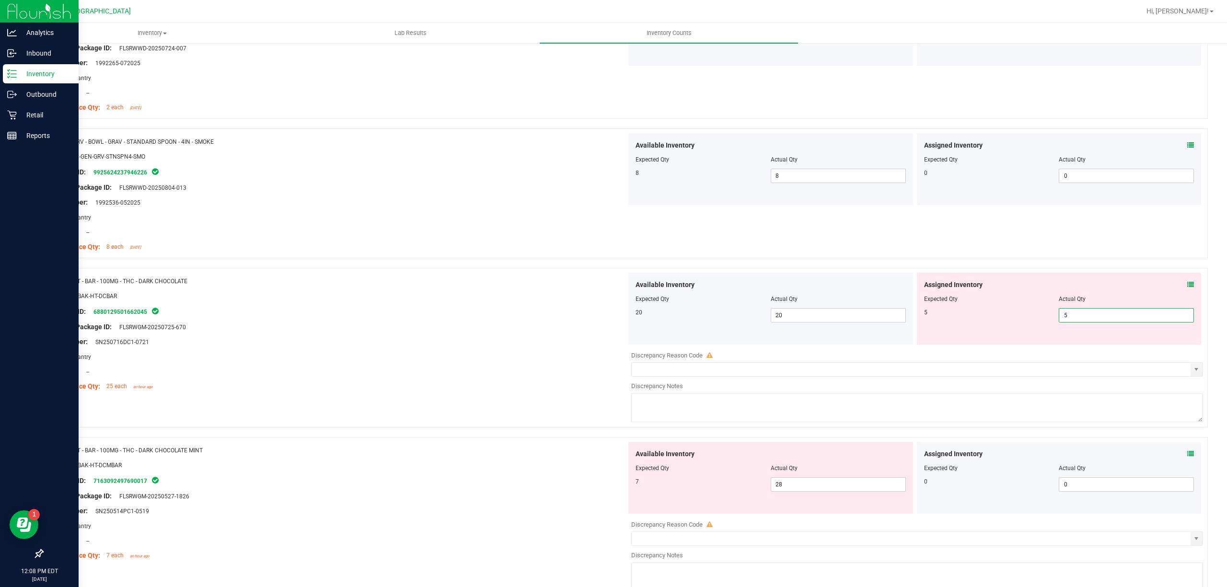
scroll to position [2236, 0]
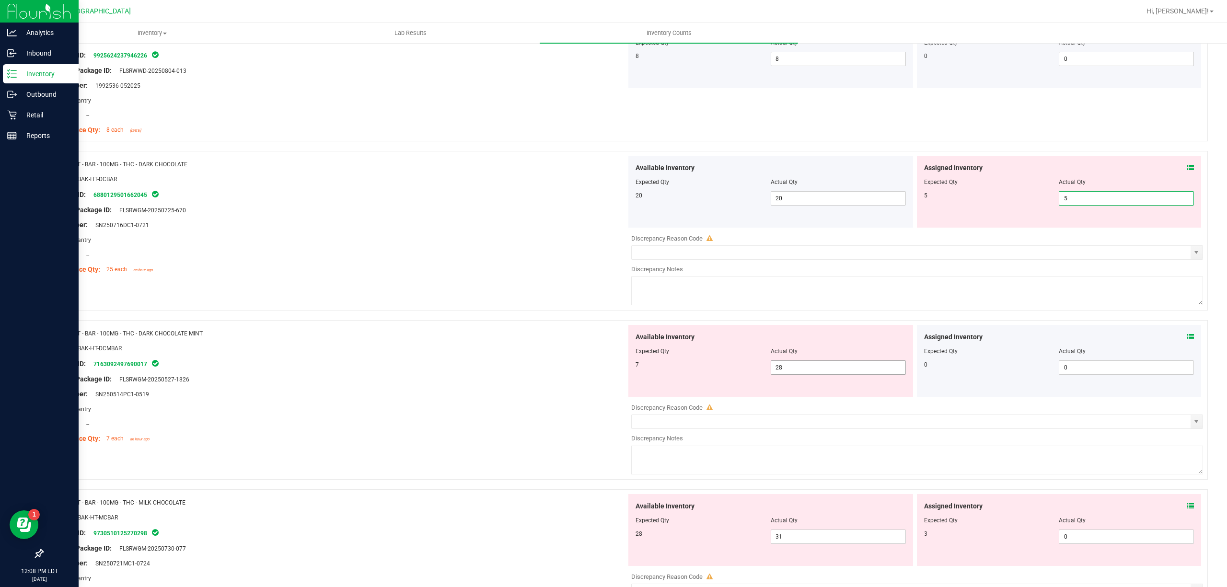
type input "5"
click at [781, 370] on div "Available Inventory Expected Qty Actual Qty 7 28 28" at bounding box center [770, 361] width 285 height 72
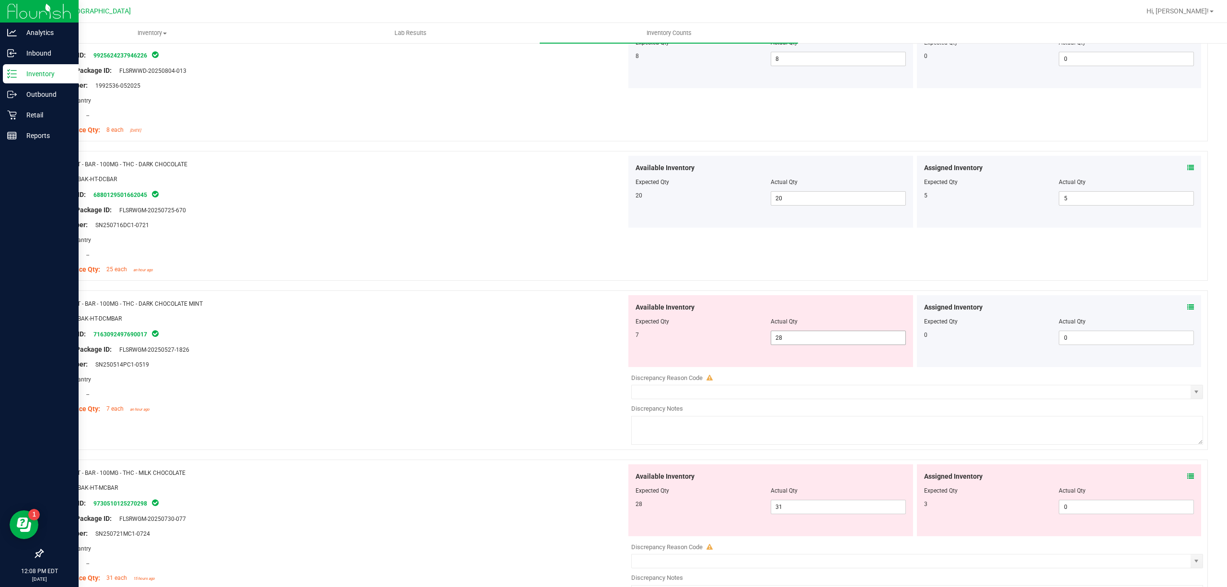
click at [781, 367] on div "Available Inventory Expected Qty Actual Qty 7 28 28" at bounding box center [770, 331] width 285 height 72
click at [790, 345] on span "28 28" at bounding box center [838, 338] width 135 height 14
click at [790, 345] on input "28" at bounding box center [838, 337] width 134 height 13
type input "7"
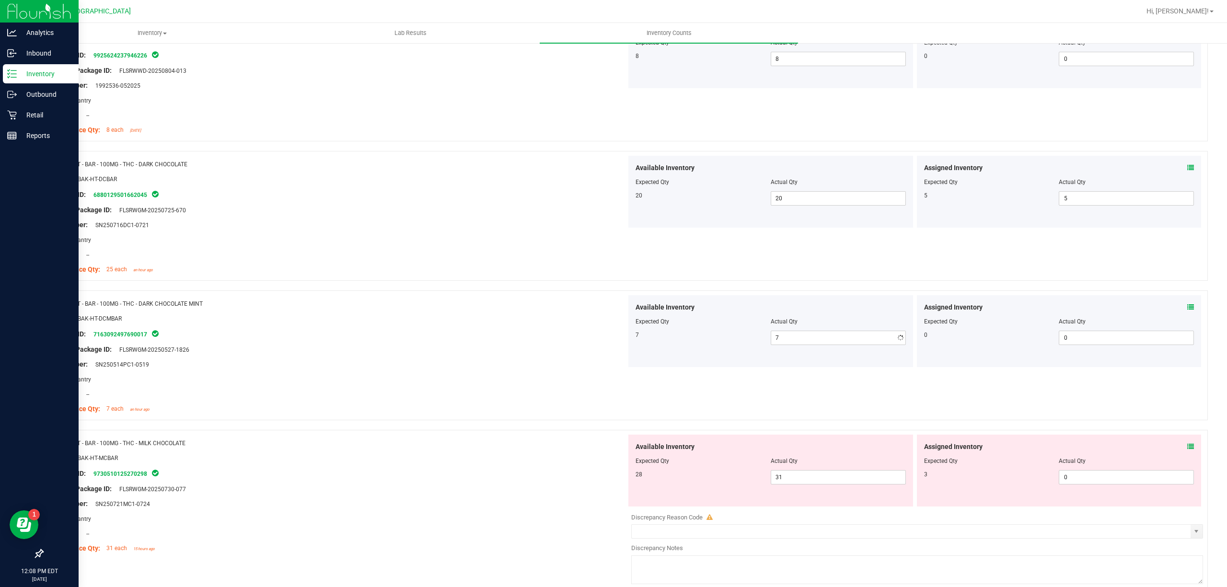
click at [787, 500] on div "Available Inventory Expected Qty Actual Qty 28 31 31" at bounding box center [770, 471] width 285 height 72
click at [788, 484] on span "31 31" at bounding box center [838, 477] width 135 height 14
click at [788, 484] on input "31" at bounding box center [838, 477] width 134 height 13
type input "28"
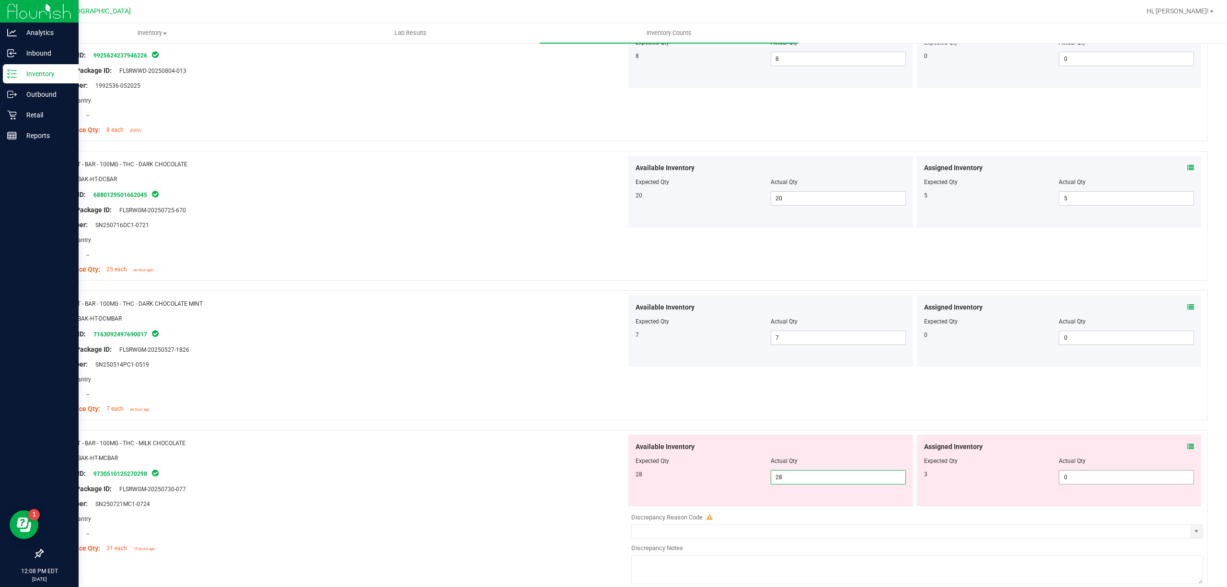
click at [1127, 484] on span "0 0" at bounding box center [1126, 477] width 135 height 14
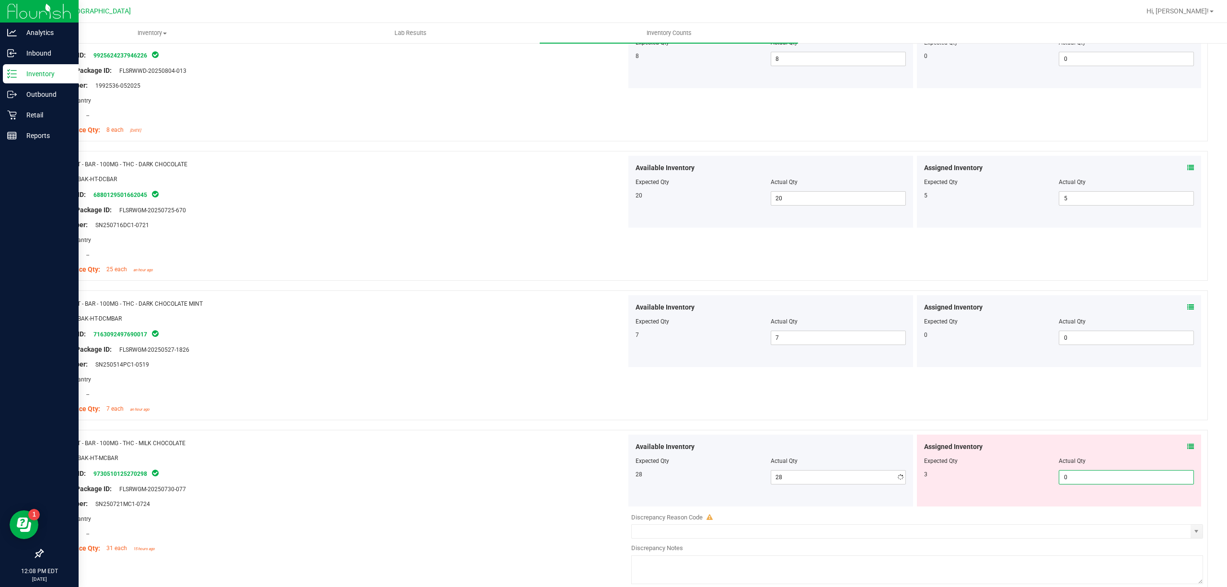
click at [1126, 484] on input "0" at bounding box center [1126, 477] width 134 height 13
type input "3"
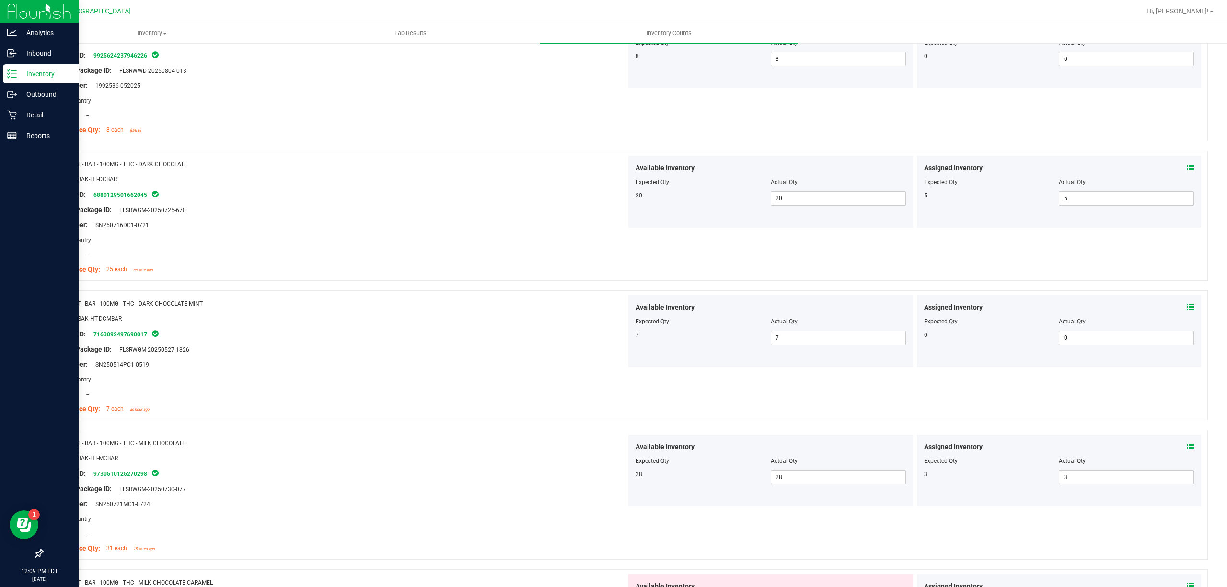
scroll to position [2426, 0]
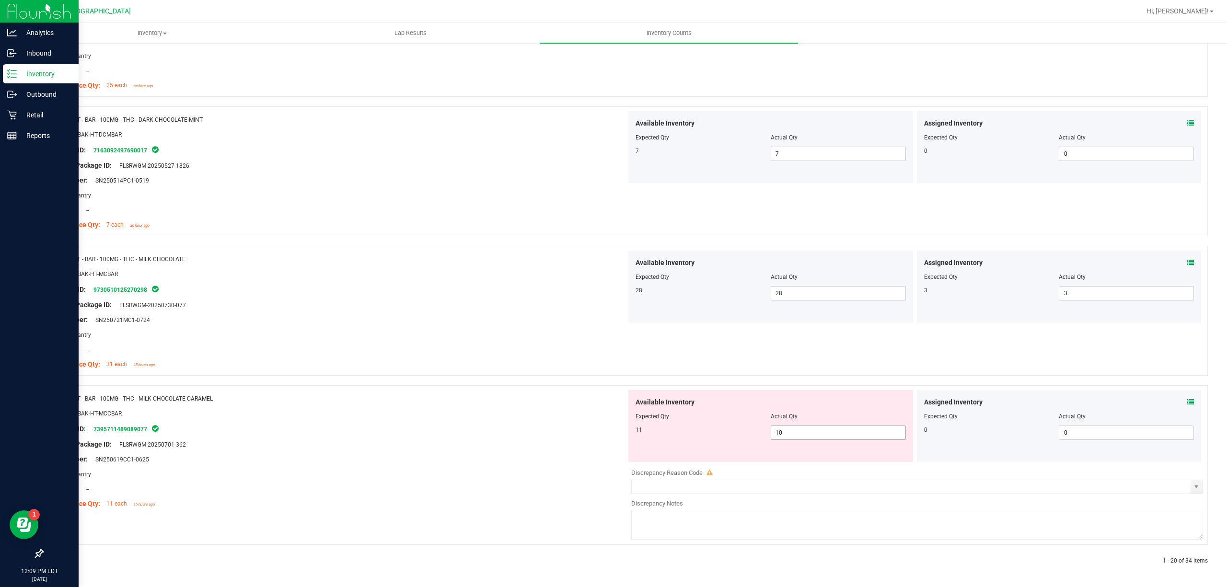
click at [817, 438] on span "10 10" at bounding box center [838, 433] width 135 height 14
click at [817, 438] on input "10" at bounding box center [838, 432] width 134 height 13
type input "11"
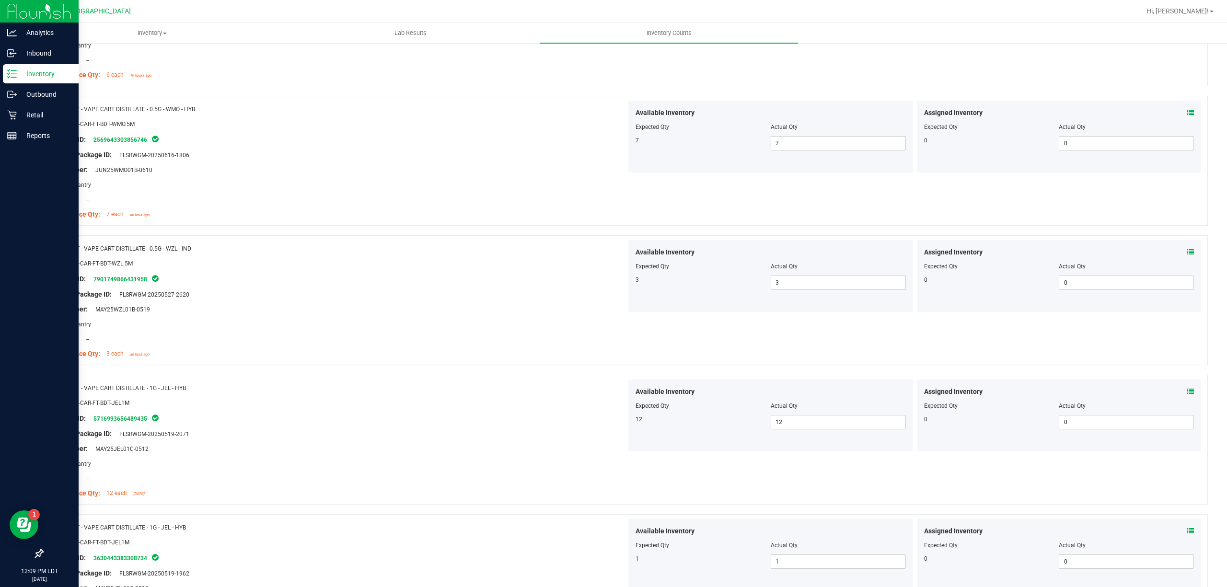
scroll to position [0, 0]
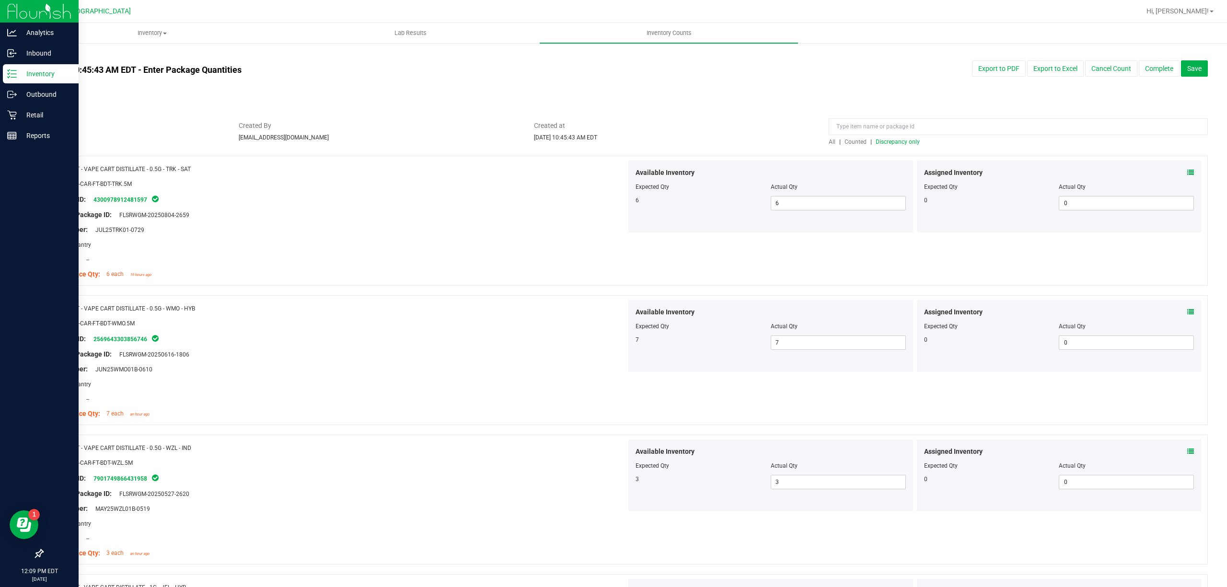
click at [899, 140] on span "Discrepancy only" at bounding box center [898, 141] width 44 height 7
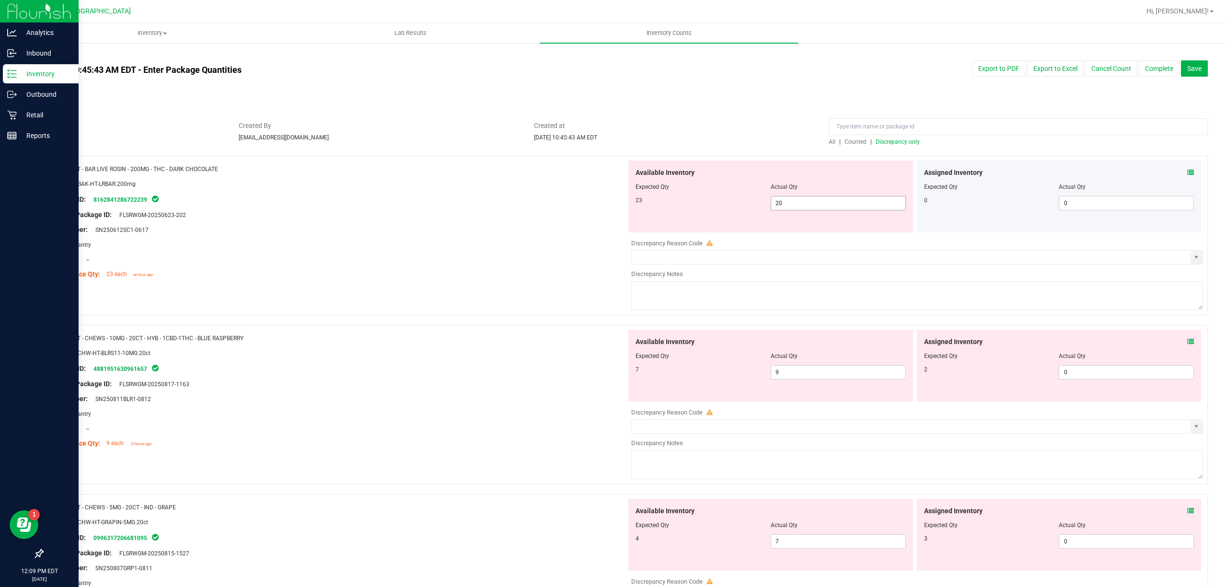
click at [819, 200] on span "20 20" at bounding box center [838, 203] width 135 height 14
click at [819, 200] on input "20" at bounding box center [838, 202] width 134 height 13
type input "23"
click at [819, 376] on div "Available Inventory Expected Qty Actual Qty 7 9 9" at bounding box center [914, 406] width 576 height 152
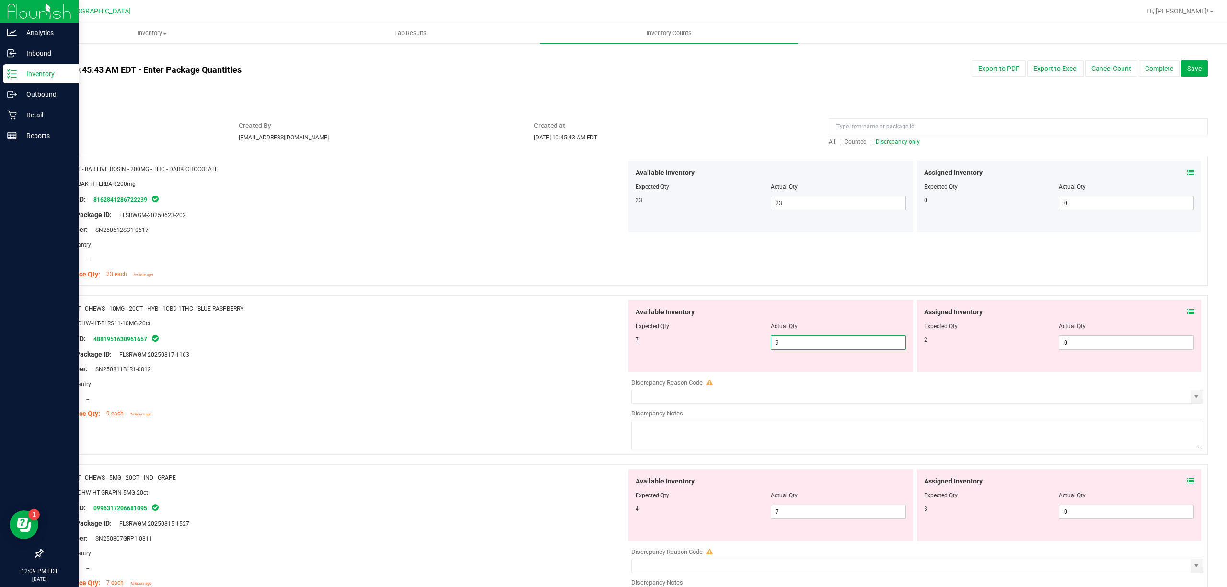
click at [817, 341] on input "9" at bounding box center [838, 342] width 134 height 13
type input "7"
click at [1095, 343] on span "0 0" at bounding box center [1126, 342] width 135 height 14
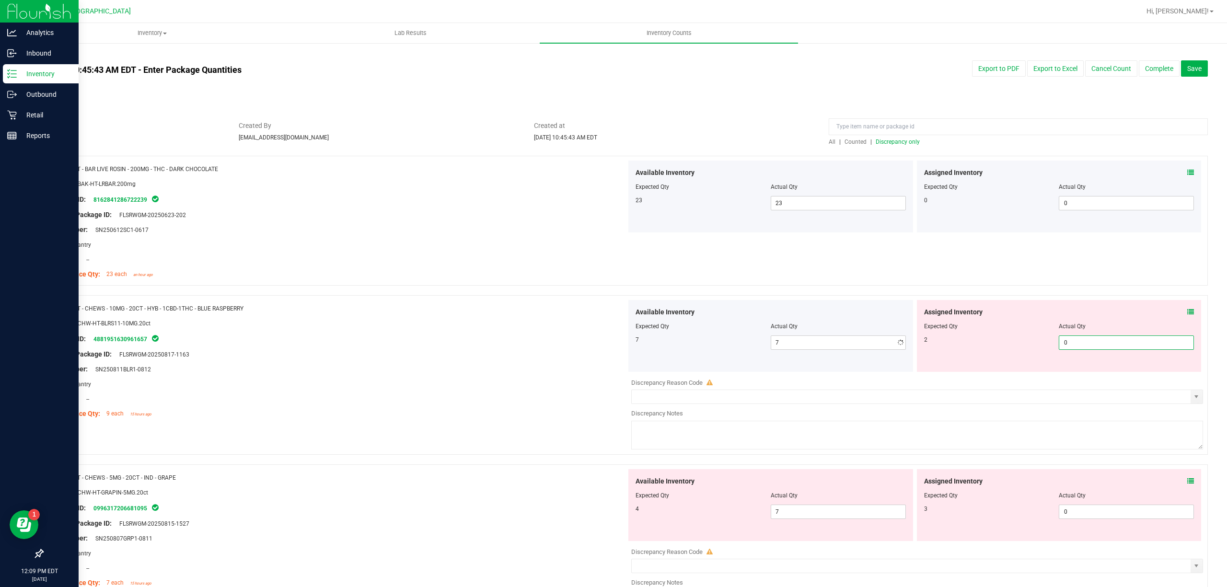
click at [1095, 343] on input "0" at bounding box center [1126, 342] width 134 height 13
type input "2"
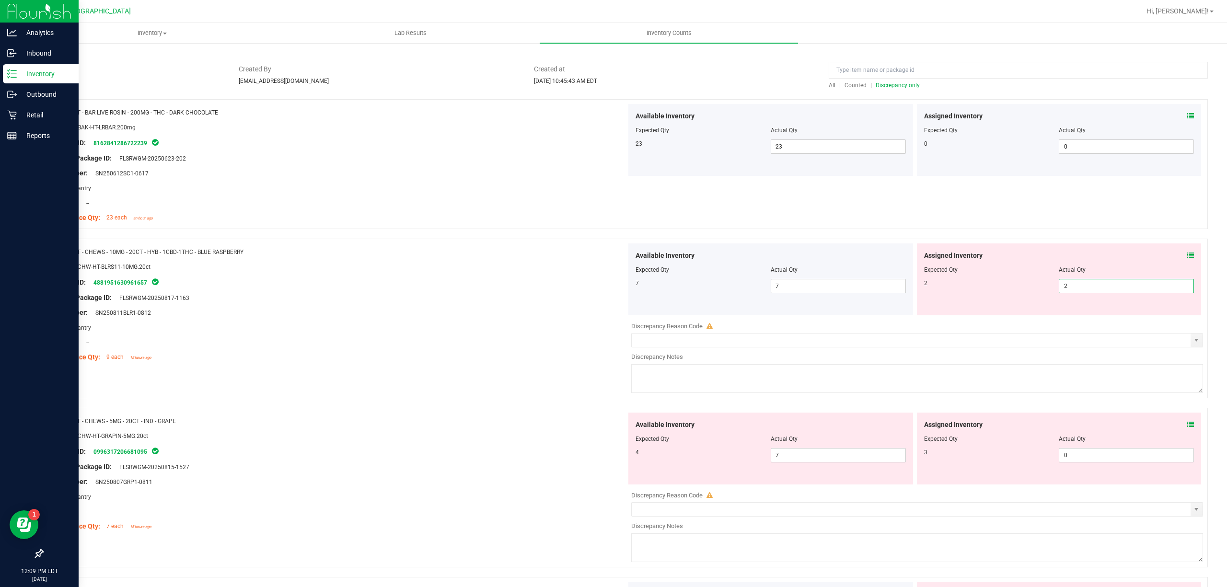
scroll to position [127, 0]
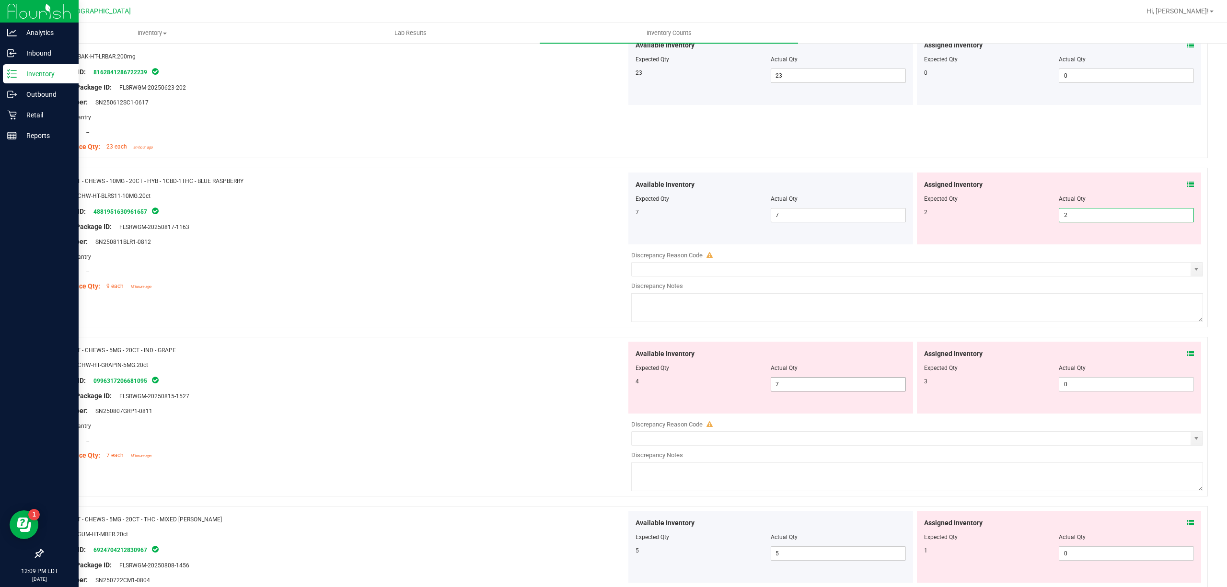
type input "2"
click at [846, 392] on div "Available Inventory Expected Qty Actual Qty 4 7 7" at bounding box center [914, 418] width 576 height 152
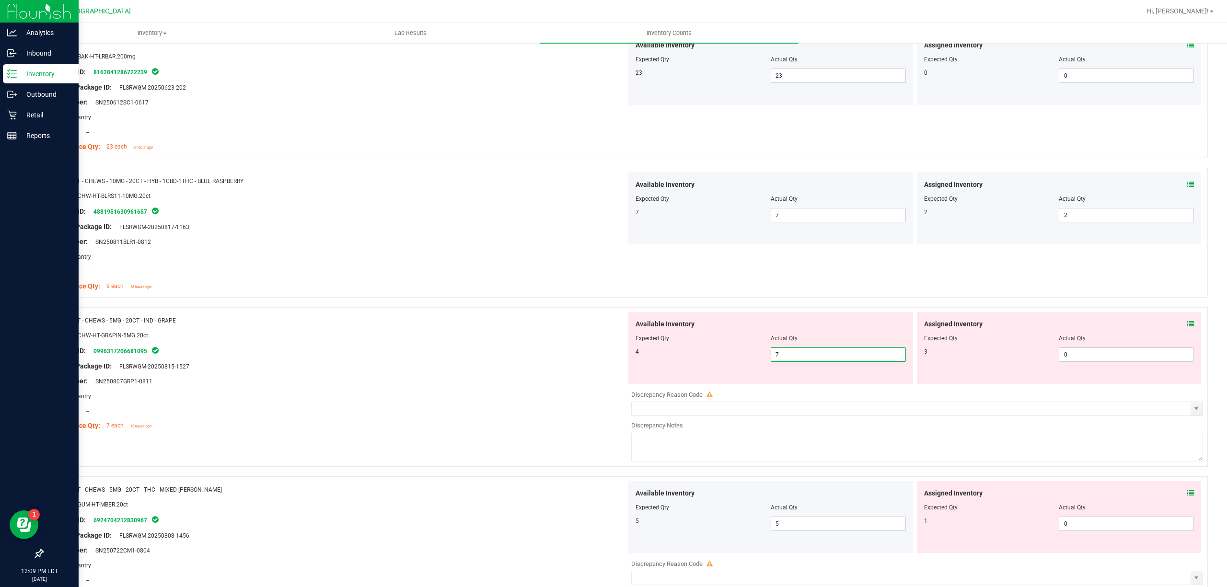
click at [842, 360] on input "7" at bounding box center [838, 354] width 134 height 13
type input "4"
click at [1122, 359] on span "0 0" at bounding box center [1126, 354] width 135 height 14
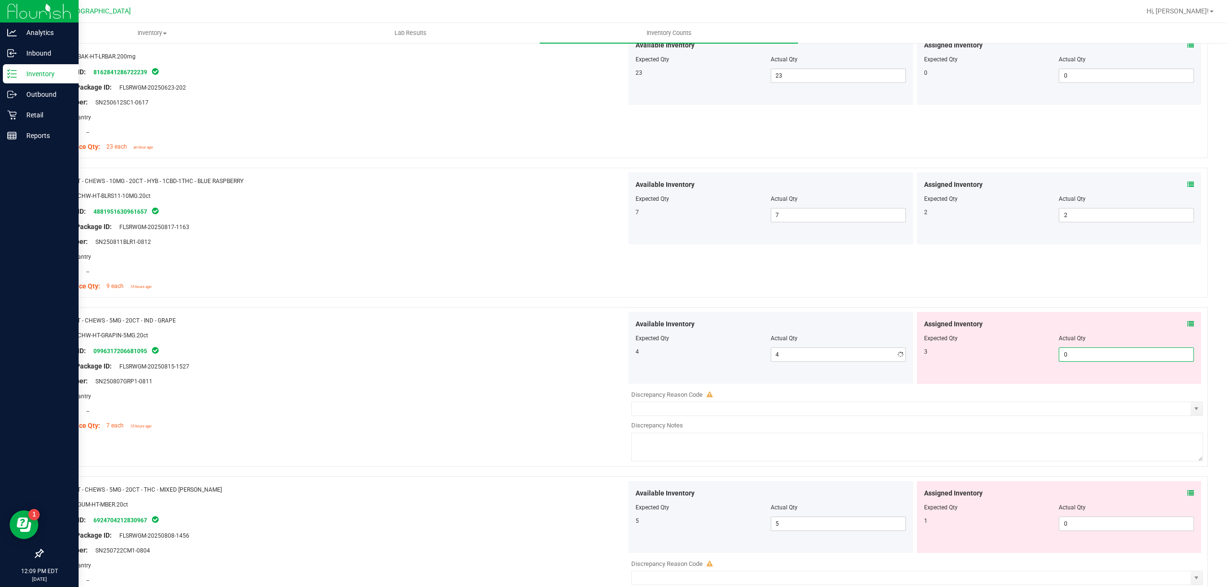
click at [1122, 358] on input "0" at bounding box center [1126, 354] width 134 height 13
type input "3"
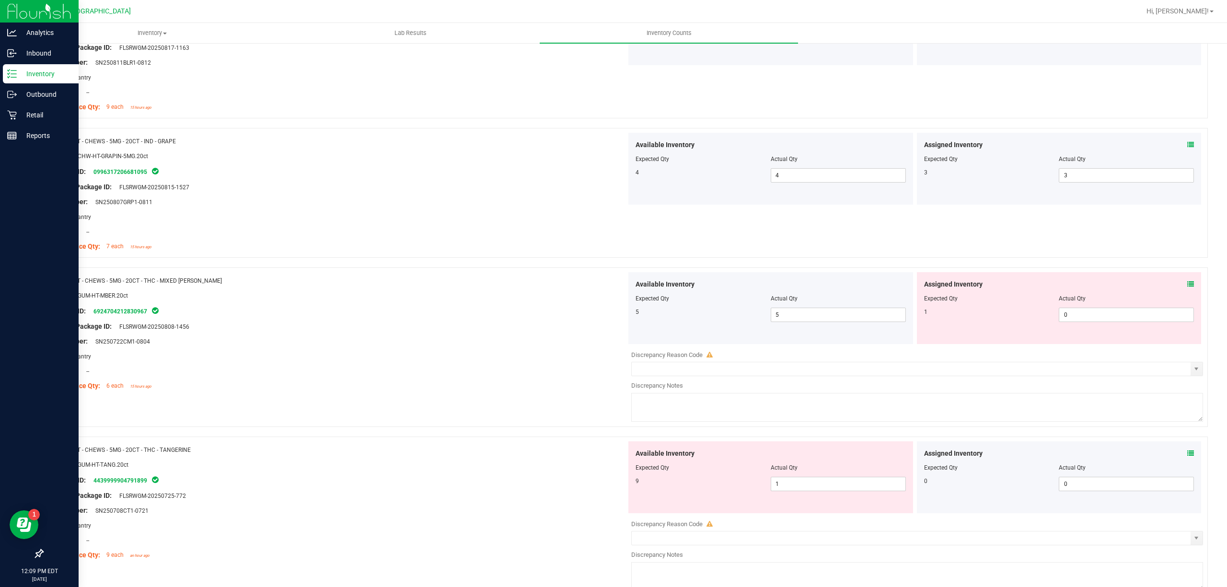
scroll to position [319, 0]
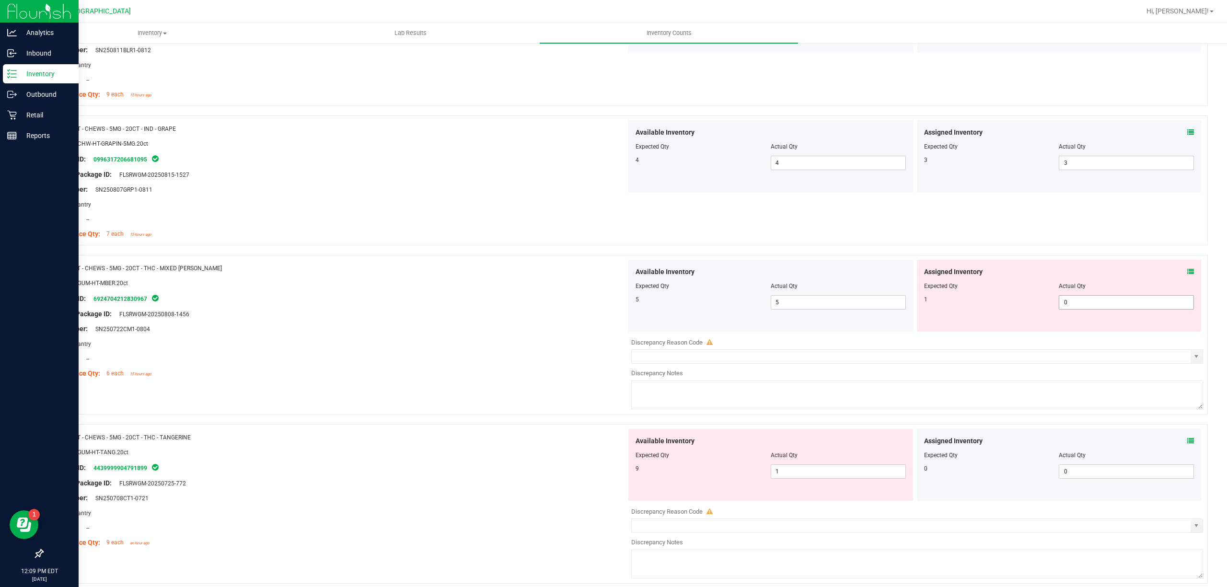
click at [1077, 302] on span "0 0" at bounding box center [1126, 302] width 135 height 14
click at [1077, 301] on input "0" at bounding box center [1126, 302] width 134 height 13
click at [1187, 272] on div "Assigned Inventory Expected Qty Actual Qty 1 0 0" at bounding box center [1059, 296] width 285 height 72
click at [1187, 270] on icon at bounding box center [1190, 271] width 7 height 7
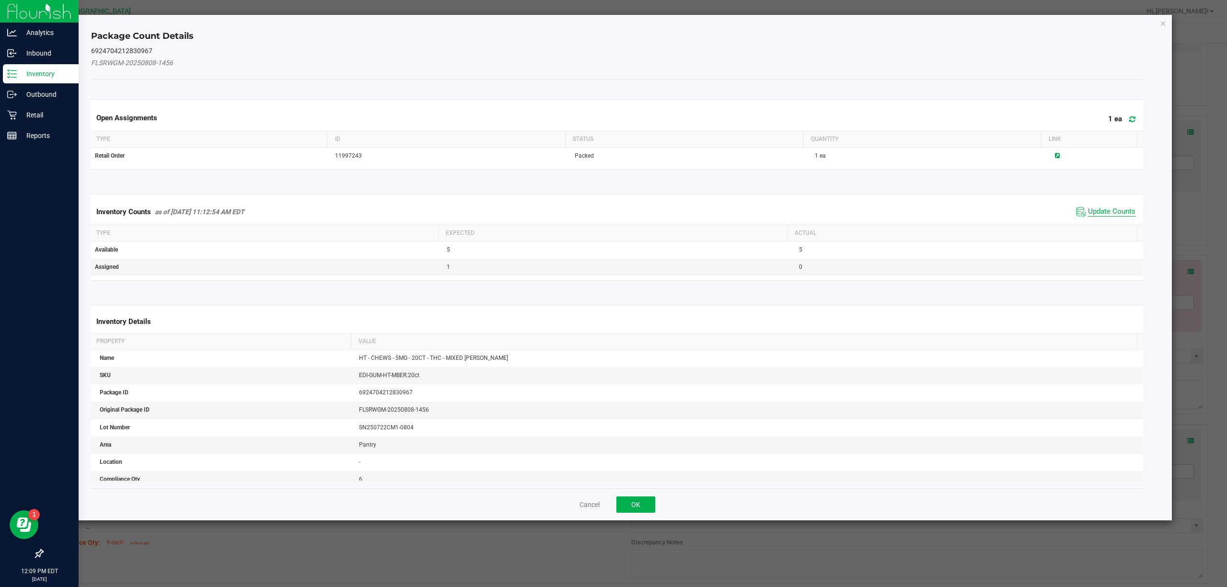
click at [1088, 215] on span "Update Counts" at bounding box center [1111, 212] width 47 height 10
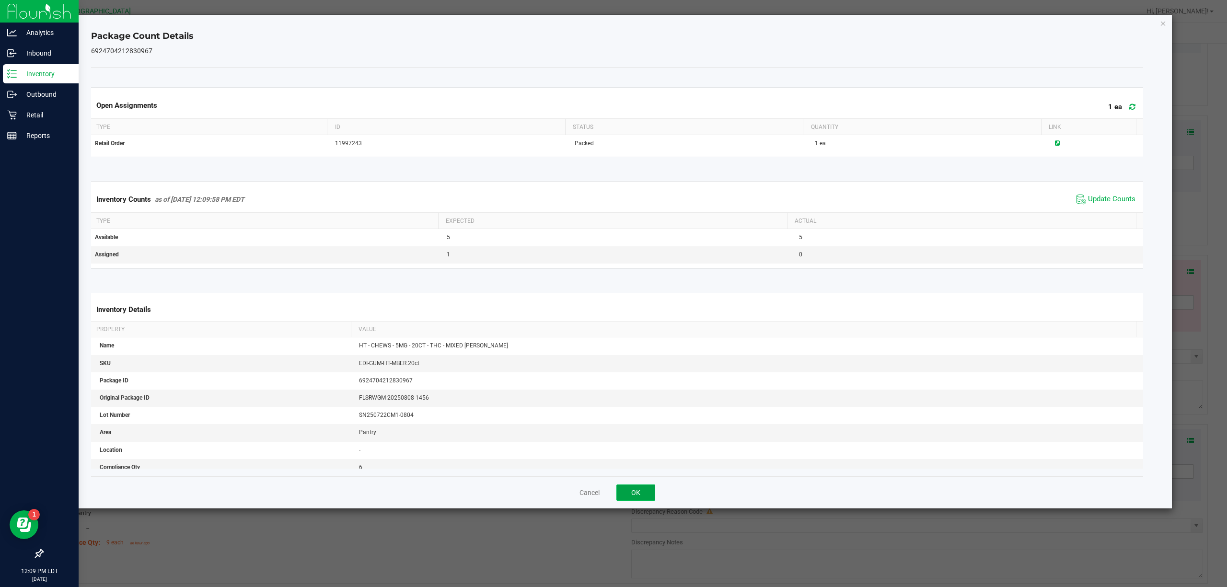
click at [647, 490] on button "OK" at bounding box center [635, 492] width 39 height 16
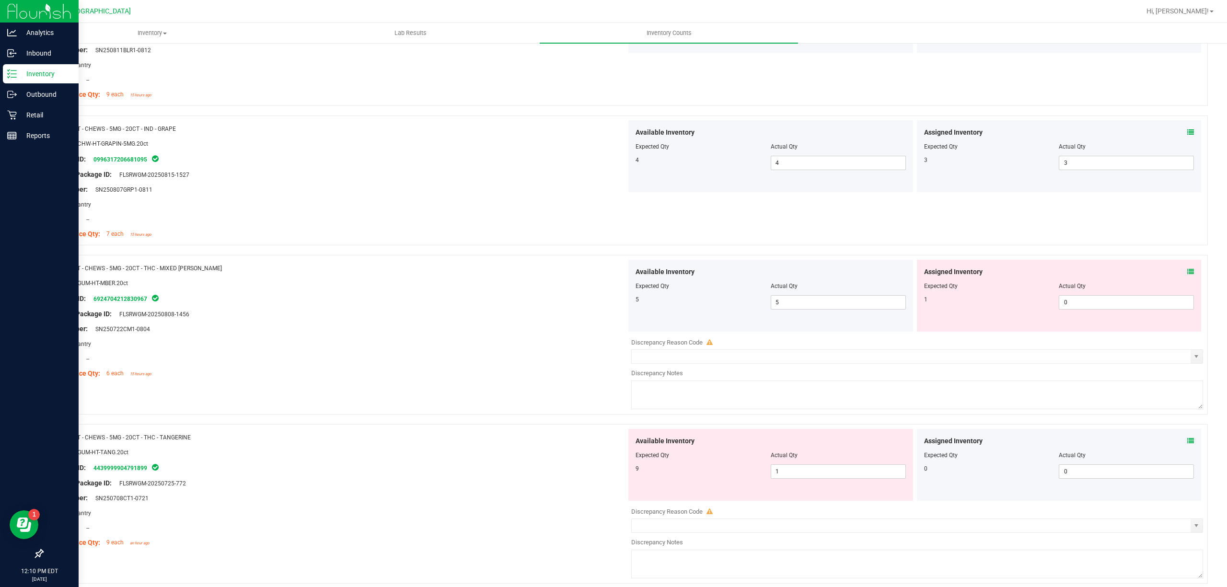
click at [1187, 273] on icon at bounding box center [1190, 271] width 7 height 7
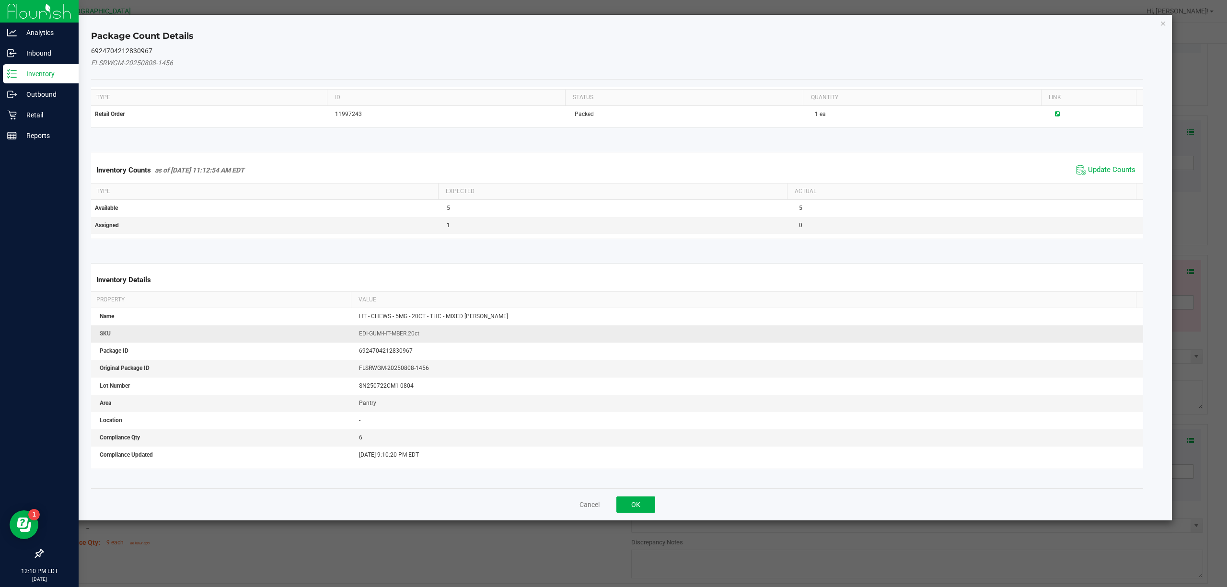
scroll to position [0, 0]
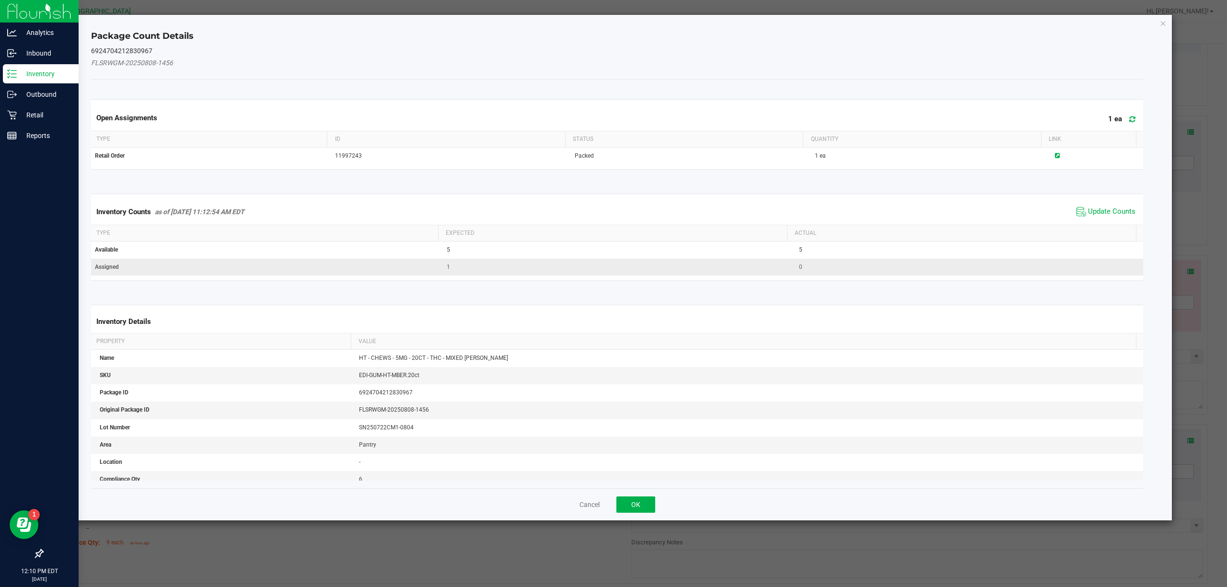
click at [352, 267] on td "Assigned" at bounding box center [265, 267] width 352 height 17
click at [110, 266] on span "Assigned" at bounding box center [107, 267] width 24 height 7
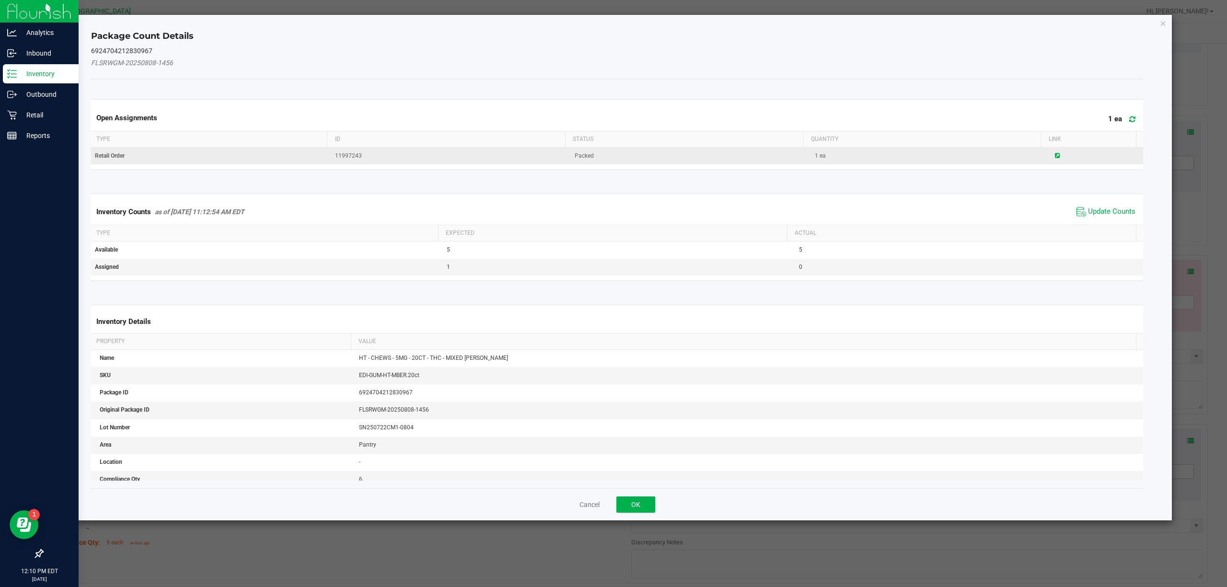
click at [336, 157] on span "11997243" at bounding box center [348, 155] width 27 height 7
copy span "11997243"
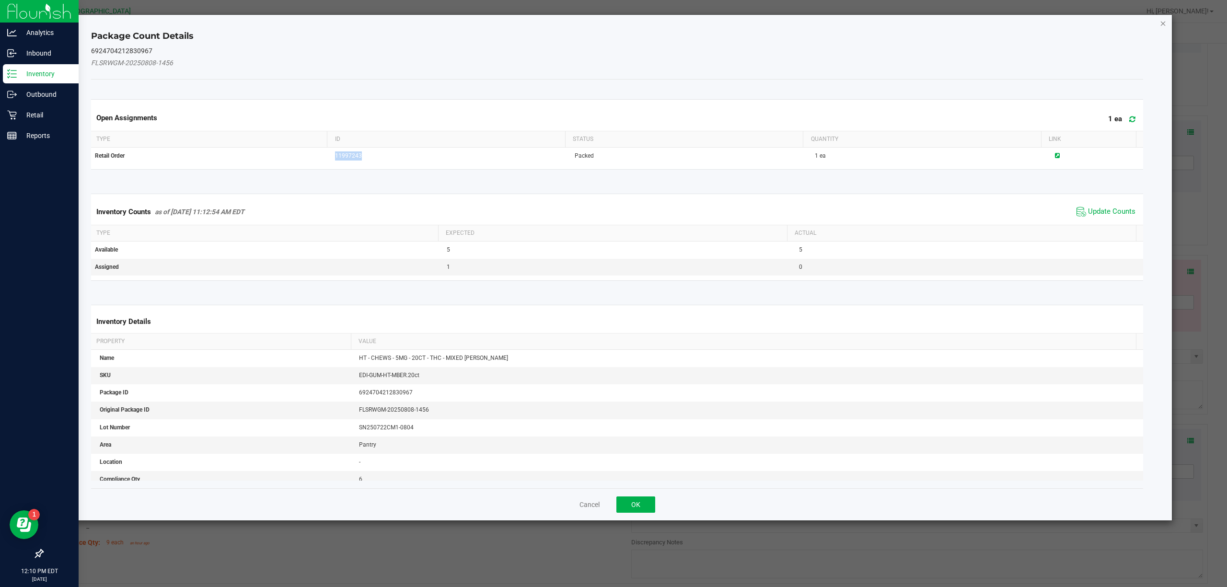
click at [1161, 26] on icon "Close" at bounding box center [1163, 23] width 7 height 12
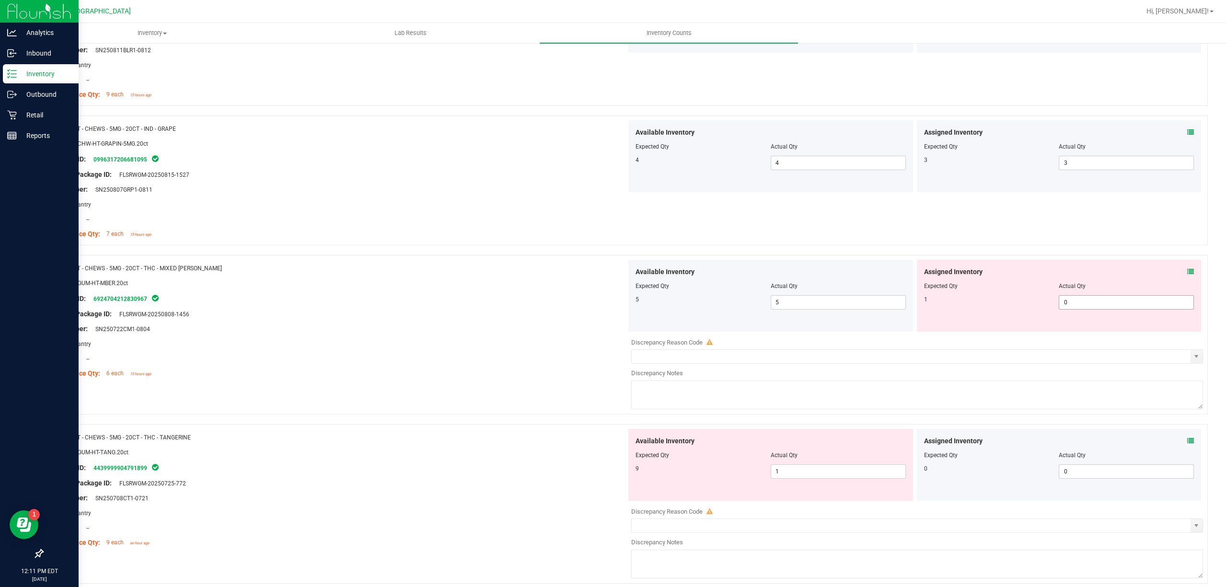
click at [1062, 306] on span "0 0" at bounding box center [1126, 302] width 135 height 14
click at [1062, 306] on input "0" at bounding box center [1126, 302] width 134 height 13
type input "1"
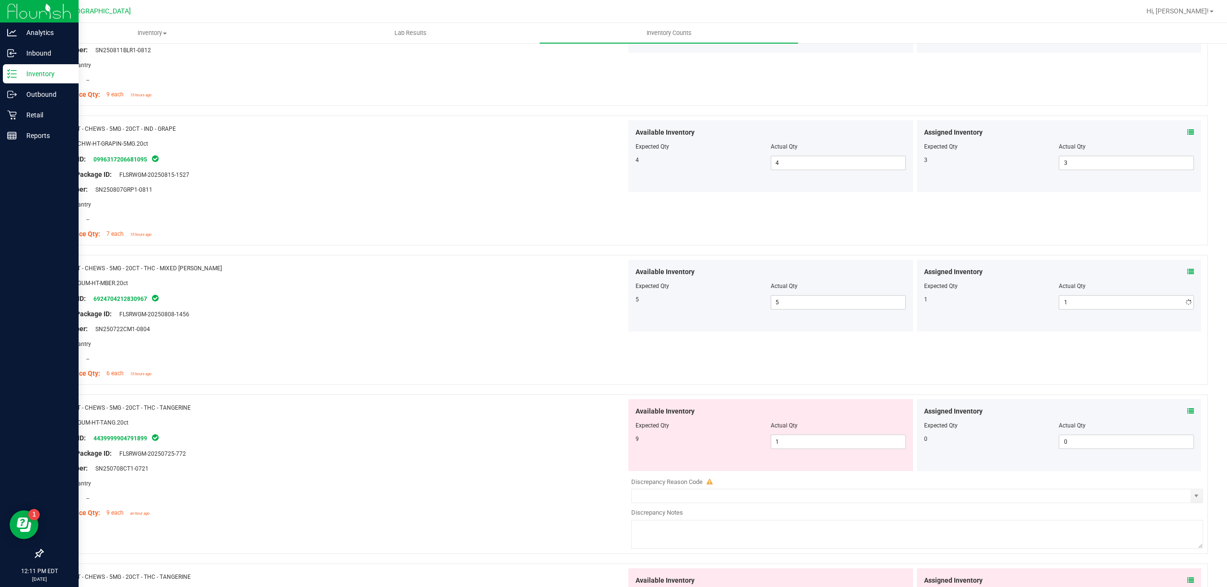
click at [1078, 231] on div "Name: HT - CHEWS - 5MG - 20CT - IND - GRAPE SKU: EDI-CHW-HT-GRAPIN-5MG.20ct Pac…" at bounding box center [624, 180] width 1165 height 130
click at [837, 434] on div at bounding box center [770, 432] width 270 height 5
click at [834, 438] on span "1 1" at bounding box center [838, 442] width 135 height 14
click at [834, 438] on input "1" at bounding box center [838, 441] width 134 height 13
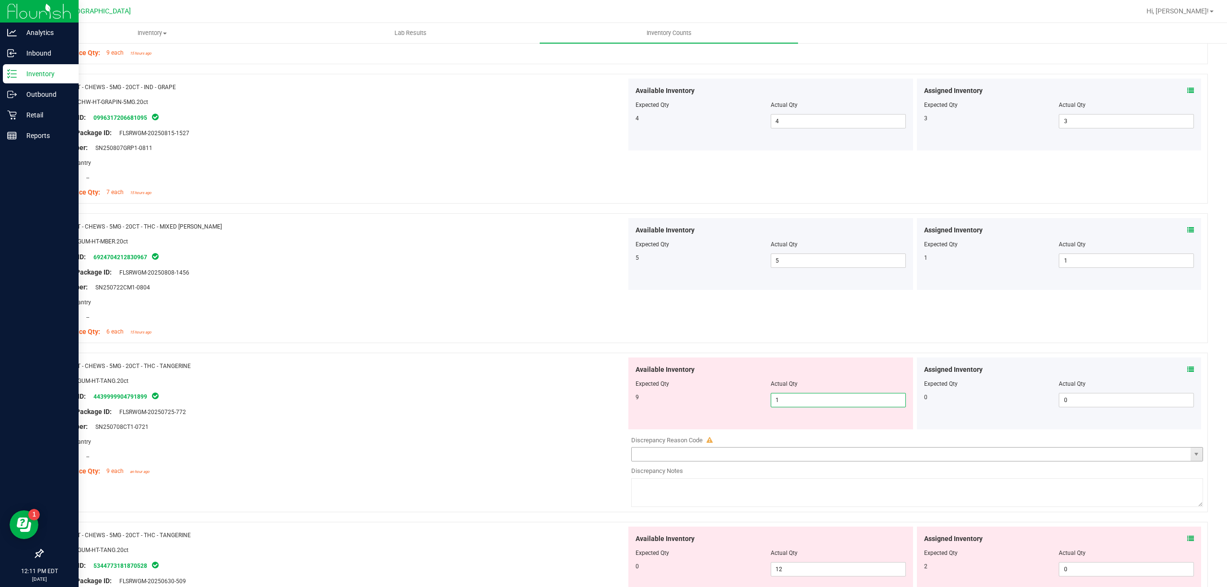
scroll to position [383, 0]
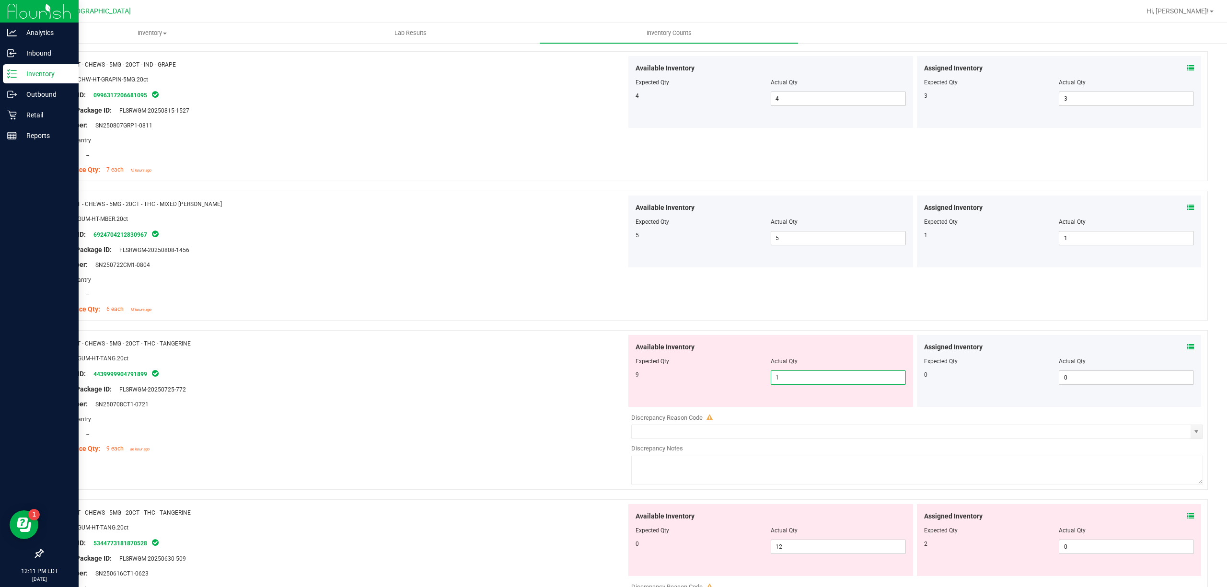
type input "9"
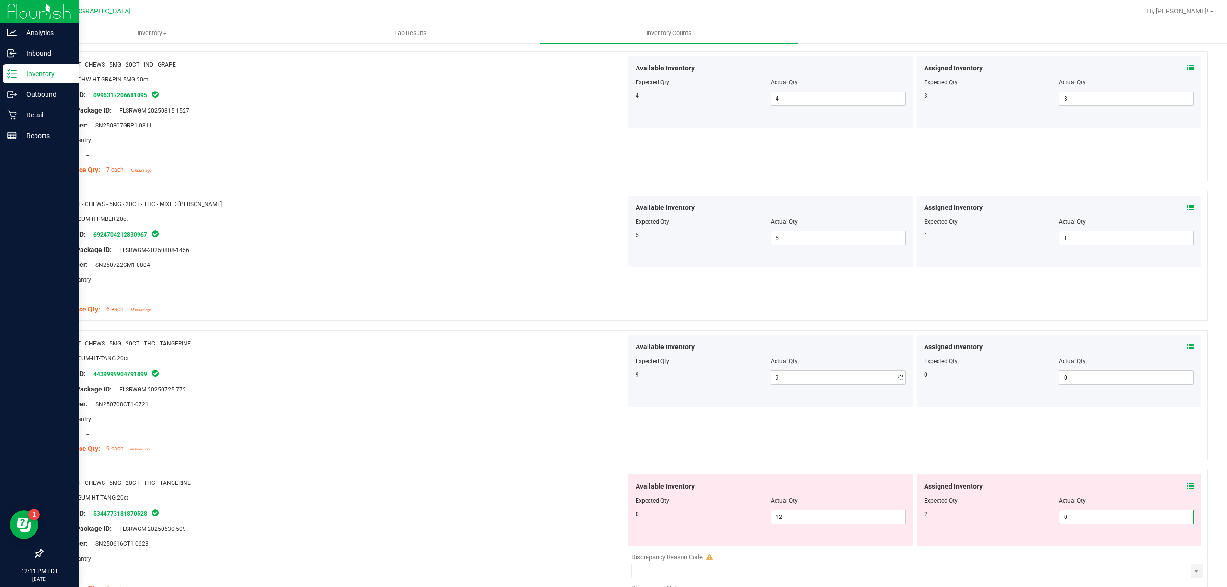
click at [1129, 554] on div "Available Inventory Expected Qty Actual Qty 0 12 12" at bounding box center [914, 550] width 576 height 152
click at [1099, 514] on input "0" at bounding box center [1126, 516] width 134 height 13
type input "2"
click at [846, 527] on div "Available Inventory Expected Qty Actual Qty 0 12 12" at bounding box center [770, 510] width 285 height 72
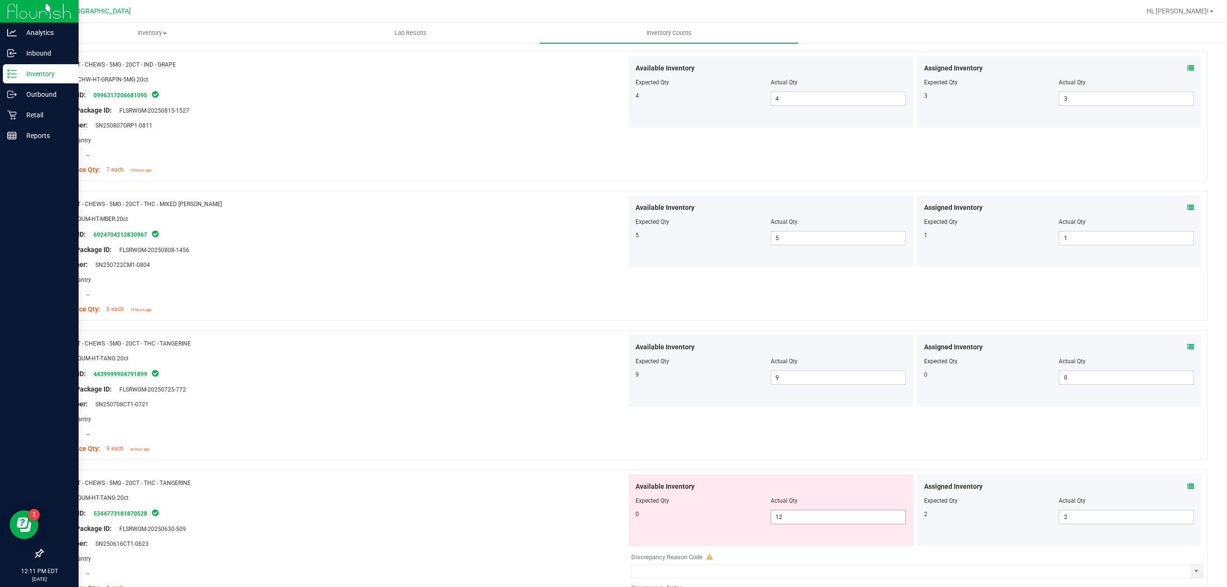
click at [845, 522] on span "12 12" at bounding box center [838, 517] width 135 height 14
click at [845, 522] on input "12" at bounding box center [838, 516] width 134 height 13
type input "0"
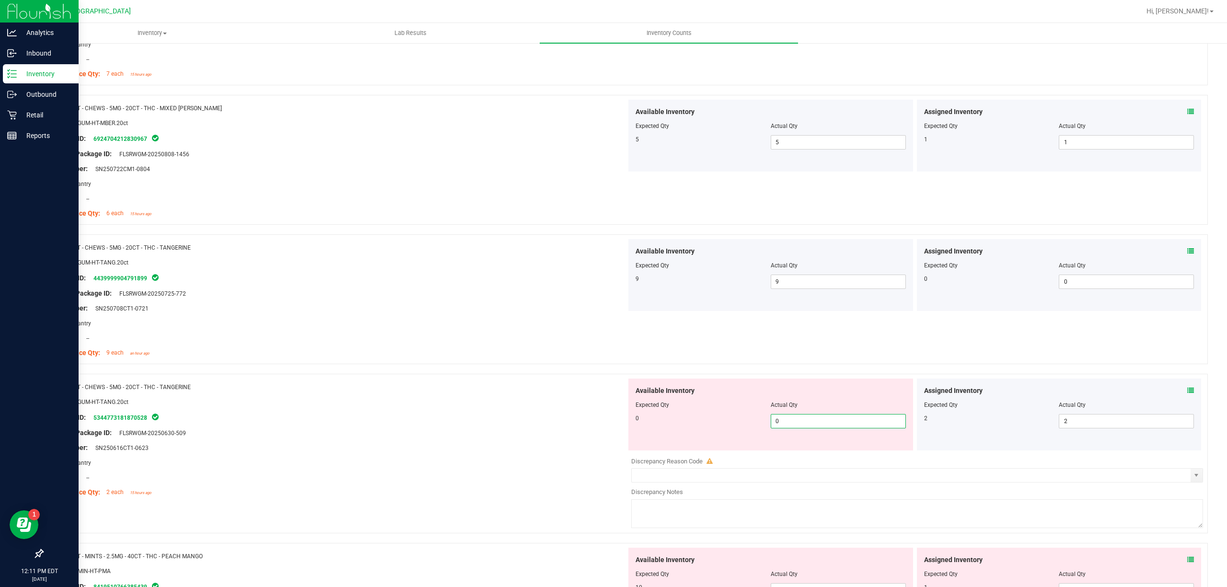
scroll to position [575, 0]
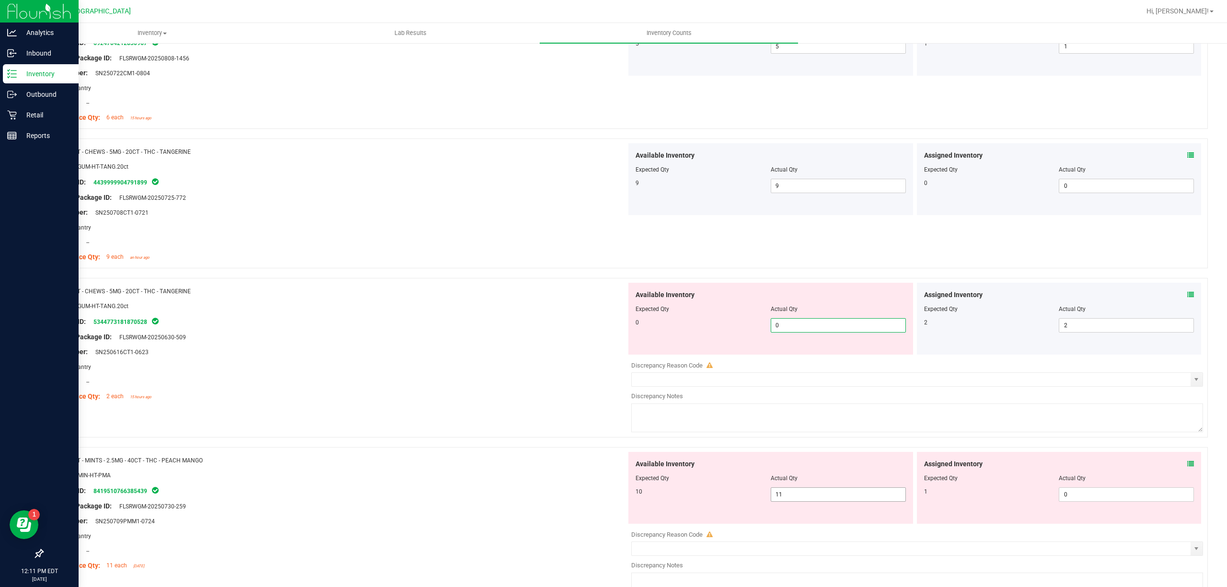
type input "0"
click at [826, 501] on div "Available Inventory Expected Qty Actual Qty 10 11 11" at bounding box center [914, 528] width 576 height 152
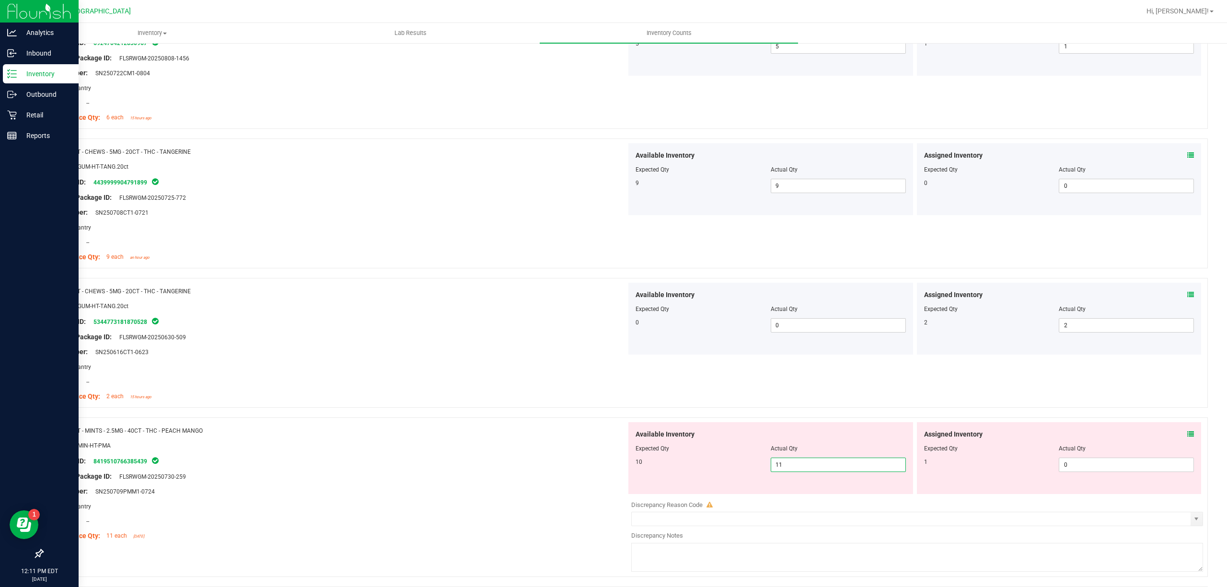
click at [834, 472] on input "11" at bounding box center [838, 464] width 134 height 13
type input "10"
click at [1028, 451] on div "Expected Qty" at bounding box center [991, 448] width 135 height 9
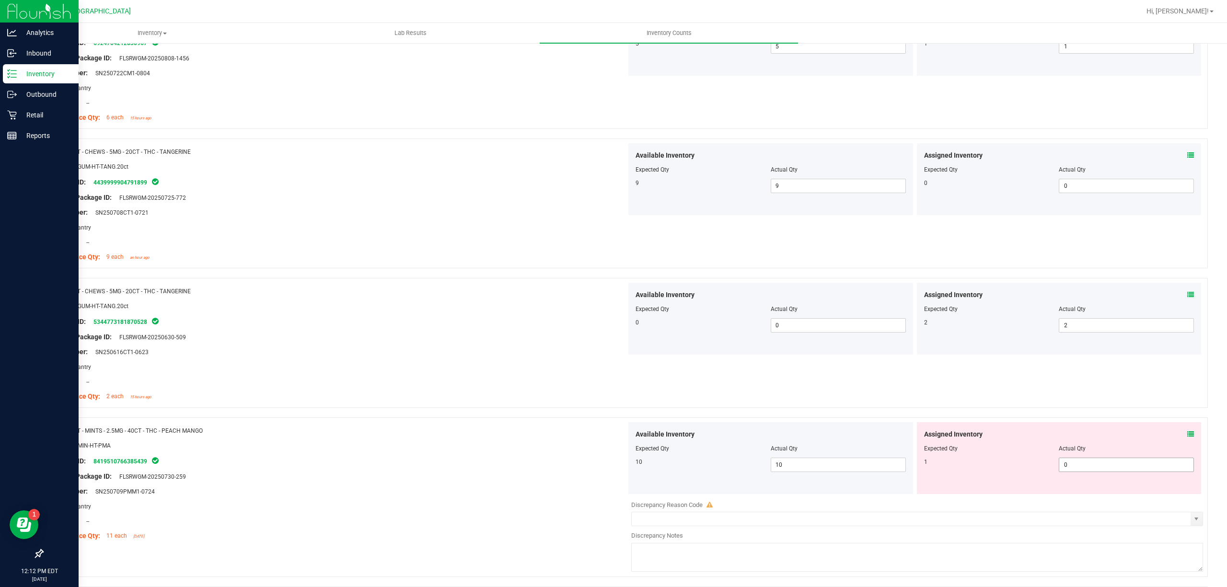
click at [1064, 463] on span "0 0" at bounding box center [1126, 465] width 135 height 14
click at [1064, 463] on input "0" at bounding box center [1126, 464] width 134 height 13
type input "1"
click at [993, 394] on div "Name: HT - CHEWS - 5MG - 20CT - THC - TANGERINE SKU: EDI-GUM-HT-TANG.20ct Packa…" at bounding box center [624, 343] width 1165 height 130
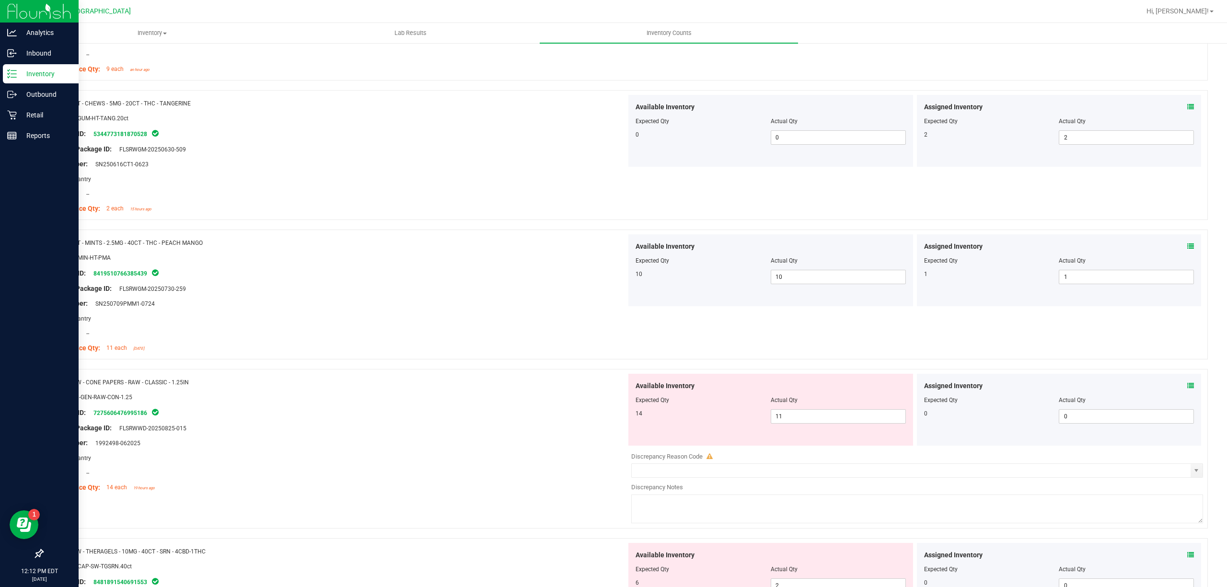
scroll to position [767, 0]
click at [871, 407] on span "11 11" at bounding box center [838, 412] width 135 height 14
click at [870, 407] on div "Available Inventory Expected Qty Actual Qty 14 11 11" at bounding box center [770, 406] width 285 height 72
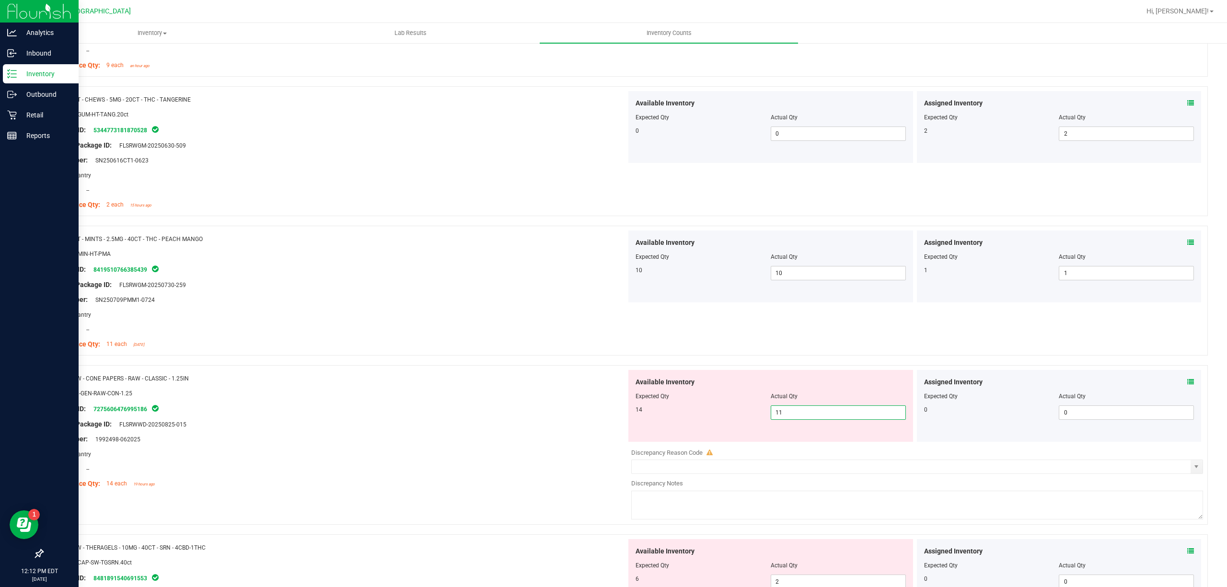
click at [869, 411] on span "11 11" at bounding box center [838, 412] width 135 height 14
click at [869, 411] on input "11" at bounding box center [838, 412] width 134 height 13
type input "14"
click at [558, 464] on div at bounding box center [338, 461] width 576 height 5
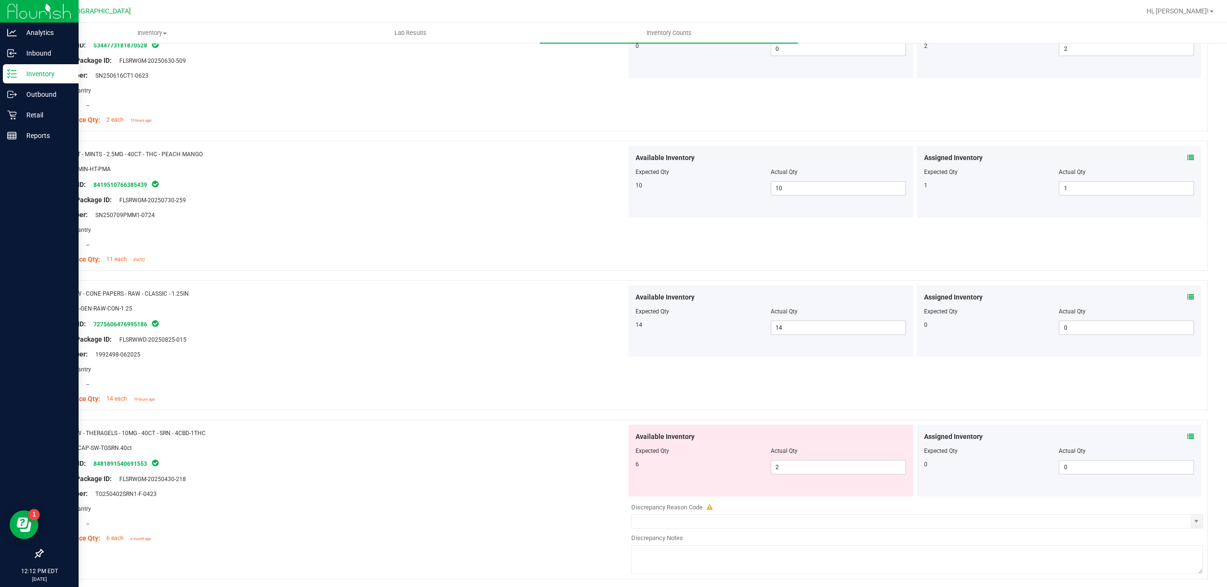
scroll to position [958, 0]
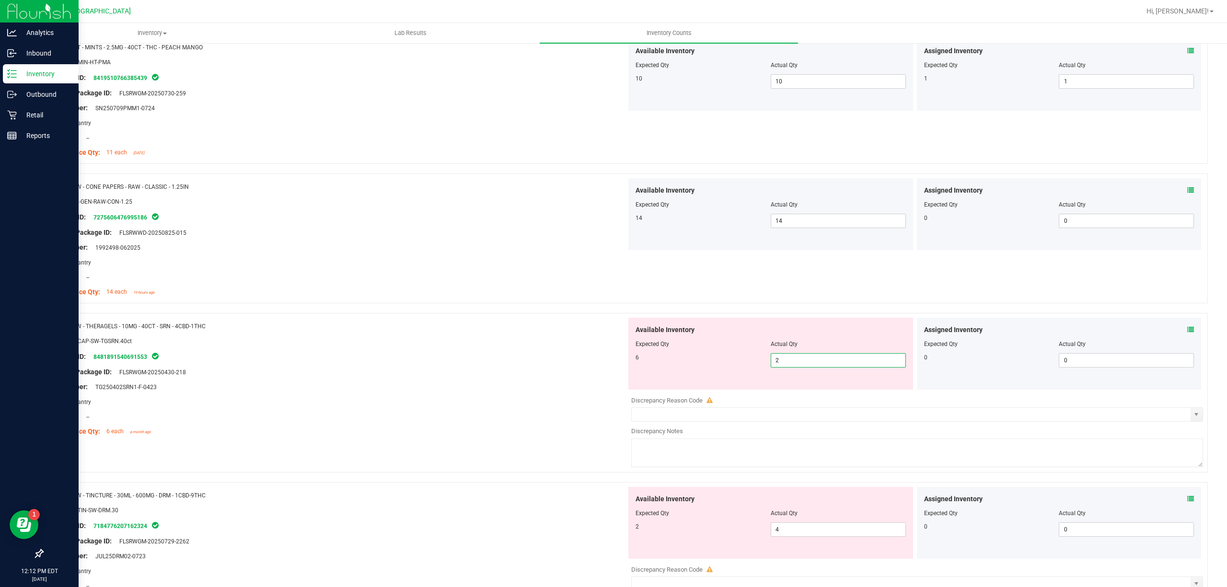
click at [825, 357] on span "2 2" at bounding box center [838, 360] width 135 height 14
click at [826, 357] on input "2" at bounding box center [838, 360] width 134 height 13
type input "6"
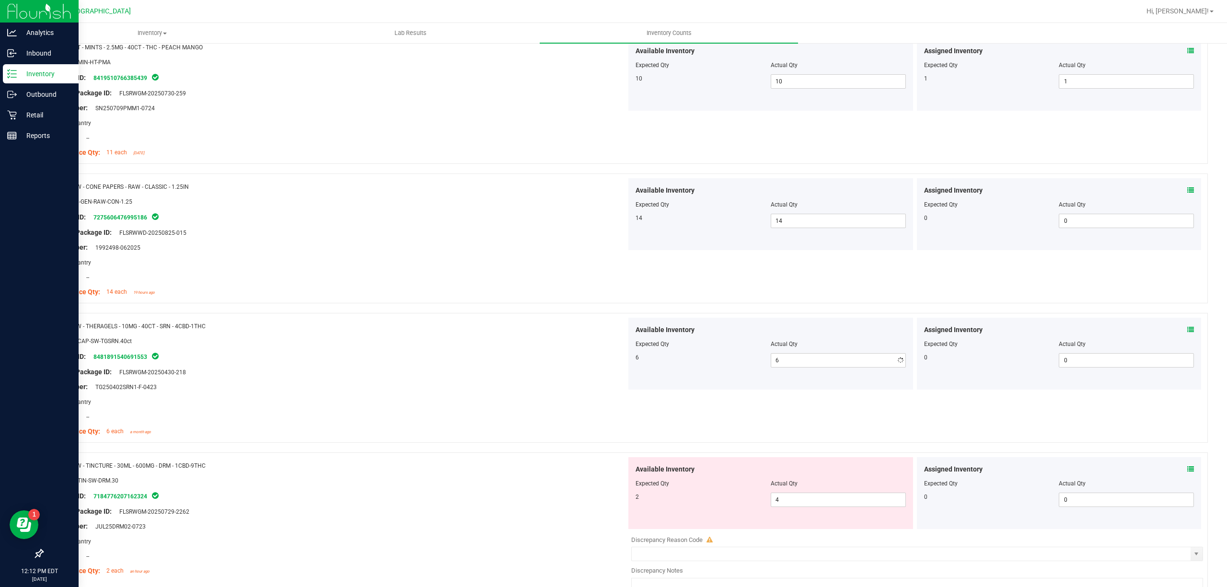
click at [438, 389] on div "Lot Number: TG250402SRN1-F-0423" at bounding box center [338, 387] width 576 height 10
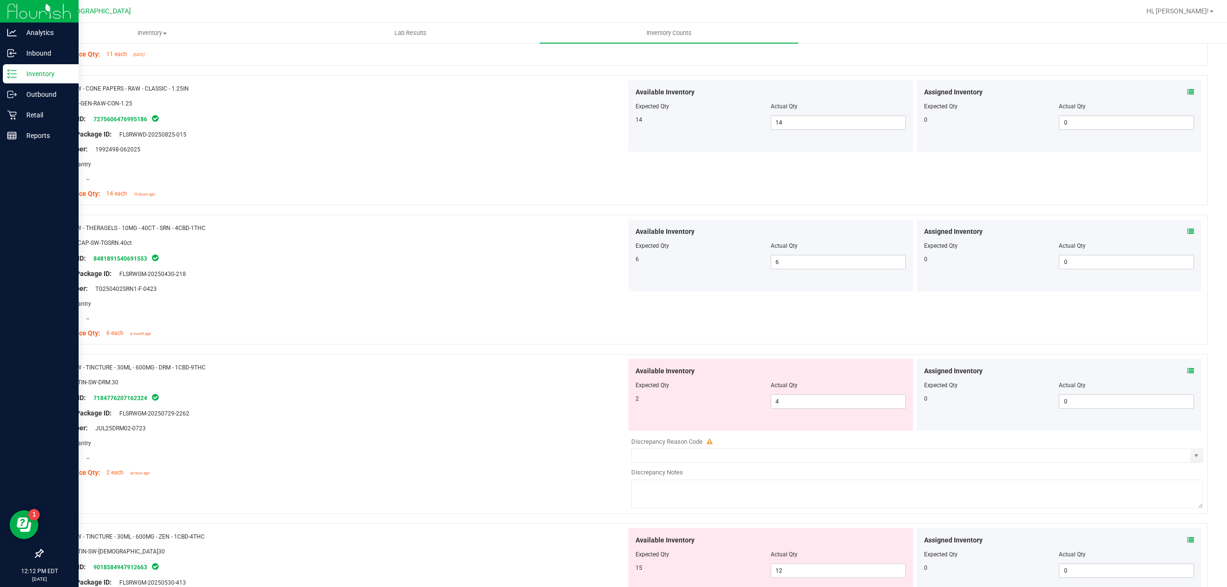
scroll to position [1150, 0]
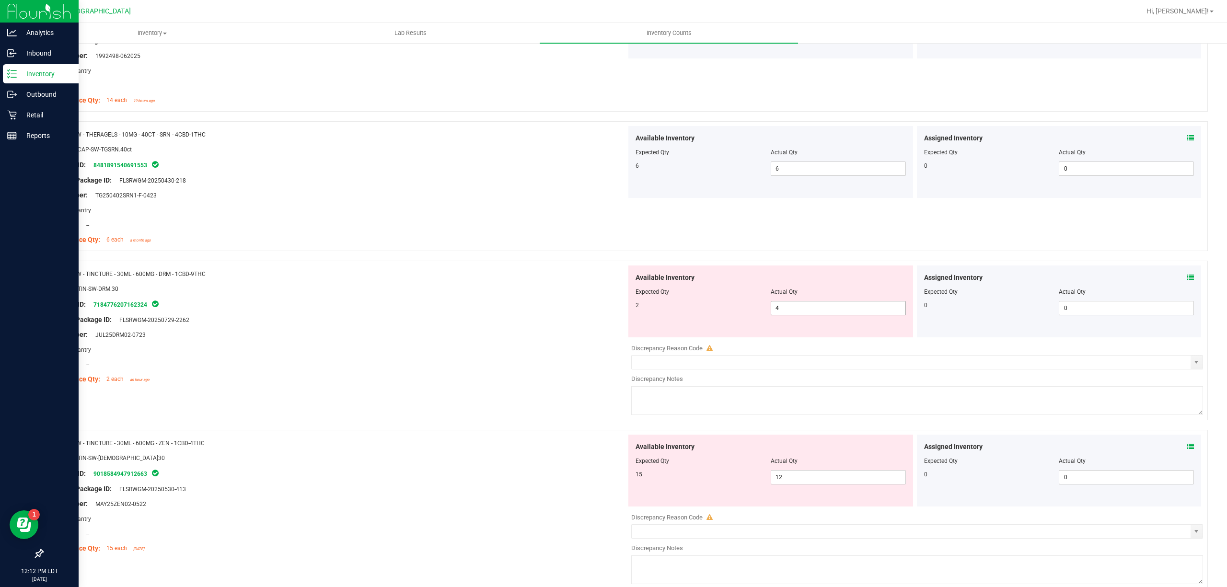
click at [819, 312] on span "4 4" at bounding box center [838, 308] width 135 height 14
click at [819, 311] on input "4" at bounding box center [838, 307] width 134 height 13
type input "2"
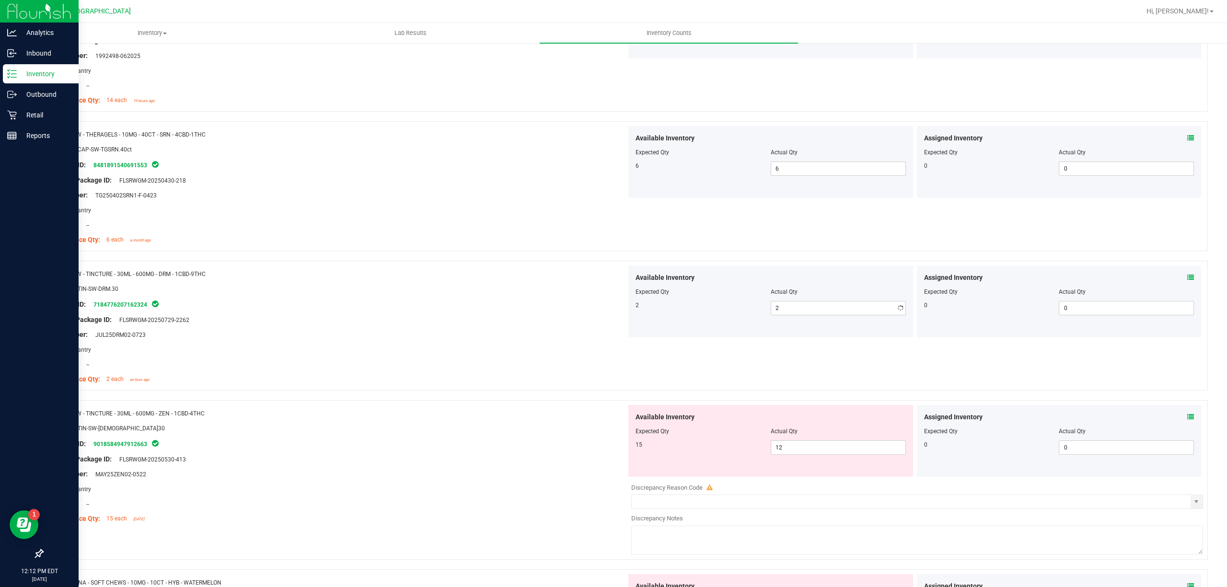
click at [514, 430] on div "Name: HT - BAR LIVE ROSIN - 200MG - THC - DARK CHOCOLATE SKU: EDI-BAK-HT-LRBAR.…" at bounding box center [624, 47] width 1165 height 2082
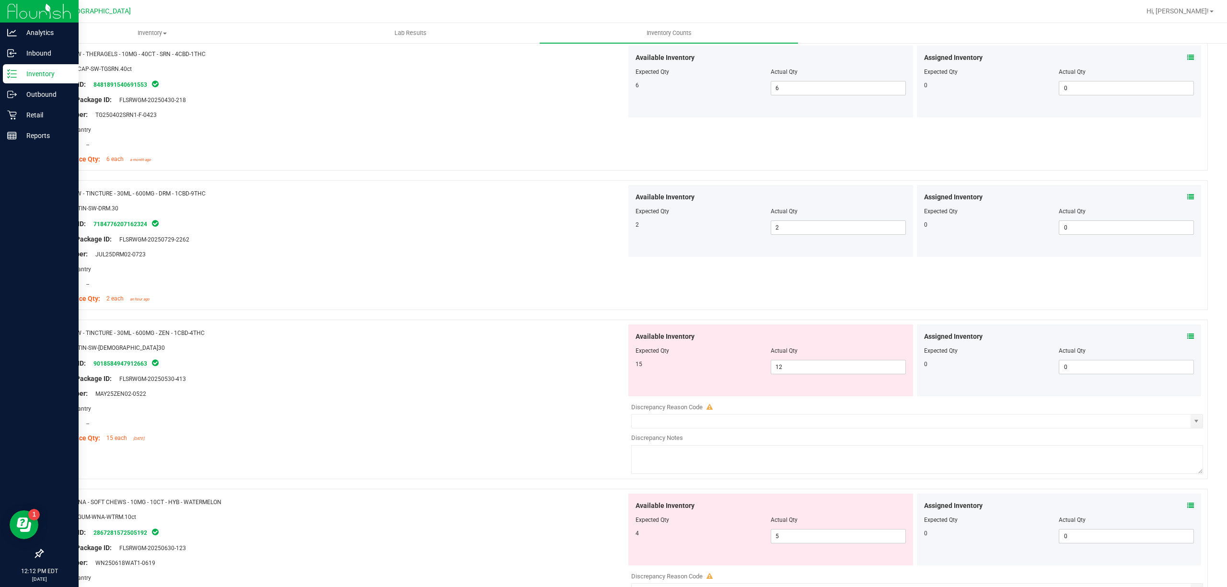
scroll to position [1278, 0]
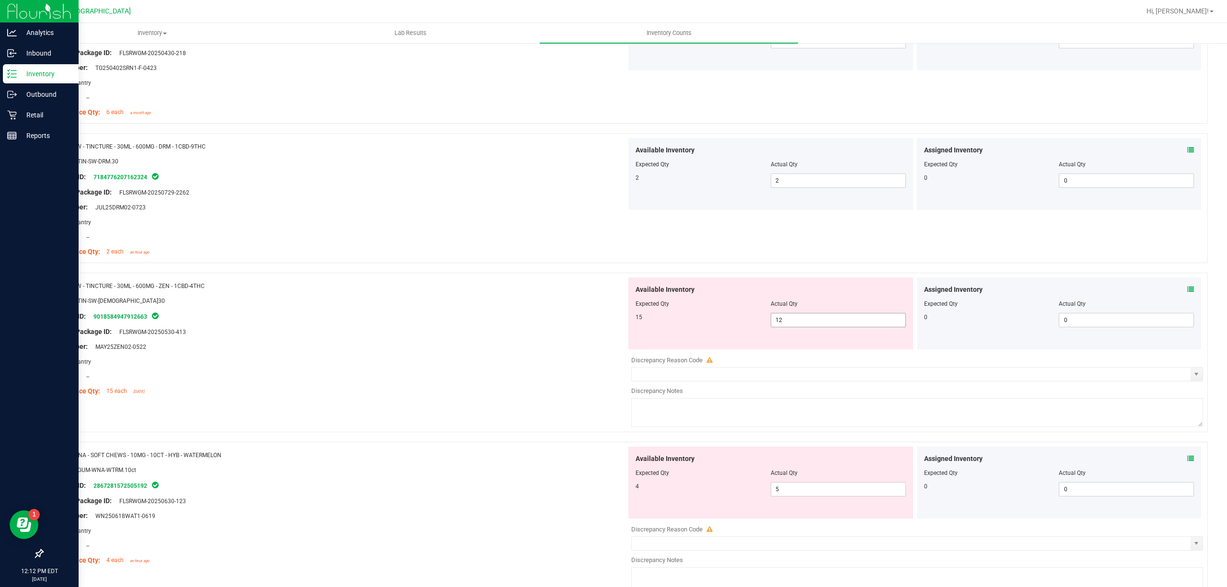
click at [828, 319] on span "12 12" at bounding box center [838, 320] width 135 height 14
click at [828, 319] on input "12" at bounding box center [838, 319] width 134 height 13
type input "15"
click at [427, 447] on div "Name: WNA - SOFT CHEWS - 10MG - 10CT - HYB - WATERMELON SKU: EDI-GUM-WNA-WTRM.1…" at bounding box center [624, 522] width 1165 height 160
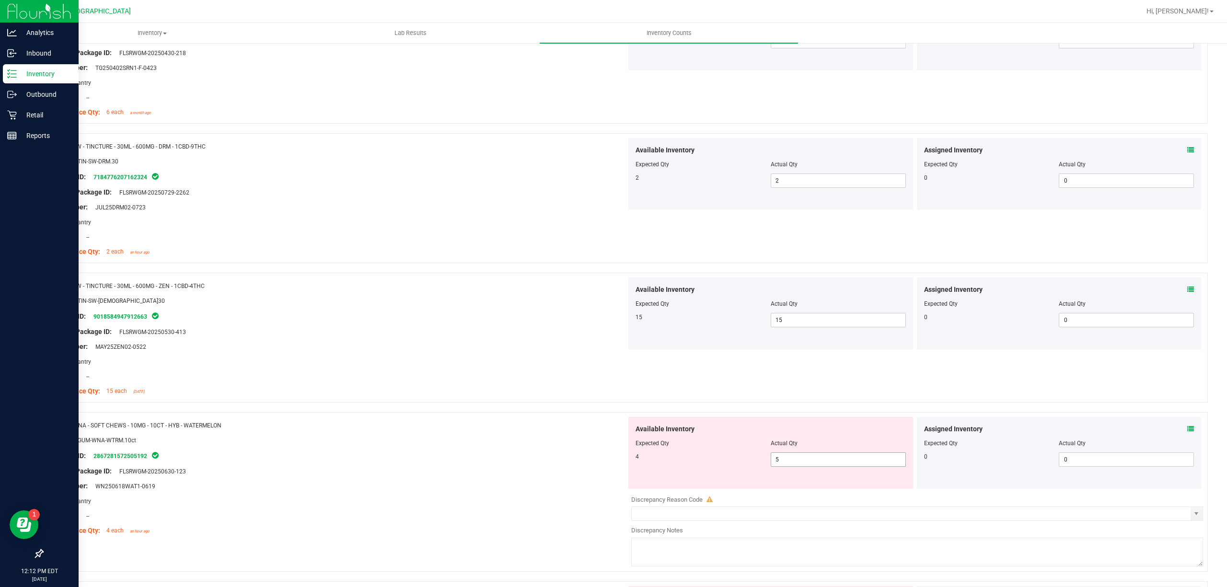
click at [779, 460] on span "5 5" at bounding box center [838, 459] width 135 height 14
click at [779, 459] on input "5" at bounding box center [838, 459] width 134 height 13
type input "4"
click at [545, 454] on div "Package ID: 2867281572505192" at bounding box center [338, 456] width 576 height 12
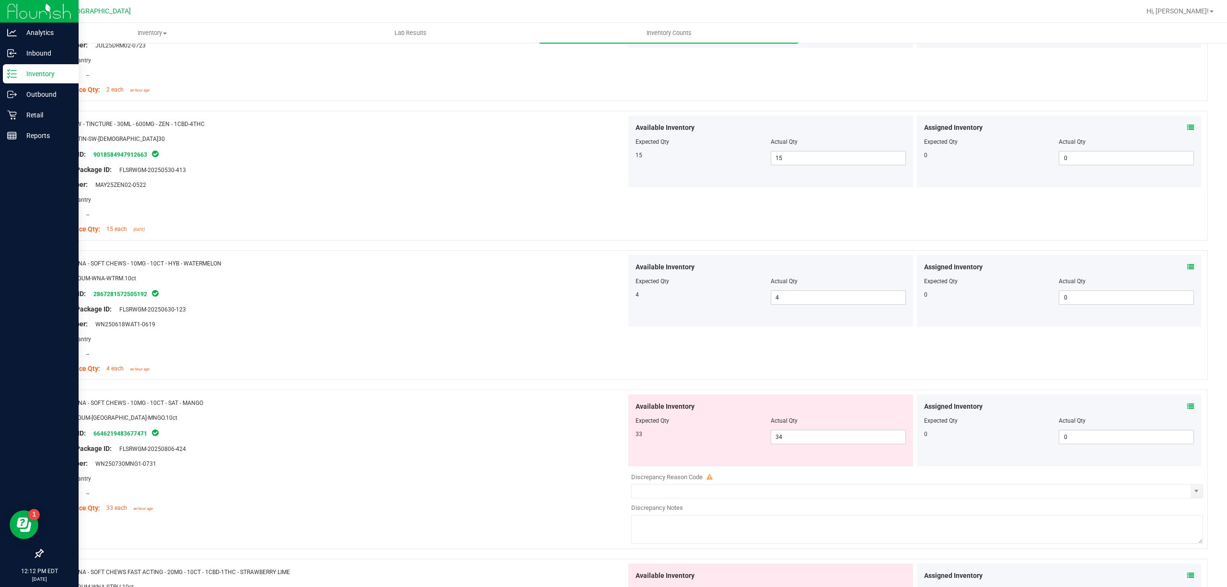
scroll to position [1533, 0]
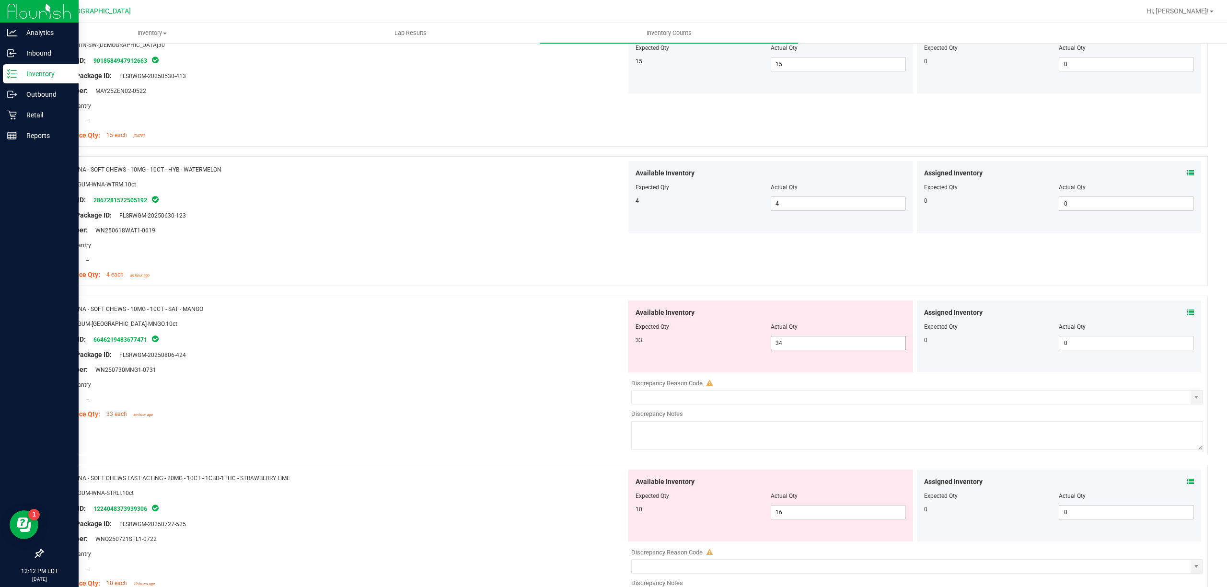
click at [779, 349] on span "34 34" at bounding box center [838, 343] width 135 height 14
click at [779, 349] on input "34" at bounding box center [838, 342] width 134 height 13
type input "33"
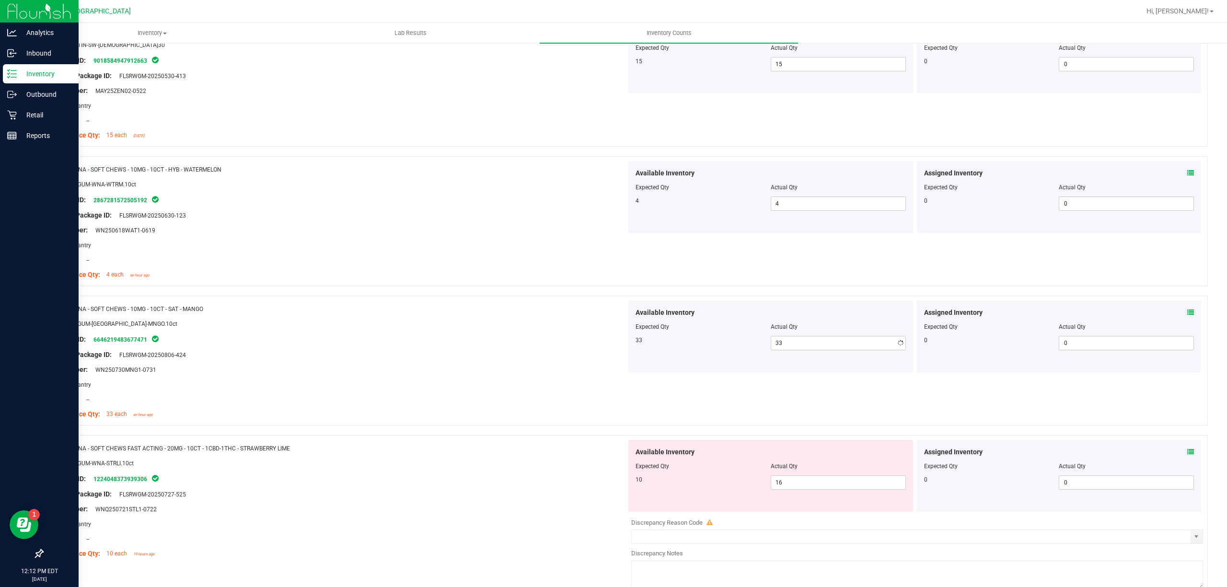
click at [1174, 316] on div "Assigned Inventory" at bounding box center [1059, 313] width 270 height 10
click at [1184, 316] on div "Assigned Inventory Expected Qty Actual Qty 0 0 0" at bounding box center [1059, 336] width 285 height 72
click at [1187, 315] on icon at bounding box center [1190, 312] width 7 height 7
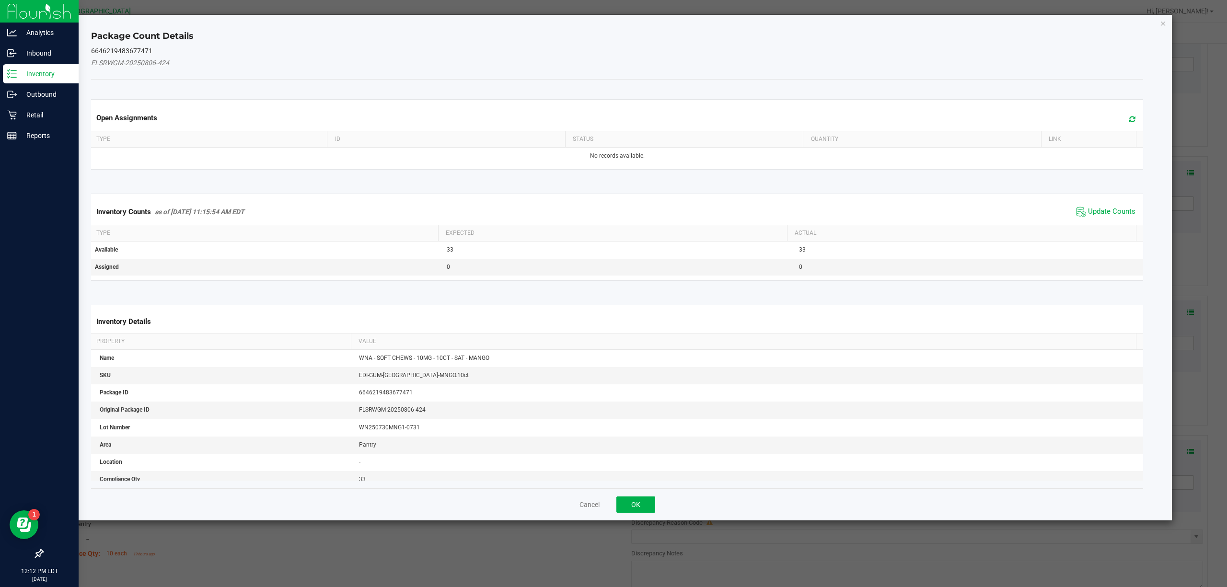
click at [1080, 219] on span "Update Counts" at bounding box center [1106, 212] width 64 height 14
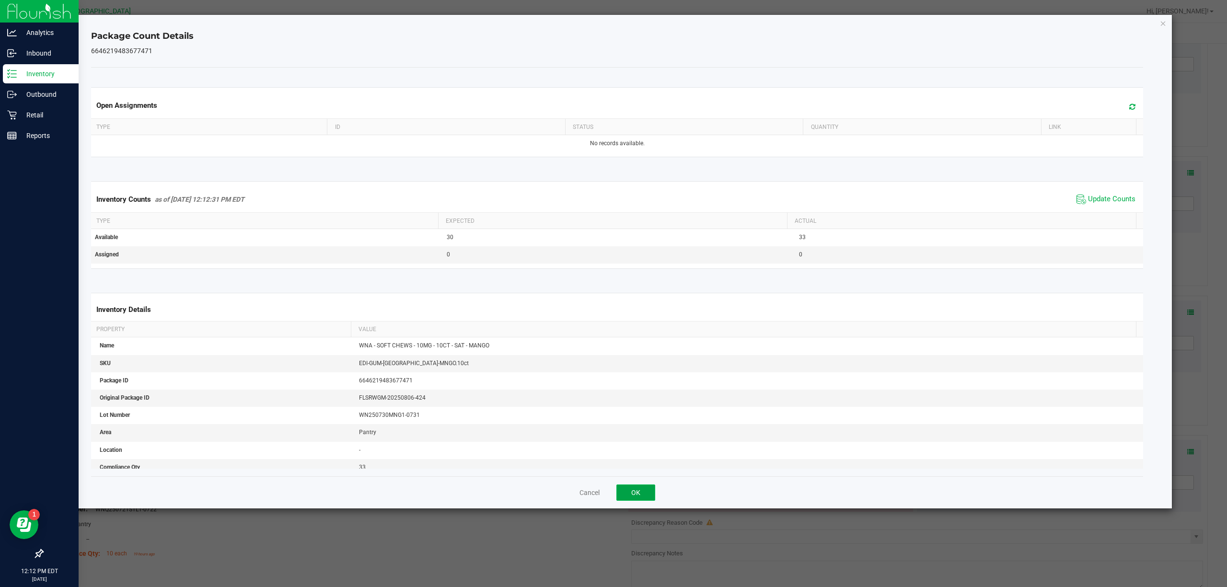
click at [645, 489] on button "OK" at bounding box center [635, 492] width 39 height 16
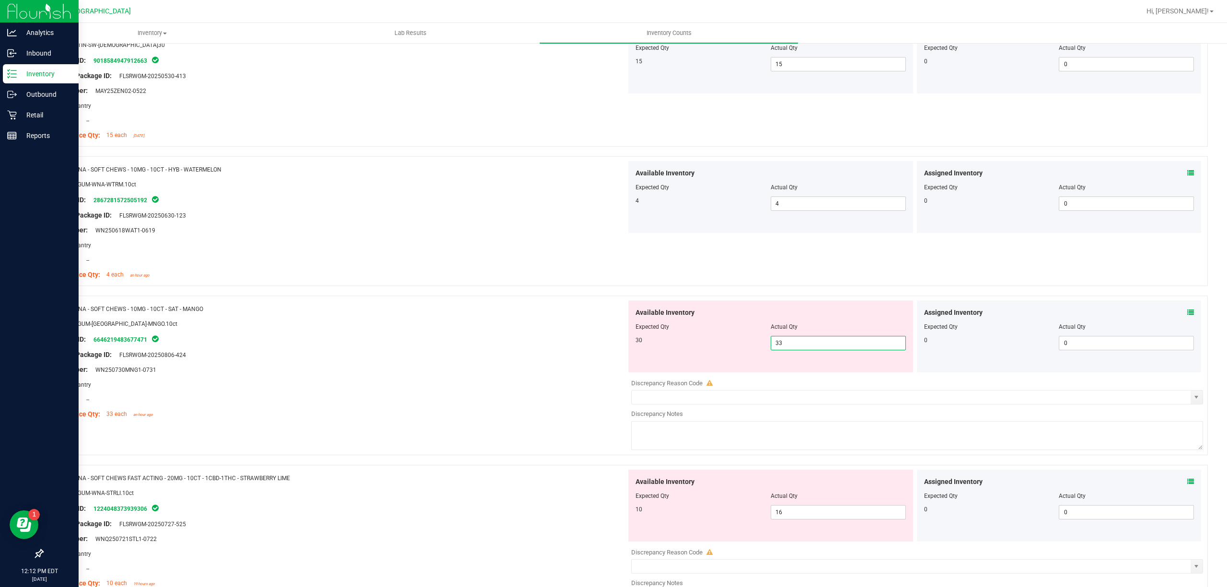
click at [782, 350] on span "33 33" at bounding box center [838, 343] width 135 height 14
click at [782, 350] on input "33" at bounding box center [838, 342] width 134 height 13
type input "30"
click at [670, 286] on div "Name: WNA - SOFT CHEWS - 10MG - 10CT - HYB - WATERMELON SKU: EDI-GUM-WNA-WTRM.1…" at bounding box center [624, 221] width 1165 height 130
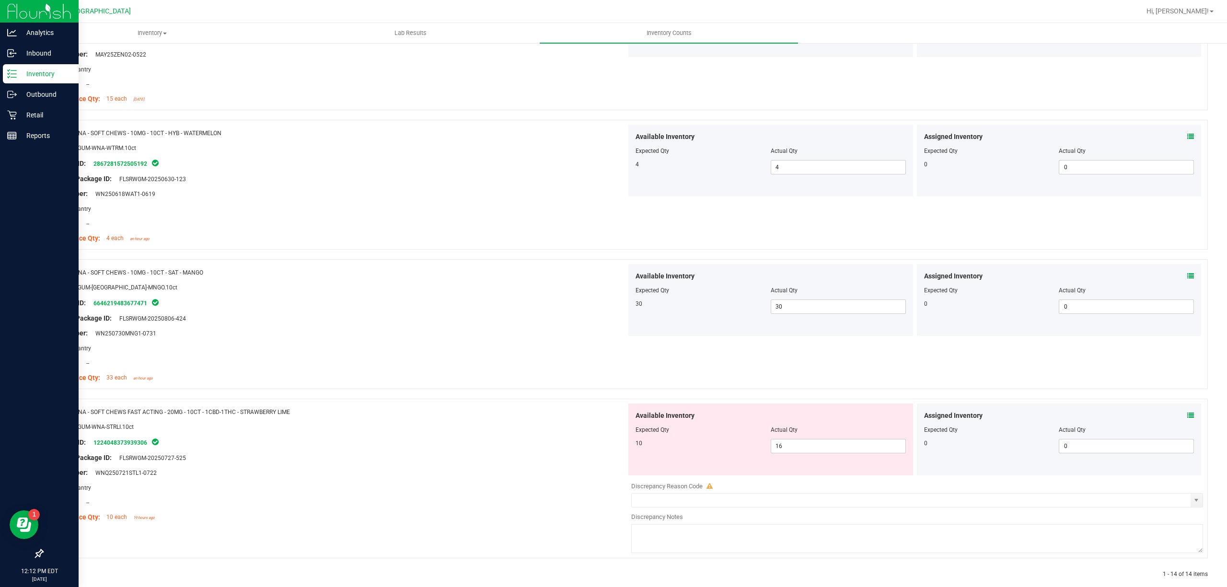
scroll to position [1588, 0]
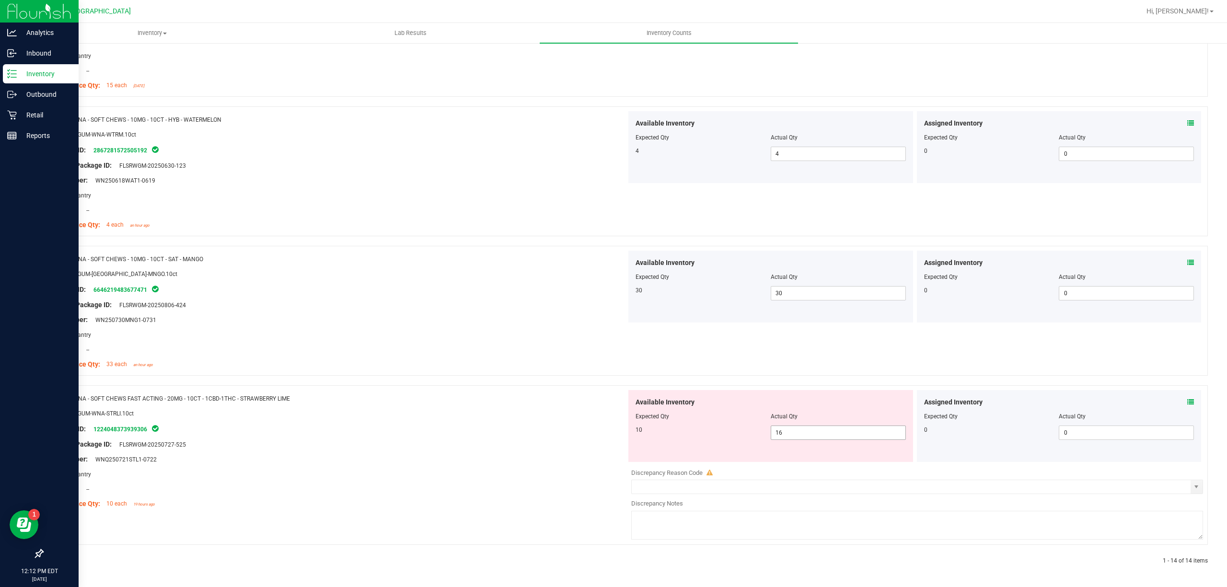
click at [855, 438] on span "16 16" at bounding box center [838, 433] width 135 height 14
click at [855, 438] on input "16" at bounding box center [838, 432] width 134 height 13
type input "10"
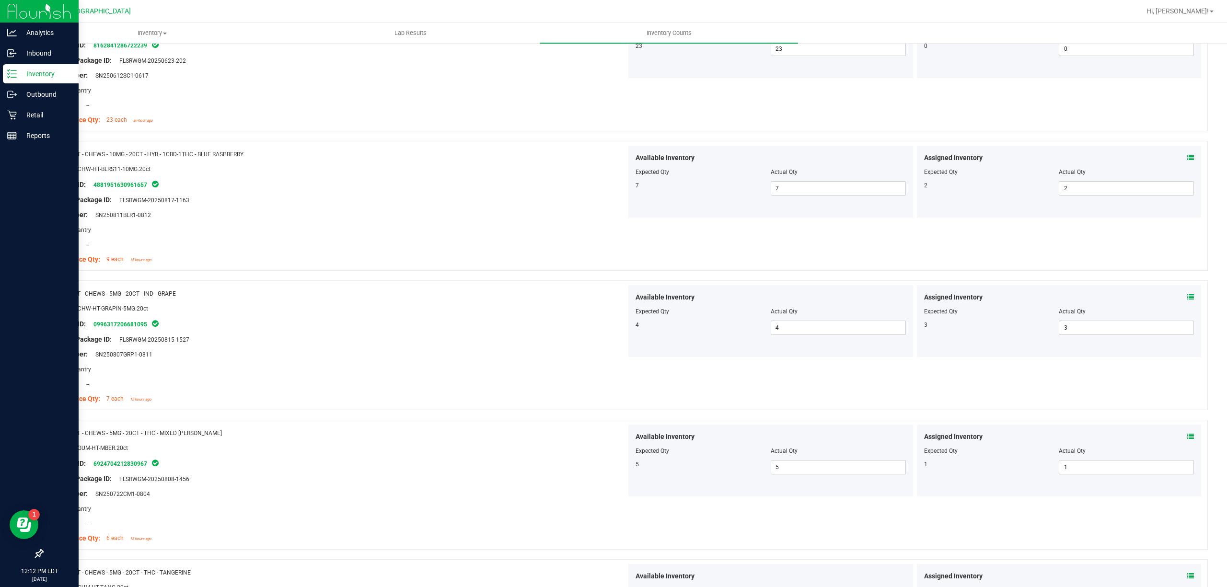
scroll to position [0, 0]
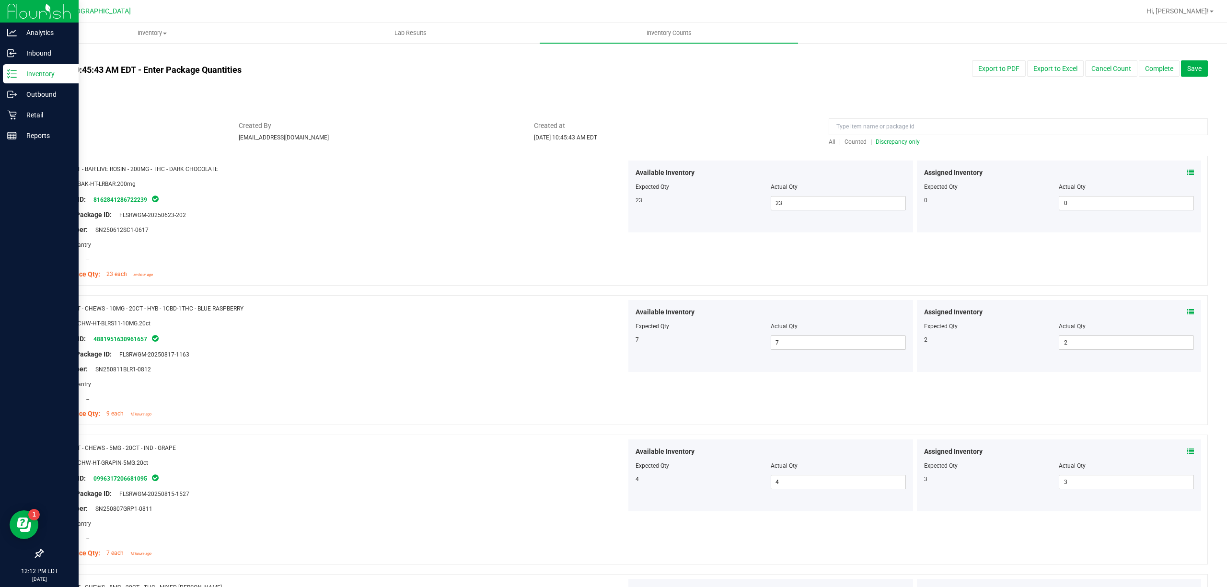
click at [907, 140] on span "Discrepancy only" at bounding box center [898, 141] width 44 height 7
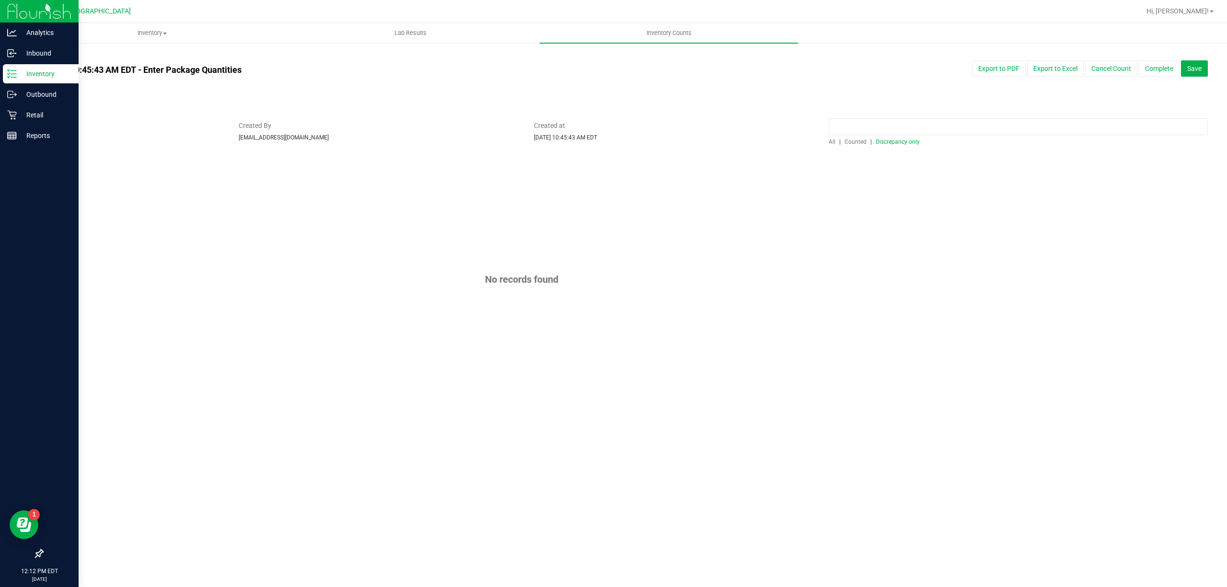
click at [907, 127] on input at bounding box center [1018, 126] width 379 height 17
click at [865, 139] on span "Counted" at bounding box center [855, 141] width 22 height 7
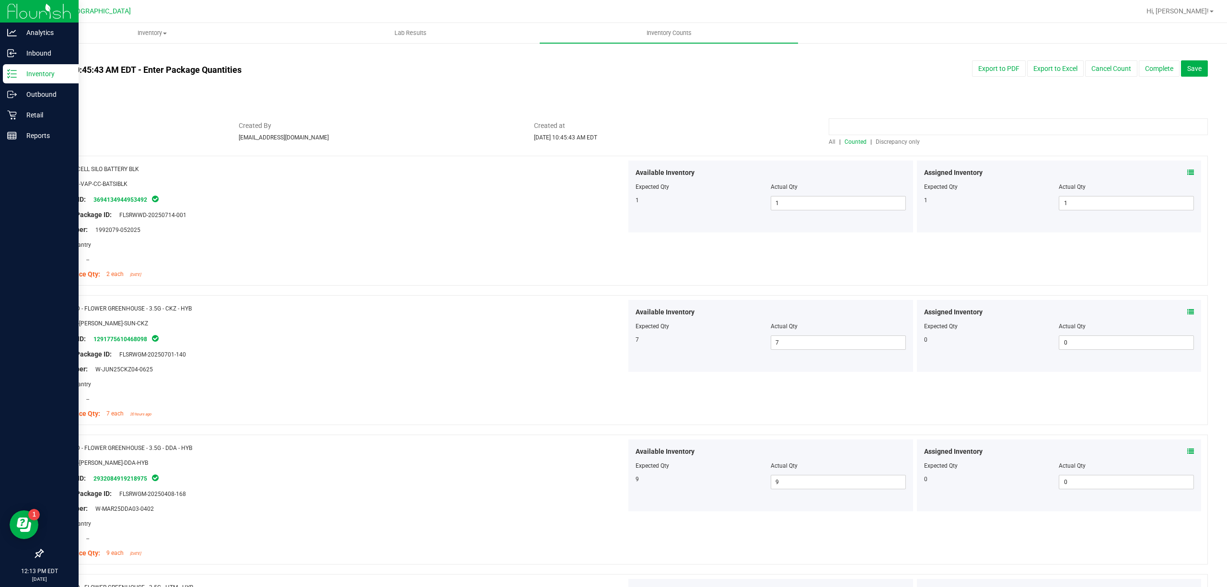
click at [878, 125] on input at bounding box center [1018, 126] width 379 height 17
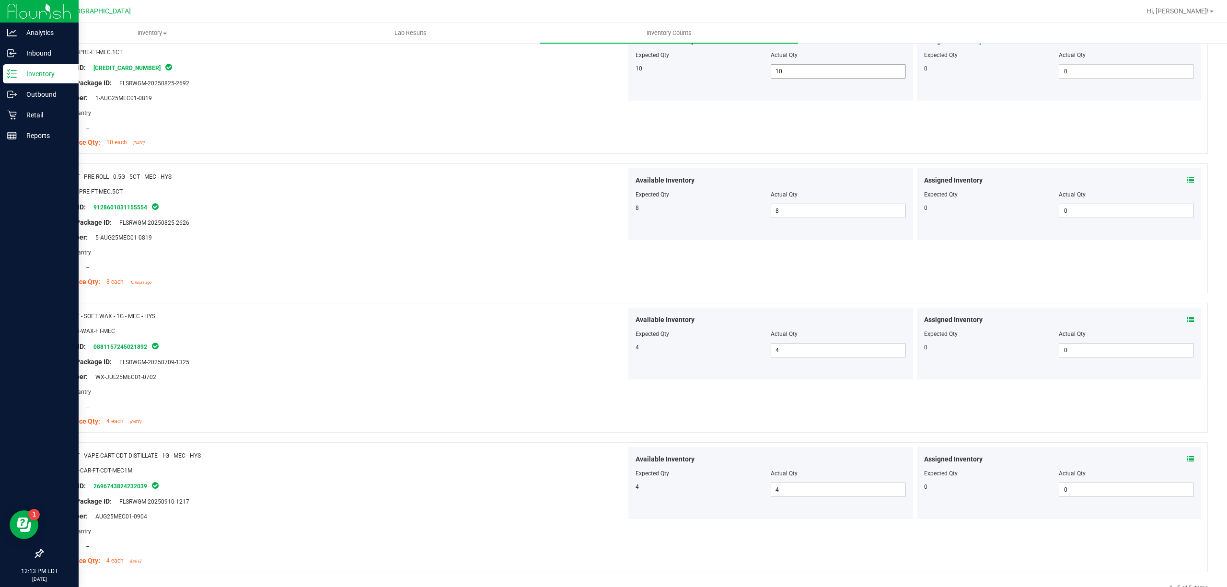
scroll to position [300, 0]
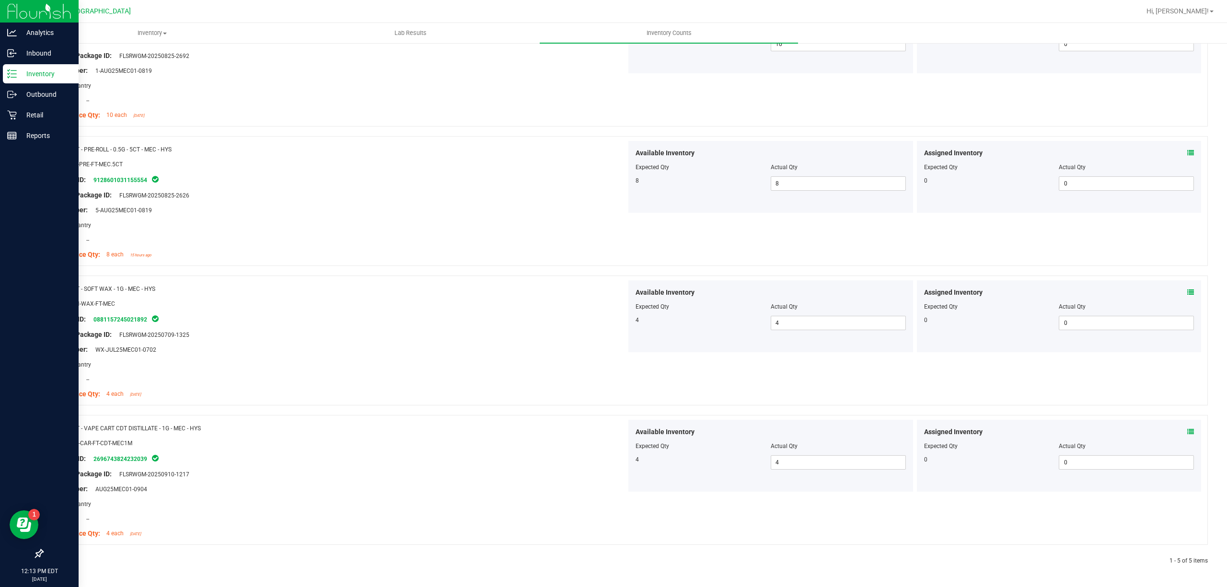
click at [1187, 428] on span at bounding box center [1190, 432] width 7 height 10
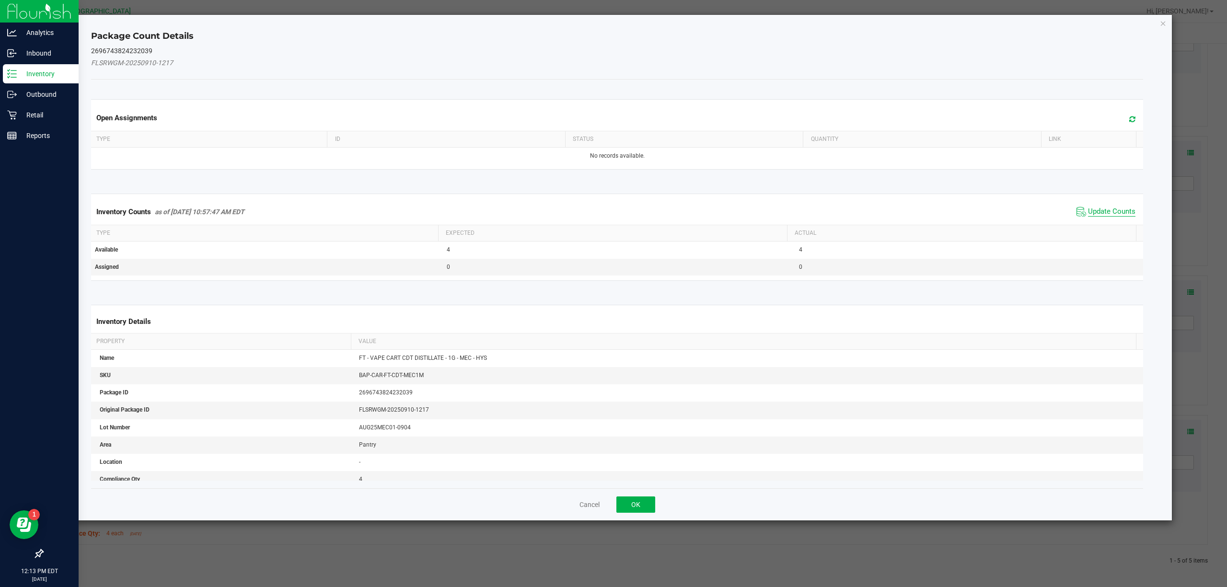
click at [1094, 212] on span "Update Counts" at bounding box center [1111, 212] width 47 height 10
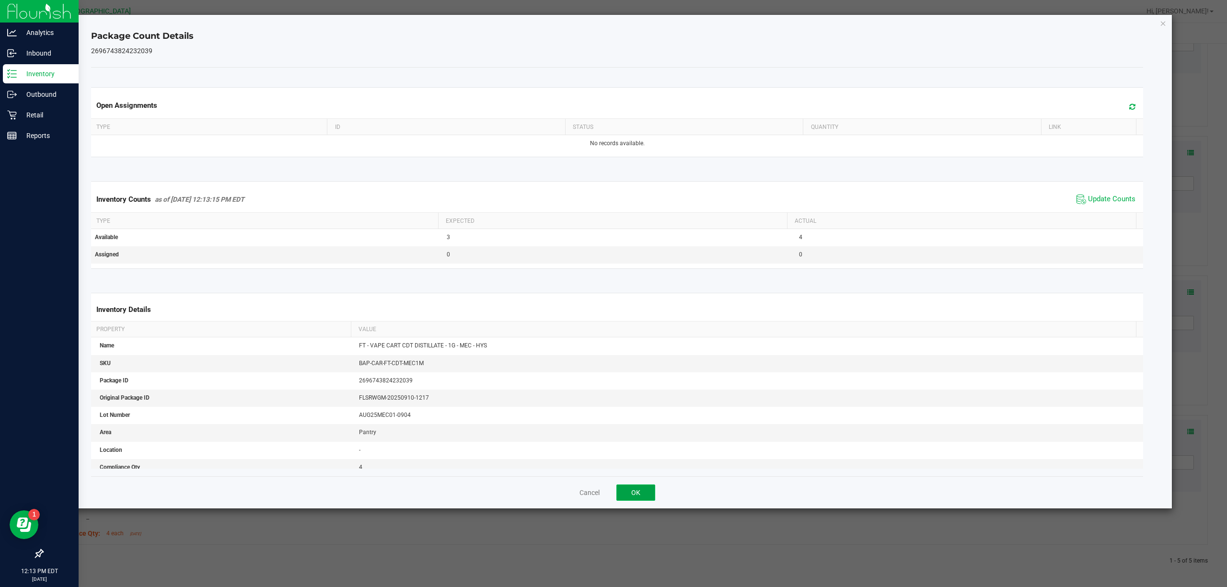
click at [652, 488] on button "OK" at bounding box center [635, 492] width 39 height 16
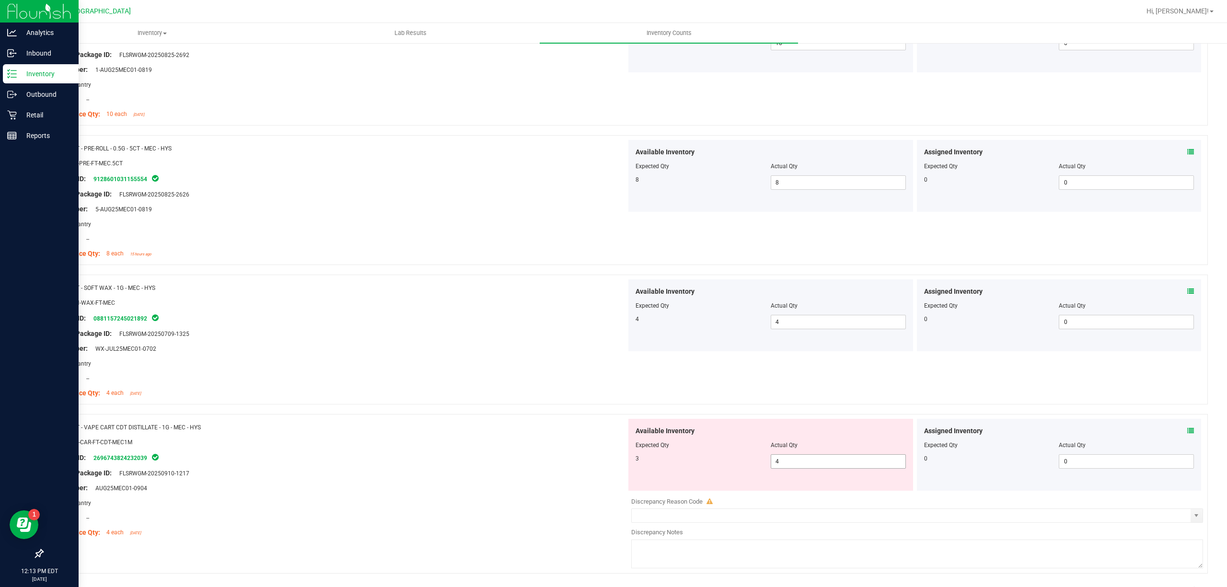
click at [819, 458] on span "4 4" at bounding box center [838, 461] width 135 height 14
click at [819, 459] on input "4" at bounding box center [838, 461] width 134 height 13
click at [334, 366] on div "Area: Pantry" at bounding box center [338, 363] width 576 height 10
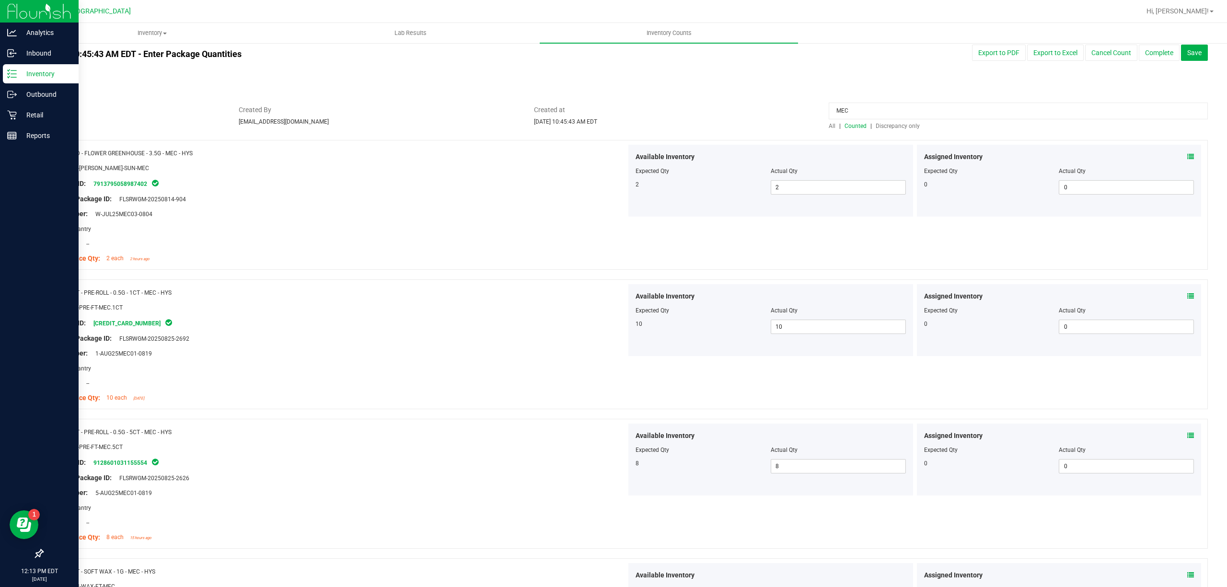
scroll to position [0, 0]
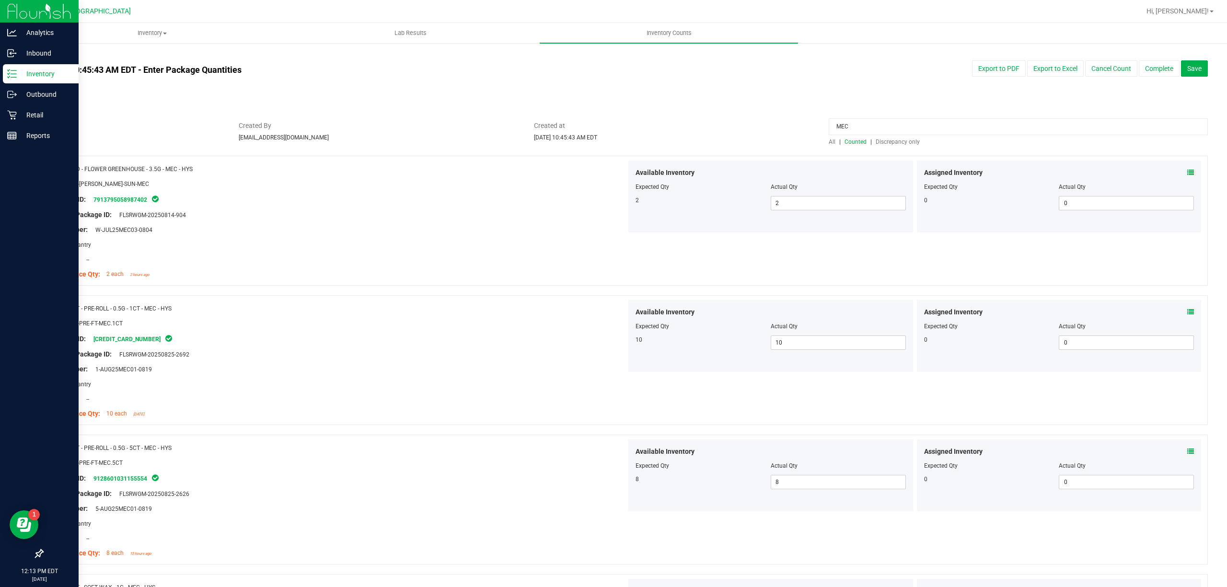
click at [861, 131] on input "MEC" at bounding box center [1018, 126] width 379 height 17
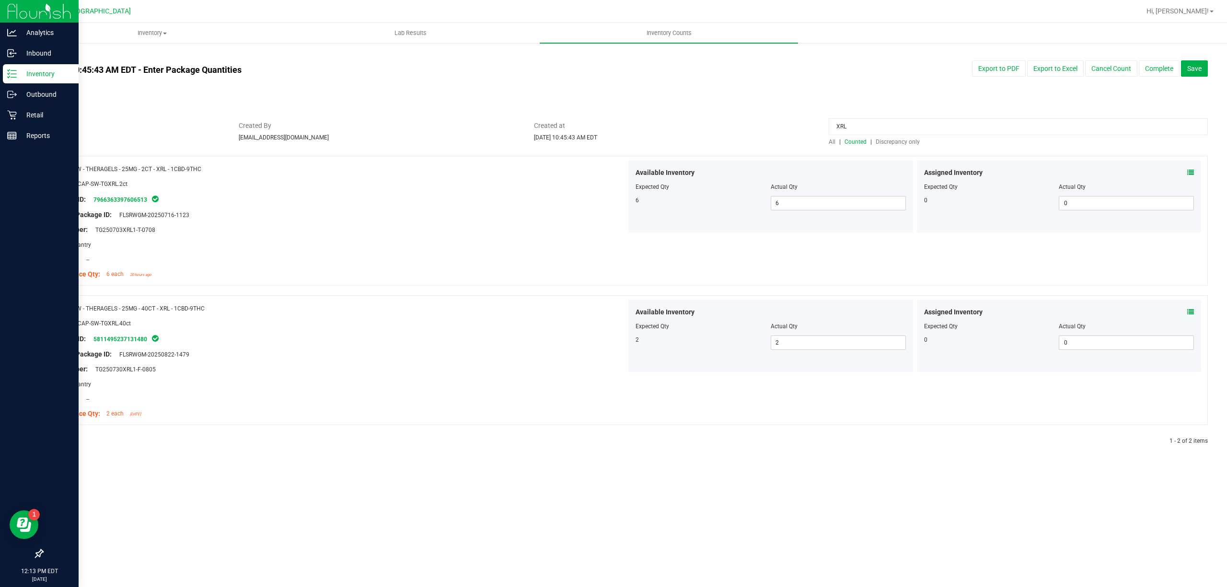
click at [1189, 170] on icon at bounding box center [1190, 172] width 7 height 7
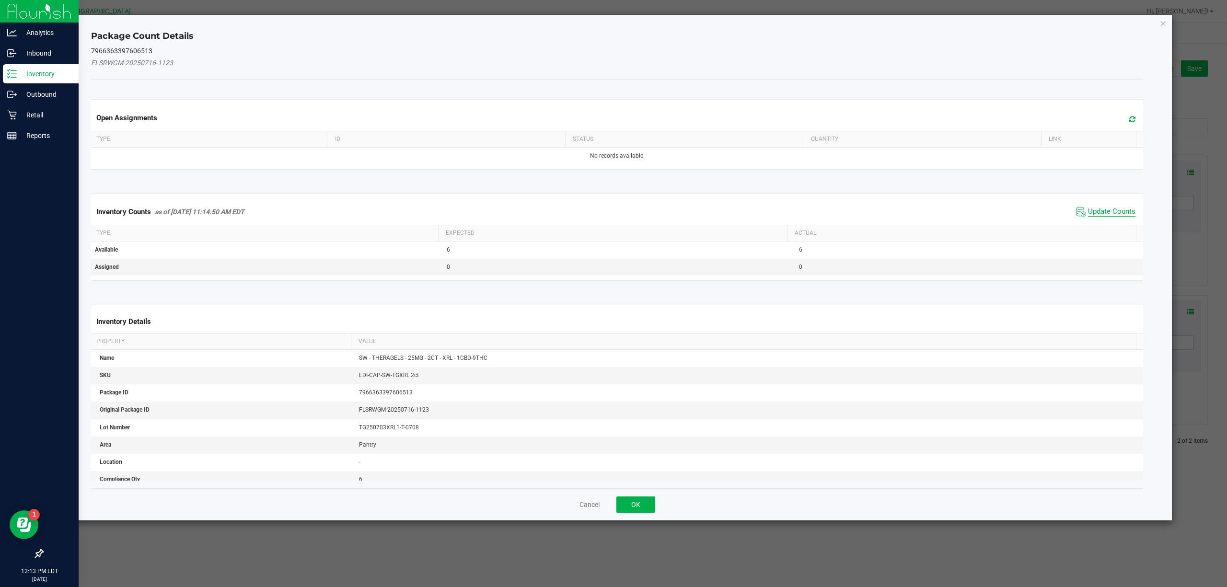
click at [1122, 212] on span "Update Counts" at bounding box center [1111, 212] width 47 height 10
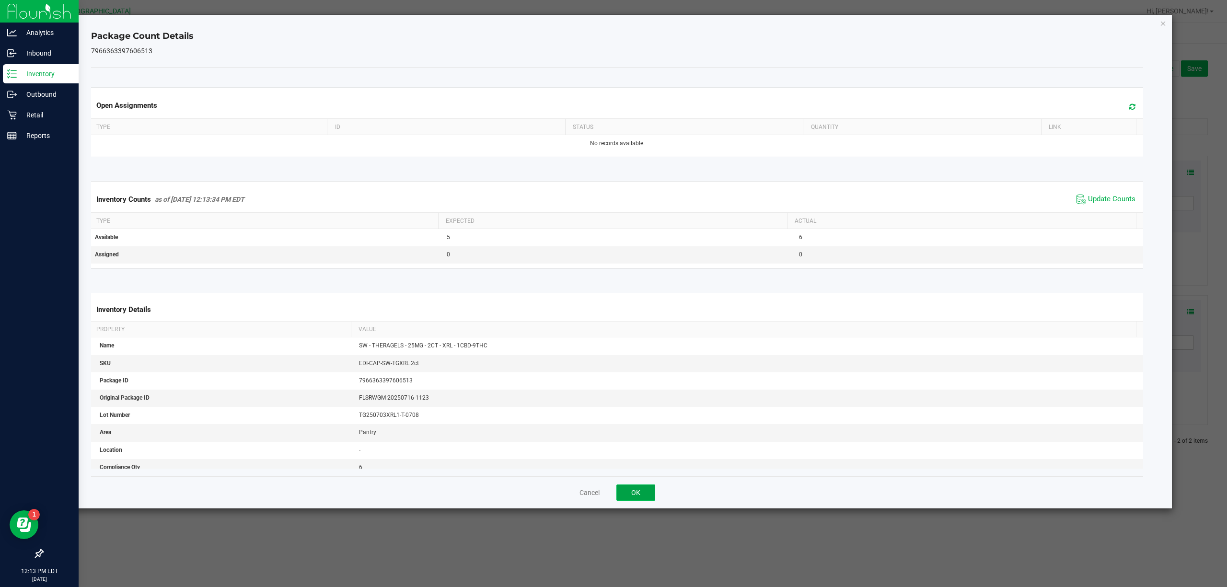
click at [643, 493] on button "OK" at bounding box center [635, 492] width 39 height 16
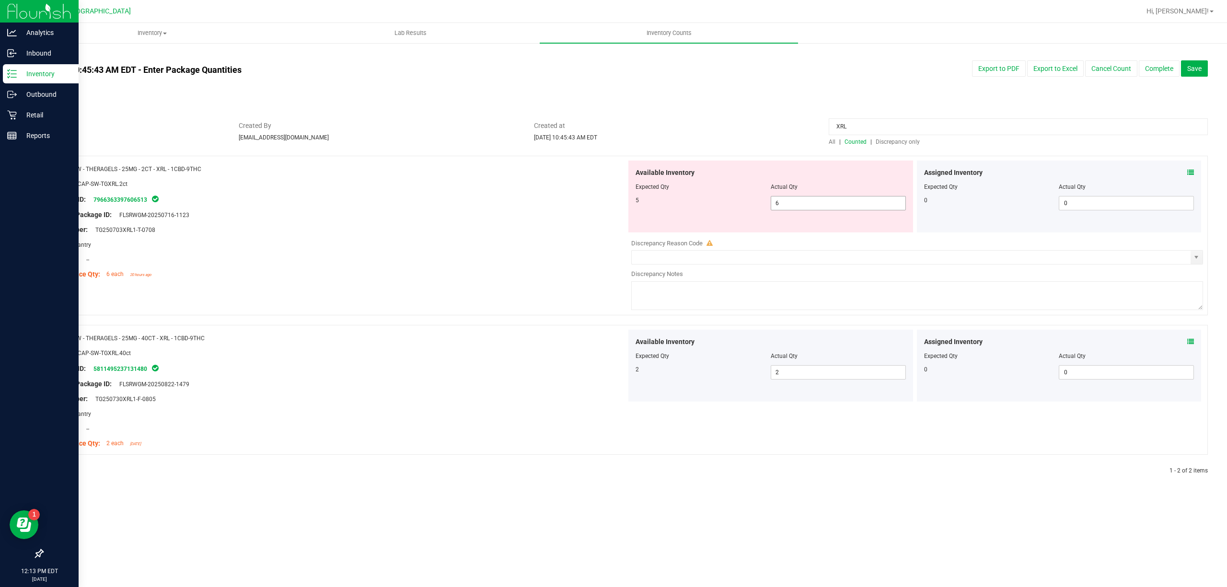
click at [827, 204] on span "6 6" at bounding box center [838, 203] width 135 height 14
click at [827, 204] on input "6" at bounding box center [838, 202] width 134 height 13
click at [780, 125] on span "Created at" at bounding box center [674, 126] width 281 height 10
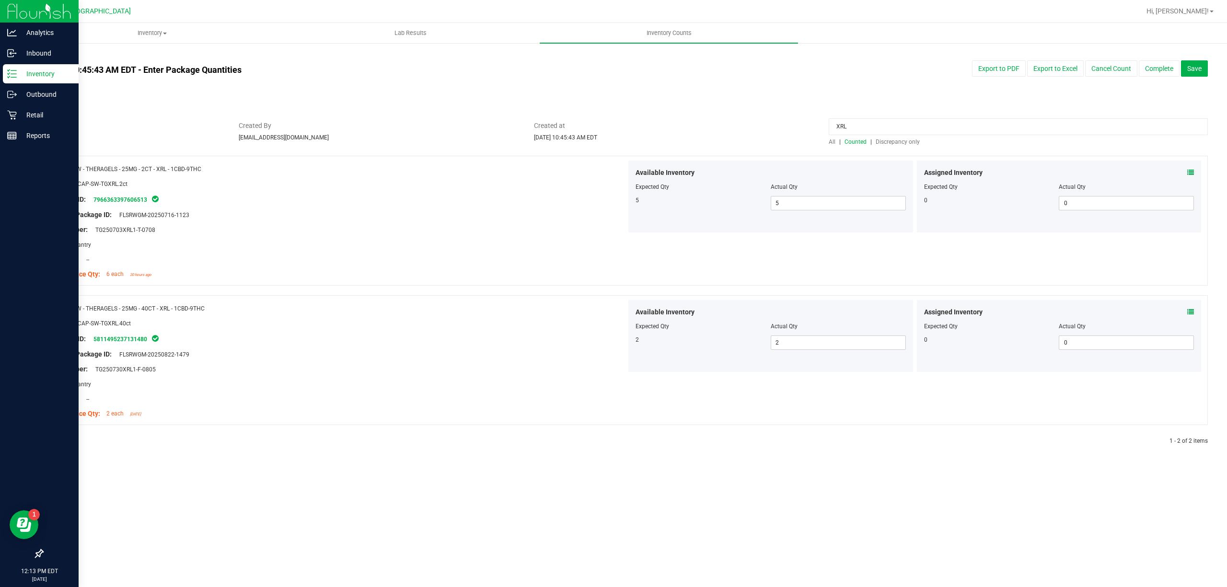
click at [865, 124] on input "XRL" at bounding box center [1018, 126] width 379 height 17
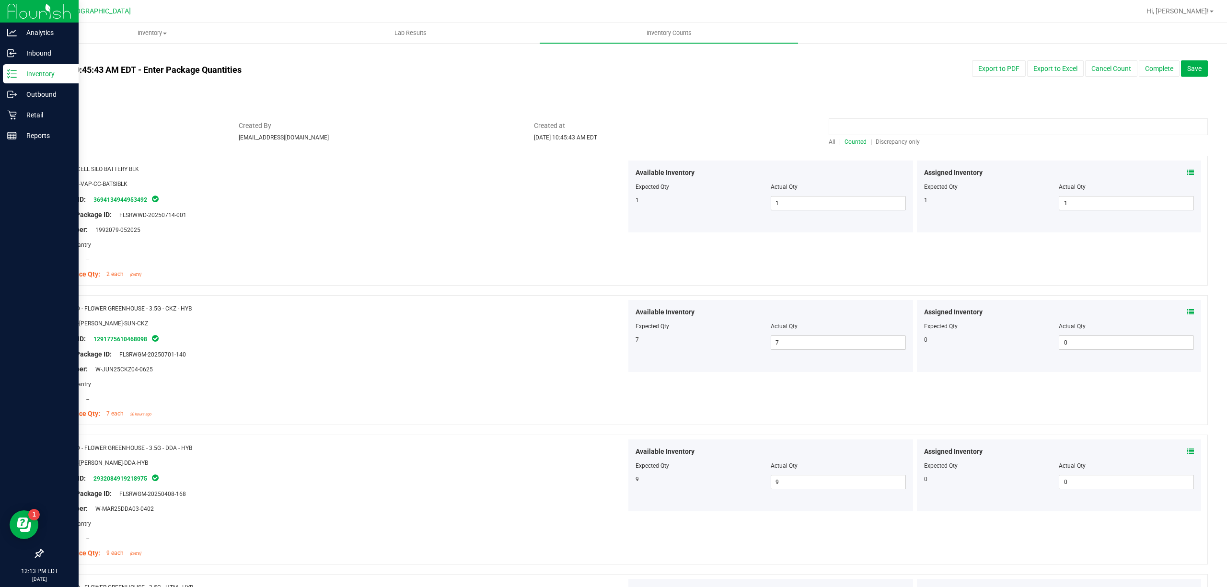
click at [1016, 132] on input at bounding box center [1018, 126] width 379 height 17
click at [1015, 132] on input at bounding box center [1018, 126] width 379 height 17
click at [1183, 447] on div "Assigned Inventory Expected Qty Actual Qty 0 0 0" at bounding box center [1059, 475] width 285 height 72
click at [1187, 447] on span at bounding box center [1190, 452] width 7 height 10
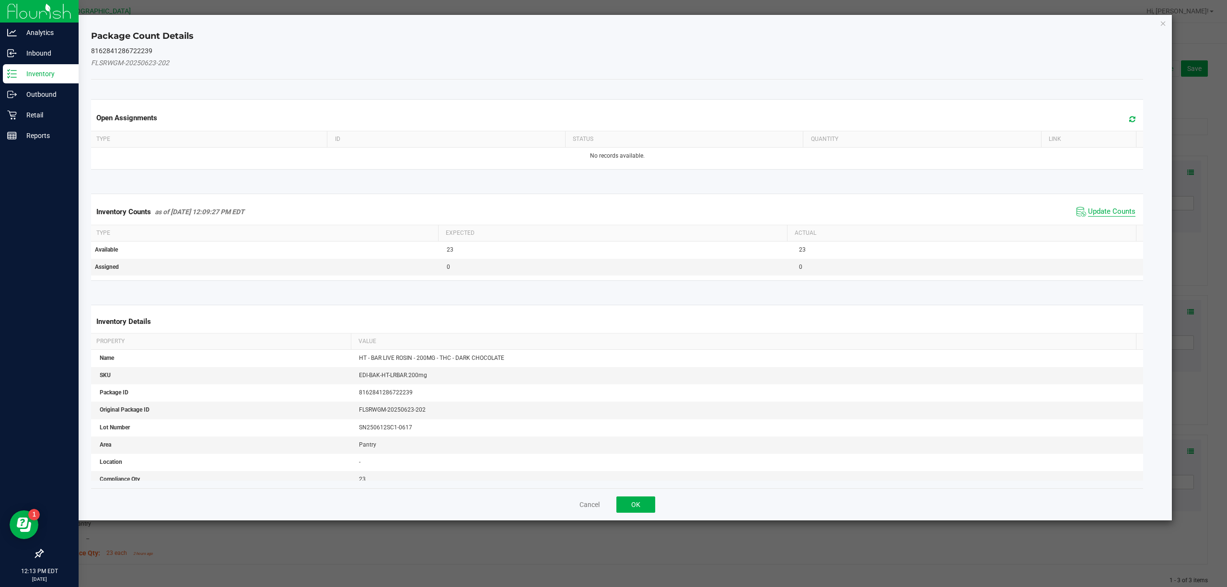
click at [1117, 215] on span "Update Counts" at bounding box center [1111, 212] width 47 height 10
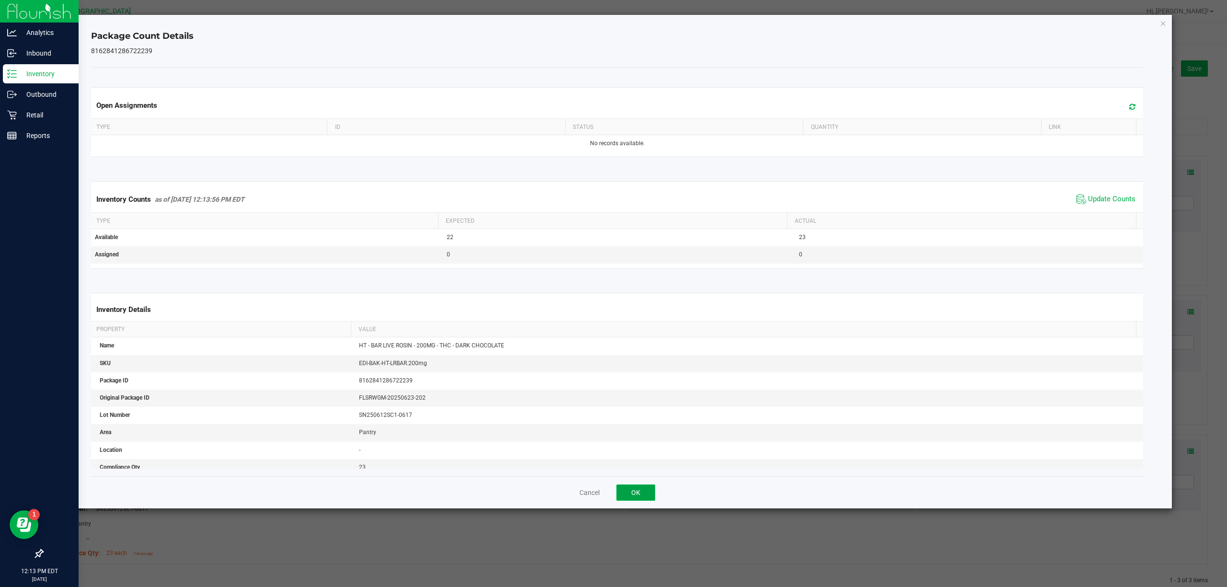
click at [628, 497] on button "OK" at bounding box center [635, 492] width 39 height 16
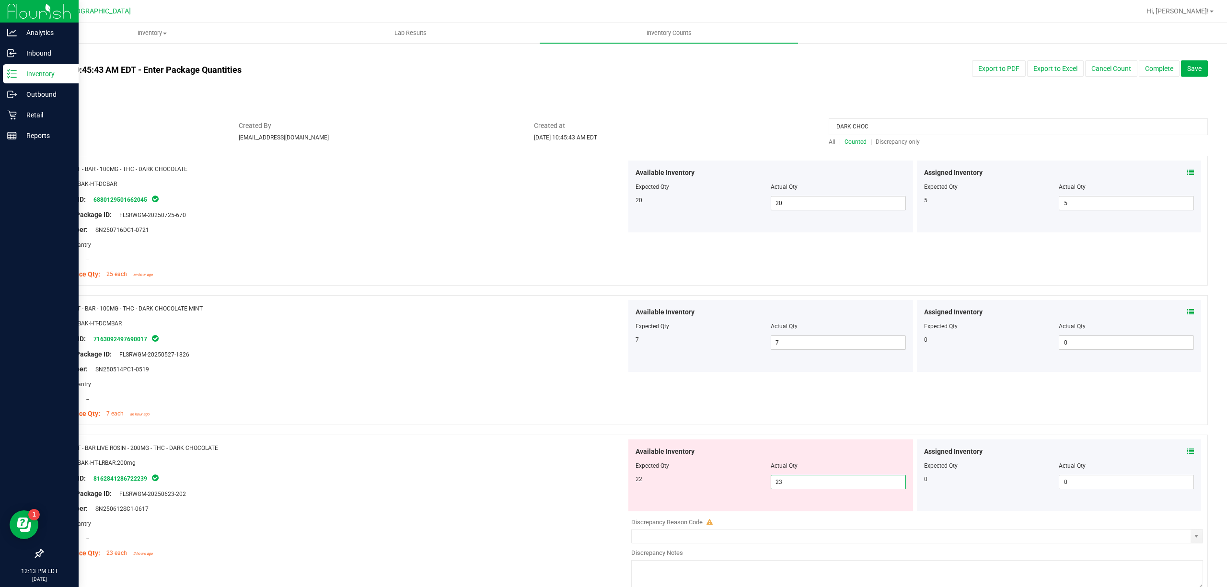
click at [795, 484] on span "23 23" at bounding box center [838, 482] width 135 height 14
click at [795, 484] on input "23" at bounding box center [838, 481] width 134 height 13
click at [610, 416] on div "Compliance Qty: 7 each an hour ago" at bounding box center [338, 414] width 576 height 10
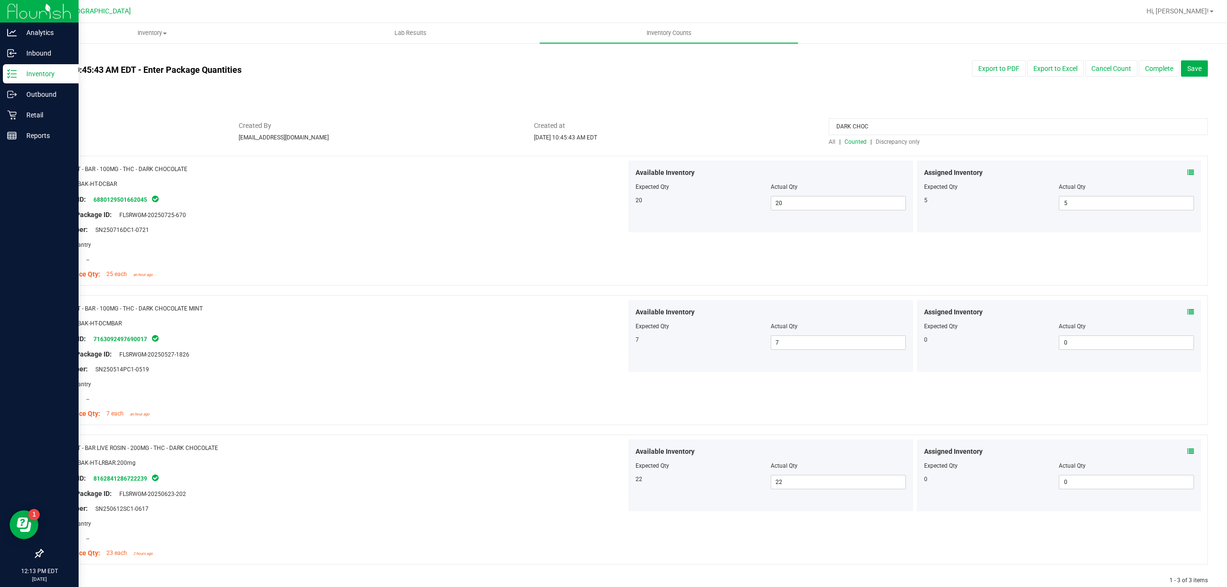
click at [888, 127] on input "DARK CHOC" at bounding box center [1018, 126] width 379 height 17
click at [1187, 168] on span at bounding box center [1190, 173] width 7 height 10
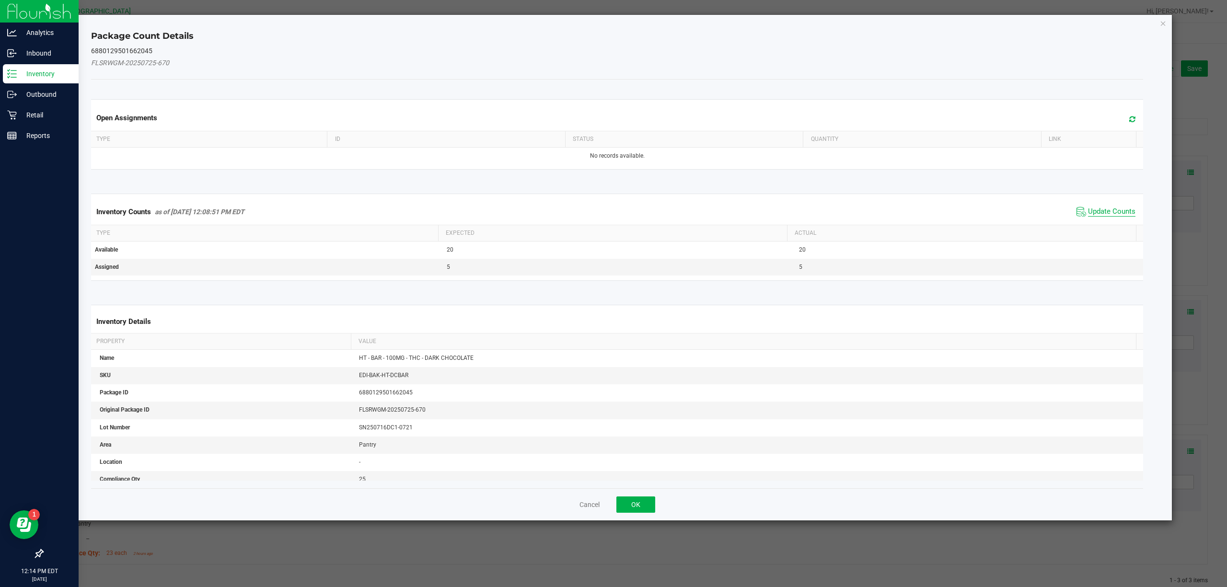
click at [1091, 211] on span "Update Counts" at bounding box center [1111, 212] width 47 height 10
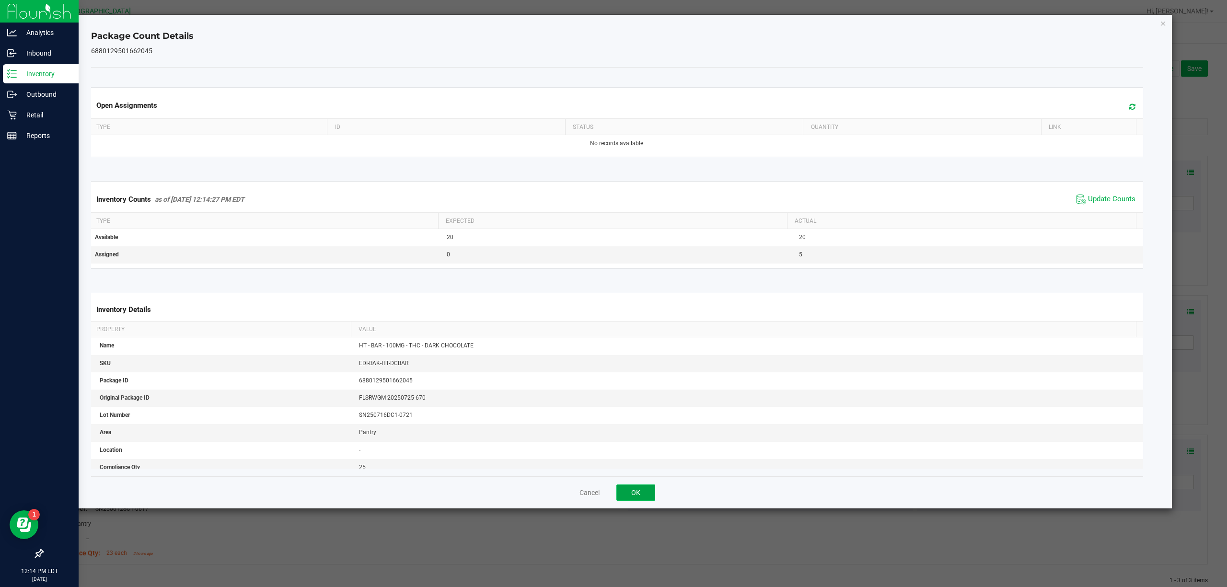
click at [633, 493] on button "OK" at bounding box center [635, 492] width 39 height 16
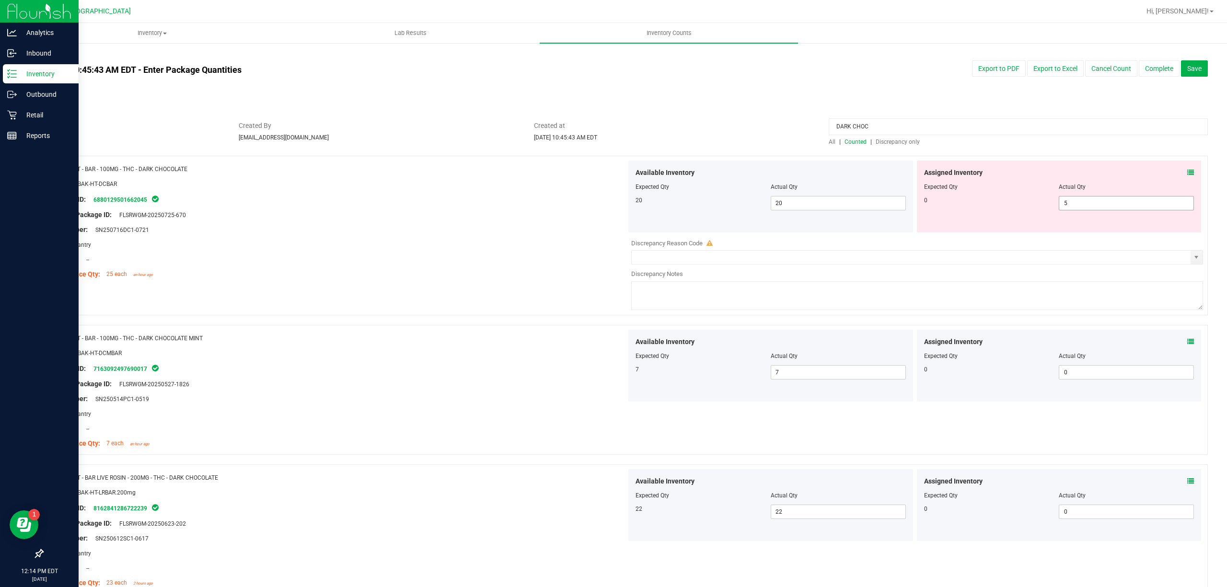
click at [1105, 199] on span "5 5" at bounding box center [1126, 203] width 135 height 14
click at [1105, 199] on input "5" at bounding box center [1126, 202] width 134 height 13
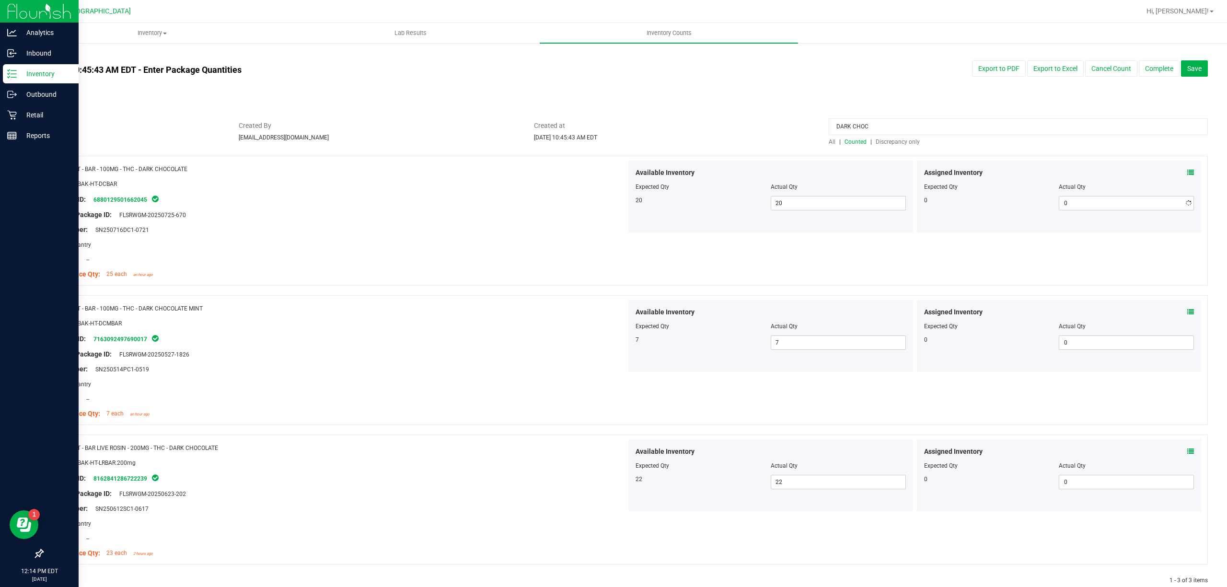
click at [999, 143] on div "All | Counted | Discrepancy only" at bounding box center [1018, 142] width 379 height 9
click at [991, 127] on input "DARK CHOC" at bounding box center [1018, 126] width 379 height 17
click at [990, 126] on input "DARK CHOC" at bounding box center [1018, 126] width 379 height 17
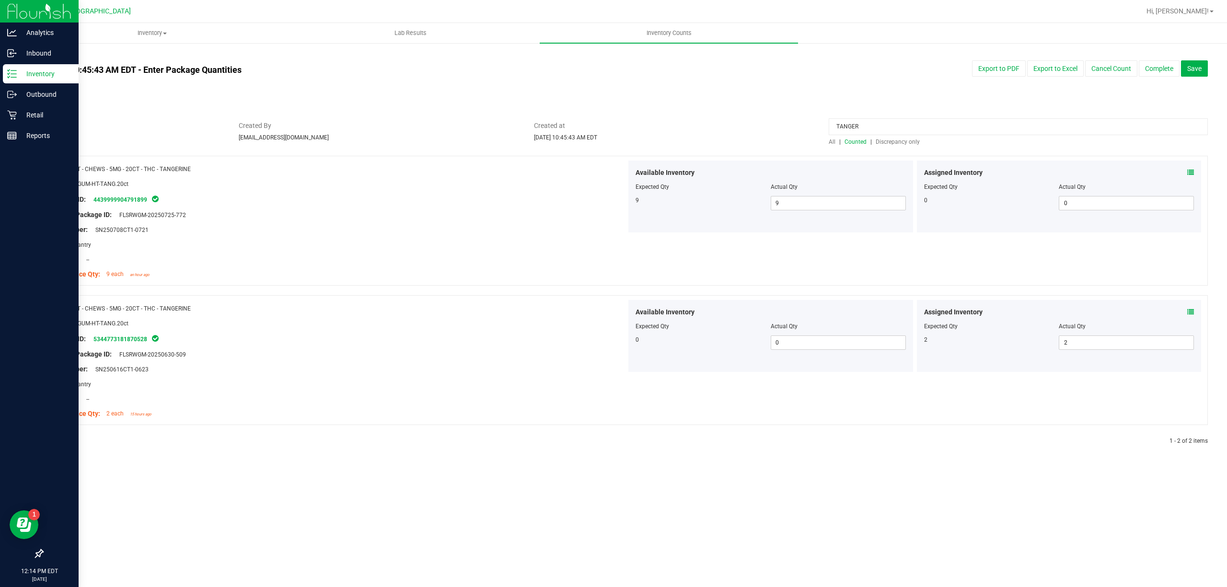
click at [1193, 312] on icon at bounding box center [1190, 312] width 7 height 7
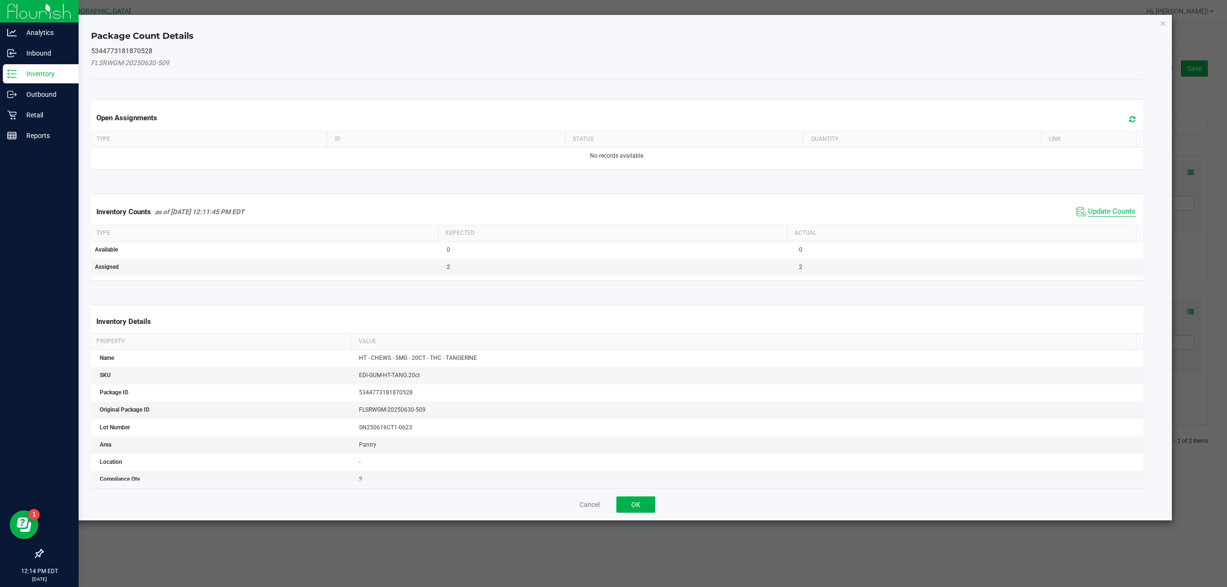
click at [1111, 214] on span "Update Counts" at bounding box center [1111, 212] width 47 height 10
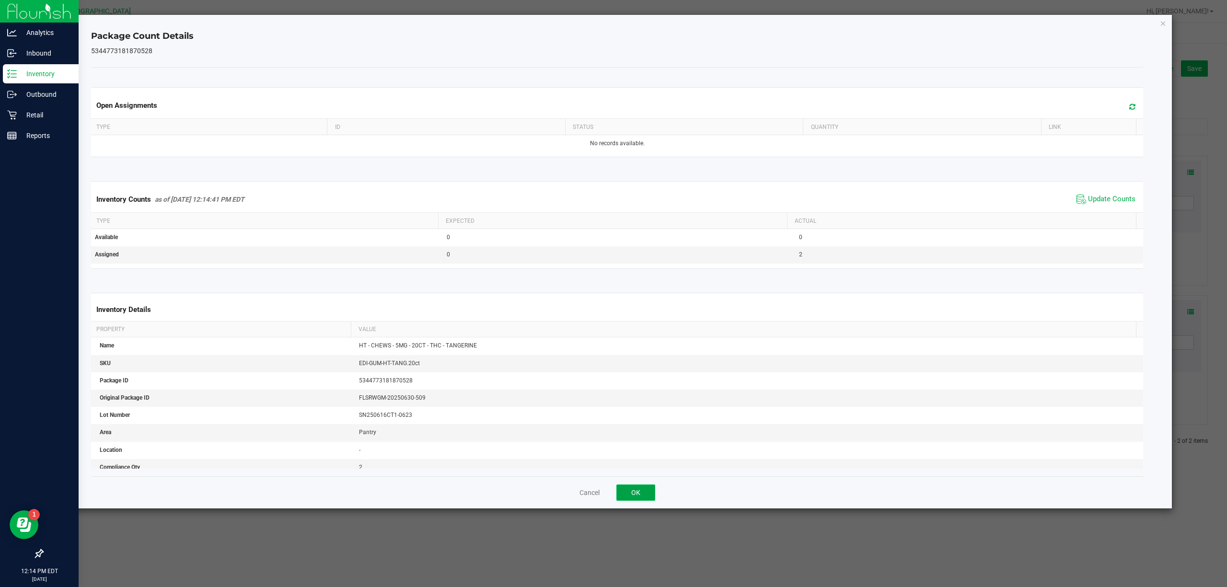
click at [645, 495] on button "OK" at bounding box center [635, 492] width 39 height 16
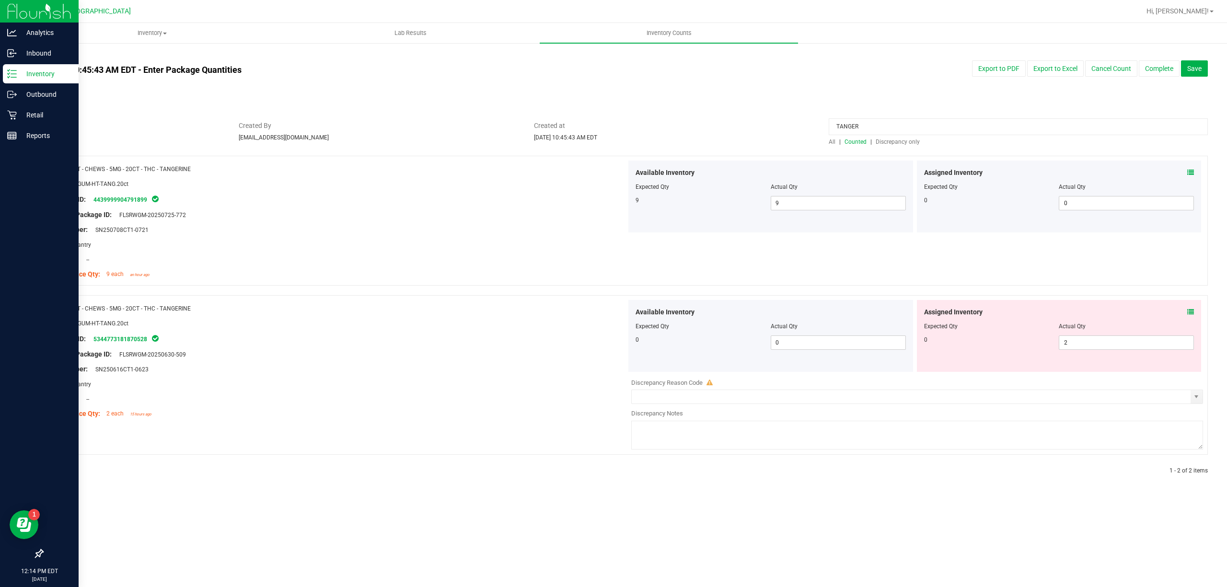
click at [1179, 351] on div "Assigned Inventory Expected Qty Actual Qty 0 2 2" at bounding box center [1059, 336] width 285 height 72
click at [1174, 344] on span "2 2" at bounding box center [1126, 342] width 135 height 14
click at [1174, 344] on input "2" at bounding box center [1126, 342] width 134 height 13
click at [1005, 296] on div "Name: HT - CHEWS - 5MG - 20CT - THC - TANGERINE SKU: EDI-GUM-HT-TANG.20ct Packa…" at bounding box center [624, 375] width 1165 height 160
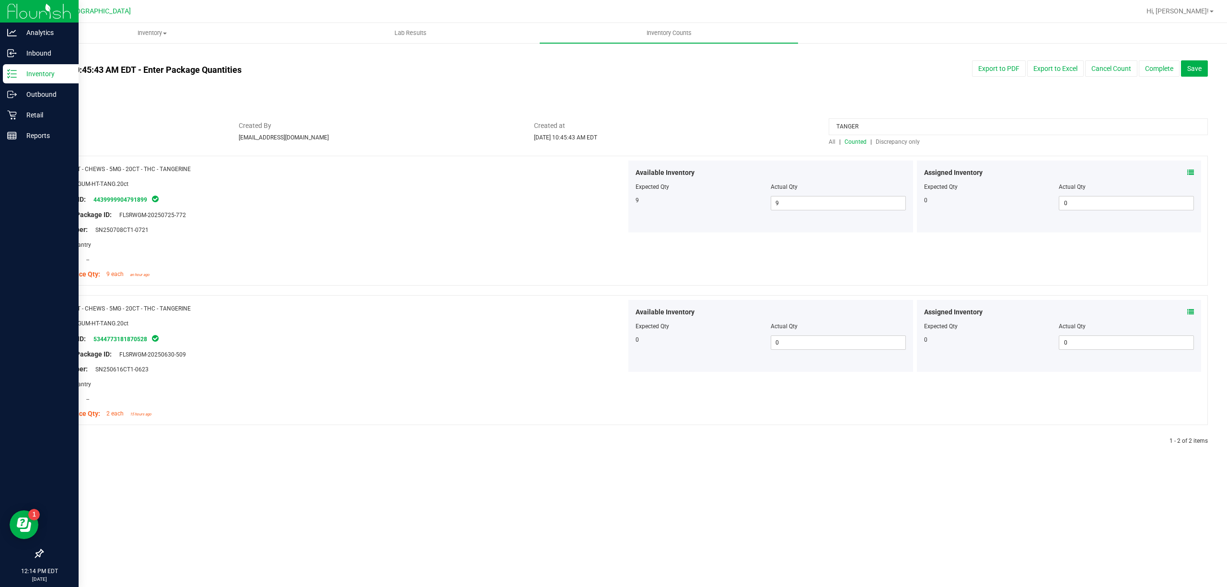
click at [875, 129] on input "TANGER" at bounding box center [1018, 126] width 379 height 17
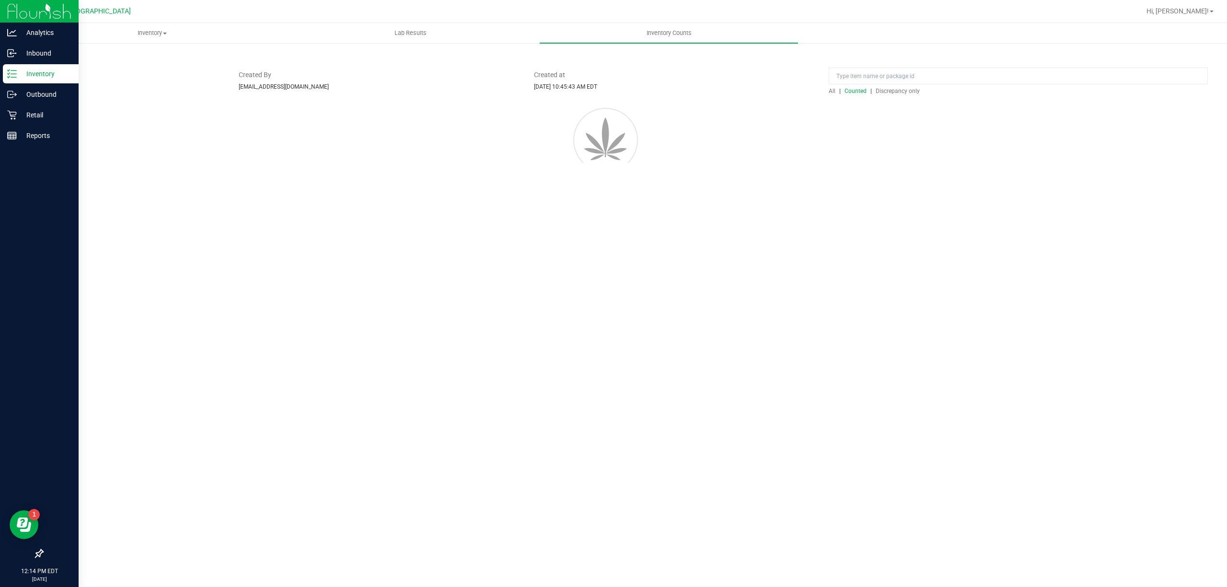
click at [909, 140] on div at bounding box center [625, 138] width 1194 height 86
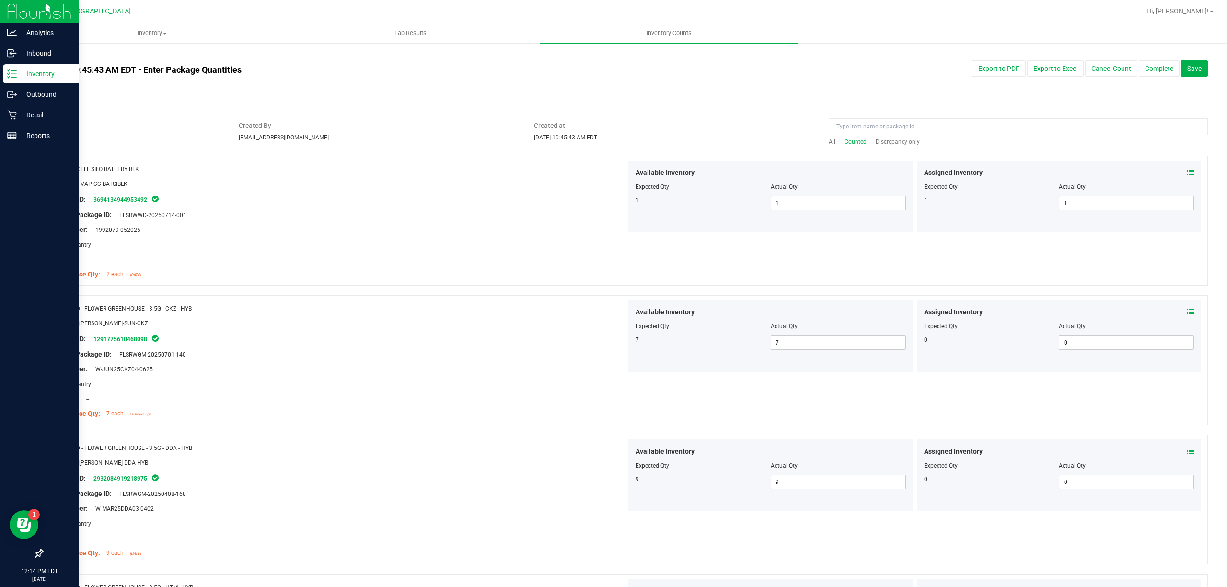
click at [906, 137] on div at bounding box center [1018, 129] width 379 height 17
click at [908, 138] on span "Discrepancy only" at bounding box center [898, 141] width 44 height 7
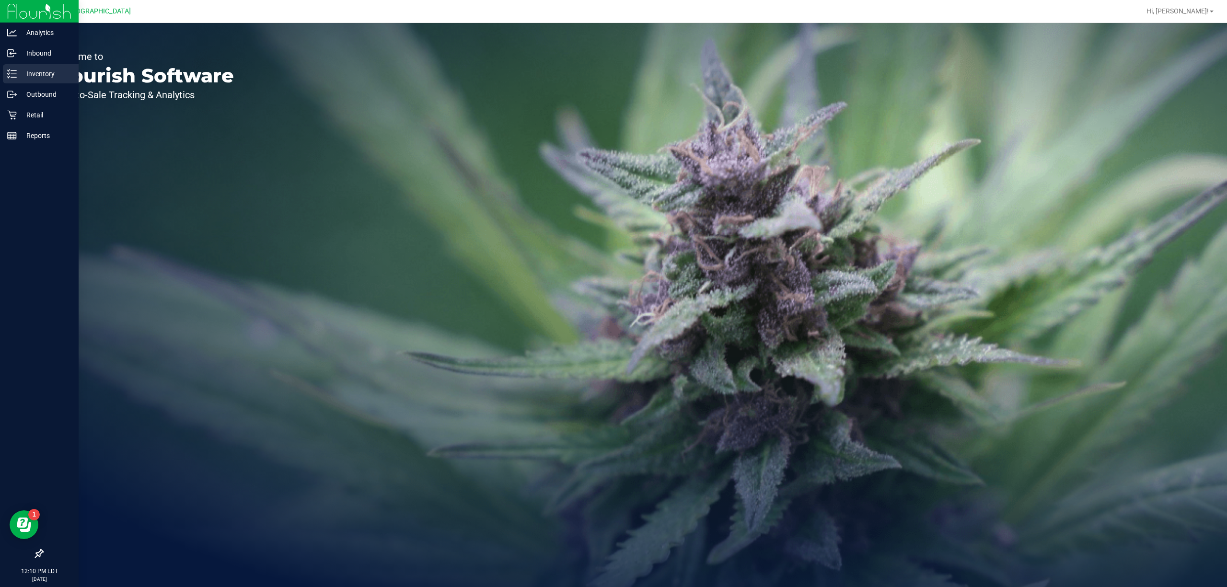
click at [30, 67] on div "Inventory" at bounding box center [41, 73] width 76 height 19
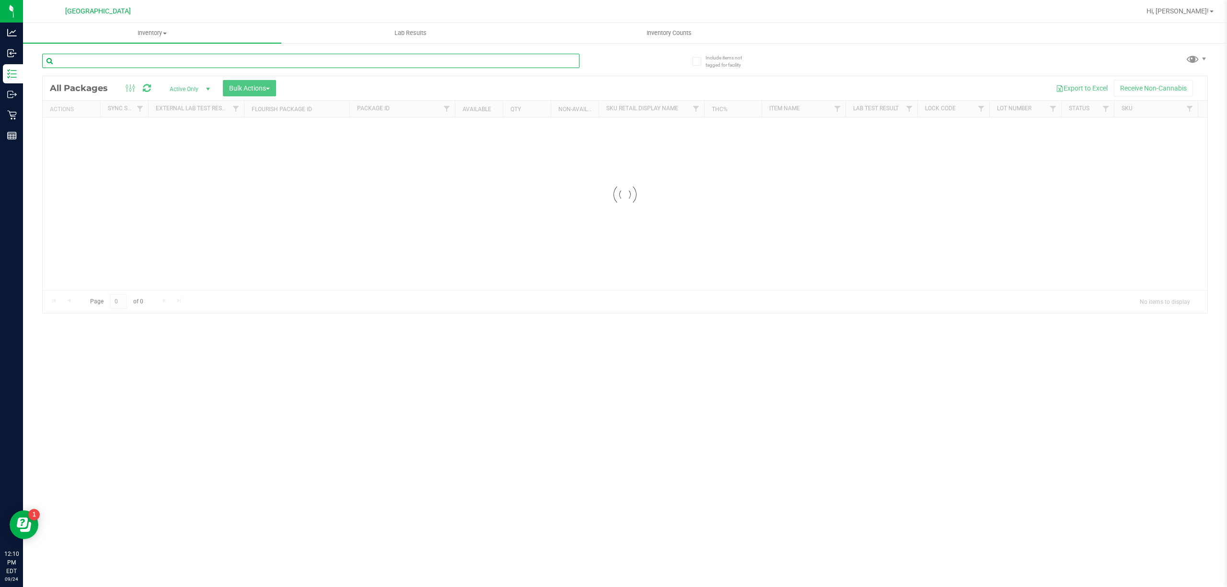
click at [110, 58] on div "Inventory All packages All inventory Waste log Create inventory Lab Results Inv…" at bounding box center [625, 305] width 1204 height 564
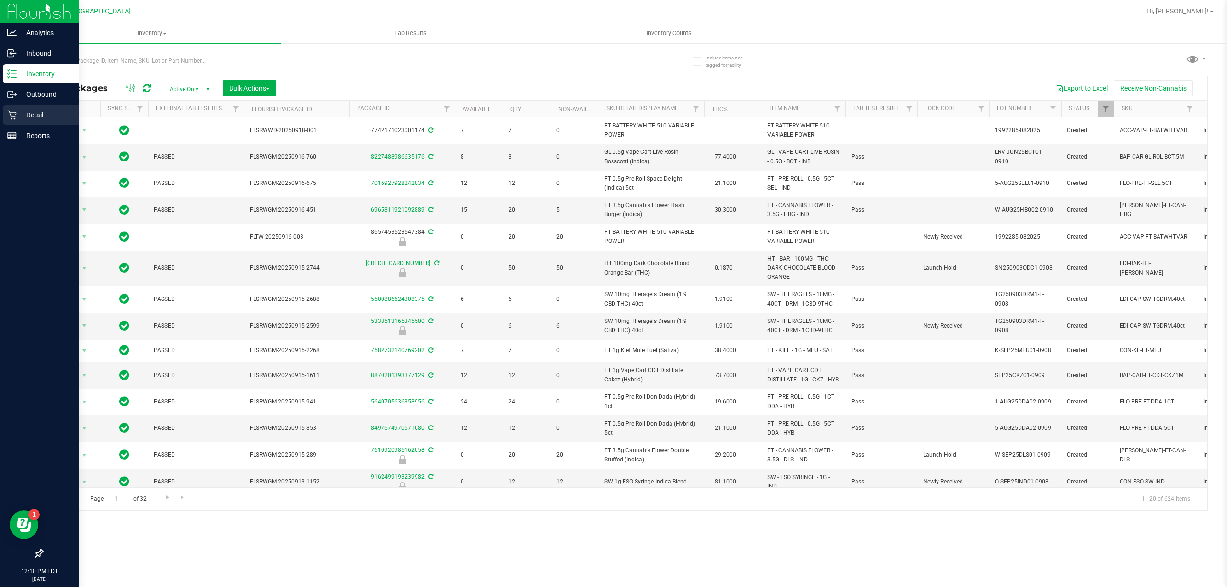
click at [25, 114] on p "Retail" at bounding box center [46, 115] width 58 height 12
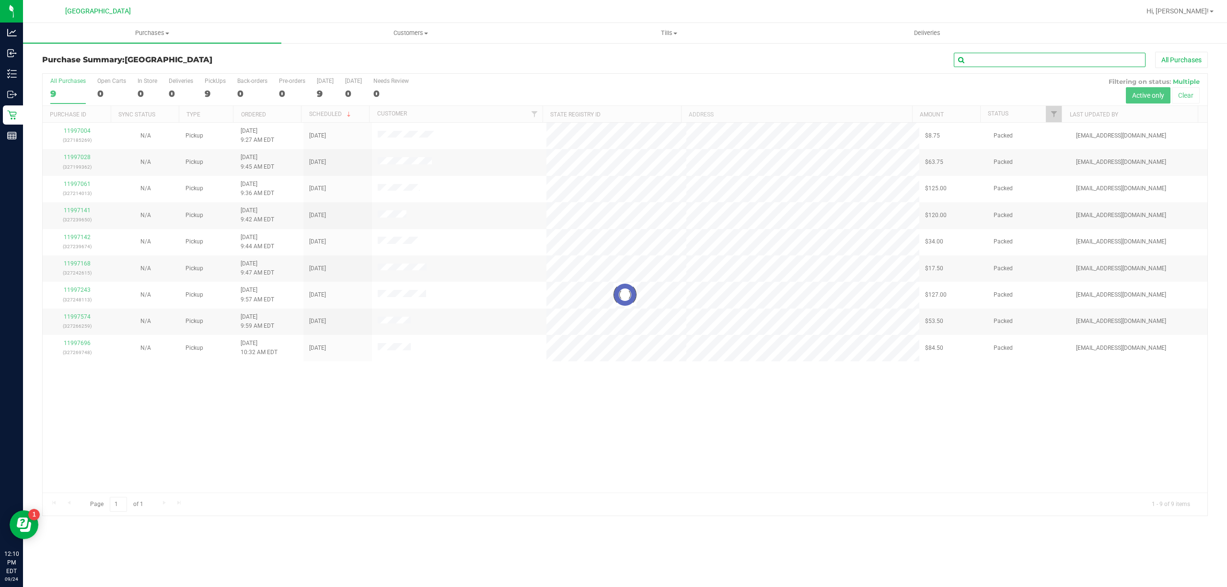
click at [980, 54] on input "text" at bounding box center [1050, 60] width 192 height 14
paste input "11997243"
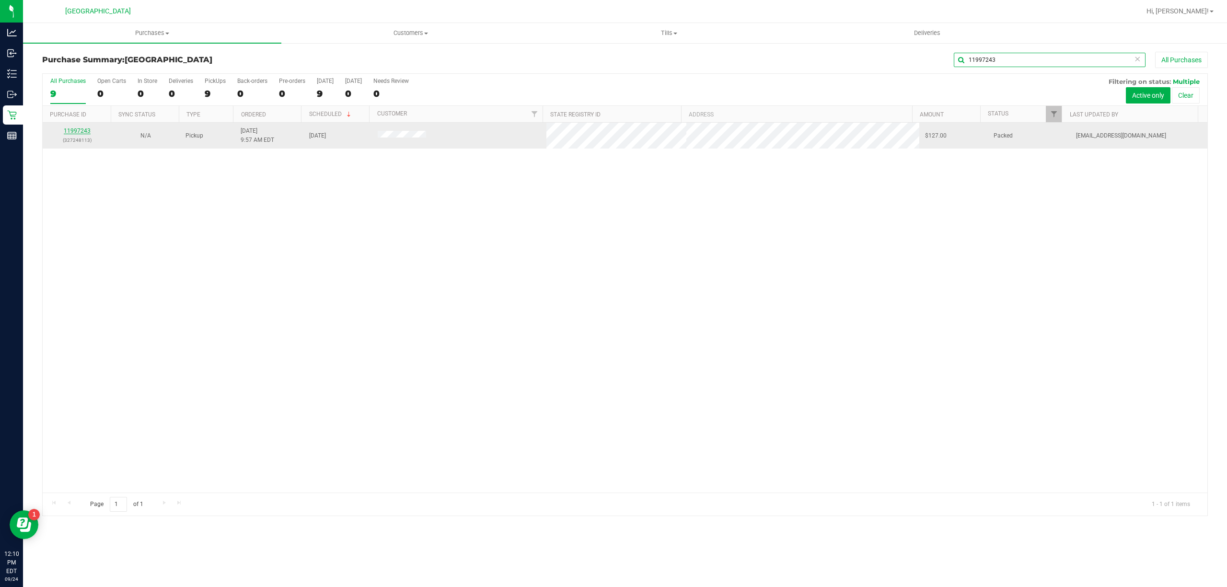
type input "11997243"
click at [82, 132] on link "11997243" at bounding box center [77, 130] width 27 height 7
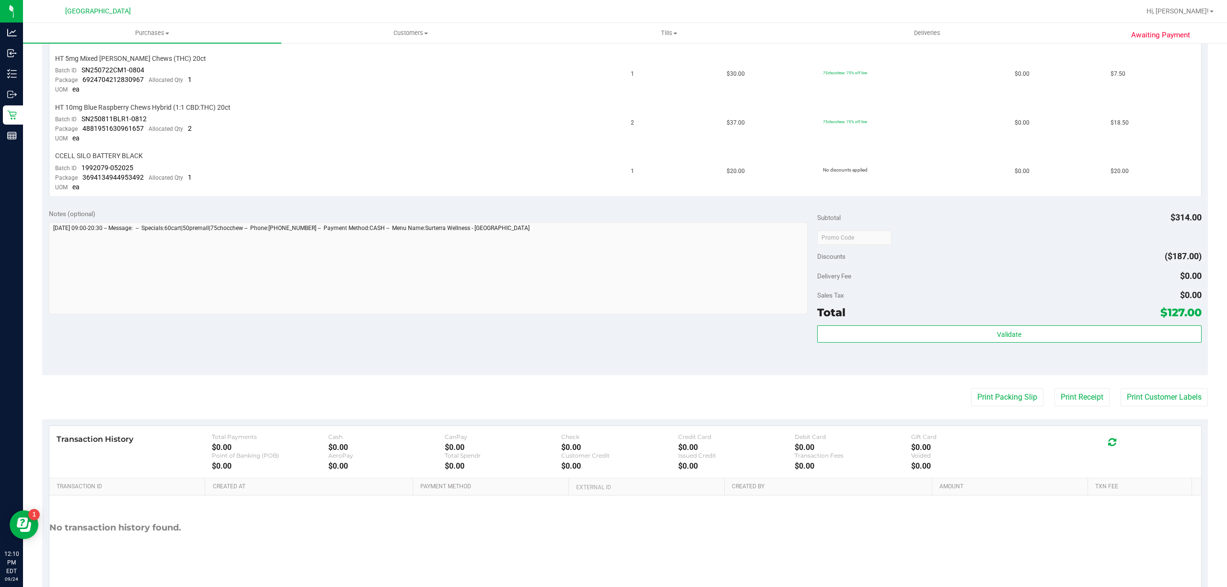
scroll to position [427, 0]
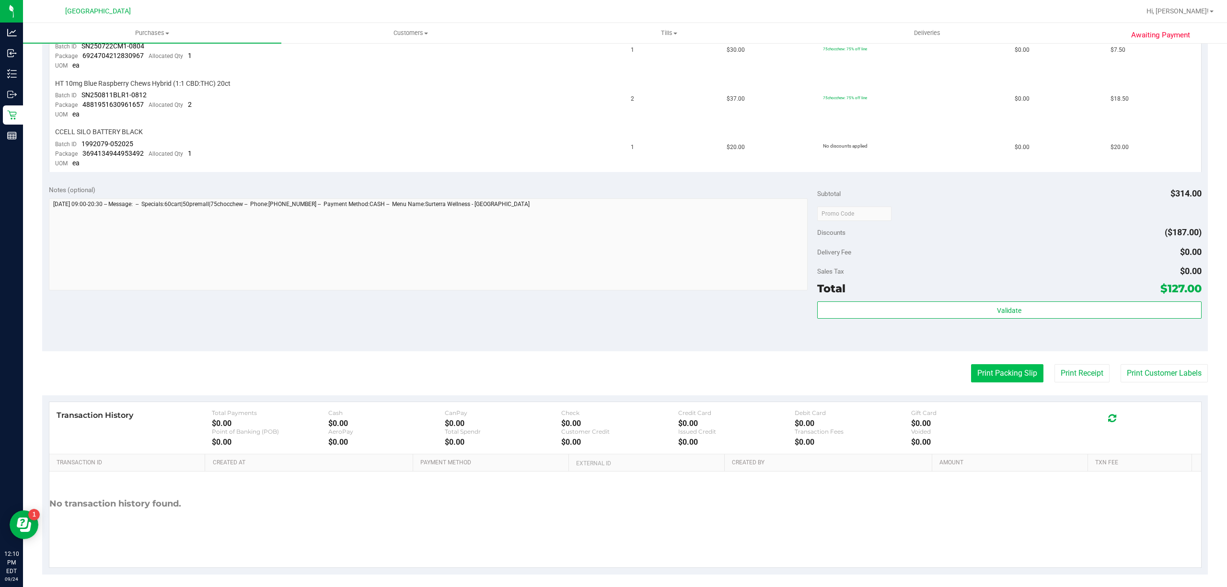
click at [990, 364] on button "Print Packing Slip" at bounding box center [1007, 373] width 72 height 18
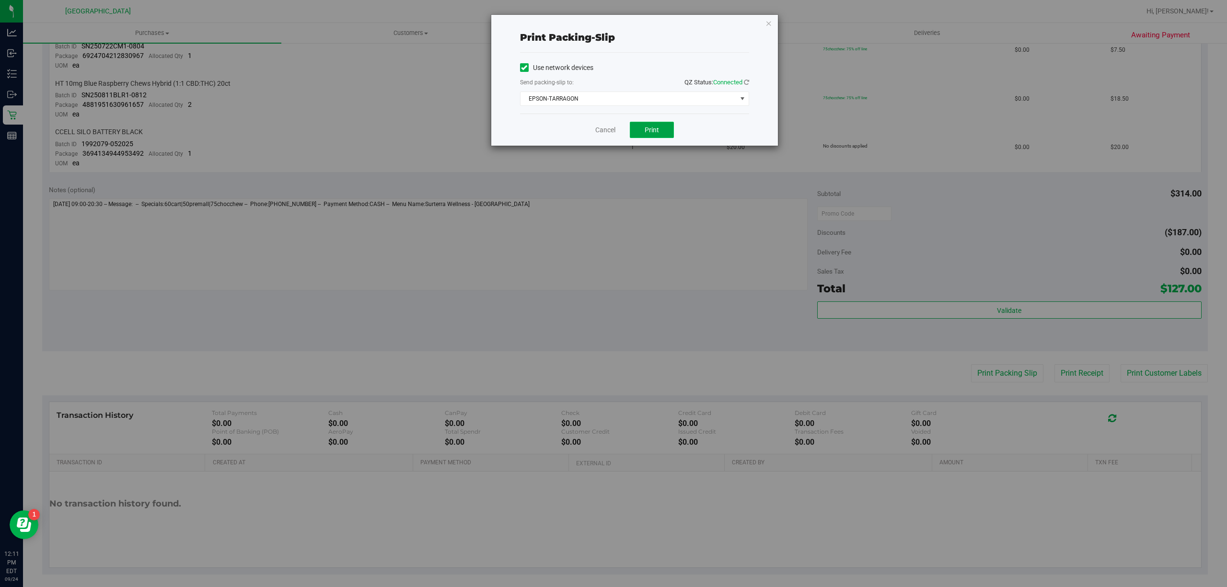
click at [648, 127] on span "Print" at bounding box center [652, 130] width 14 height 8
click at [599, 127] on link "Cancel" at bounding box center [605, 130] width 20 height 10
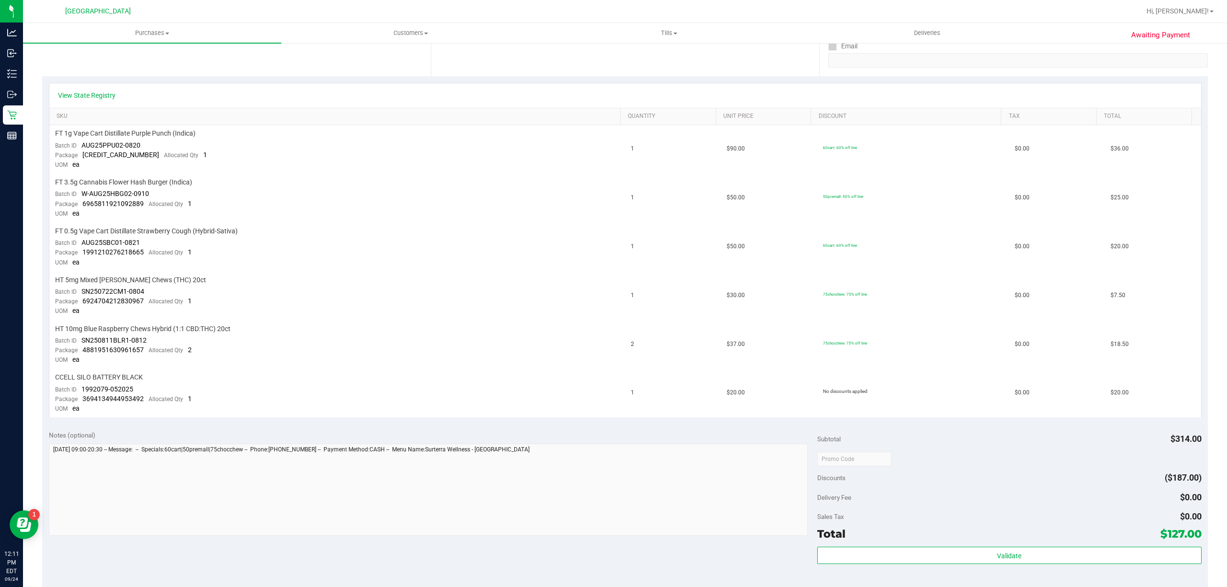
scroll to position [192, 0]
